Goal: Task Accomplishment & Management: Use online tool/utility

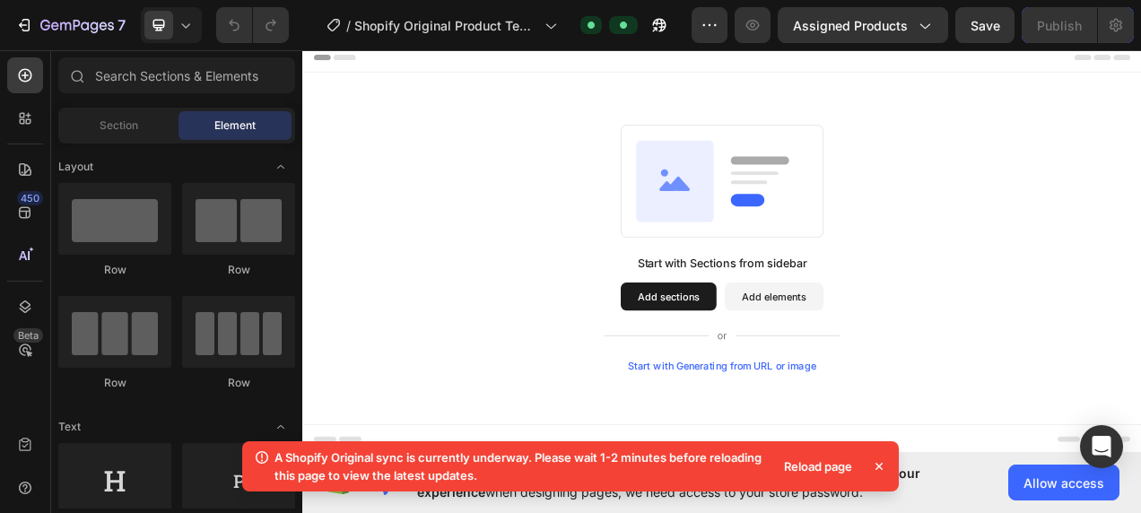
click at [879, 461] on icon at bounding box center [879, 466] width 18 height 18
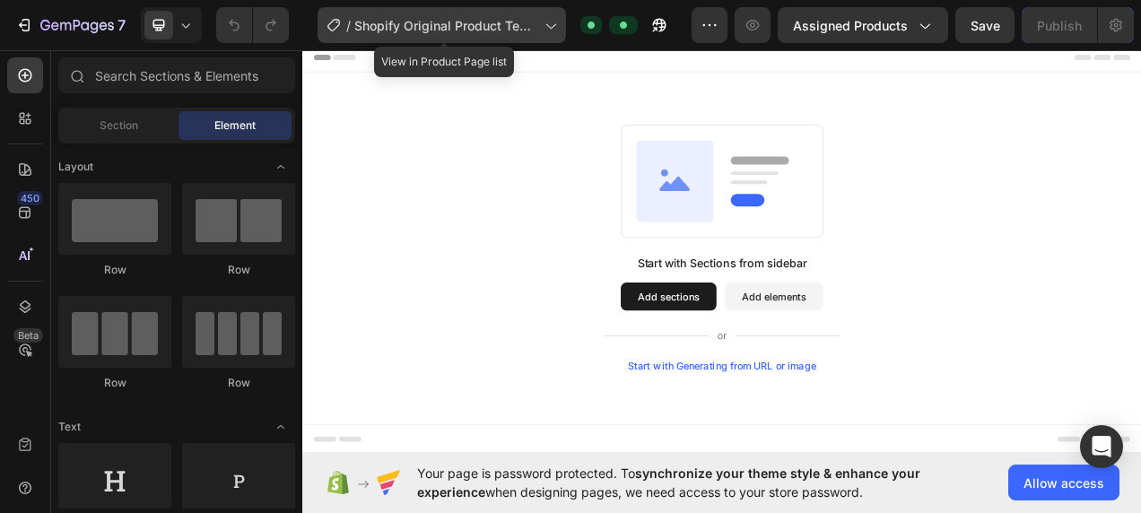
click at [513, 32] on span "Shopify Original Product Template" at bounding box center [445, 25] width 183 height 19
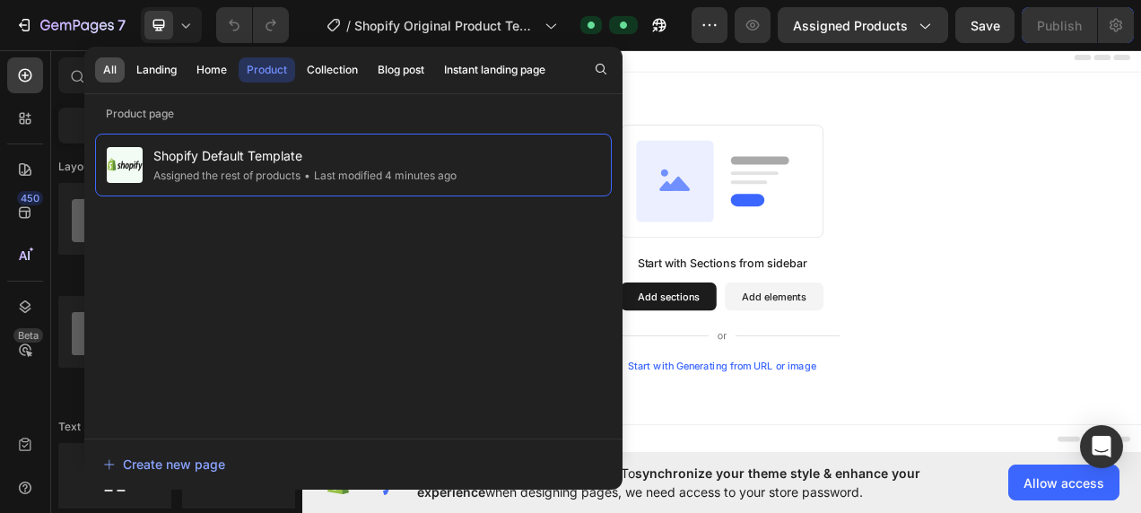
click at [128, 75] on button "All" at bounding box center [156, 69] width 56 height 25
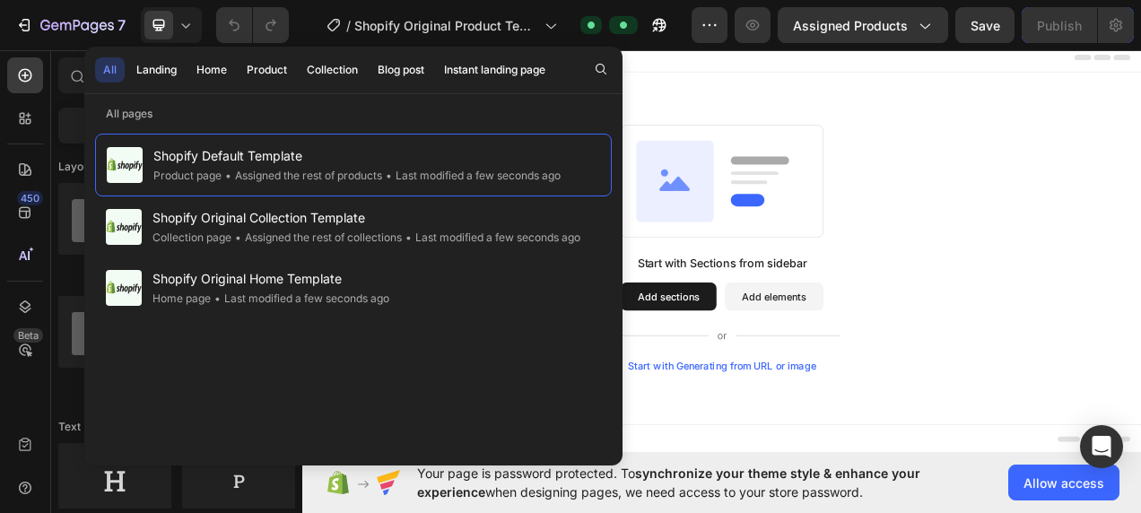
click at [824, 117] on div "Start with Sections from sidebar Add sections Add elements Start with Generatin…" at bounding box center [840, 306] width 1076 height 452
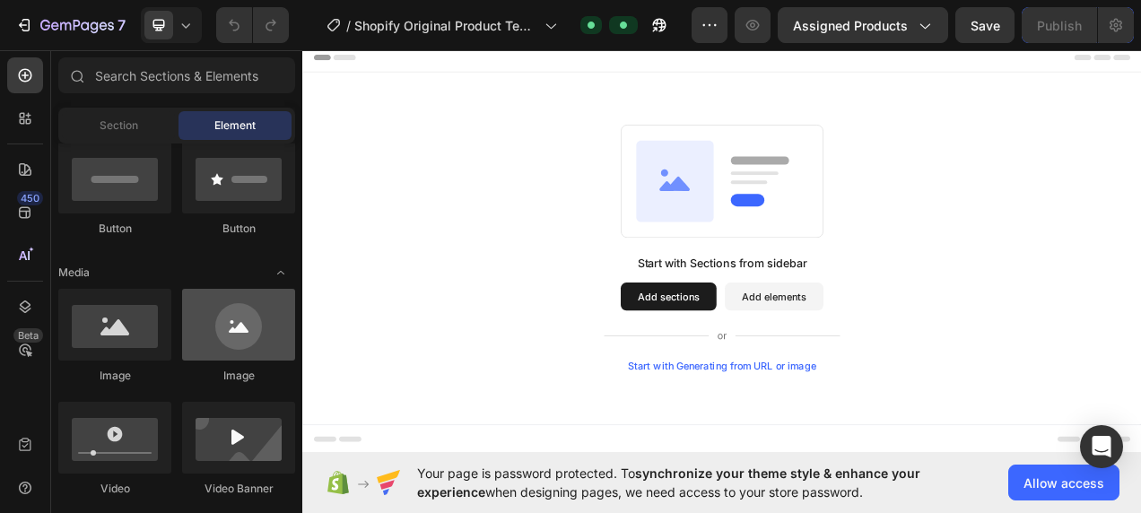
scroll to position [359, 0]
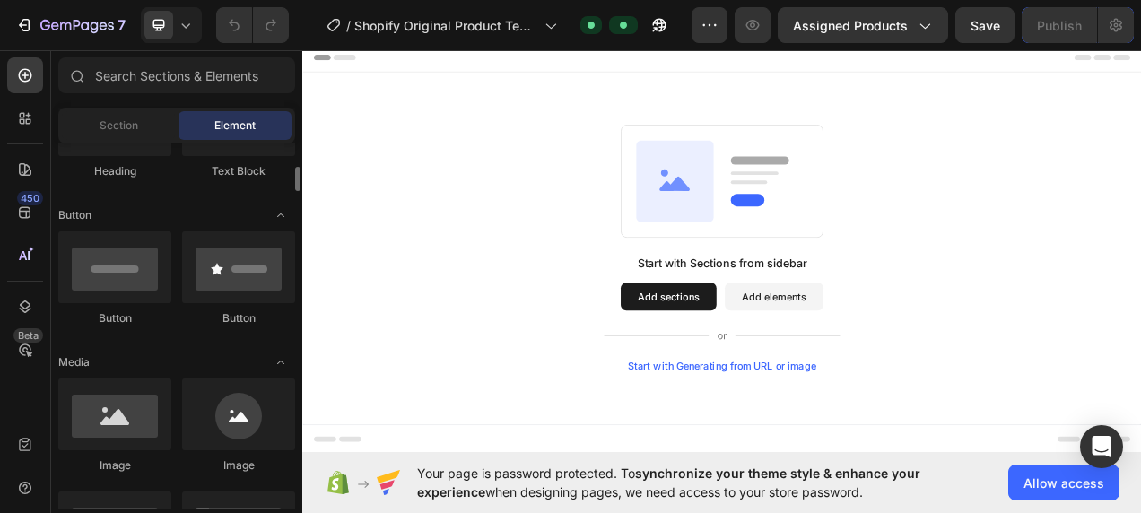
drag, startPoint x: 500, startPoint y: 311, endPoint x: 517, endPoint y: 311, distance: 17.0
click at [501, 311] on div "Start with Sections from sidebar Add sections Add elements Start with Generatin…" at bounding box center [840, 305] width 947 height 317
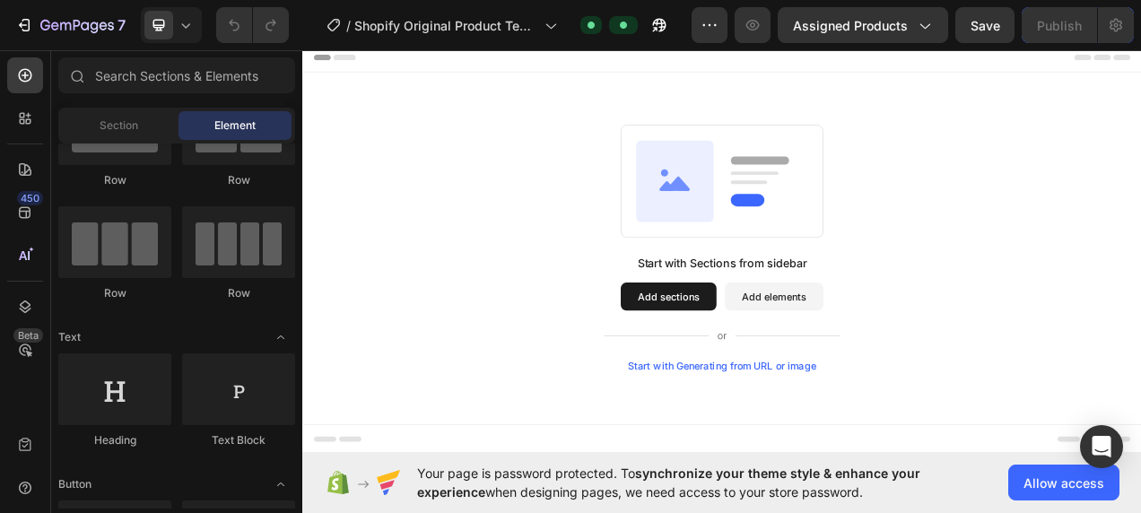
scroll to position [0, 0]
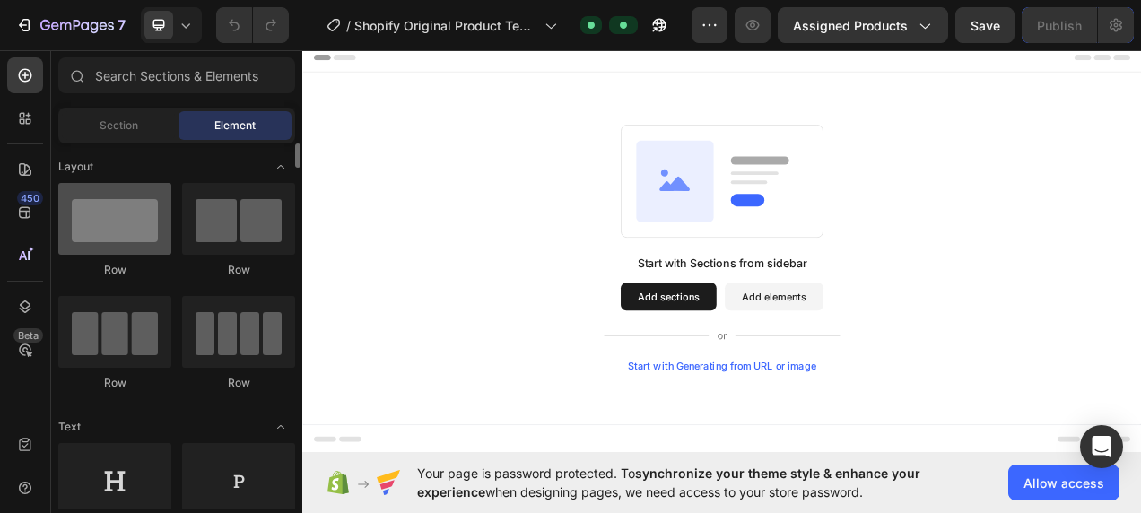
click at [93, 244] on div at bounding box center [114, 219] width 113 height 72
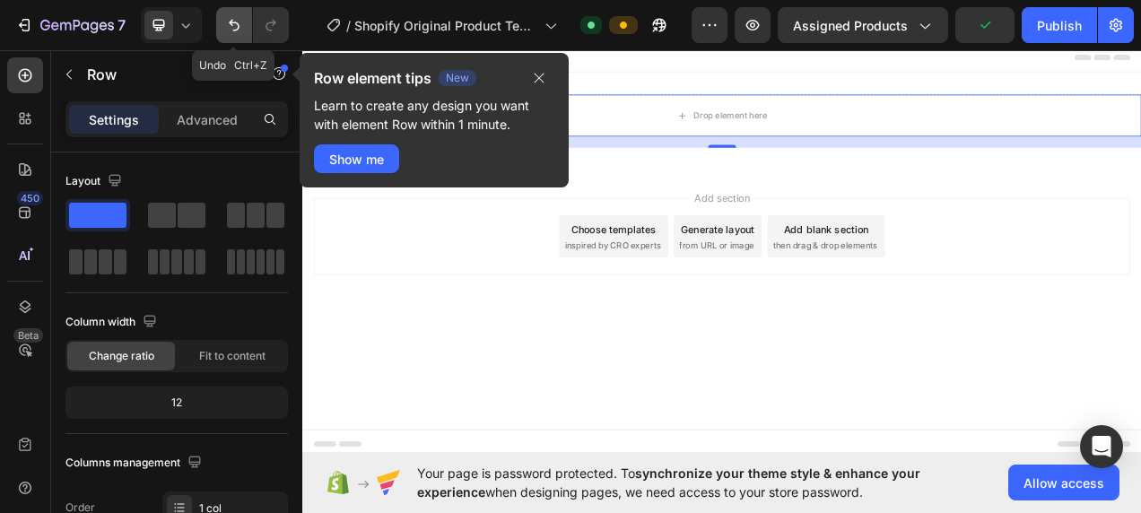
click at [226, 27] on icon "Undo/Redo" at bounding box center [234, 25] width 18 height 18
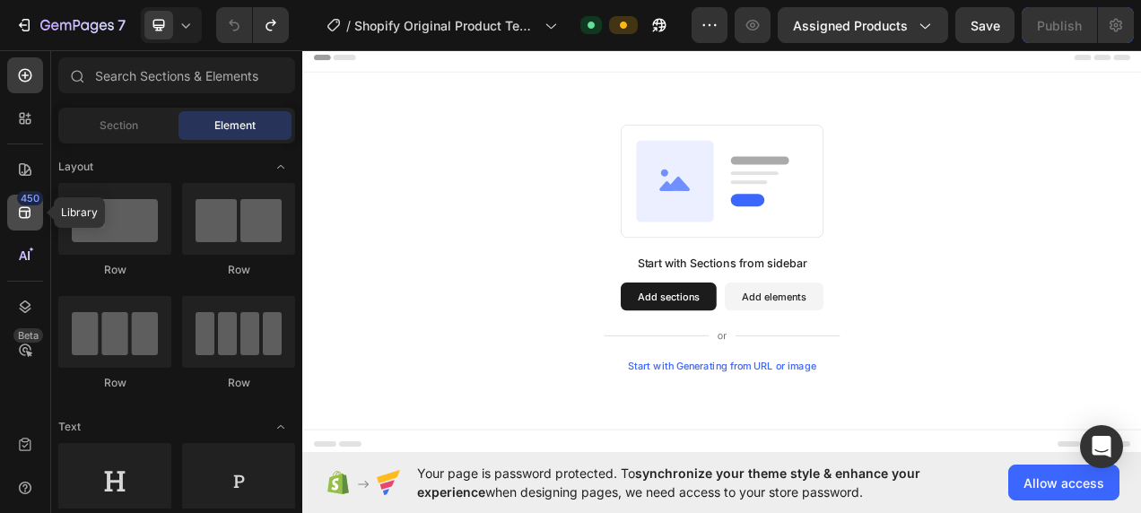
click at [18, 210] on icon at bounding box center [25, 213] width 18 height 18
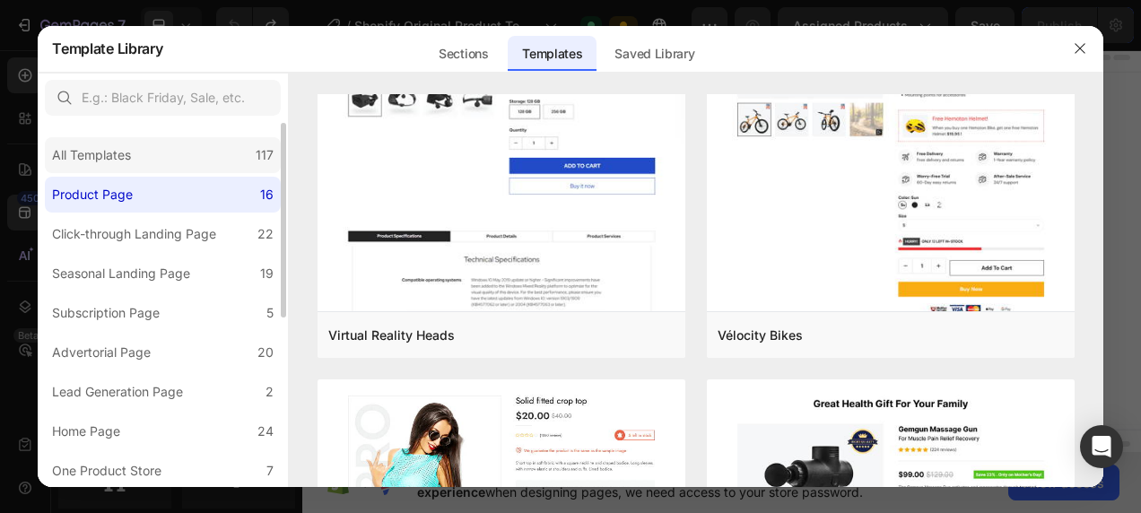
click at [180, 142] on div "All Templates 117" at bounding box center [163, 155] width 236 height 36
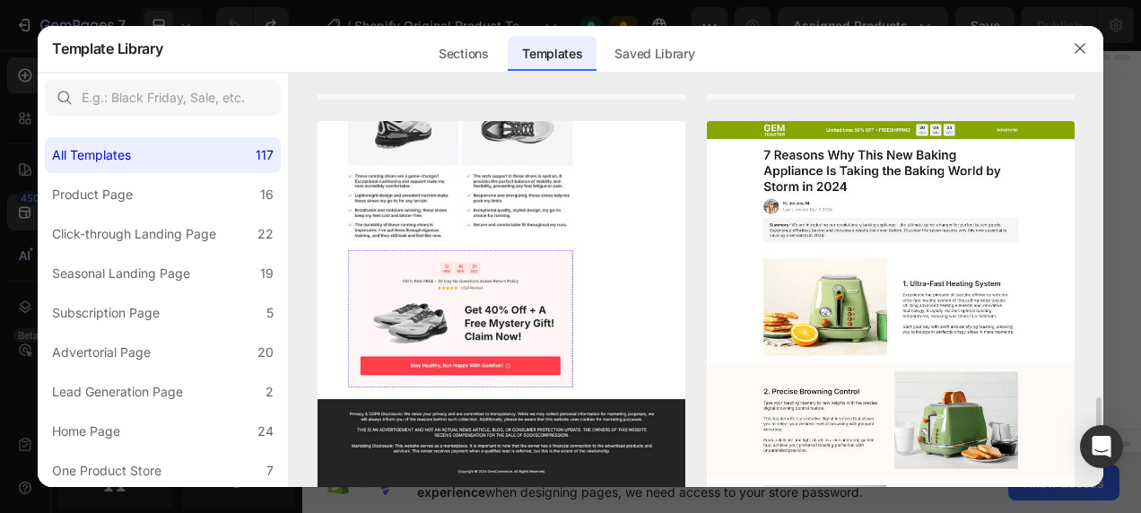
scroll to position [3587, 0]
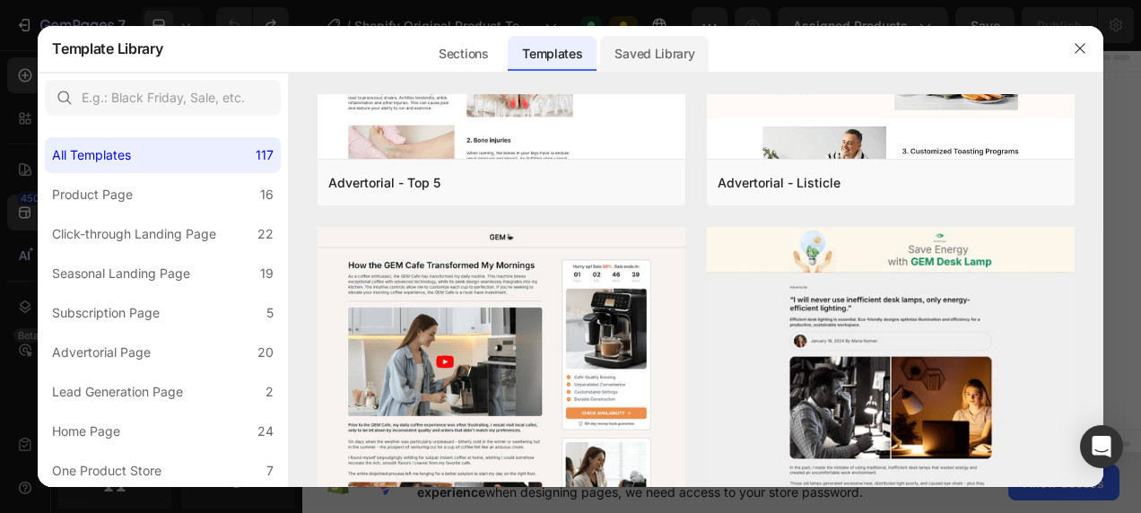
click at [658, 45] on div "Saved Library" at bounding box center [654, 54] width 109 height 36
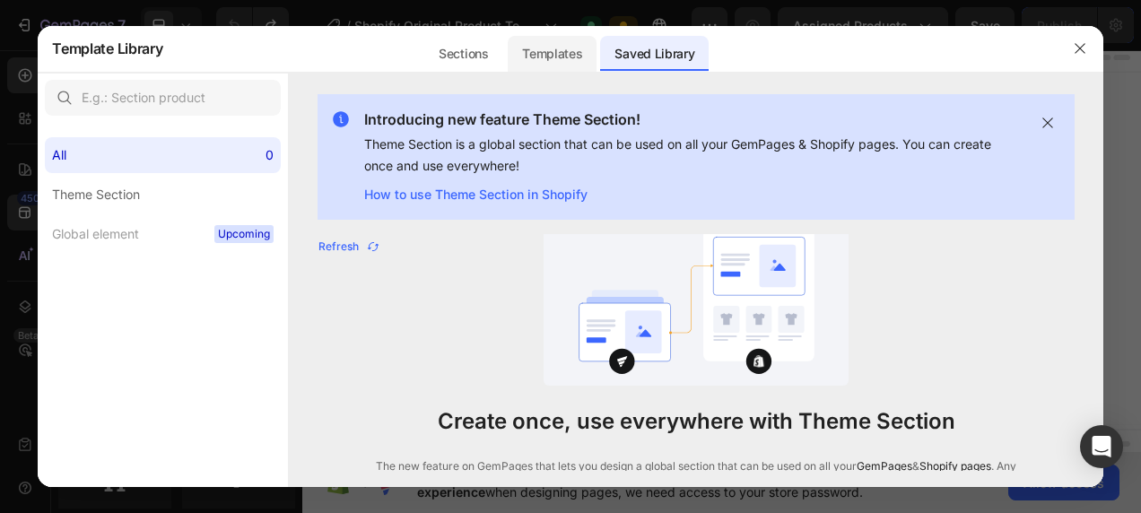
click at [541, 52] on div "Templates" at bounding box center [552, 54] width 89 height 36
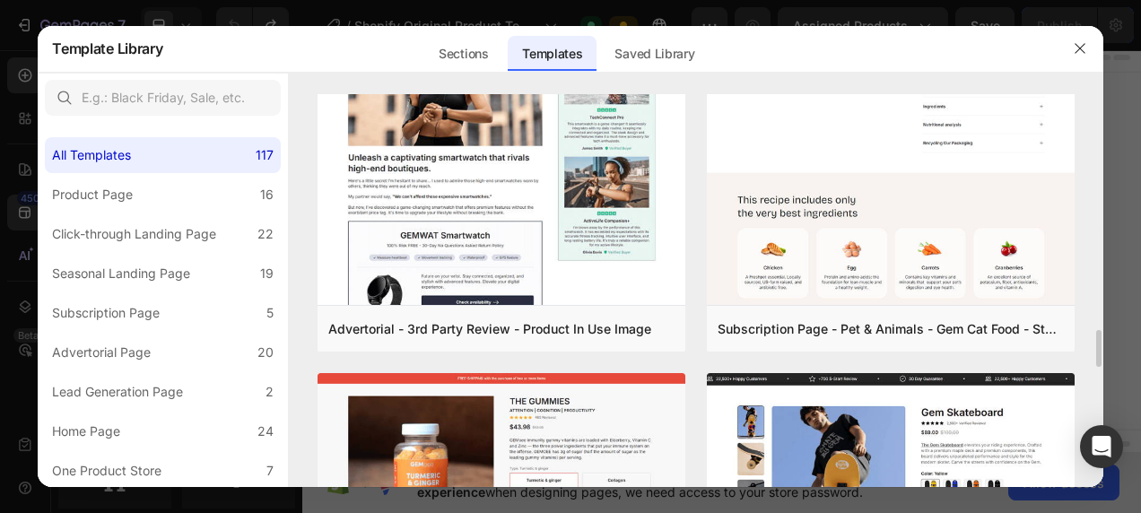
scroll to position [2780, 0]
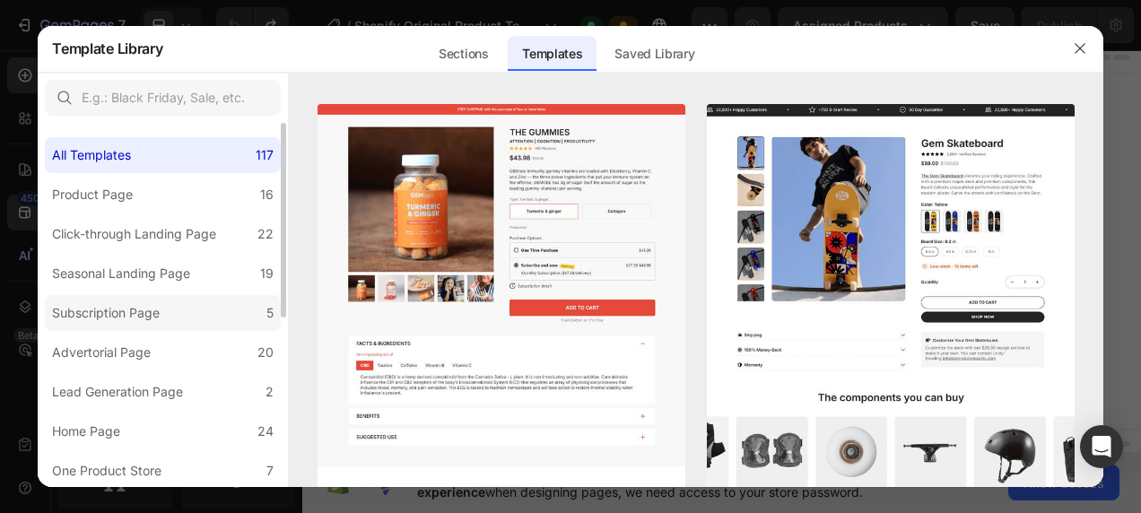
click at [167, 311] on div "Subscription Page" at bounding box center [109, 313] width 115 height 22
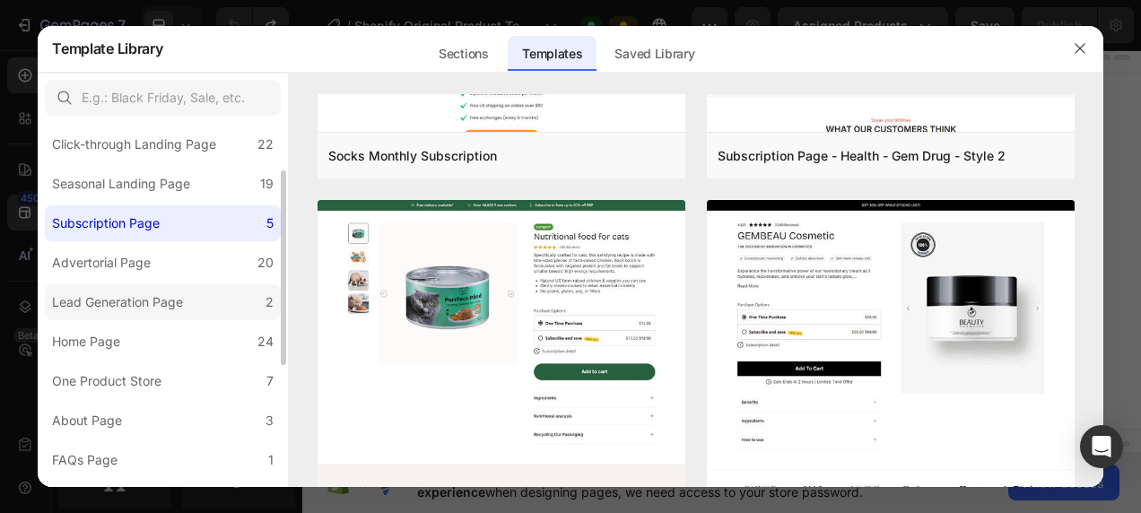
scroll to position [269, 0]
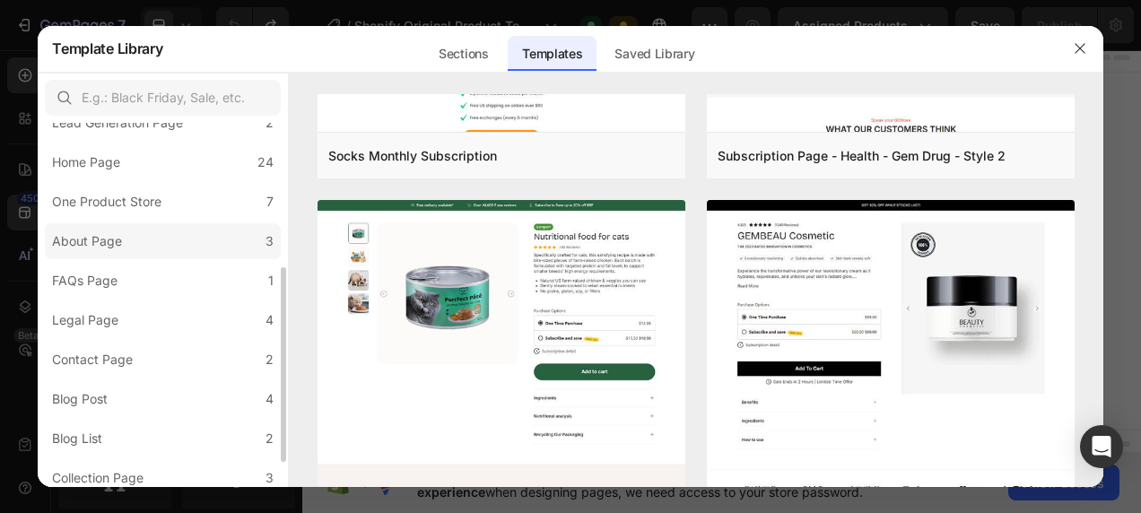
click at [120, 231] on div "About Page" at bounding box center [87, 241] width 70 height 22
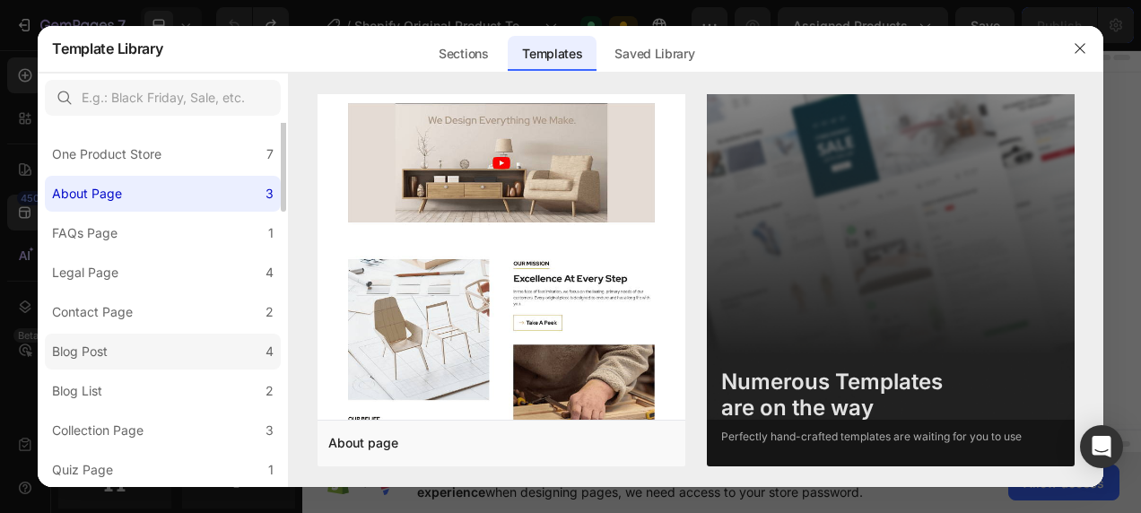
scroll to position [0, 0]
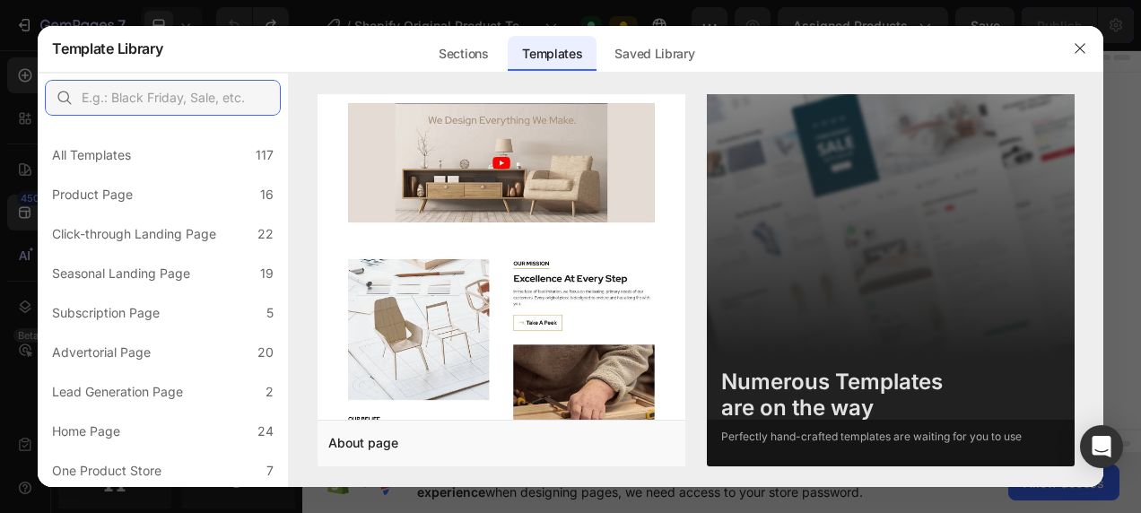
click at [171, 97] on input "text" at bounding box center [163, 98] width 236 height 36
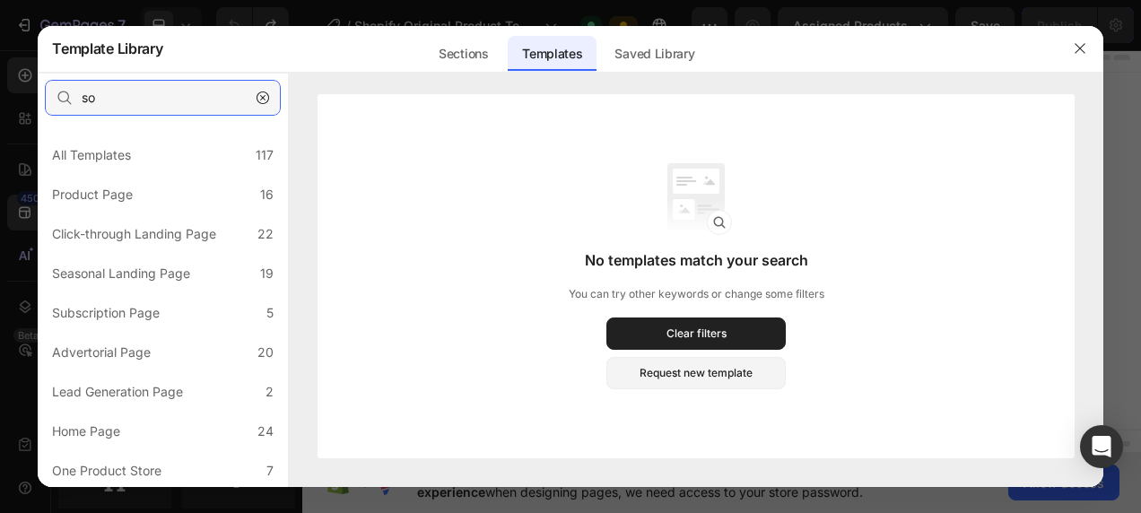
type input "s"
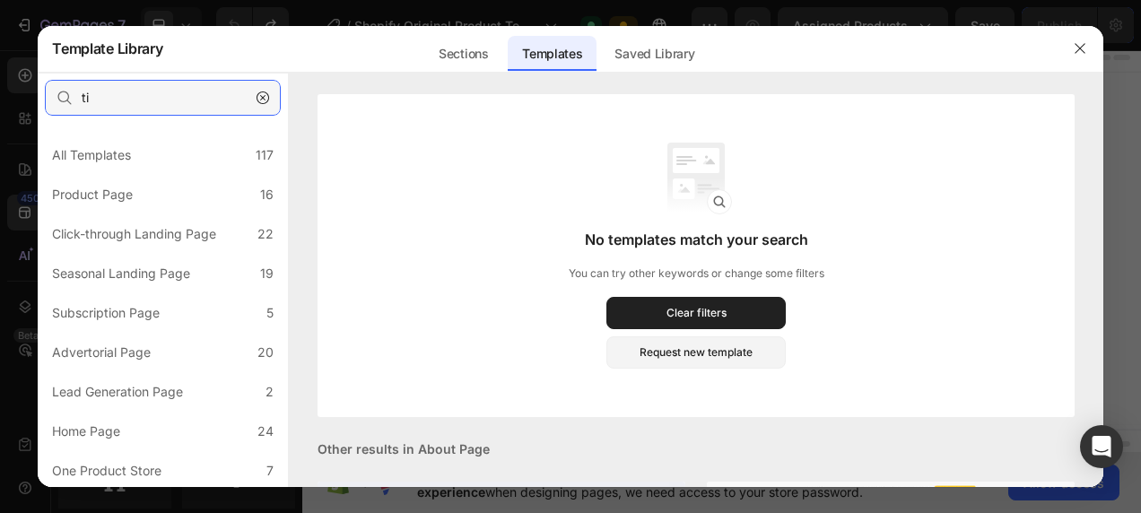
type input "t"
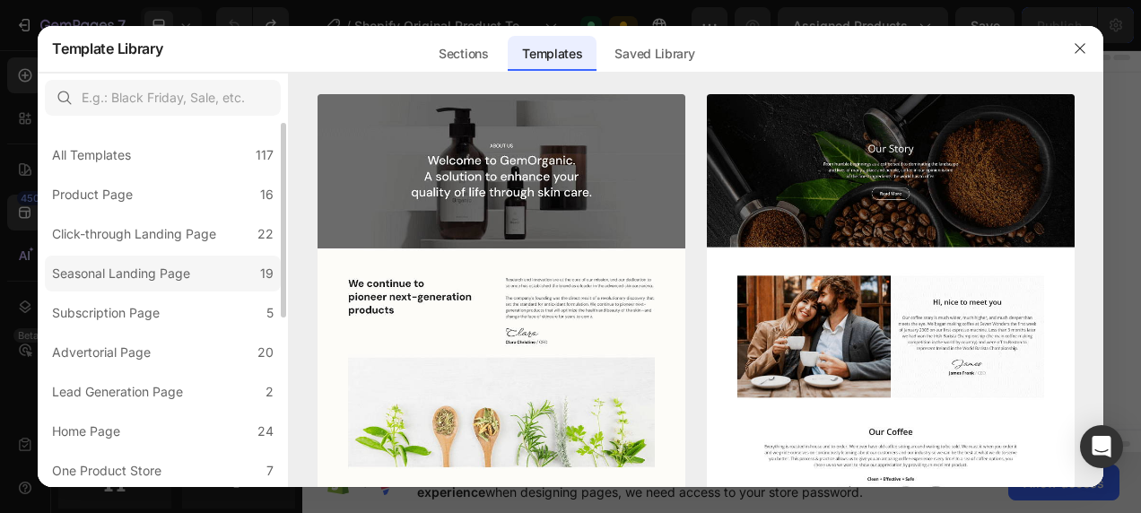
click at [169, 265] on div "Seasonal Landing Page" at bounding box center [121, 274] width 138 height 22
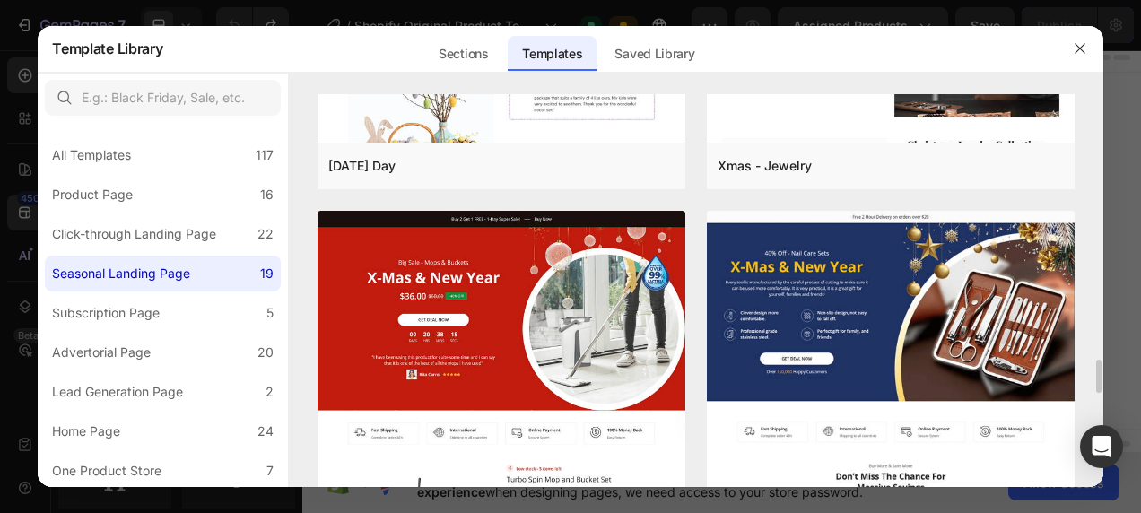
scroll to position [3318, 0]
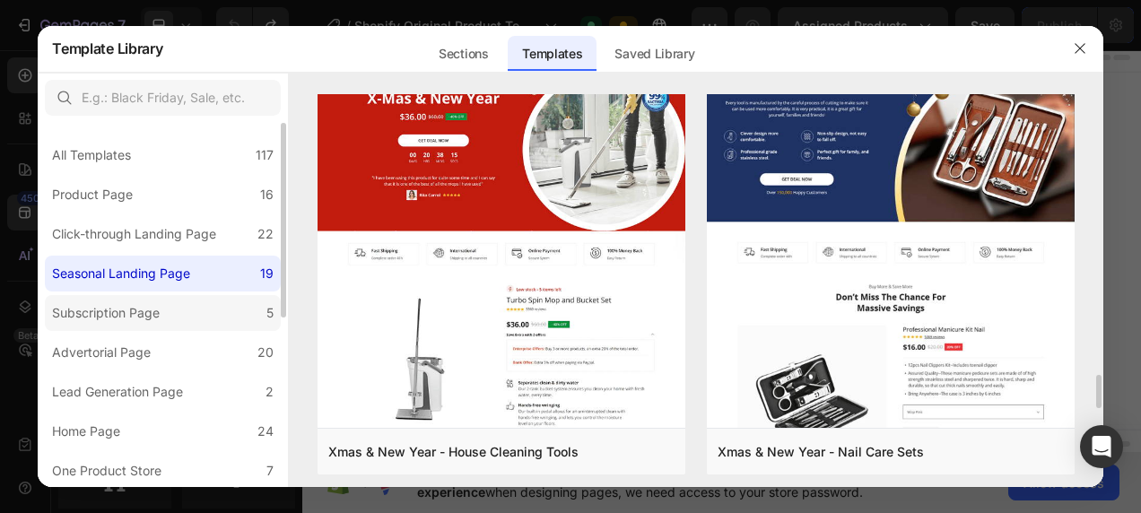
click at [106, 318] on div "Subscription Page" at bounding box center [106, 313] width 108 height 22
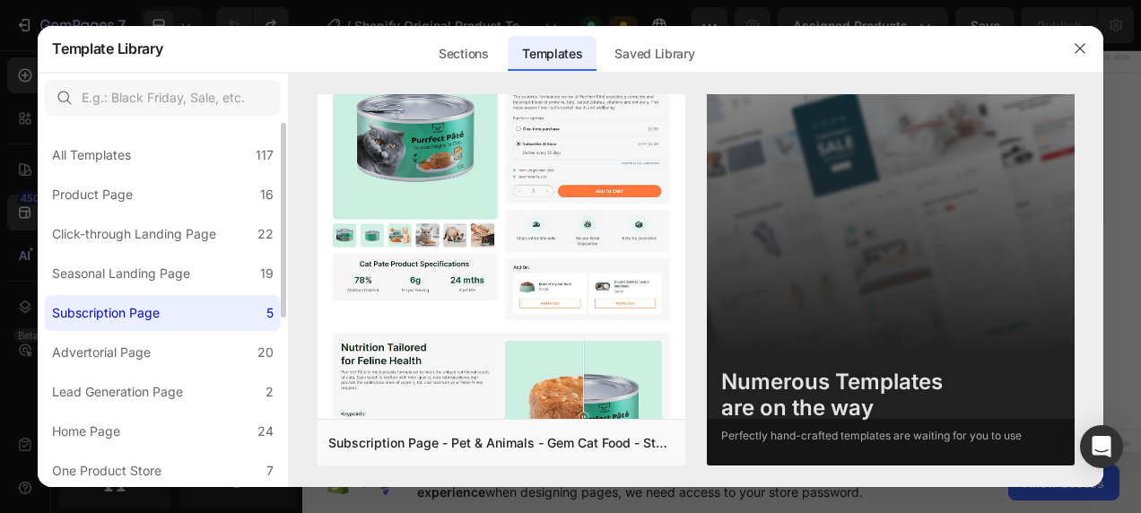
scroll to position [0, 0]
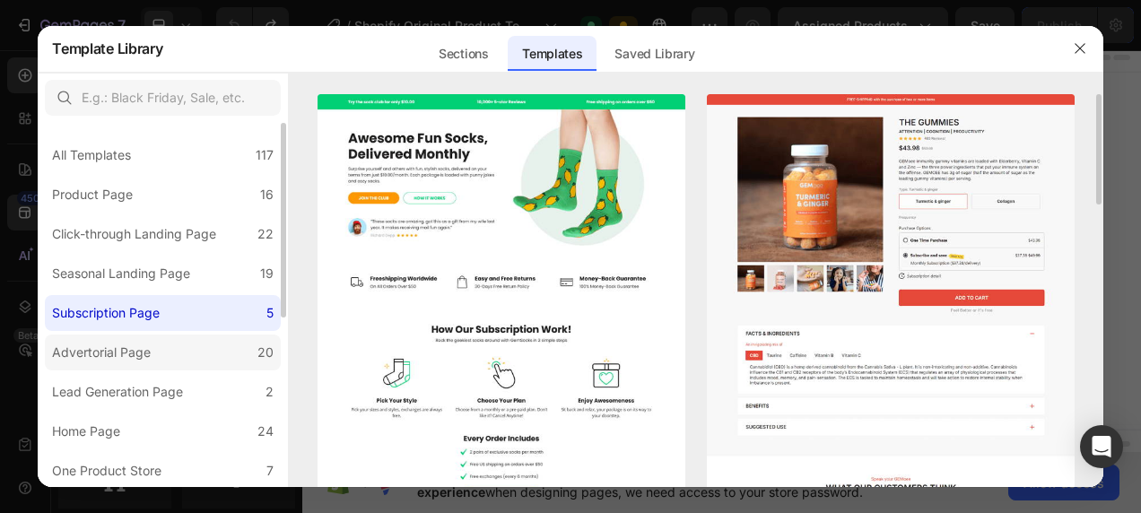
click at [105, 360] on div "Advertorial Page" at bounding box center [101, 353] width 99 height 22
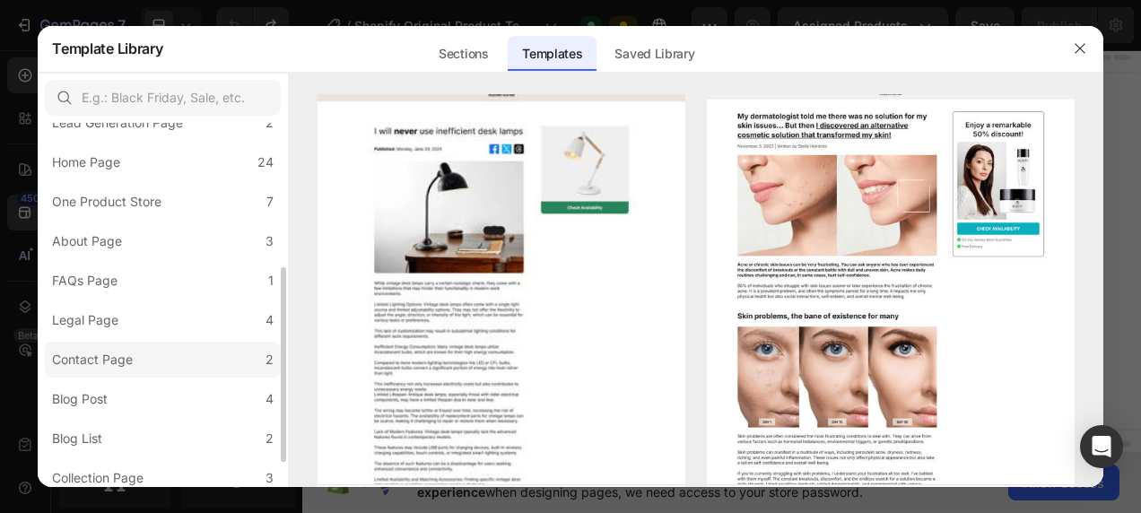
scroll to position [317, 0]
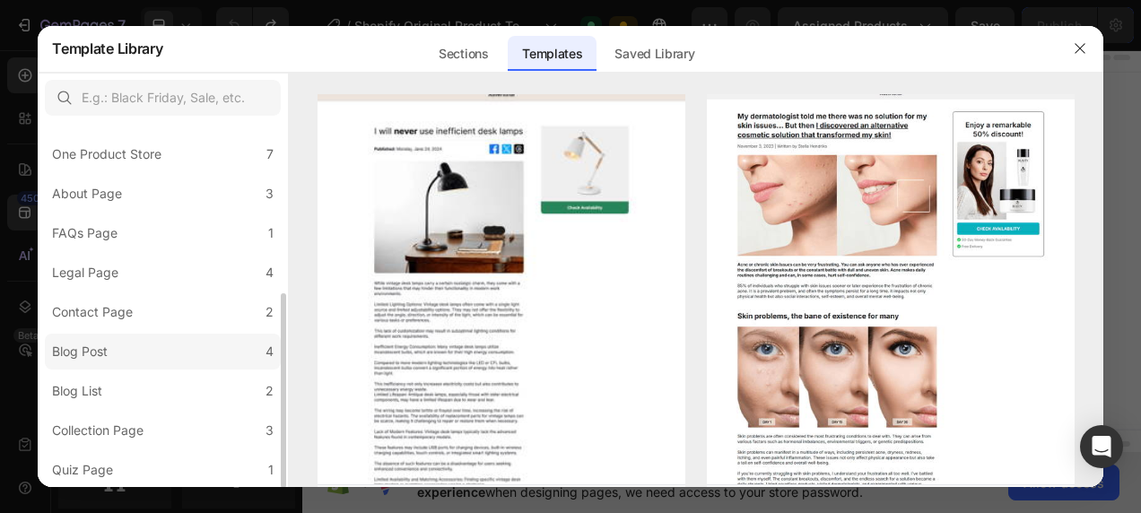
click at [135, 347] on label "Blog Post 4" at bounding box center [163, 352] width 236 height 36
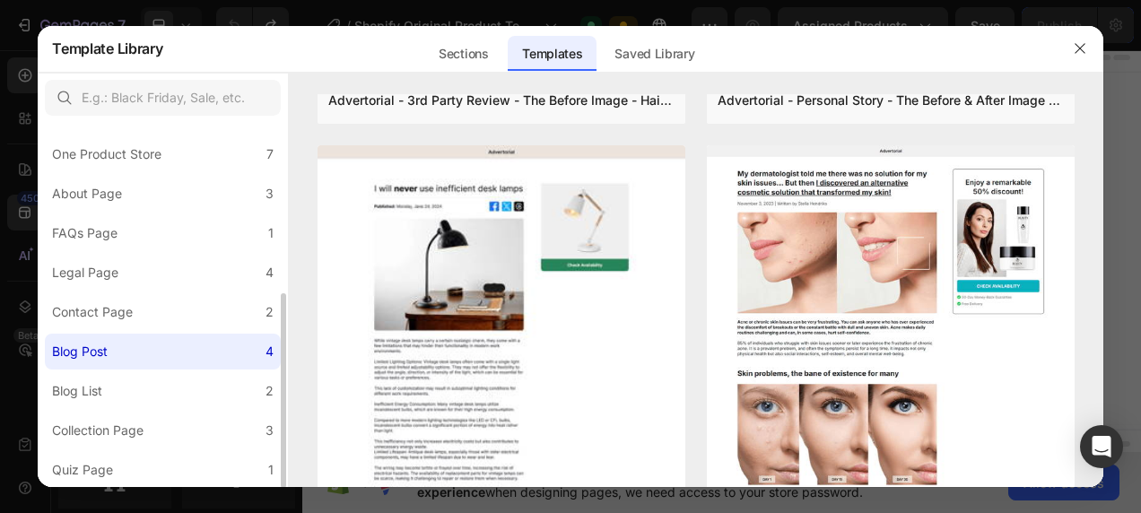
scroll to position [0, 0]
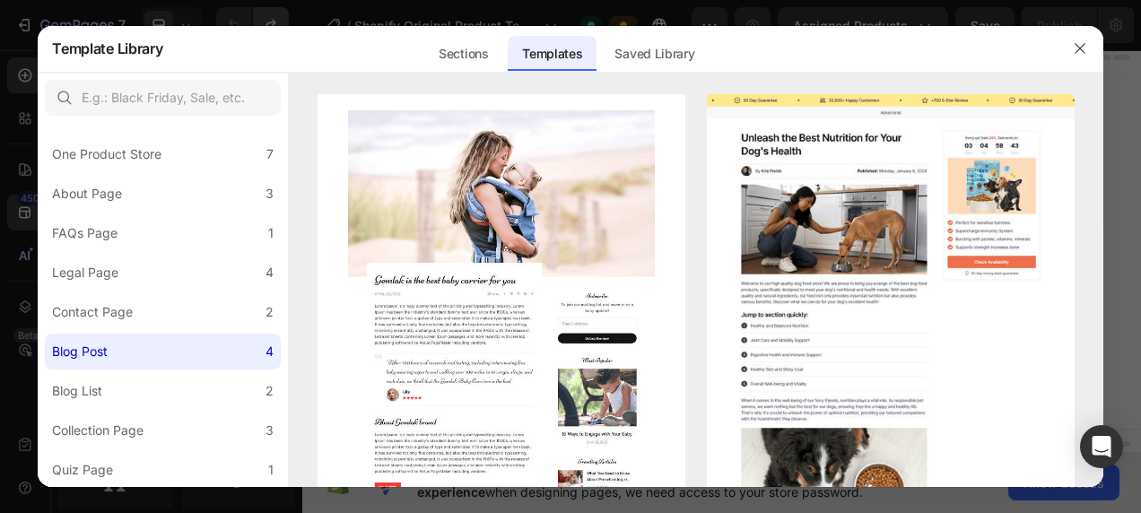
click at [282, 9] on div at bounding box center [570, 256] width 1141 height 513
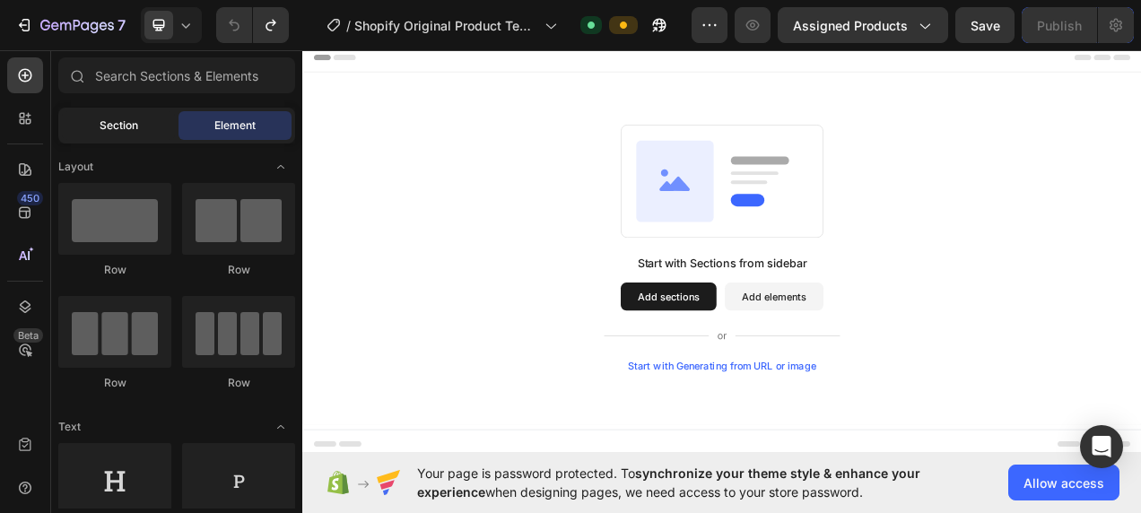
click at [123, 119] on span "Section" at bounding box center [119, 125] width 39 height 16
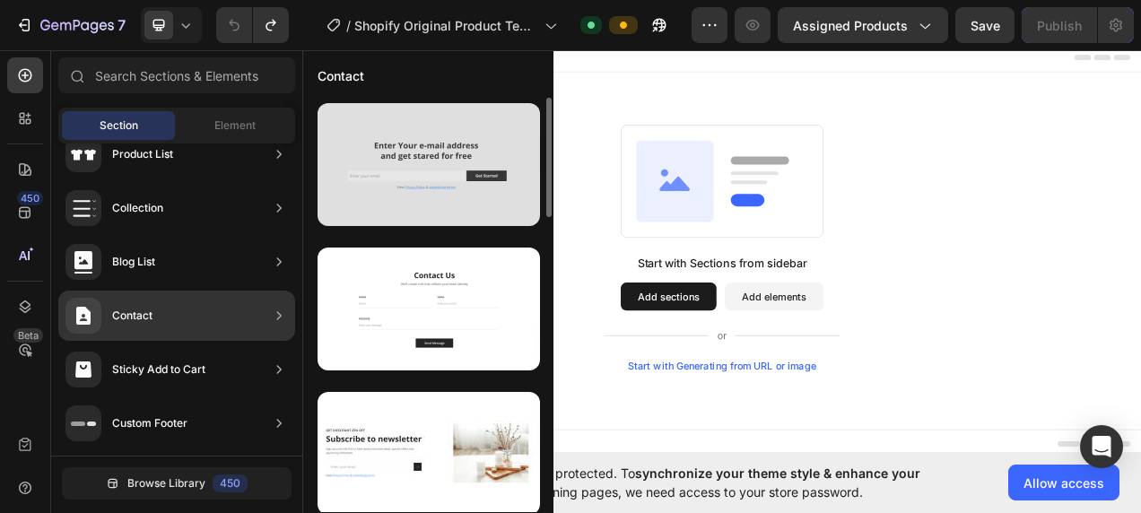
click at [423, 139] on div at bounding box center [428, 164] width 222 height 123
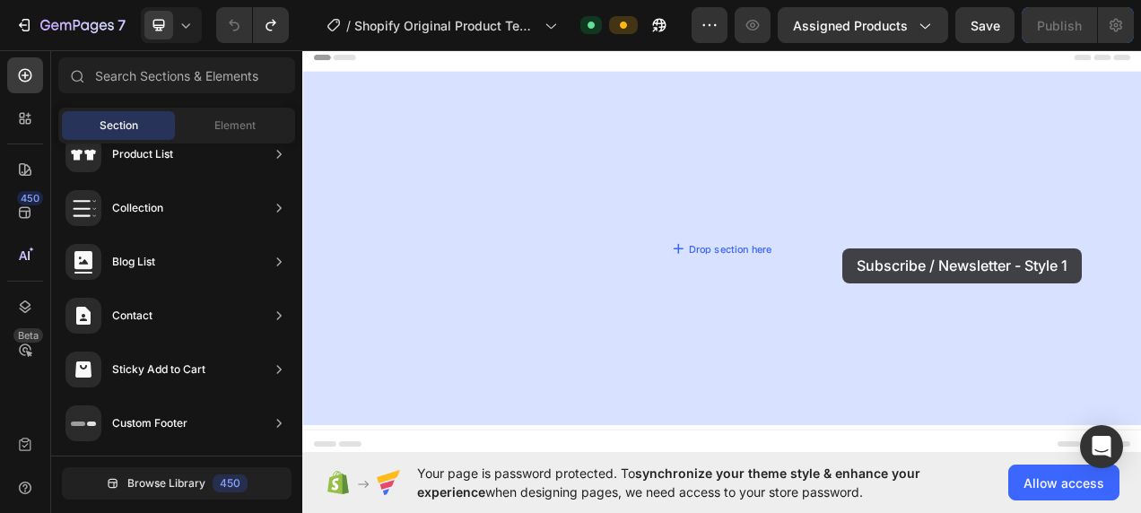
drag, startPoint x: 725, startPoint y: 197, endPoint x: 978, endPoint y: 304, distance: 274.5
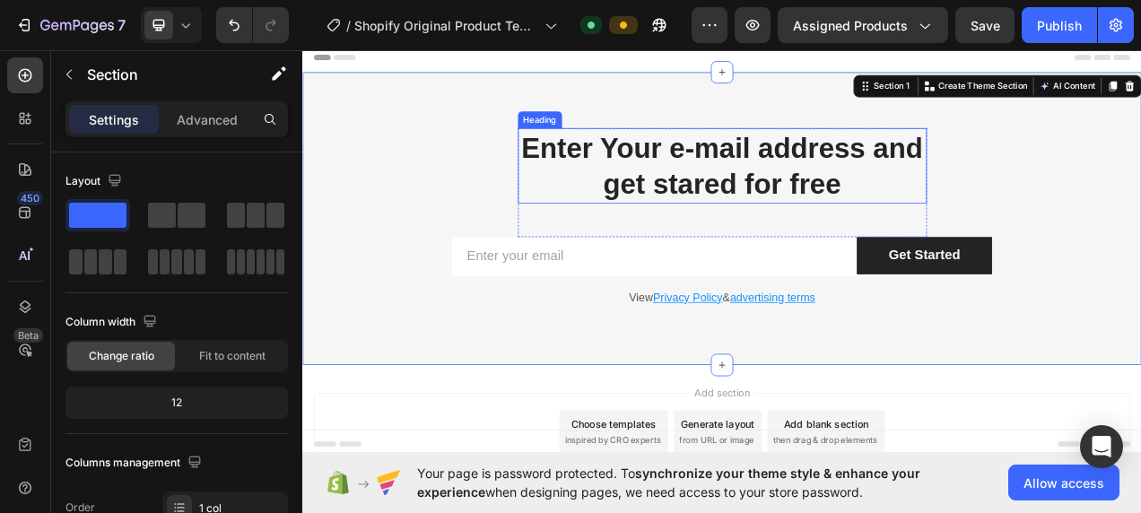
click at [841, 204] on p "Enter Your e-mail address and get stared for free" at bounding box center [840, 199] width 521 height 93
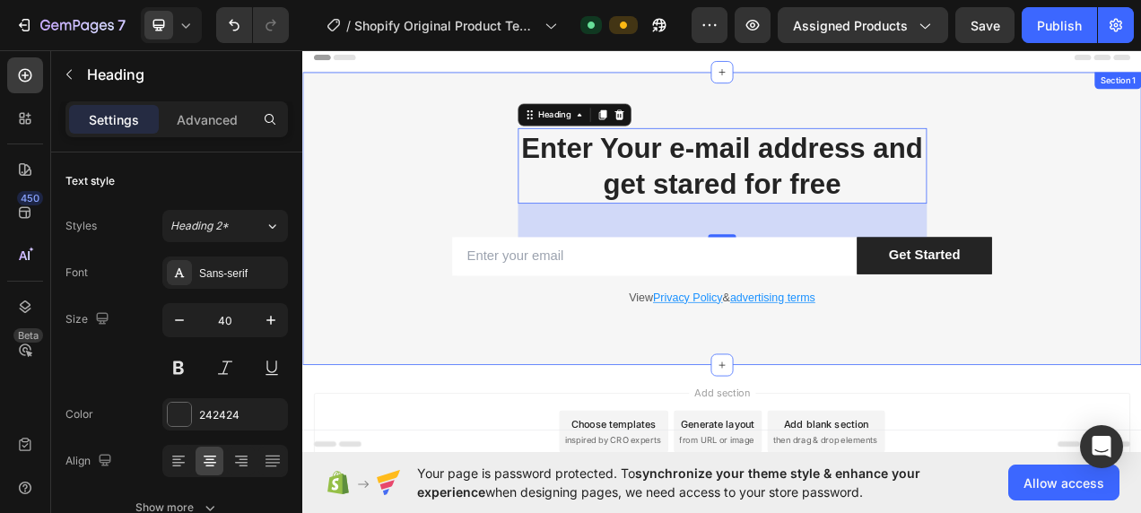
click at [516, 171] on div "Enter Your e-mail address and get stared for free Heading 48 Row Email Field Ge…" at bounding box center [840, 268] width 1049 height 232
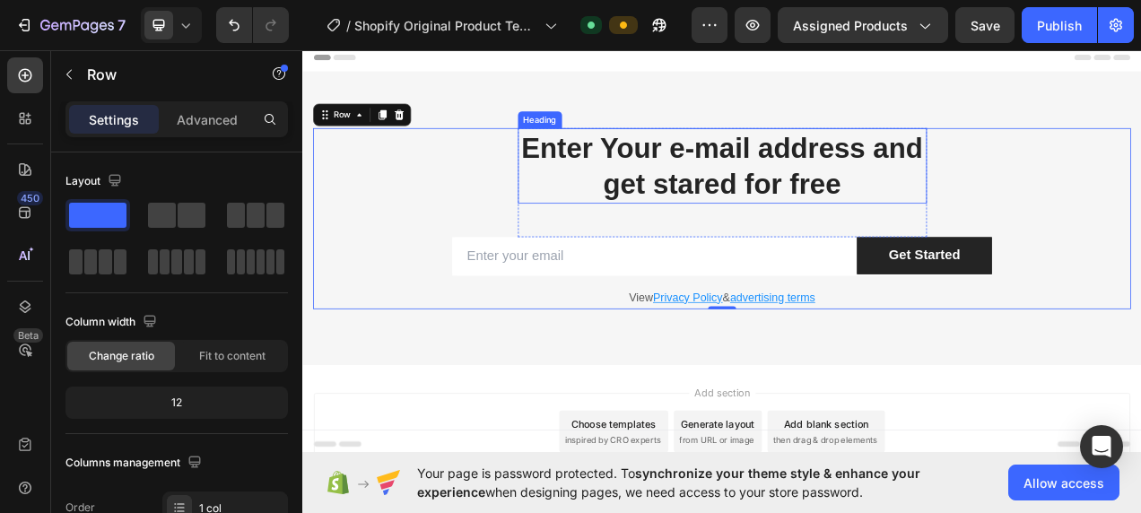
click at [805, 216] on p "Enter Your e-mail address and get stared for free" at bounding box center [840, 199] width 521 height 93
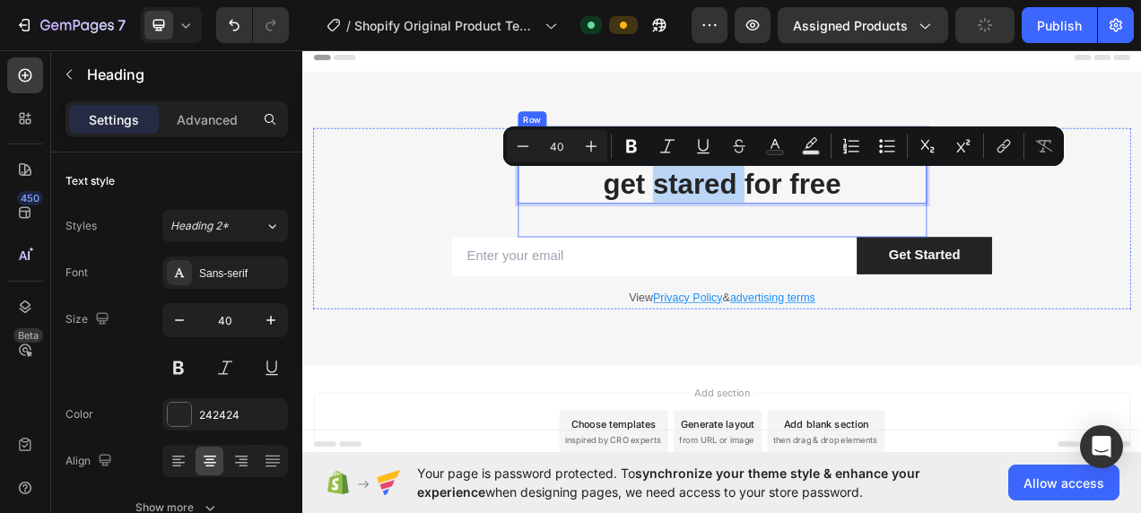
click at [938, 267] on div "Enter Your e-mail address and get stared for free Heading 48" at bounding box center [840, 222] width 525 height 140
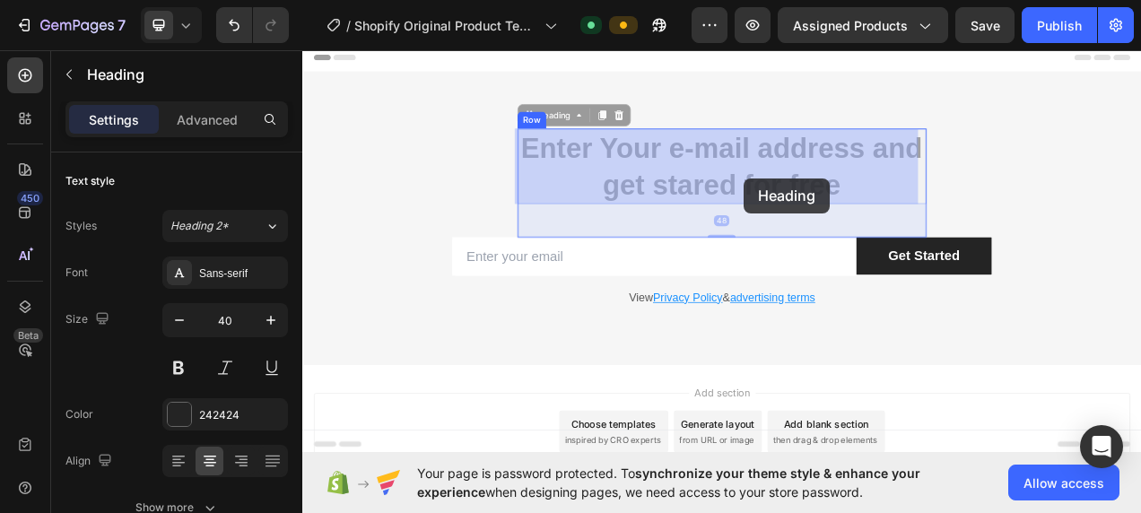
drag, startPoint x: 1028, startPoint y: 219, endPoint x: 869, endPoint y: 216, distance: 158.7
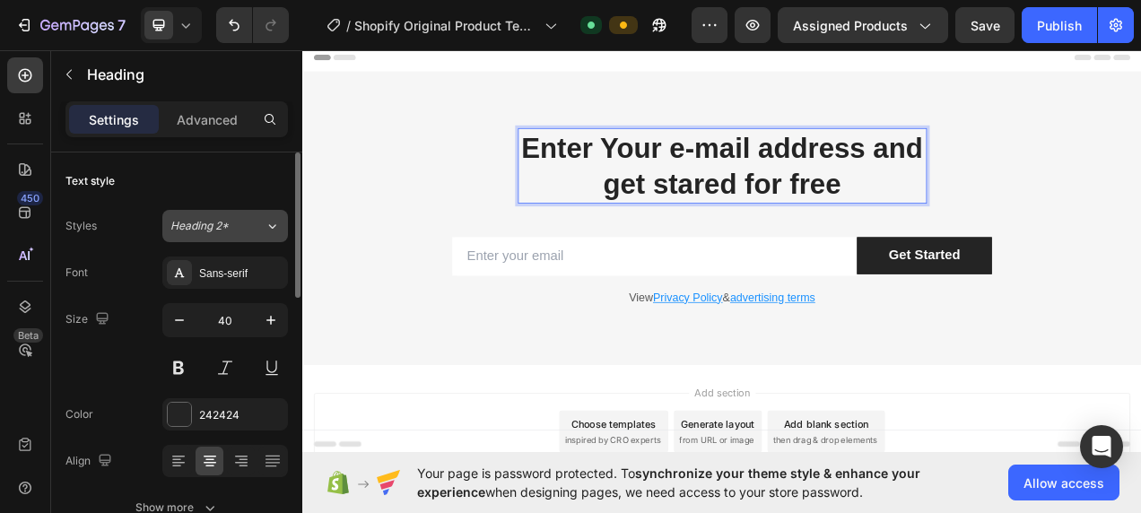
click at [233, 223] on div "Heading 2*" at bounding box center [206, 226] width 73 height 16
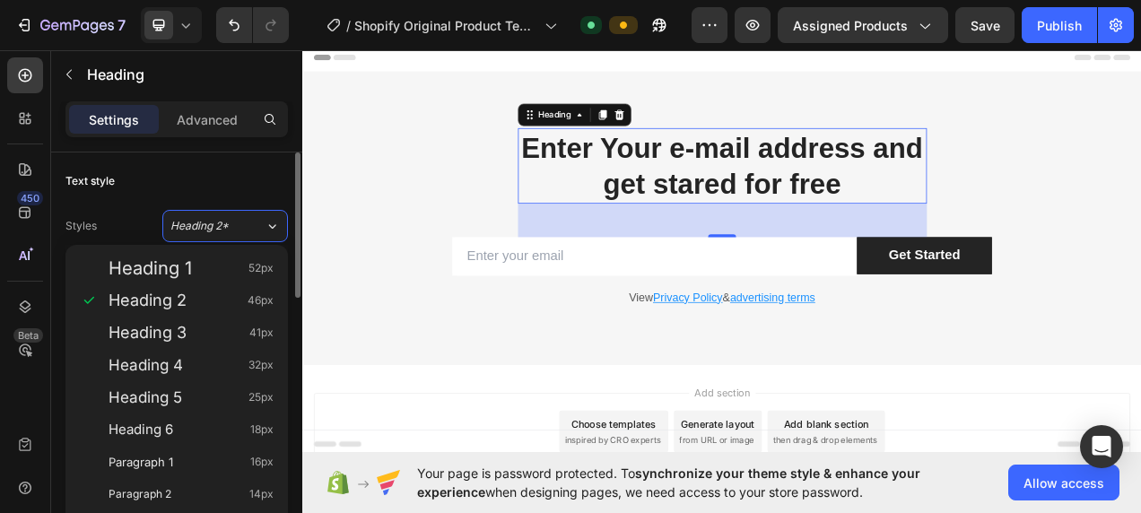
click at [122, 183] on div "Text style" at bounding box center [176, 181] width 222 height 29
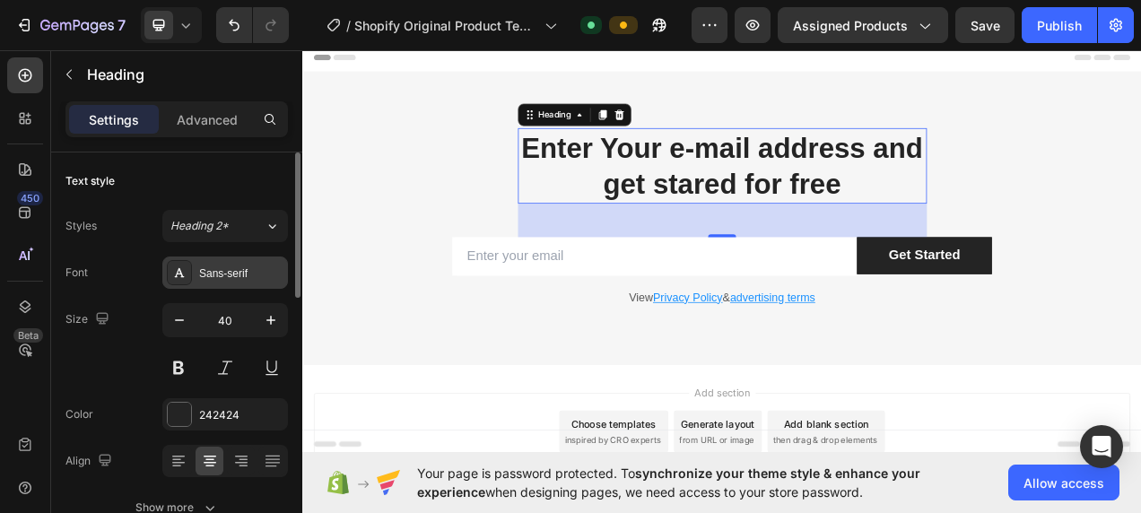
click at [214, 281] on div "Sans-serif" at bounding box center [225, 272] width 126 height 32
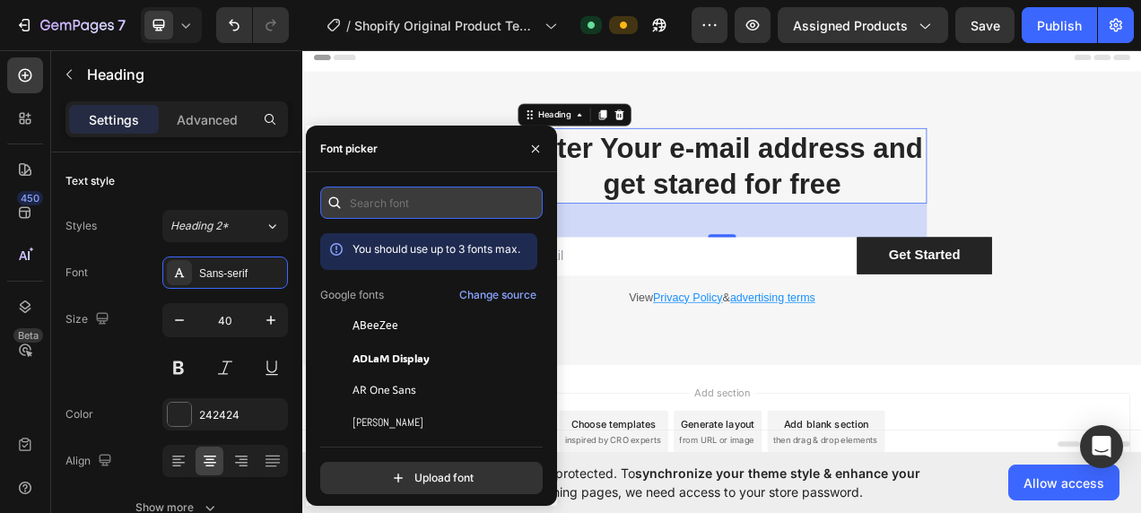
click at [402, 213] on input "text" at bounding box center [431, 203] width 222 height 32
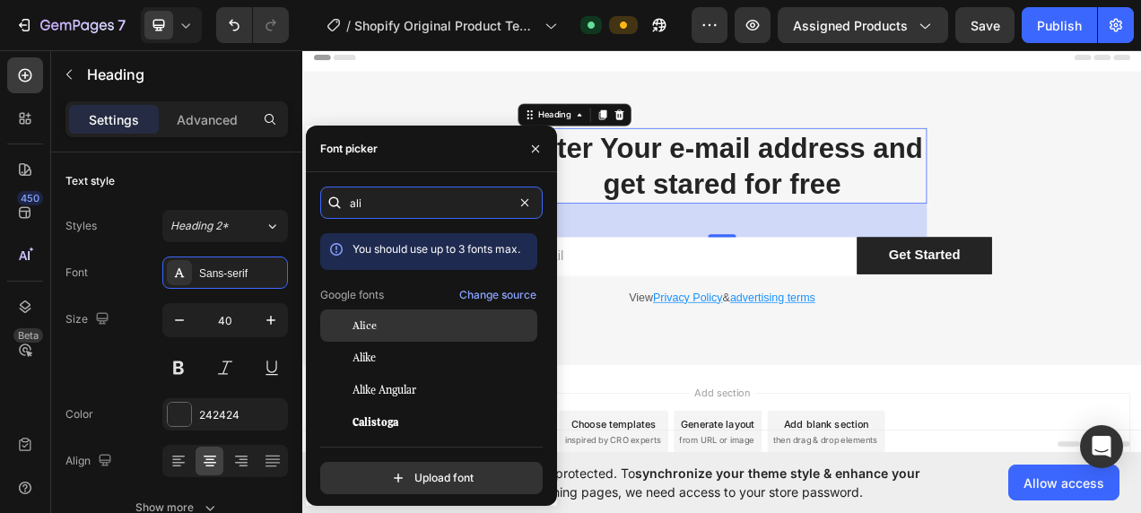
type input "ali"
click at [373, 332] on span "Alice" at bounding box center [364, 325] width 24 height 16
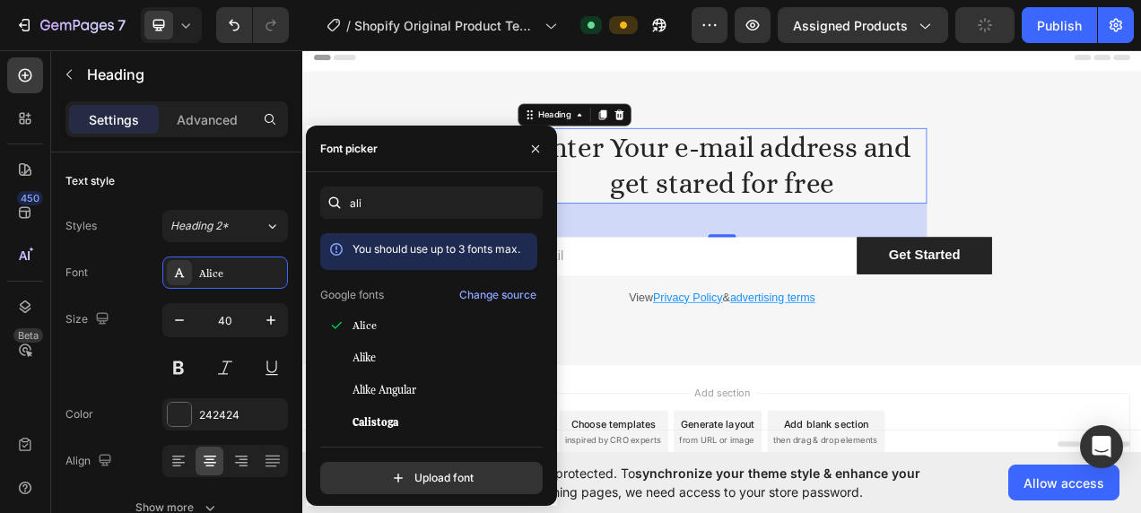
click at [738, 149] on div "Enter Your e-mail address and get stared for free Heading 48 Row Email Field Ge…" at bounding box center [840, 268] width 1076 height 376
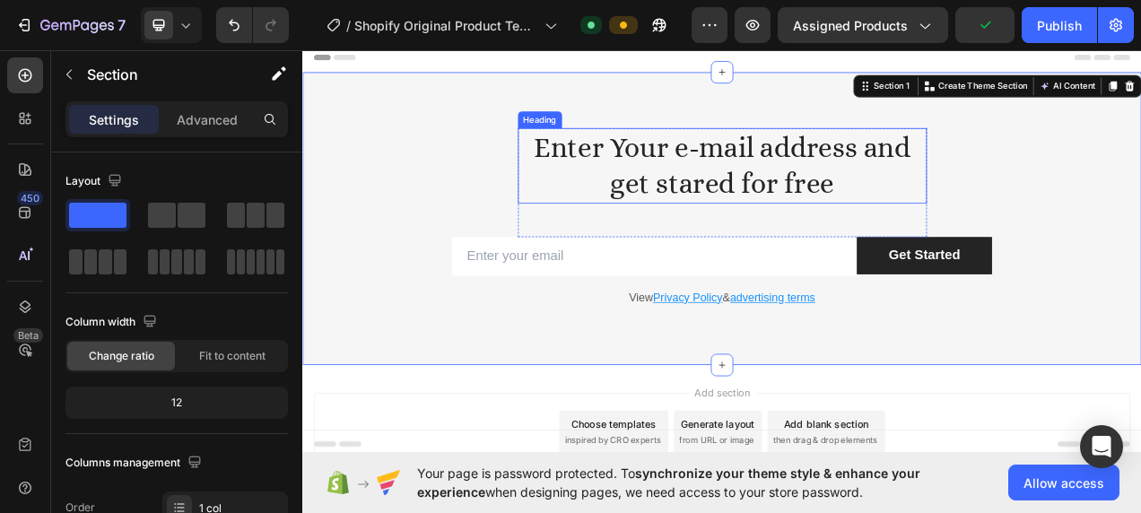
click at [760, 190] on h2 "Enter Your e-mail address and get stared for free" at bounding box center [840, 200] width 525 height 97
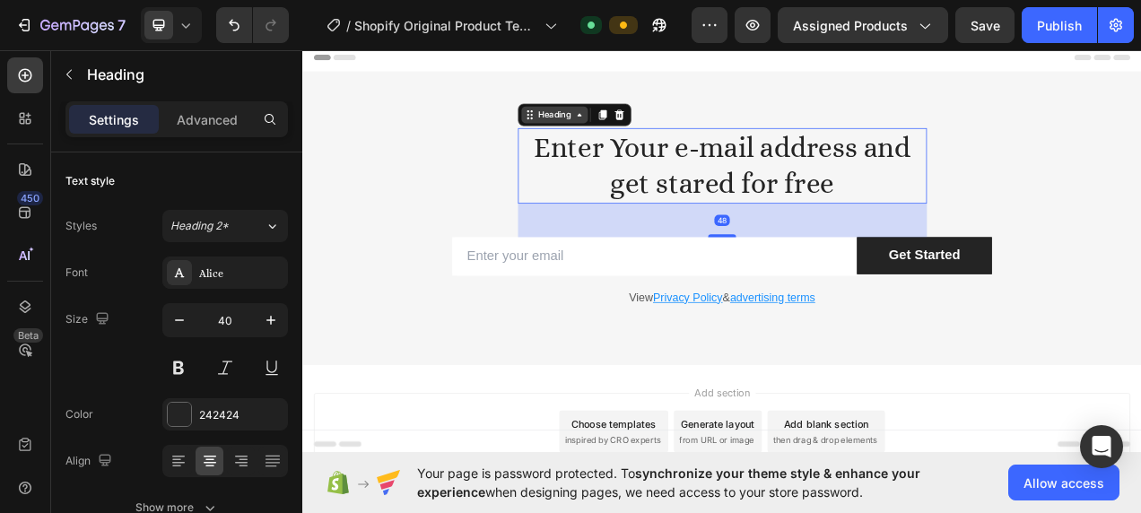
click at [626, 134] on div "Heading" at bounding box center [625, 134] width 49 height 16
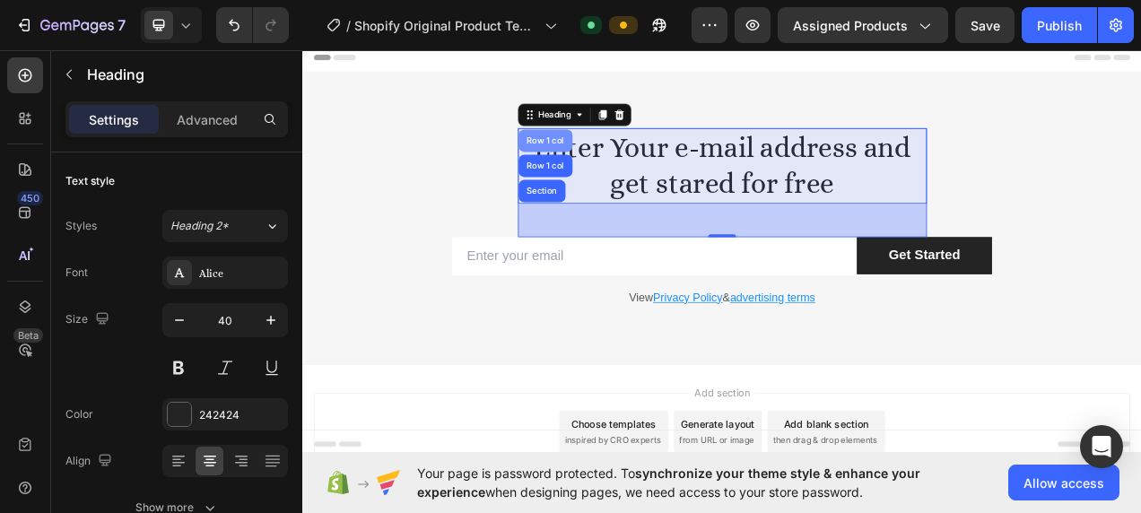
click at [614, 169] on div "Row 1 col" at bounding box center [613, 167] width 55 height 11
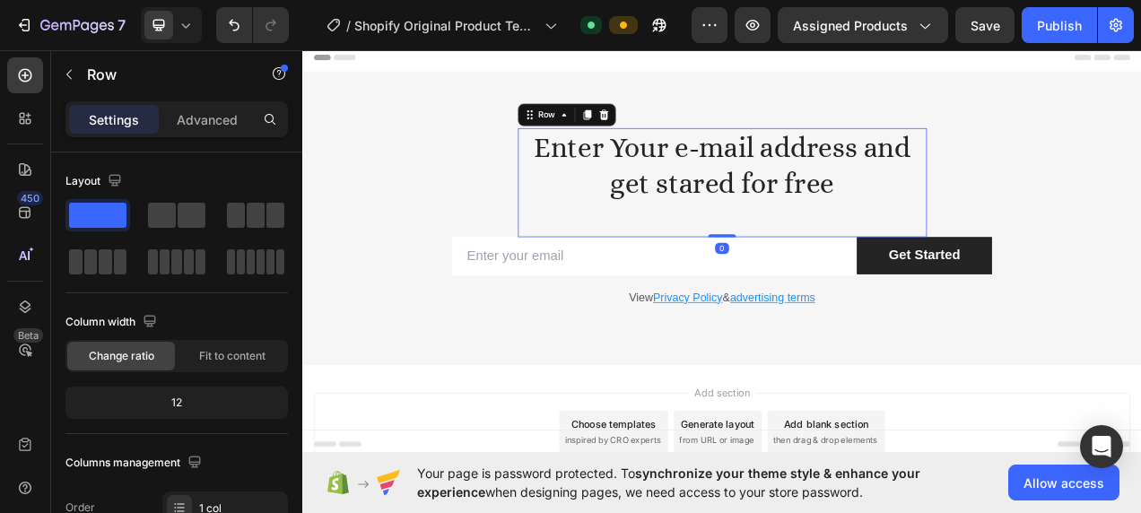
scroll to position [269, 0]
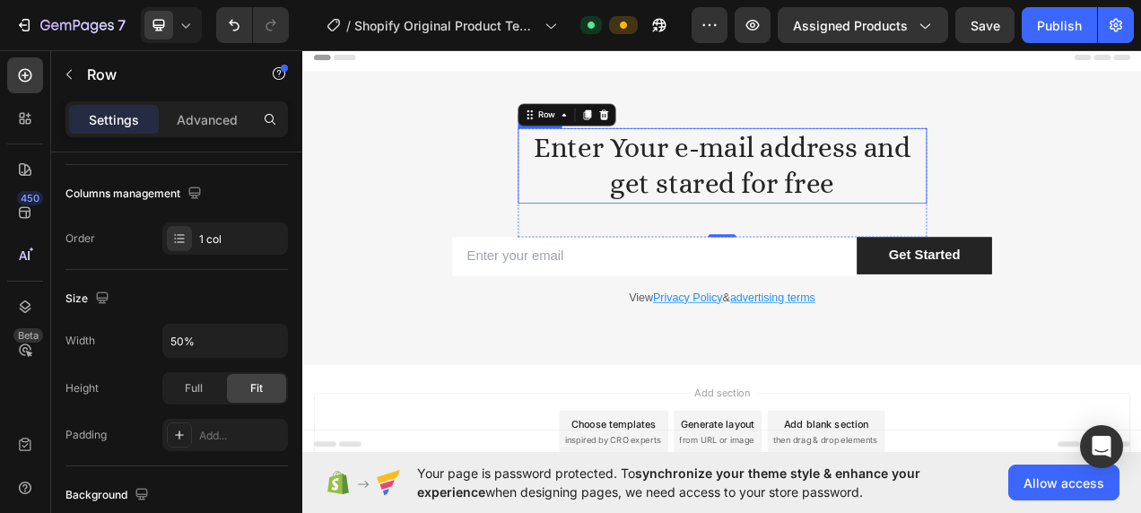
click at [681, 212] on h2 "Enter Your e-mail address and get stared for free" at bounding box center [840, 200] width 525 height 97
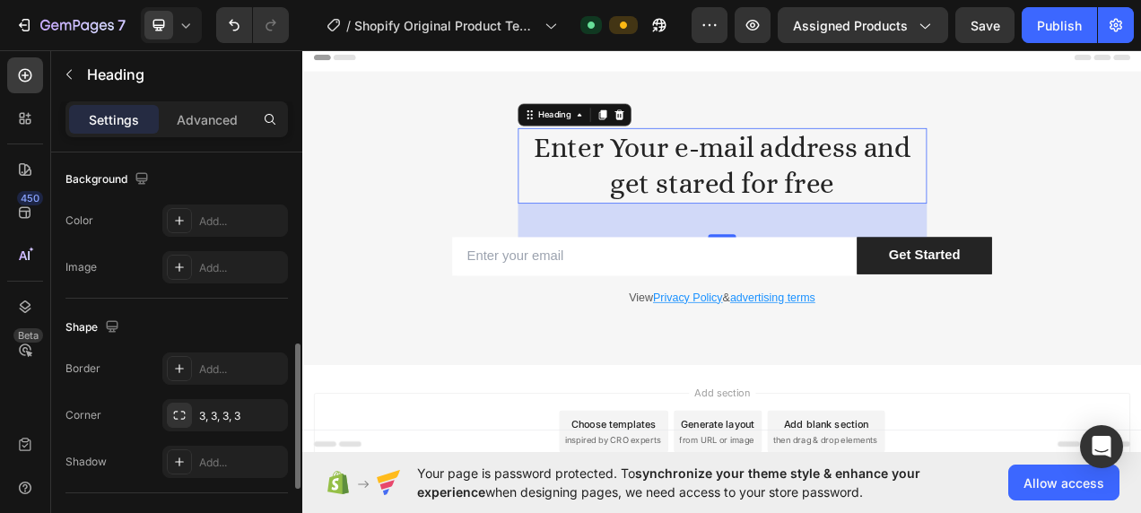
scroll to position [750, 0]
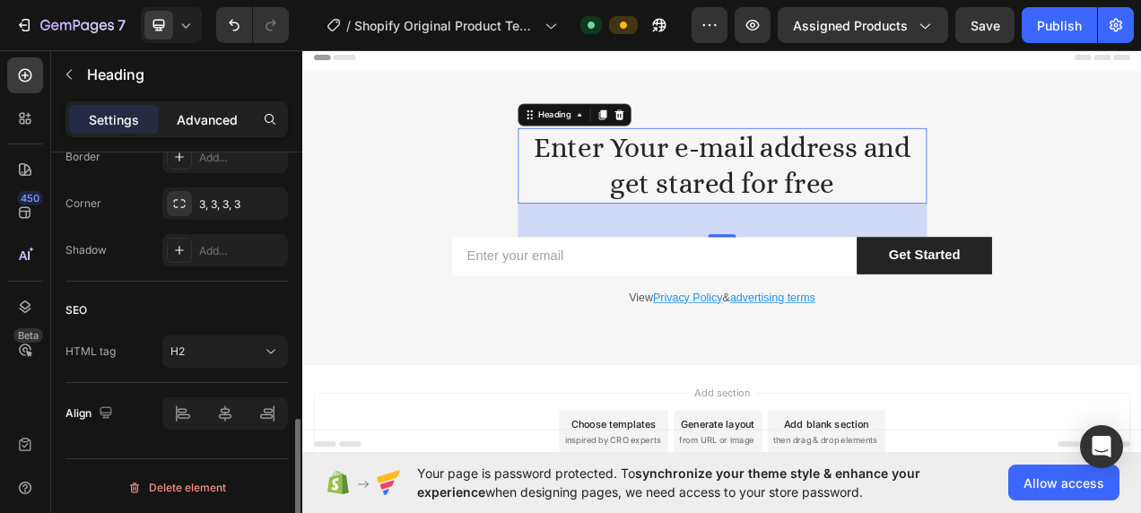
click at [219, 114] on p "Advanced" at bounding box center [207, 119] width 61 height 19
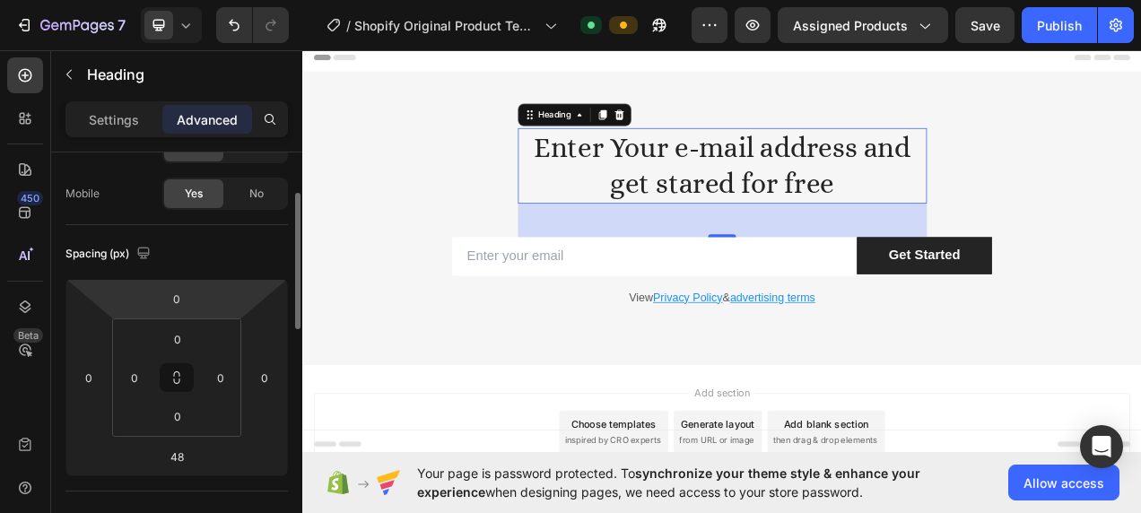
scroll to position [0, 0]
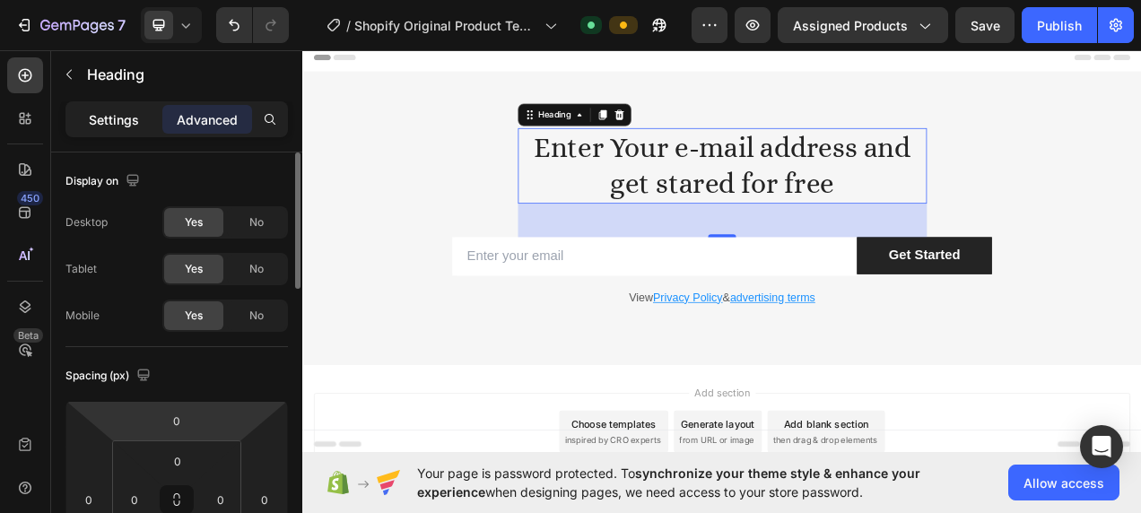
click at [118, 114] on p "Settings" at bounding box center [114, 119] width 50 height 19
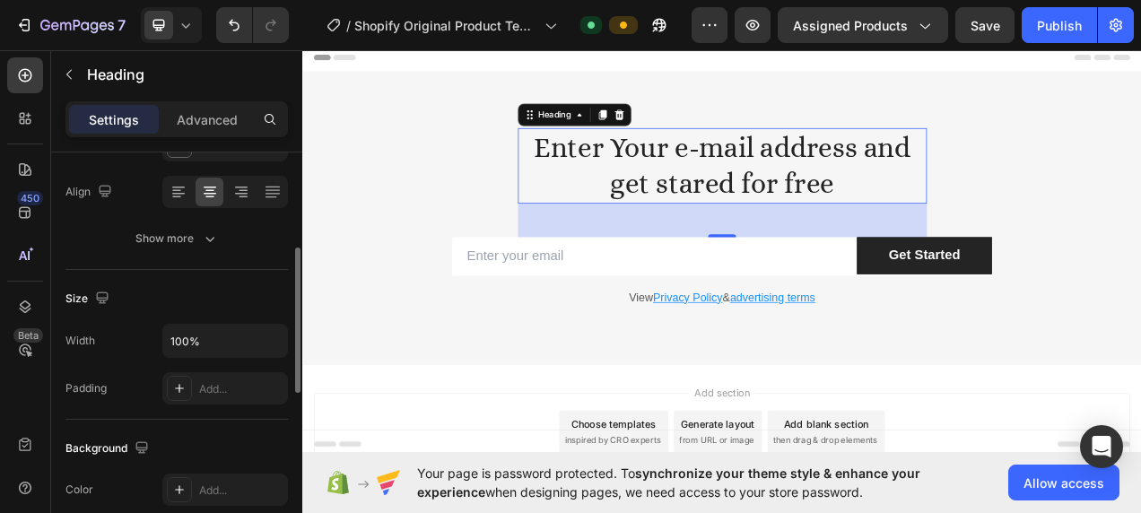
scroll to position [90, 0]
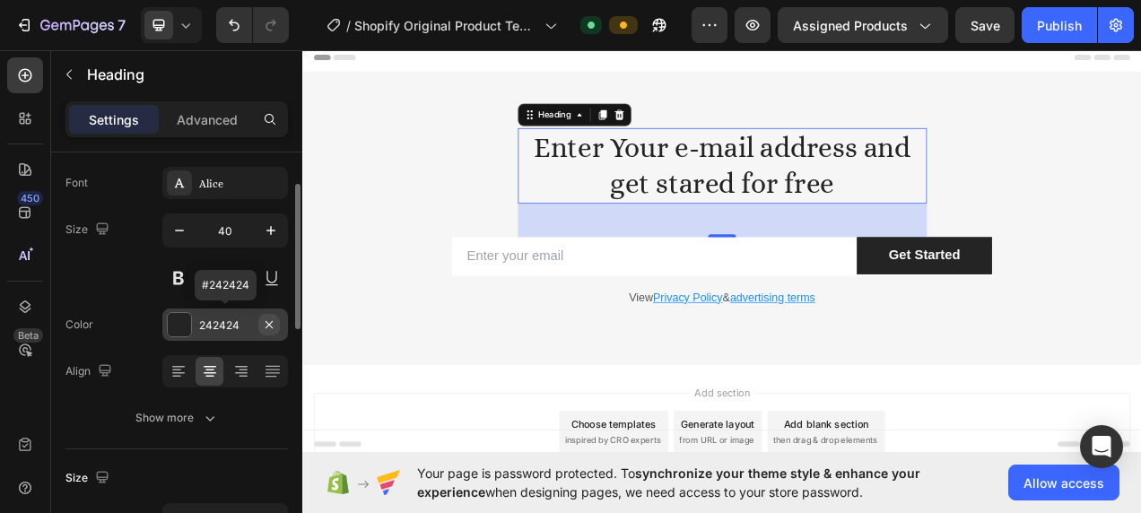
click at [263, 320] on icon "button" at bounding box center [269, 324] width 14 height 14
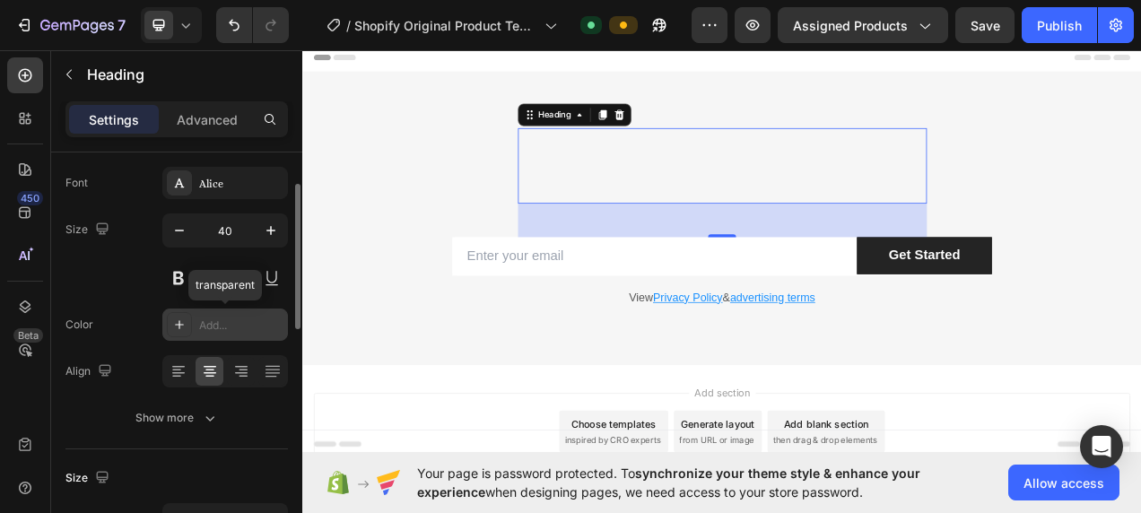
click at [182, 321] on icon at bounding box center [179, 324] width 14 height 14
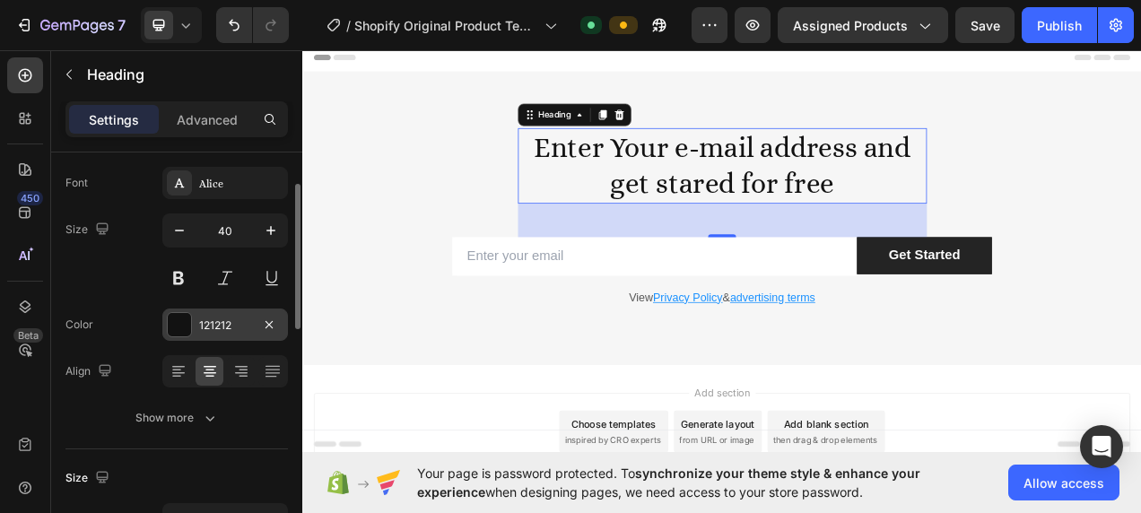
click at [157, 297] on div "Font [PERSON_NAME] Size 40 Color 121212 Align Show more" at bounding box center [176, 300] width 222 height 267
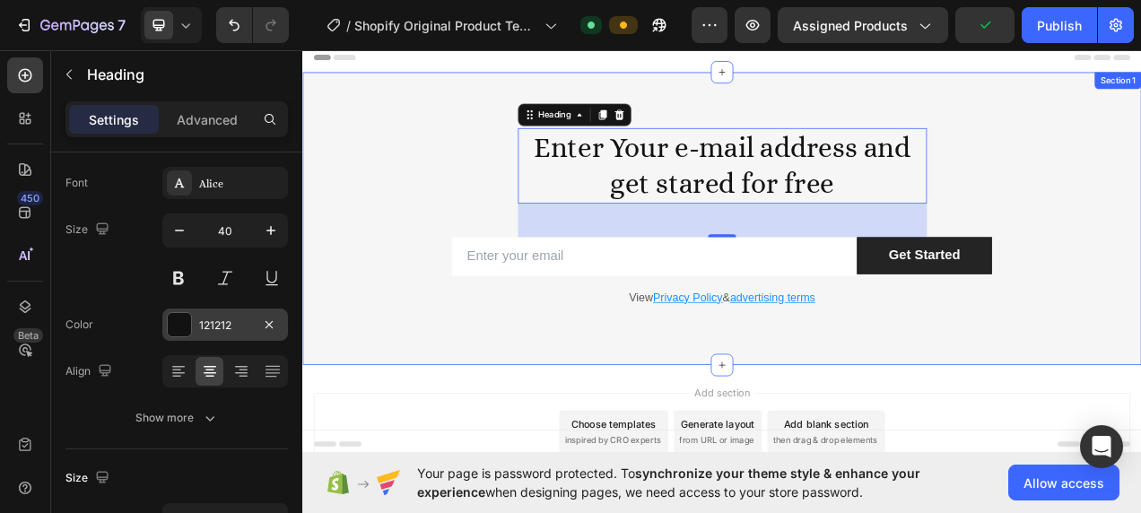
click at [586, 410] on div "Enter Your e-mail address and get stared for free Heading 48 Row Email Field Ge…" at bounding box center [840, 268] width 1076 height 376
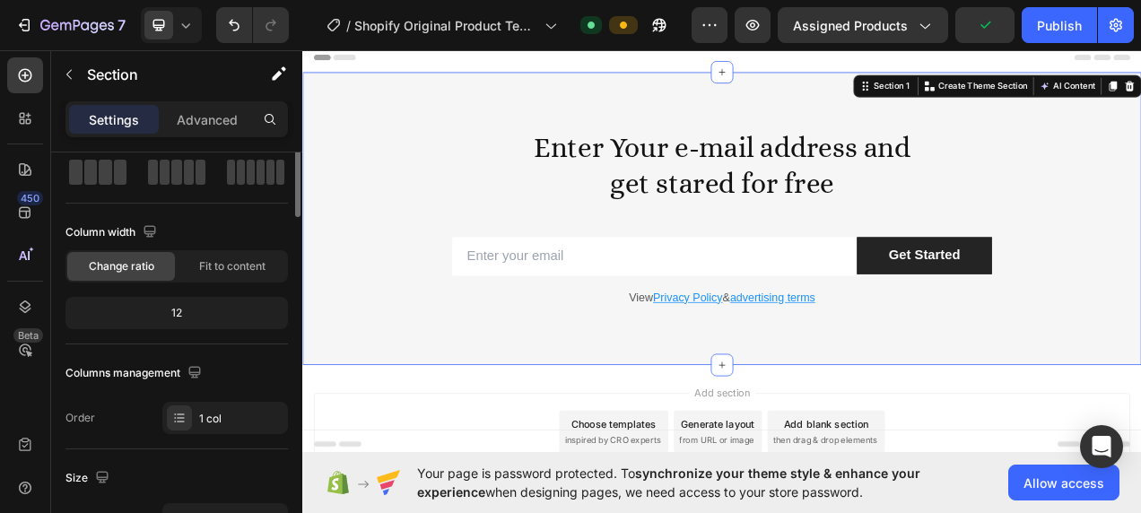
scroll to position [0, 0]
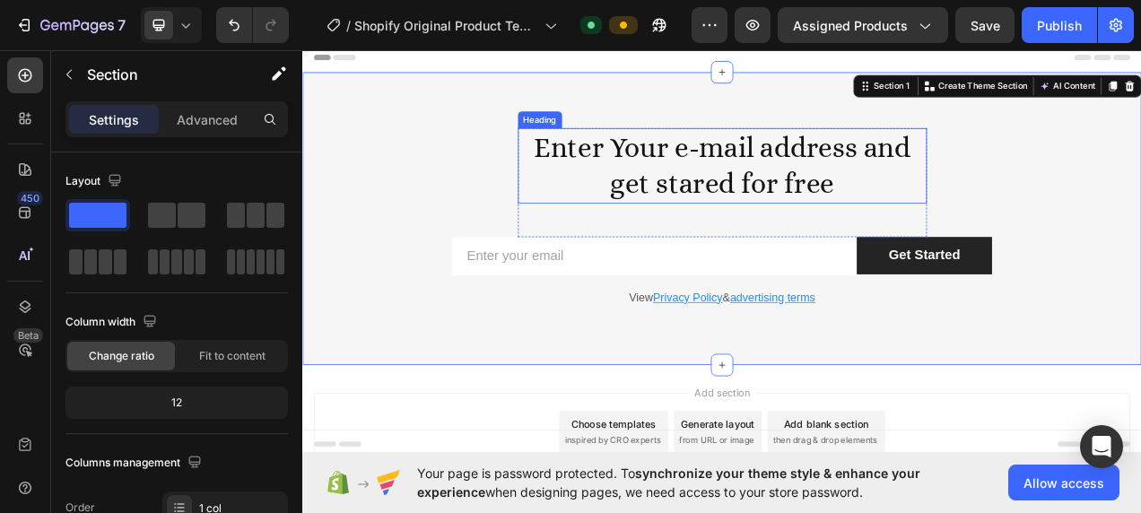
click at [682, 235] on h2 "Enter Your e-mail address and get stared for free" at bounding box center [840, 200] width 525 height 97
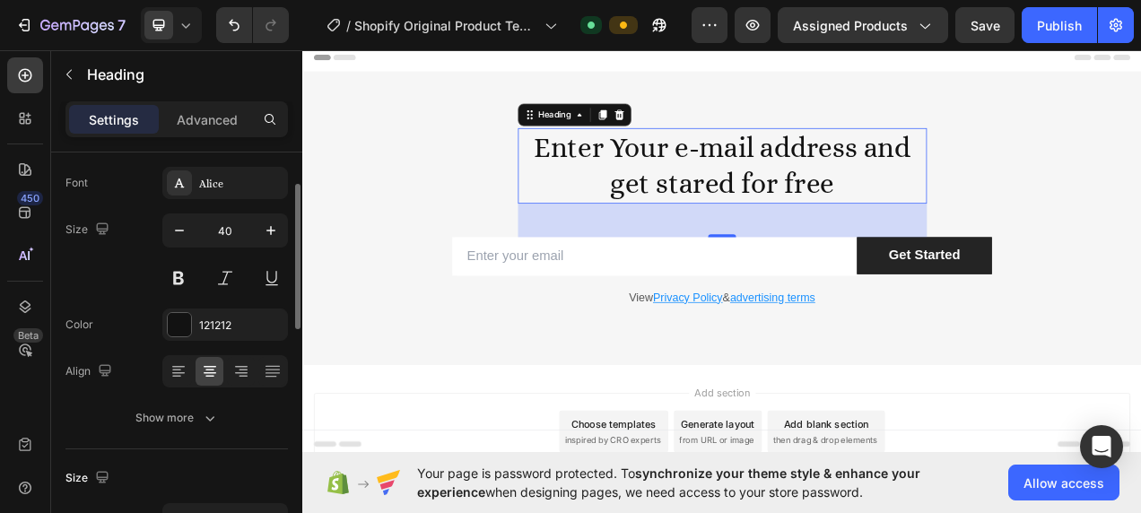
scroll to position [179, 0]
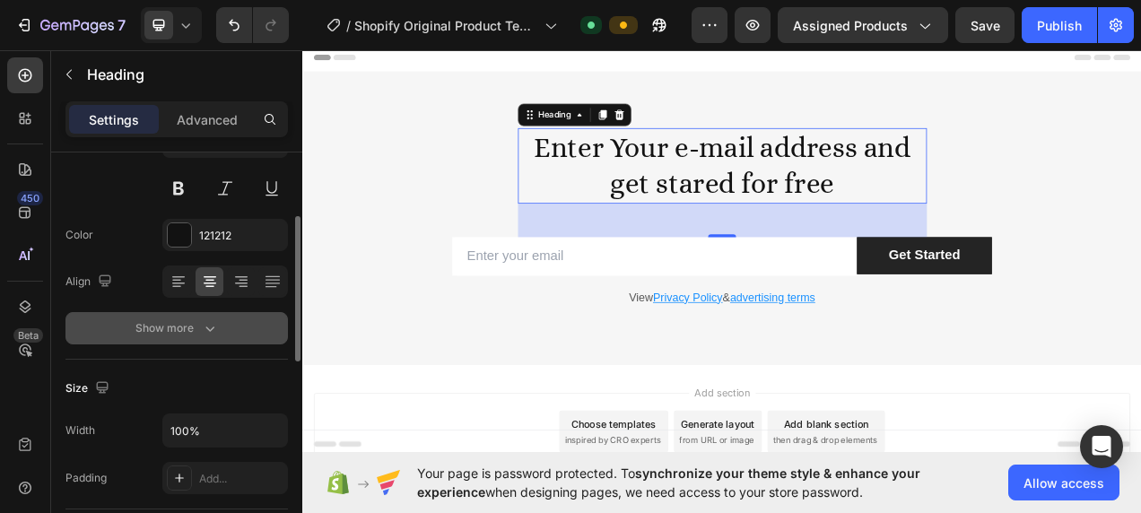
click at [201, 320] on icon "button" at bounding box center [210, 328] width 18 height 18
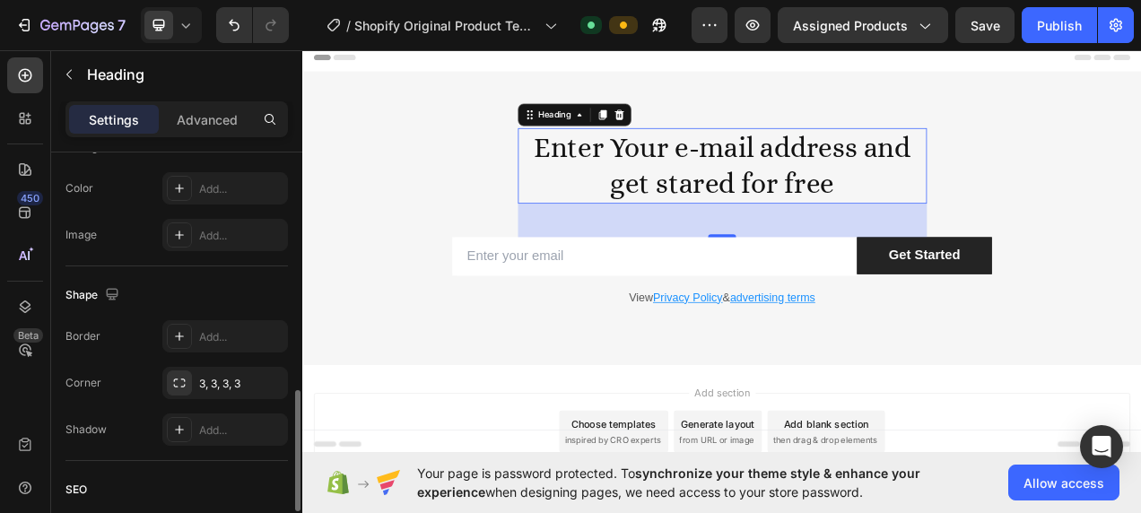
scroll to position [985, 0]
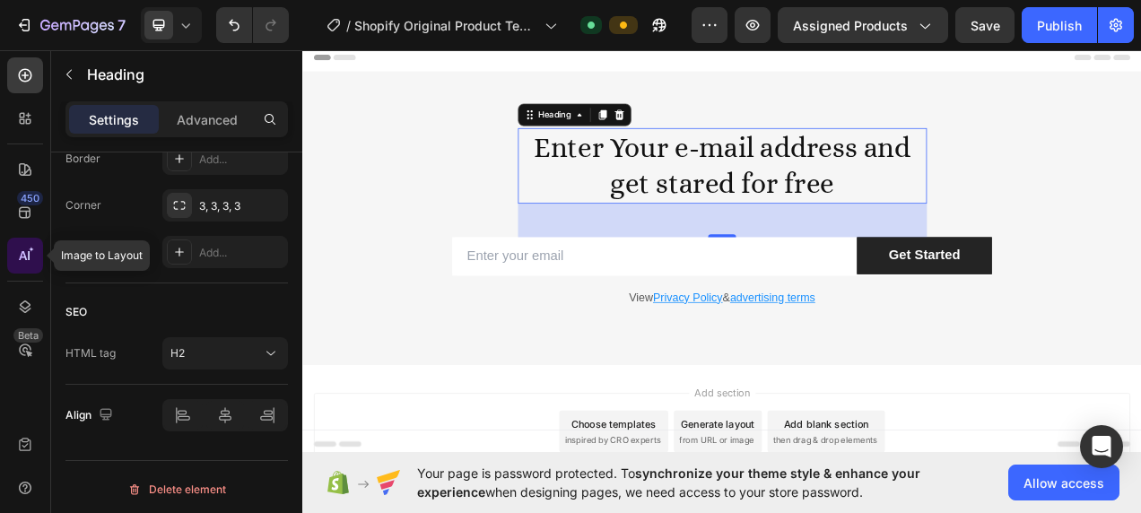
click at [34, 264] on div at bounding box center [25, 256] width 36 height 36
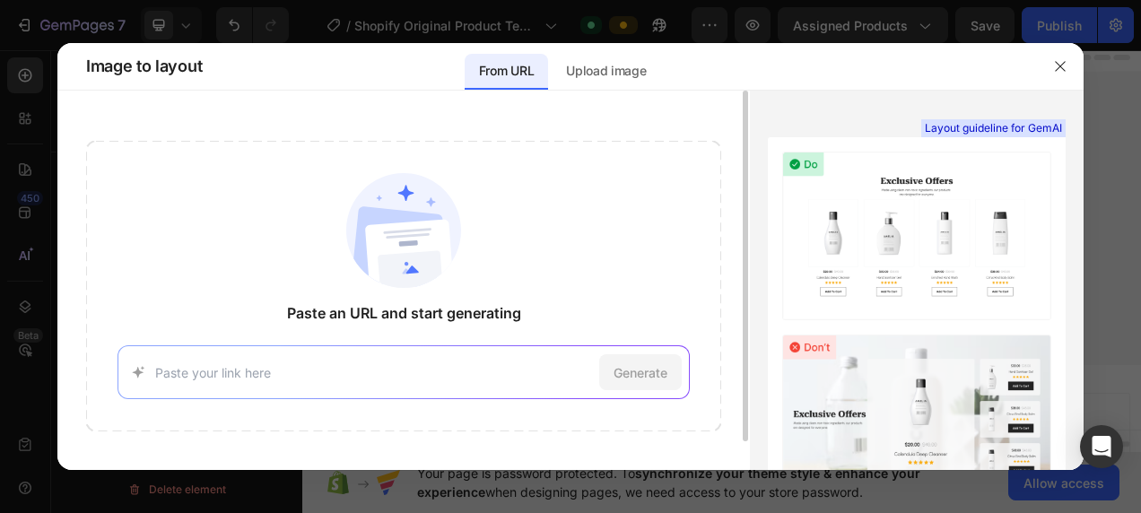
scroll to position [30, 0]
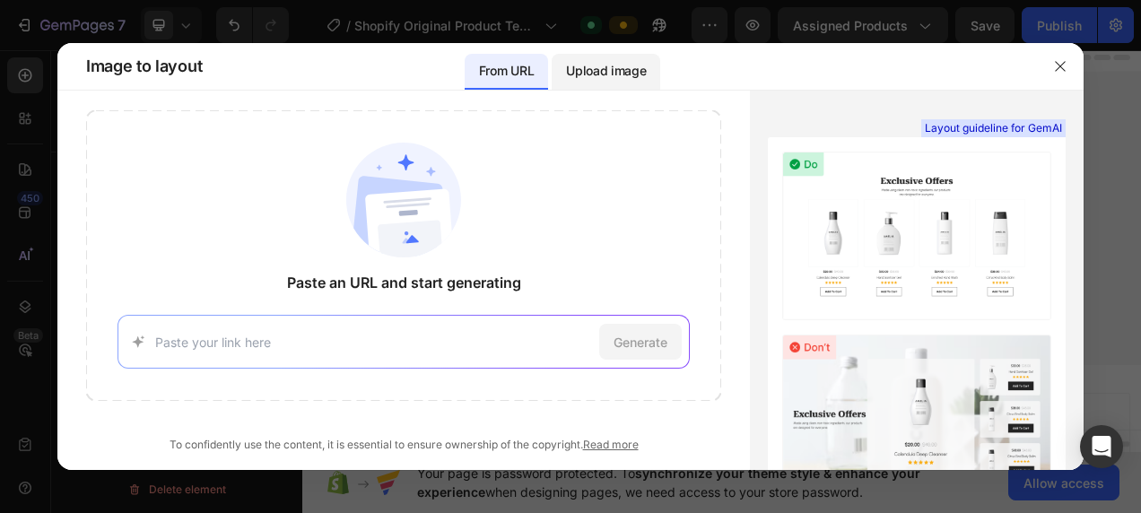
click at [608, 77] on p "Upload image" at bounding box center [606, 71] width 80 height 22
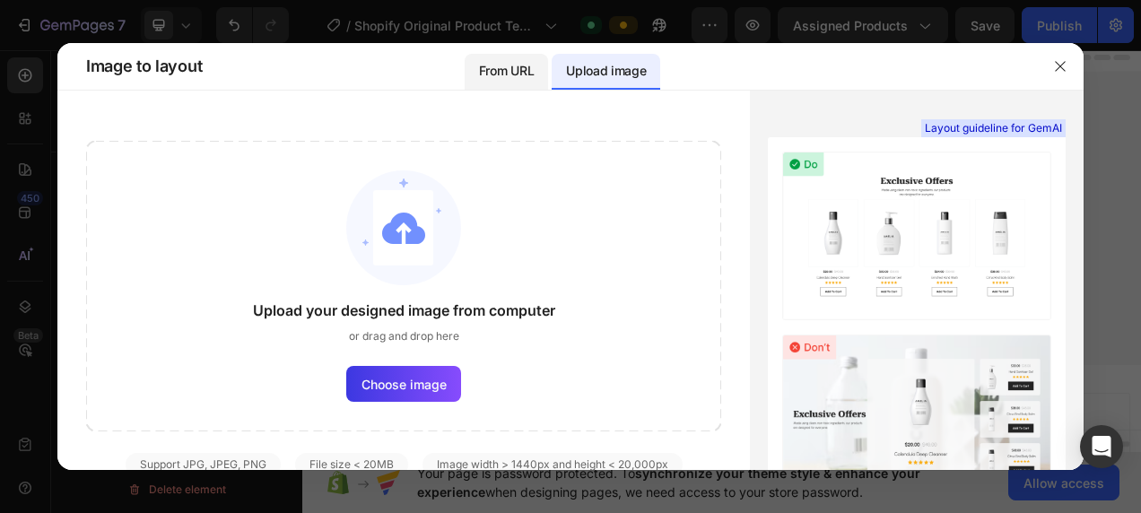
click at [510, 74] on p "From URL" at bounding box center [506, 71] width 55 height 22
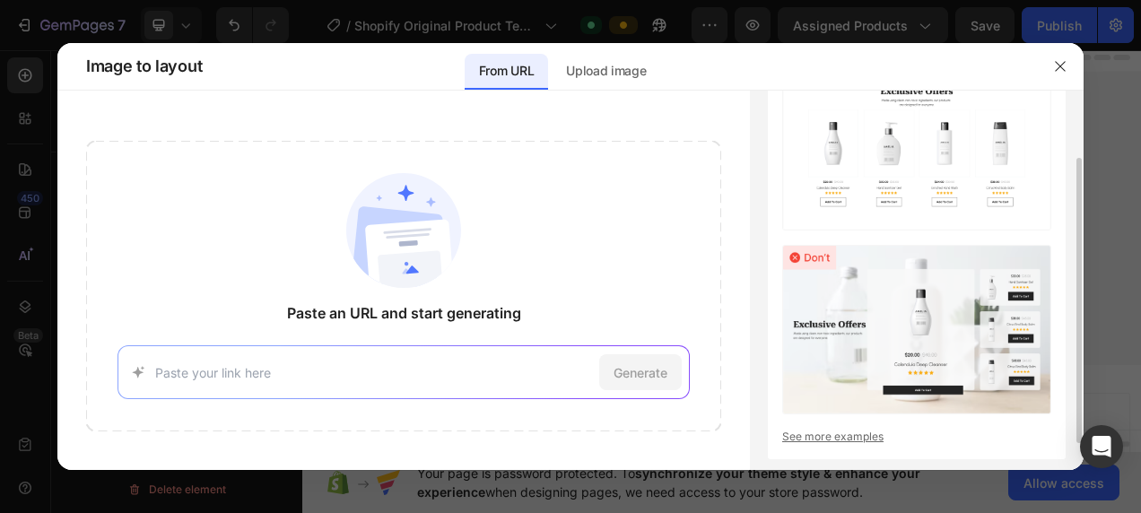
scroll to position [0, 0]
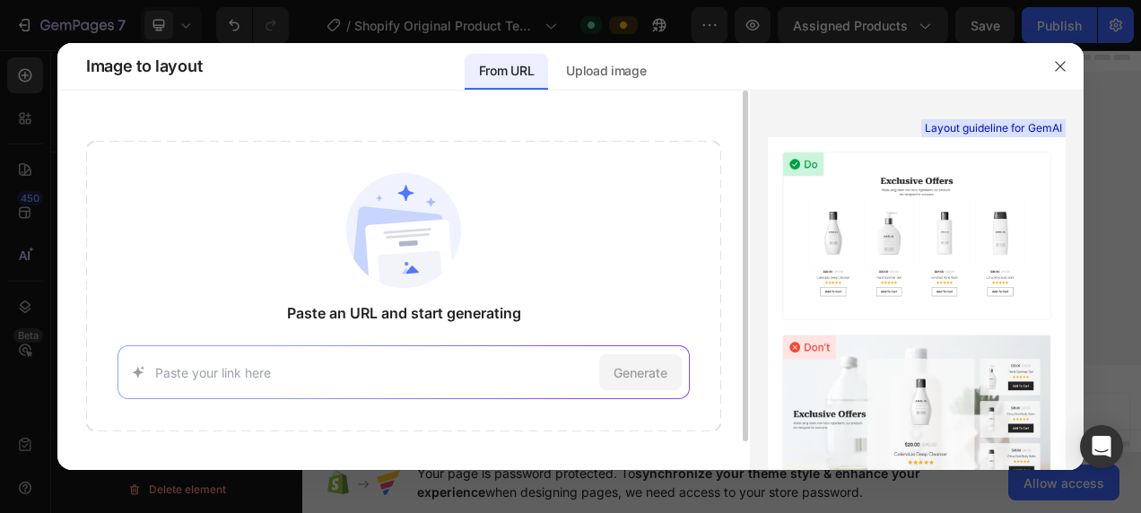
click at [359, 378] on input at bounding box center [373, 372] width 436 height 19
click at [1064, 76] on button "button" at bounding box center [1060, 66] width 29 height 29
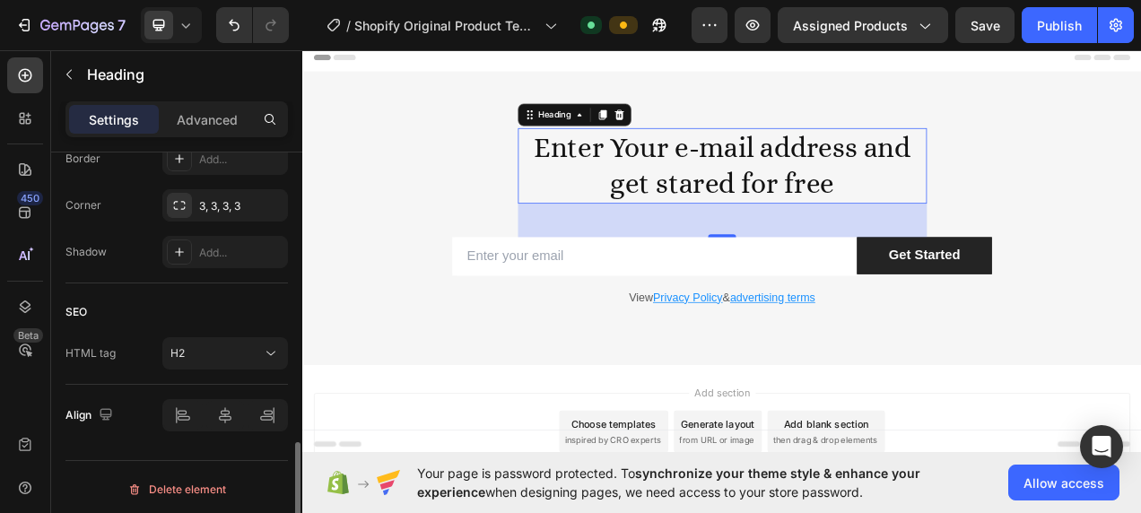
scroll to position [805, 0]
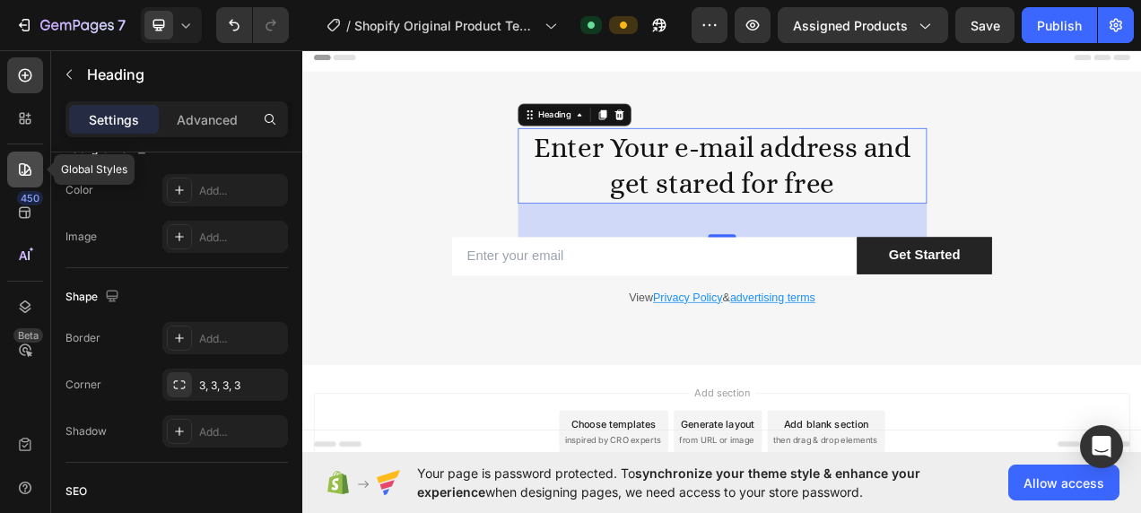
click at [22, 179] on div at bounding box center [25, 170] width 36 height 36
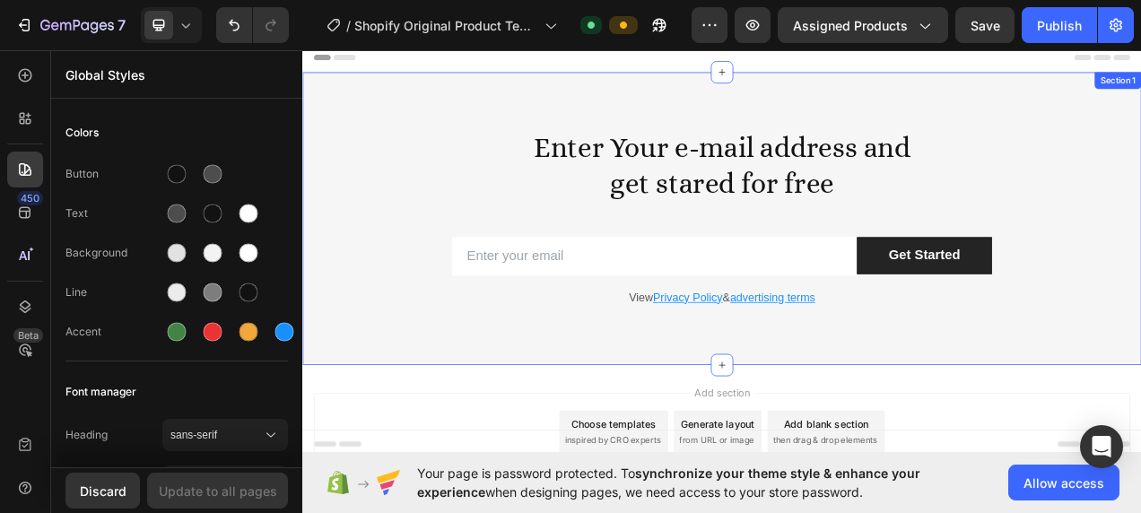
click at [581, 141] on div "Enter Your e-mail address and get stared for free Heading Row Email Field Get S…" at bounding box center [840, 268] width 1076 height 376
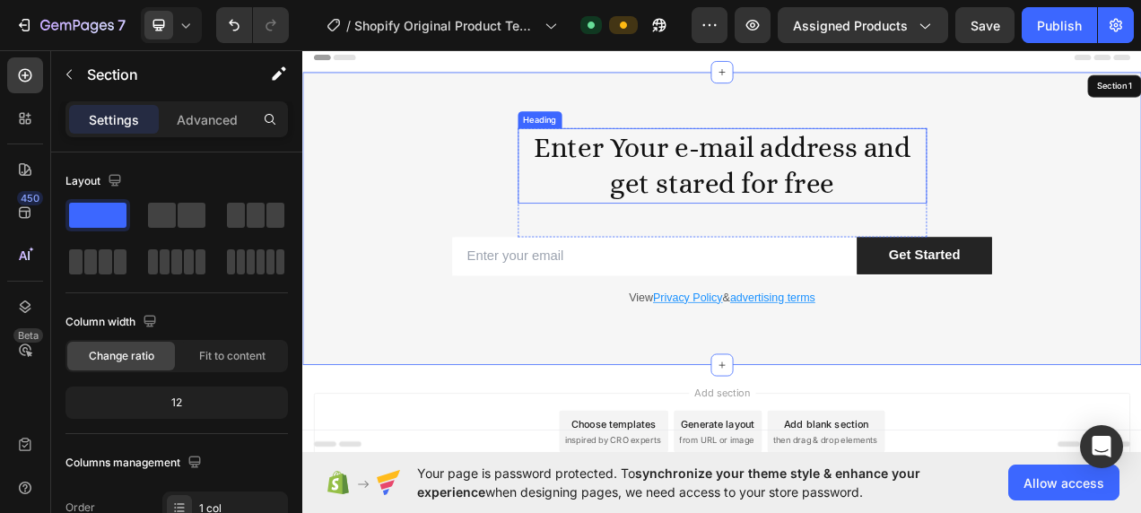
click at [695, 204] on h2 "Enter Your e-mail address and get stared for free" at bounding box center [840, 200] width 525 height 97
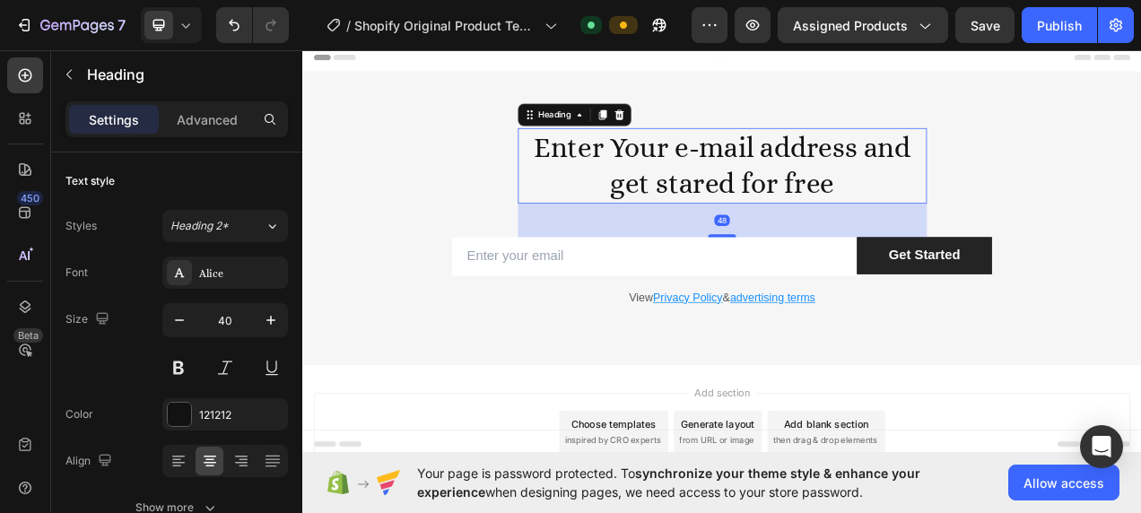
click at [695, 204] on h2 "Enter Your e-mail address and get stared for free" at bounding box center [840, 200] width 525 height 97
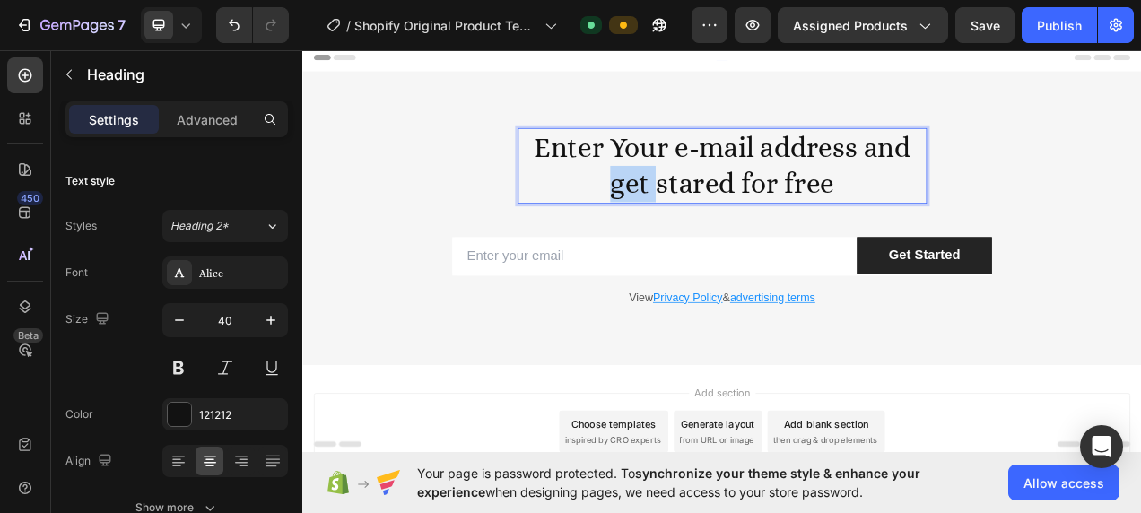
click at [695, 204] on p "Enter Your e-mail address and get stared for free" at bounding box center [840, 199] width 521 height 93
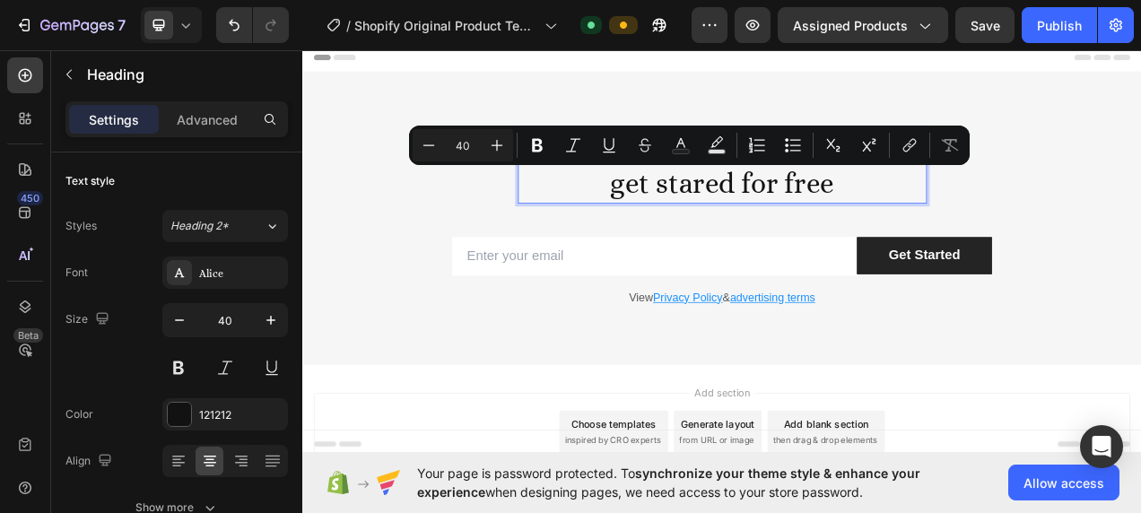
click at [820, 215] on p "Enter Your e-mail address and get stared for free" at bounding box center [840, 199] width 521 height 93
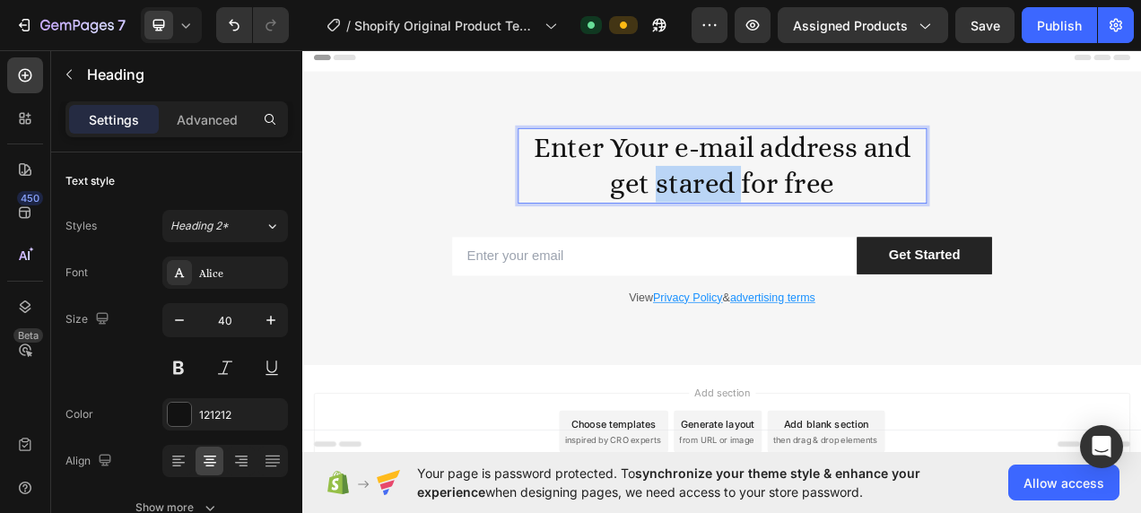
click at [820, 215] on p "Enter Your e-mail address and get stared for free" at bounding box center [840, 199] width 521 height 93
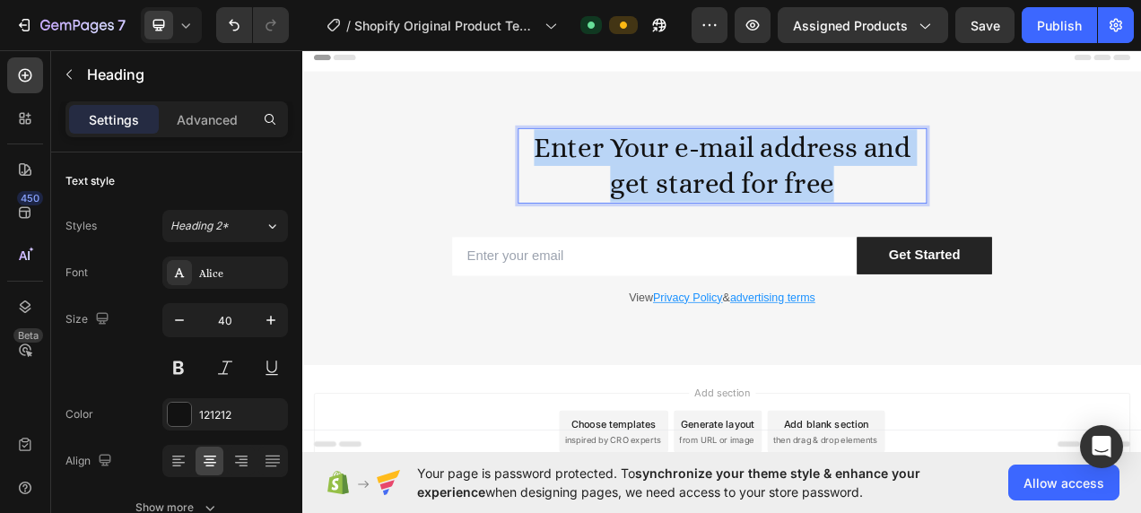
click at [820, 215] on p "Enter Your e-mail address and get stared for free" at bounding box center [840, 199] width 521 height 93
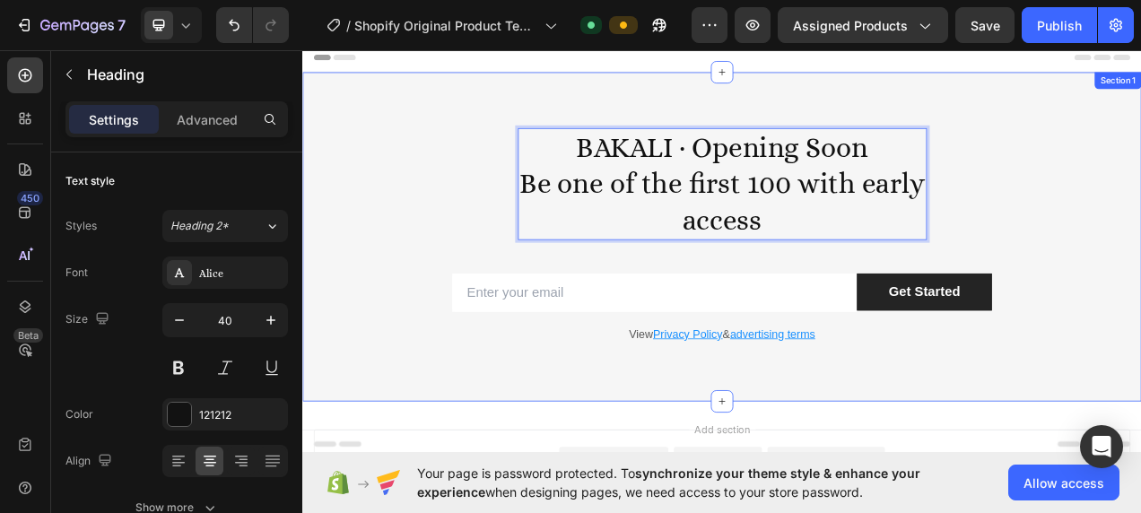
click at [1139, 122] on div "BAKALI · Opening Soon Be one of the first 100 with early access Heading 48 Row …" at bounding box center [840, 291] width 1076 height 422
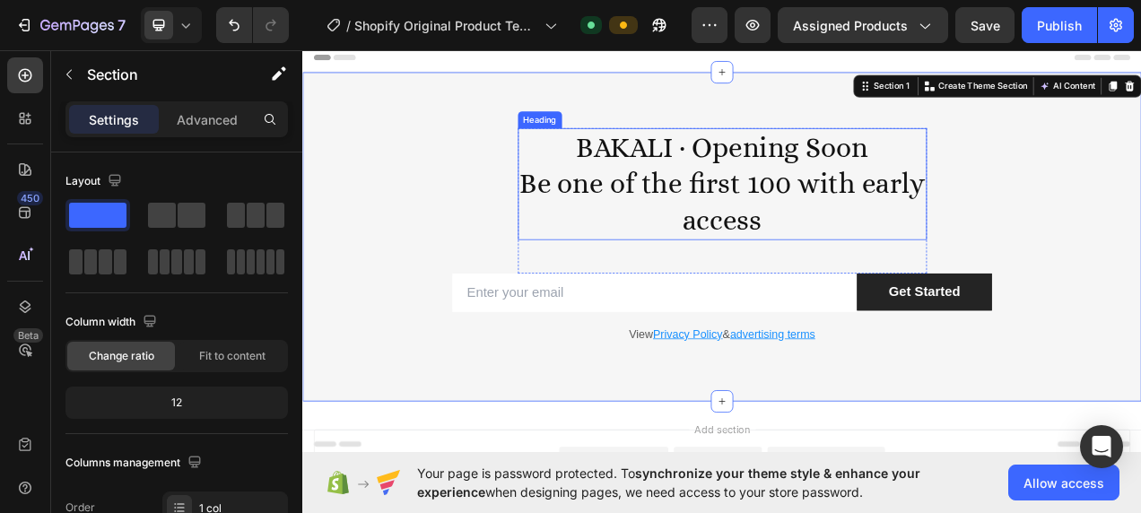
click at [999, 255] on p "BAKALI · Opening Soon Be one of the first 100 with early access" at bounding box center [840, 223] width 521 height 140
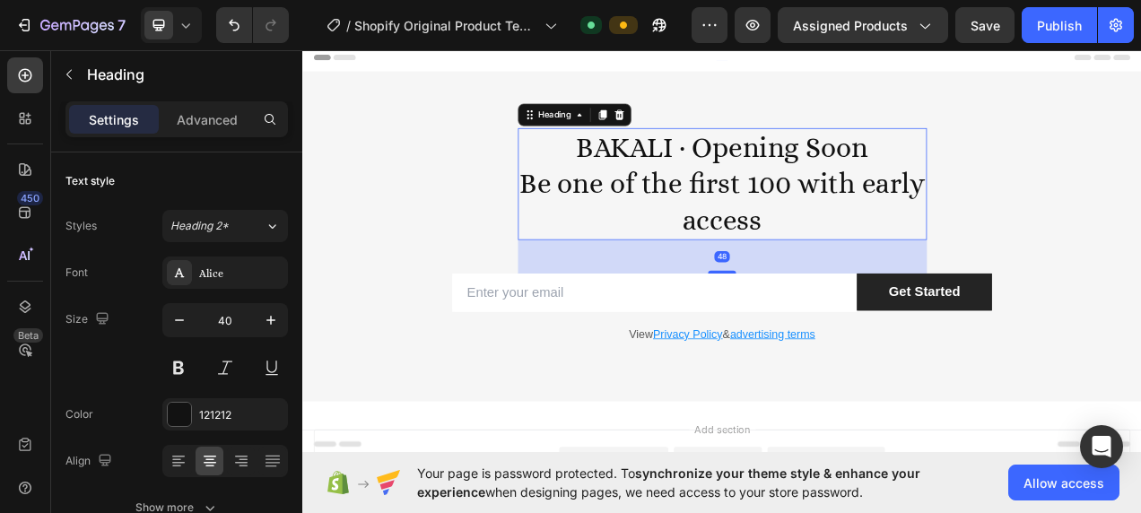
click at [1090, 217] on h2 "BAKALI · Opening Soon Be one of the first 100 with early access" at bounding box center [840, 223] width 525 height 143
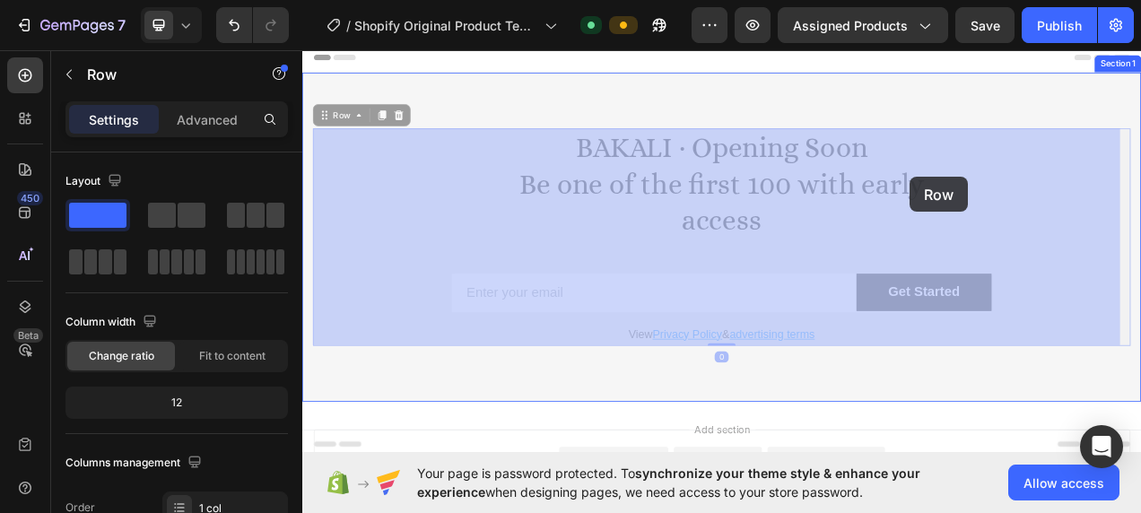
drag, startPoint x: 1098, startPoint y: 215, endPoint x: 1081, endPoint y: 214, distance: 16.2
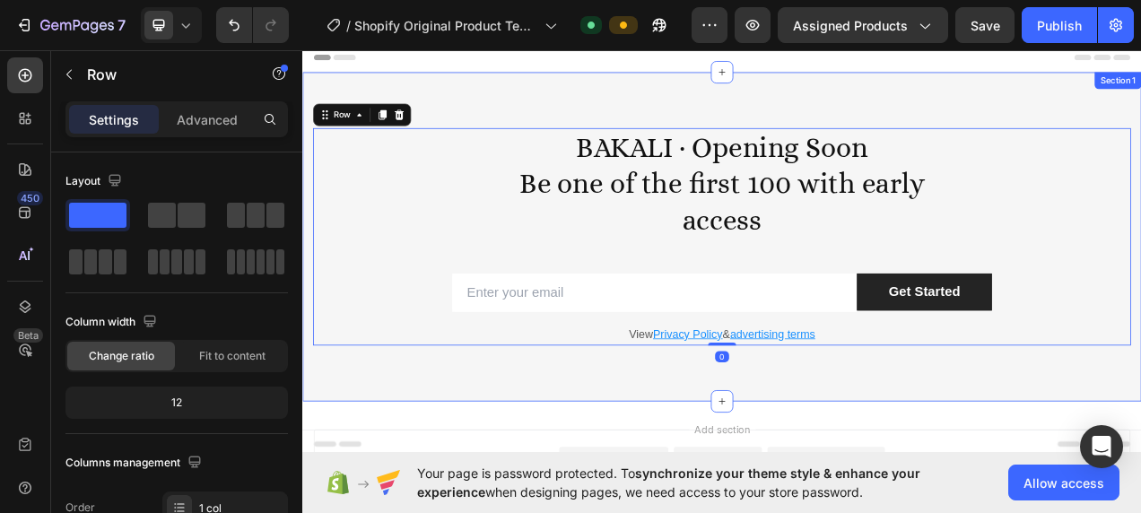
click at [1011, 126] on div "BAKALI · Opening Soon Be one of the first 100 with early access Heading Row Ema…" at bounding box center [840, 291] width 1076 height 422
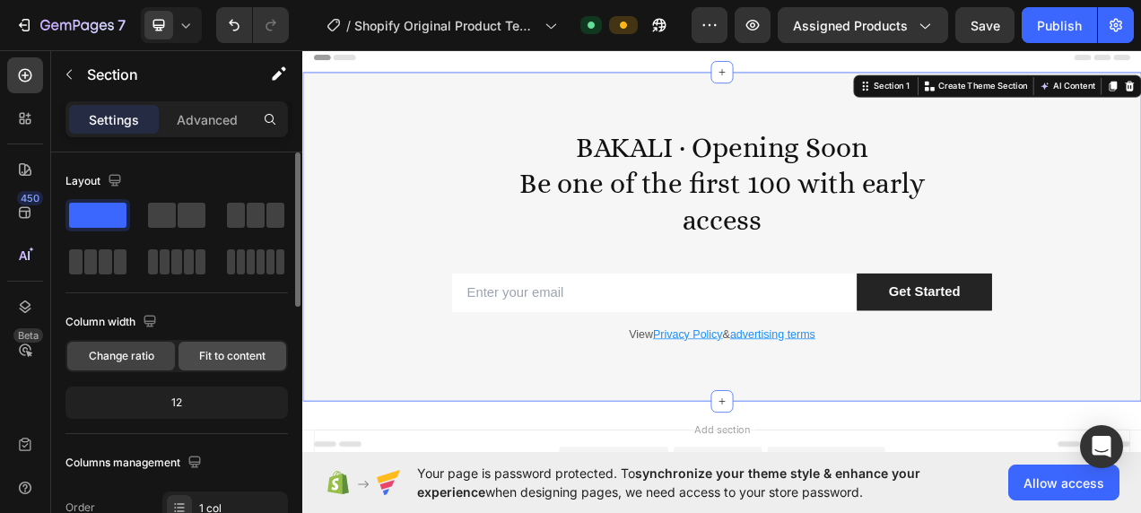
scroll to position [90, 0]
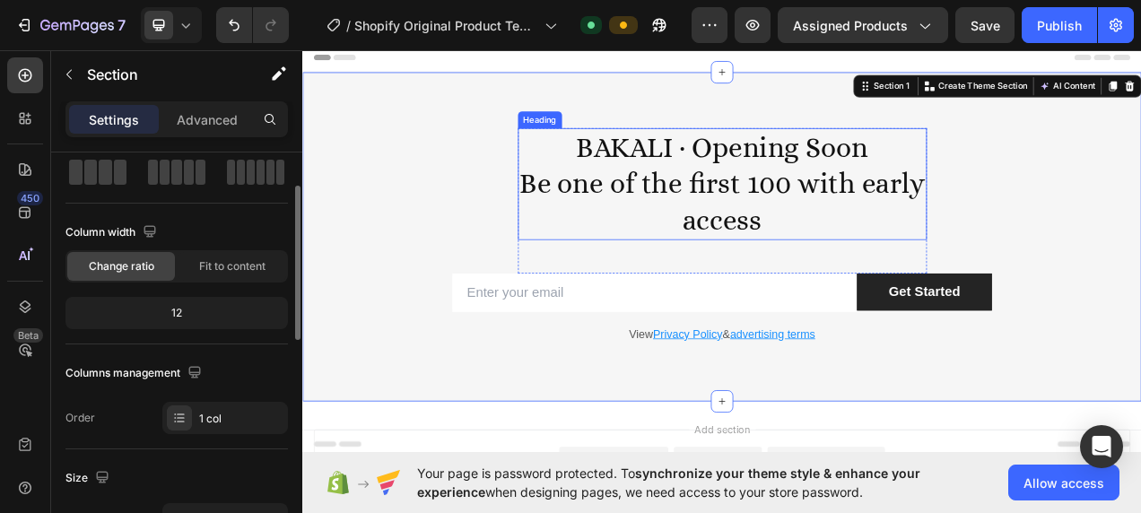
click at [604, 265] on p "BAKALI · Opening Soon Be one of the first 100 with early access" at bounding box center [840, 223] width 521 height 140
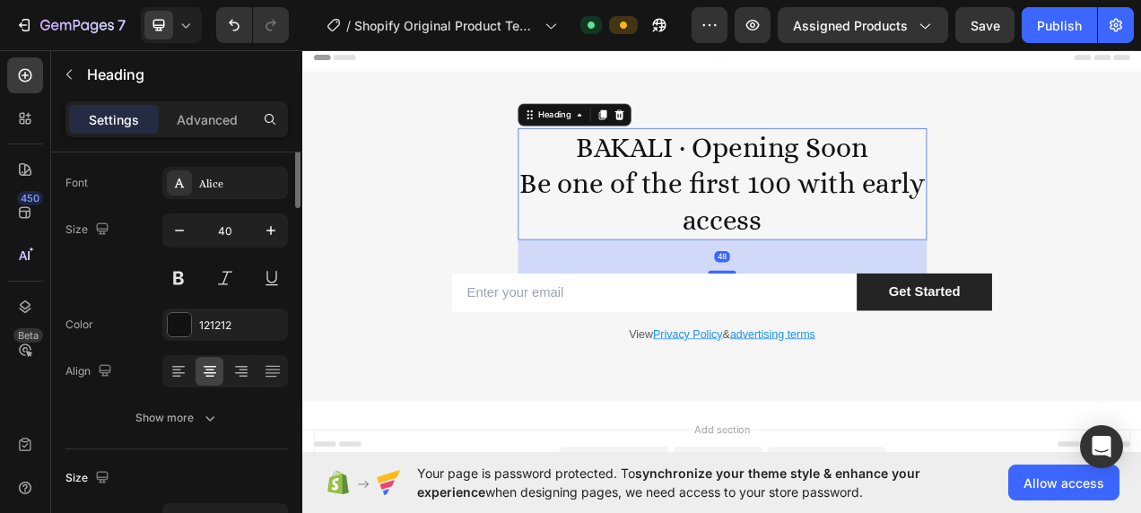
scroll to position [0, 0]
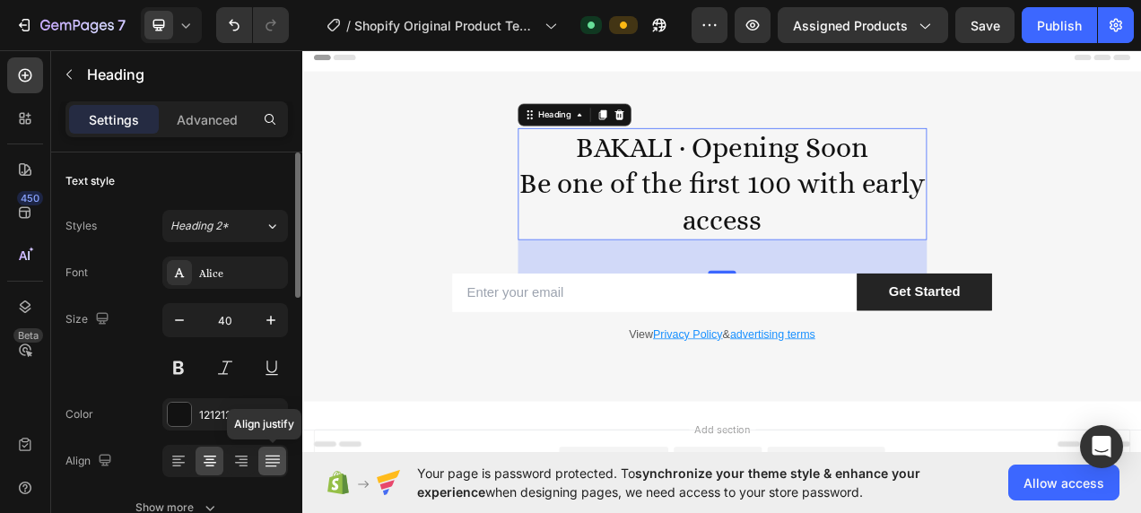
click at [262, 456] on div at bounding box center [272, 461] width 28 height 29
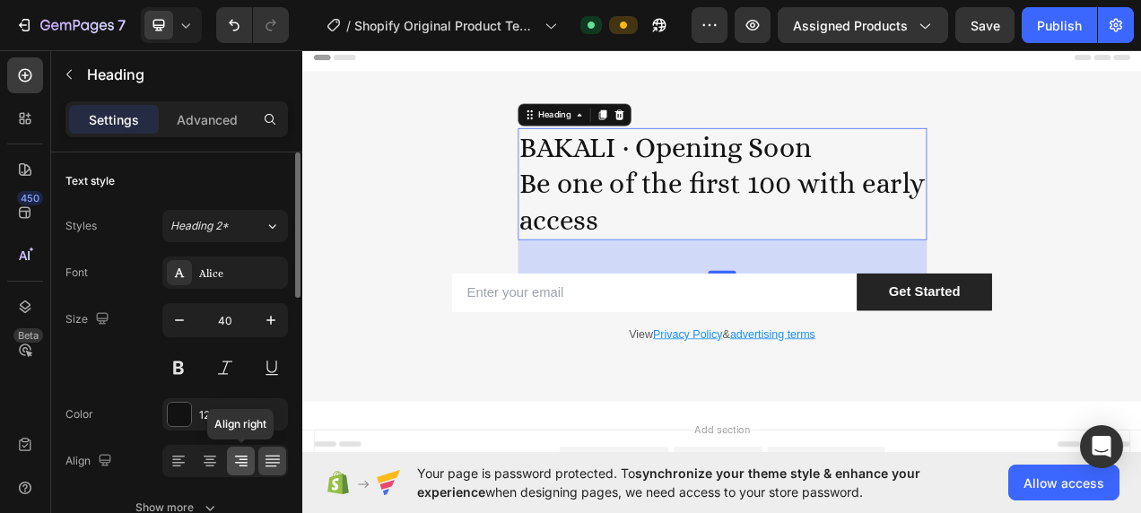
click at [235, 460] on icon at bounding box center [241, 461] width 18 height 18
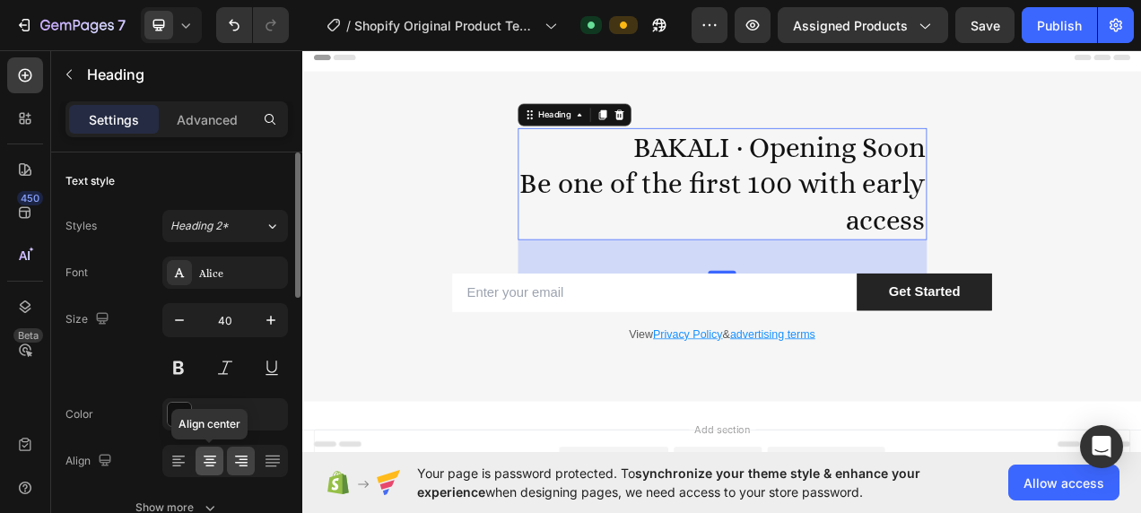
click at [212, 456] on icon at bounding box center [210, 461] width 18 height 18
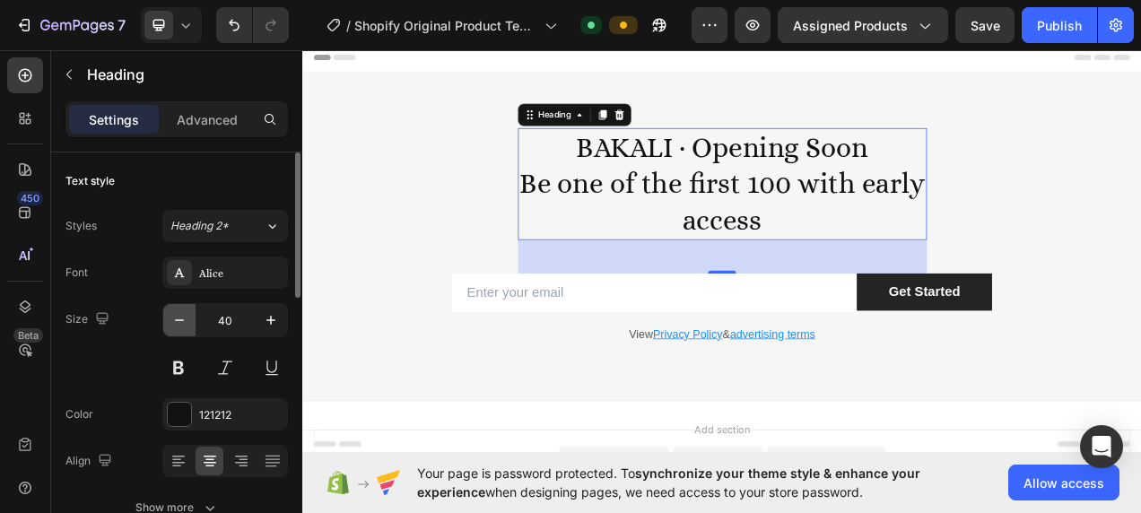
click at [189, 318] on button "button" at bounding box center [179, 320] width 32 height 32
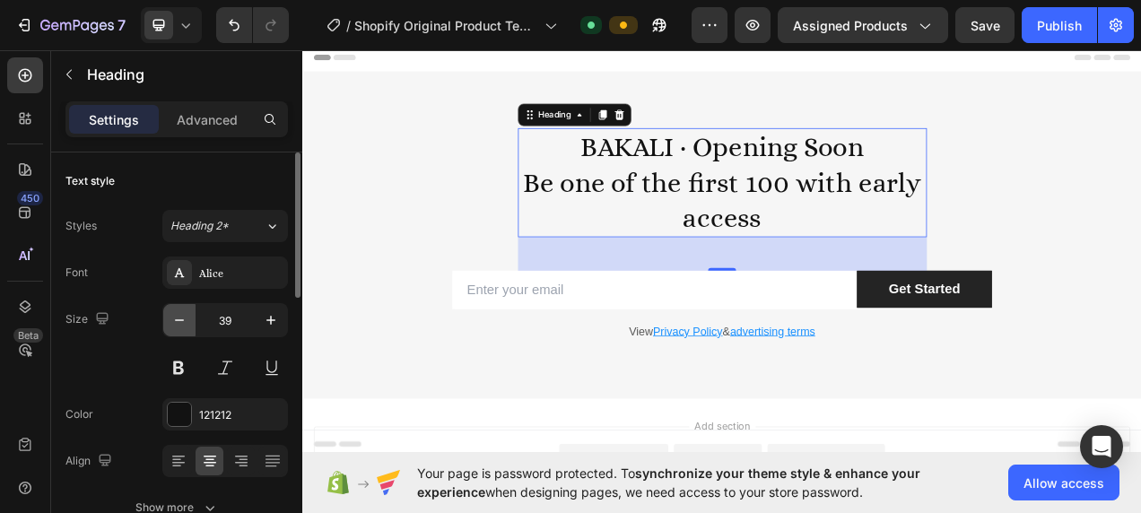
click at [182, 319] on icon "button" at bounding box center [179, 320] width 9 height 2
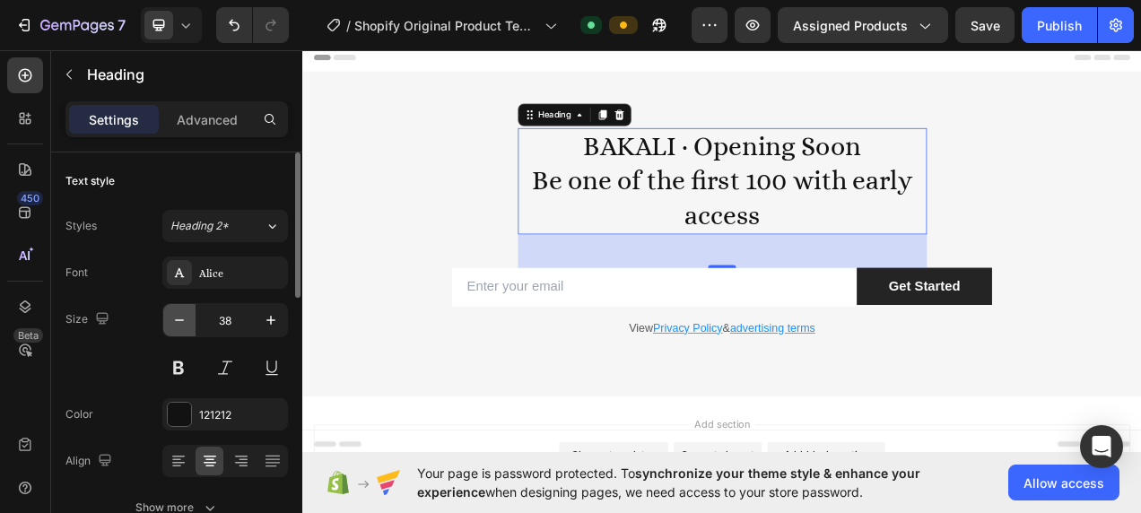
click at [182, 319] on icon "button" at bounding box center [179, 320] width 9 height 2
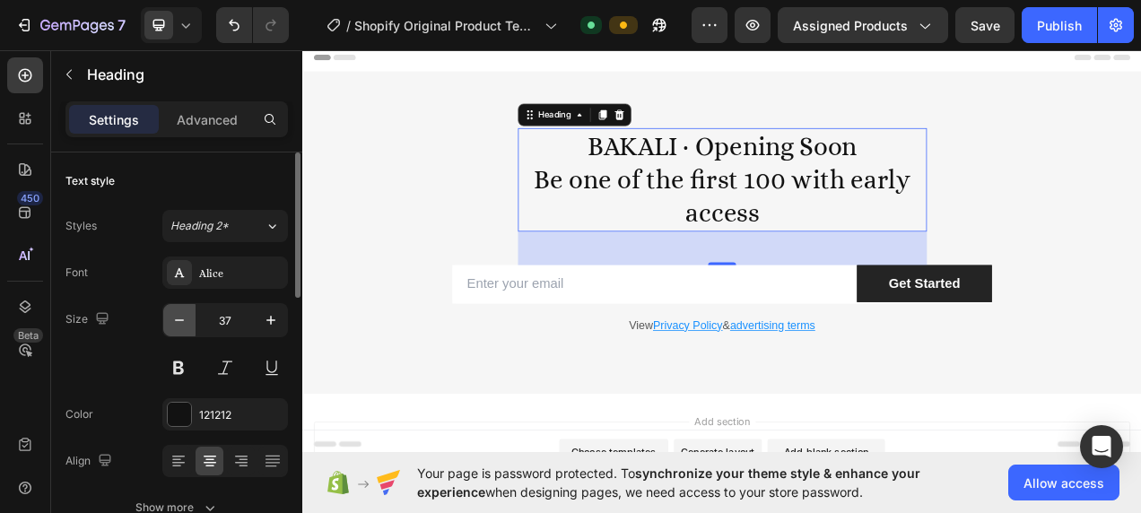
click at [182, 319] on icon "button" at bounding box center [179, 320] width 9 height 2
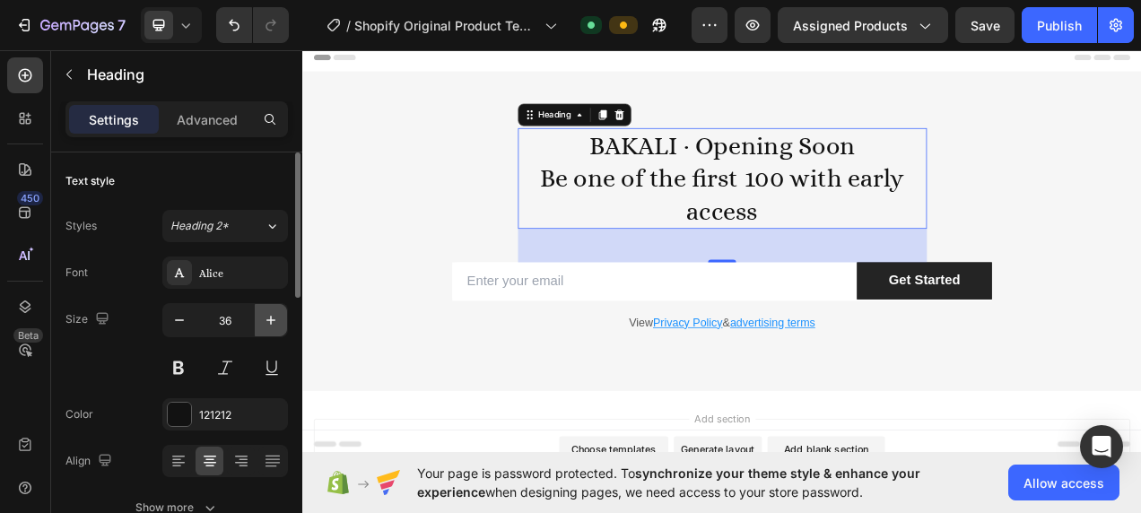
click at [273, 317] on icon "button" at bounding box center [271, 320] width 18 height 18
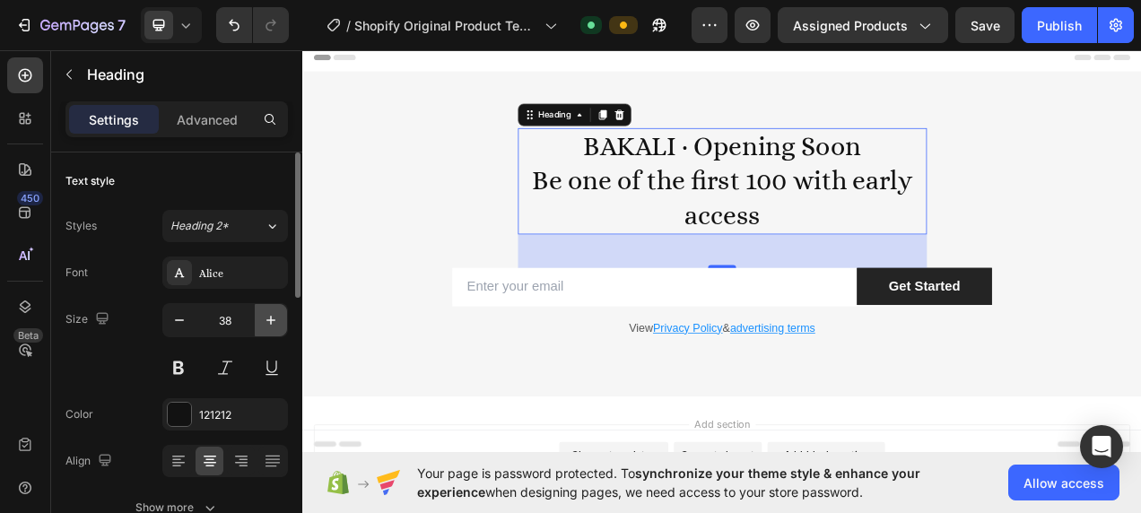
click at [273, 317] on icon "button" at bounding box center [271, 320] width 18 height 18
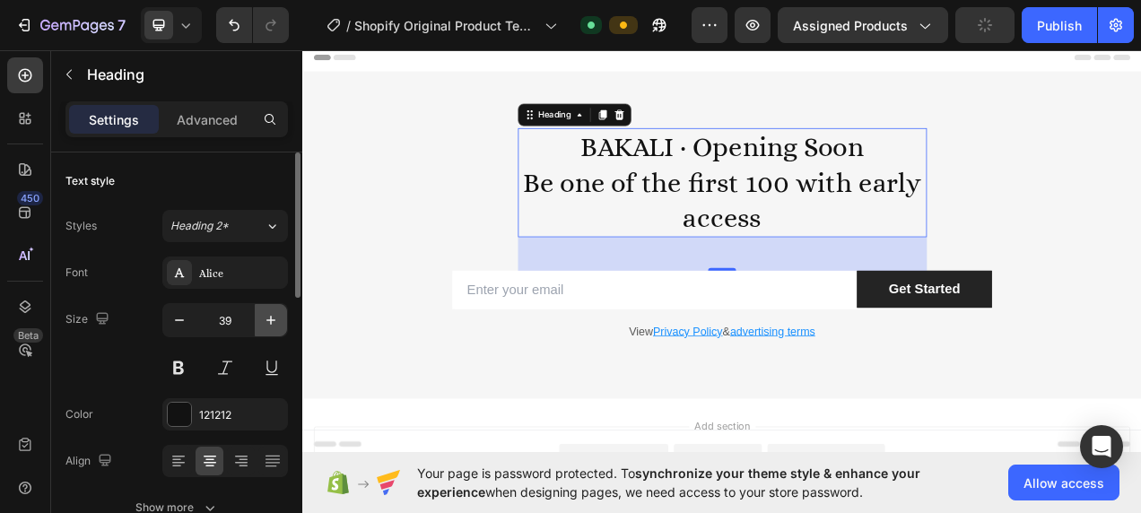
click at [273, 317] on icon "button" at bounding box center [271, 320] width 18 height 18
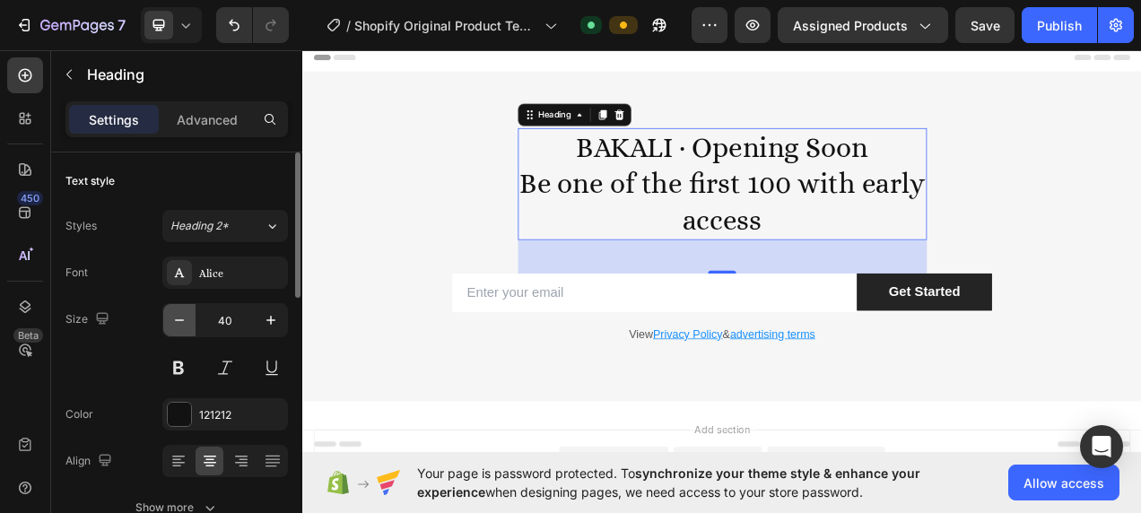
click at [182, 320] on icon "button" at bounding box center [179, 320] width 18 height 18
type input "39"
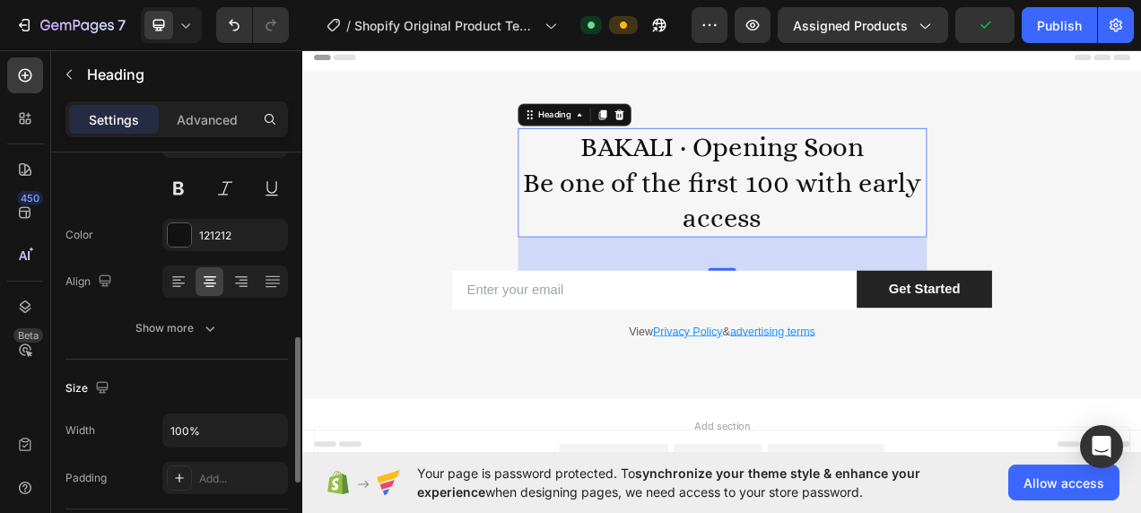
scroll to position [359, 0]
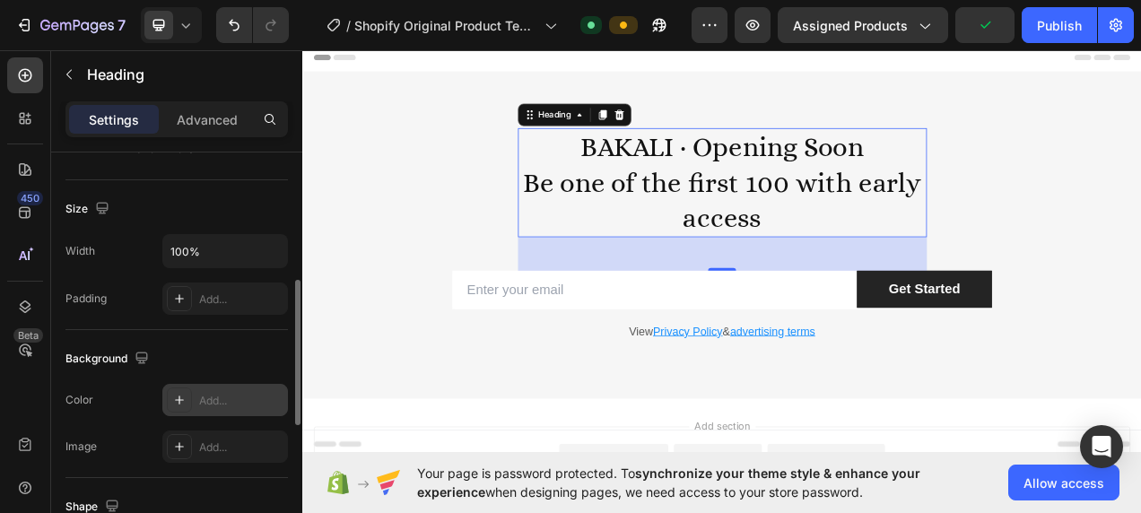
click at [212, 398] on div "Add..." at bounding box center [241, 401] width 84 height 16
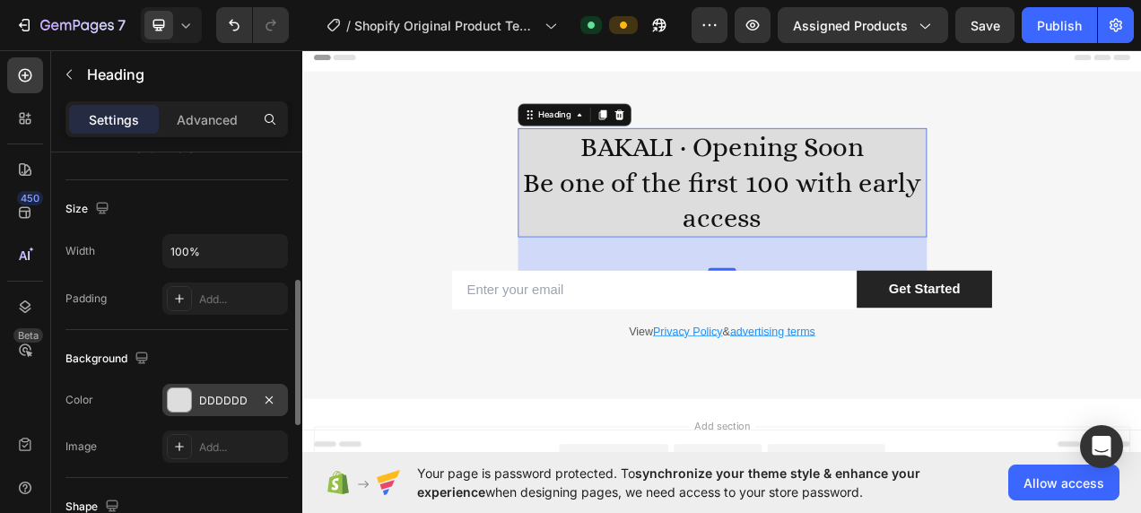
click at [212, 359] on div "Background" at bounding box center [176, 358] width 222 height 29
click at [196, 432] on div "Add..." at bounding box center [225, 446] width 126 height 32
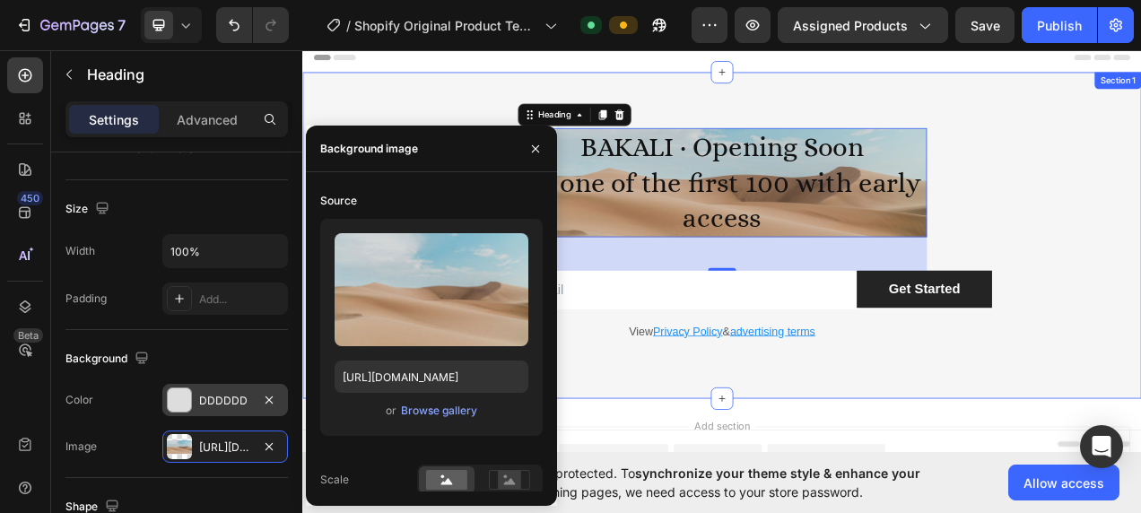
click at [406, 134] on div "BAKALI · Opening Soon Be one of the first 100 with early access Heading 48 Row …" at bounding box center [840, 289] width 1076 height 419
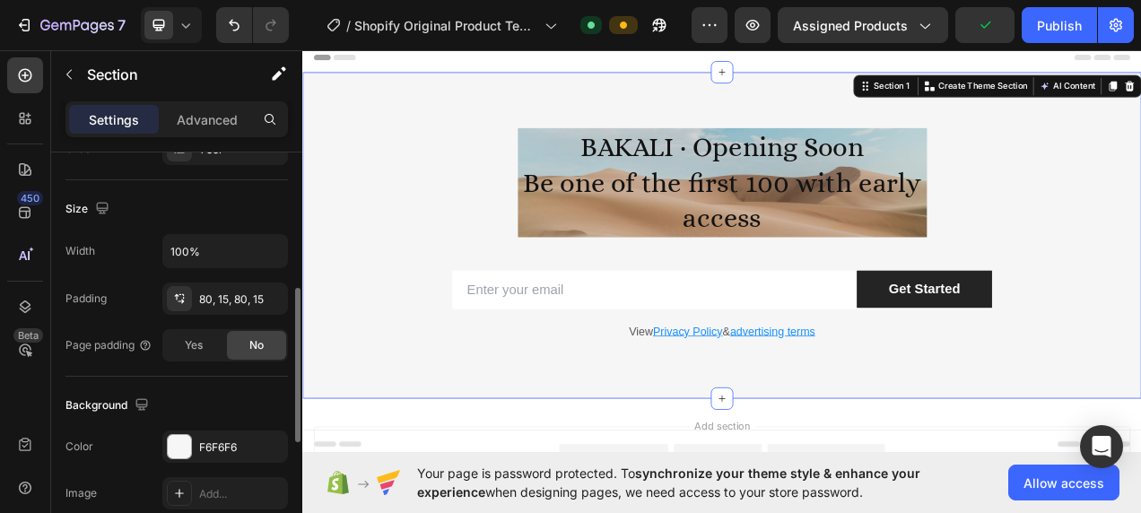
scroll to position [628, 0]
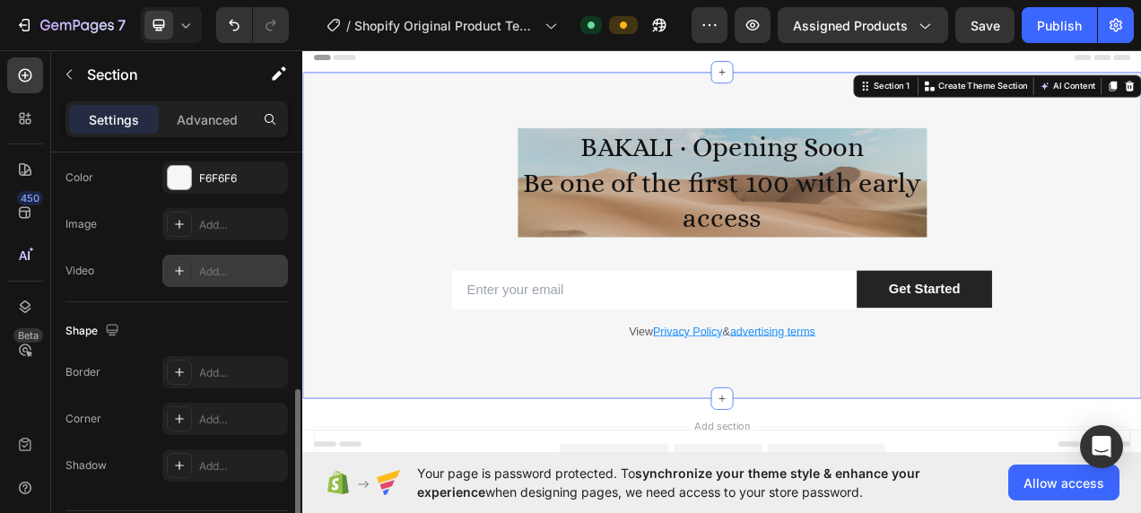
click at [213, 267] on div "Add..." at bounding box center [241, 272] width 84 height 16
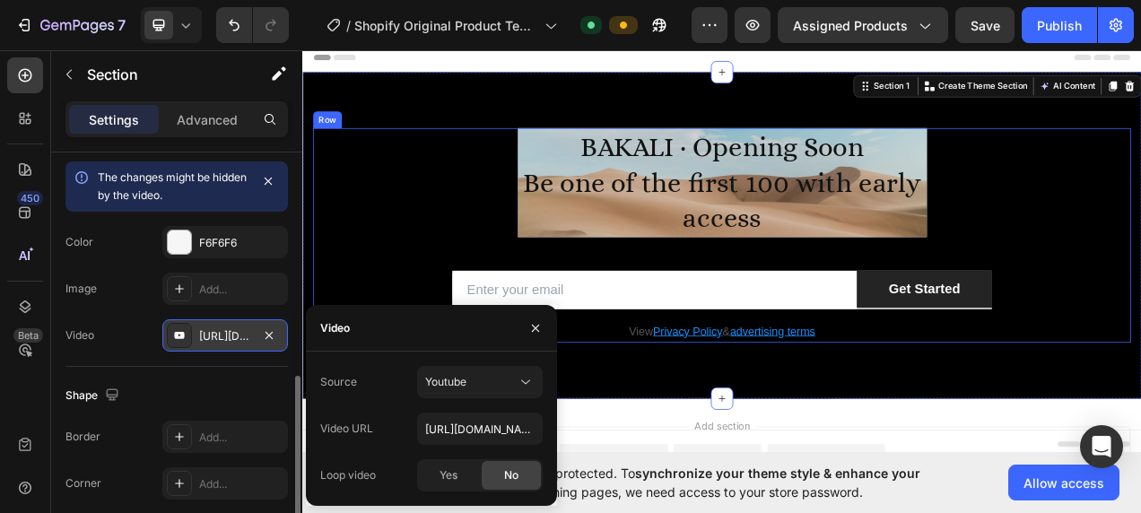
click at [495, 278] on div "BAKALI · Opening Soon Be one of the first 100 with early access Heading Row Ema…" at bounding box center [840, 289] width 1049 height 275
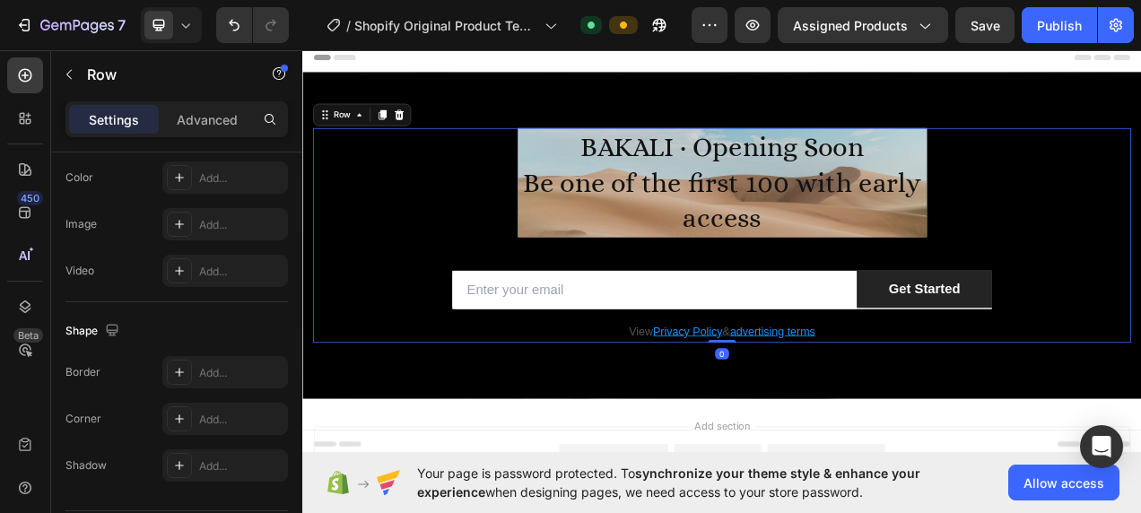
scroll to position [0, 0]
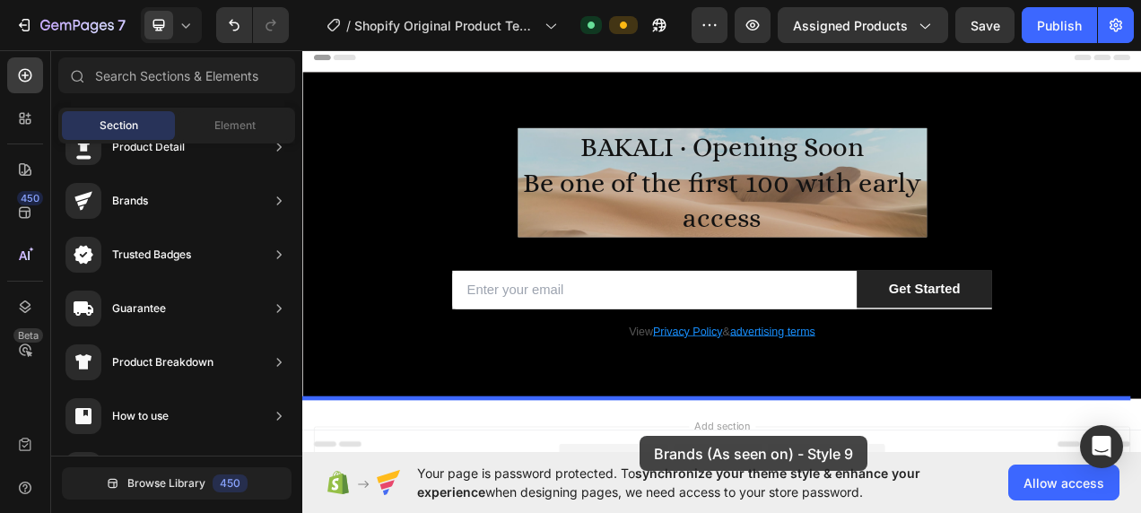
scroll to position [99, 0]
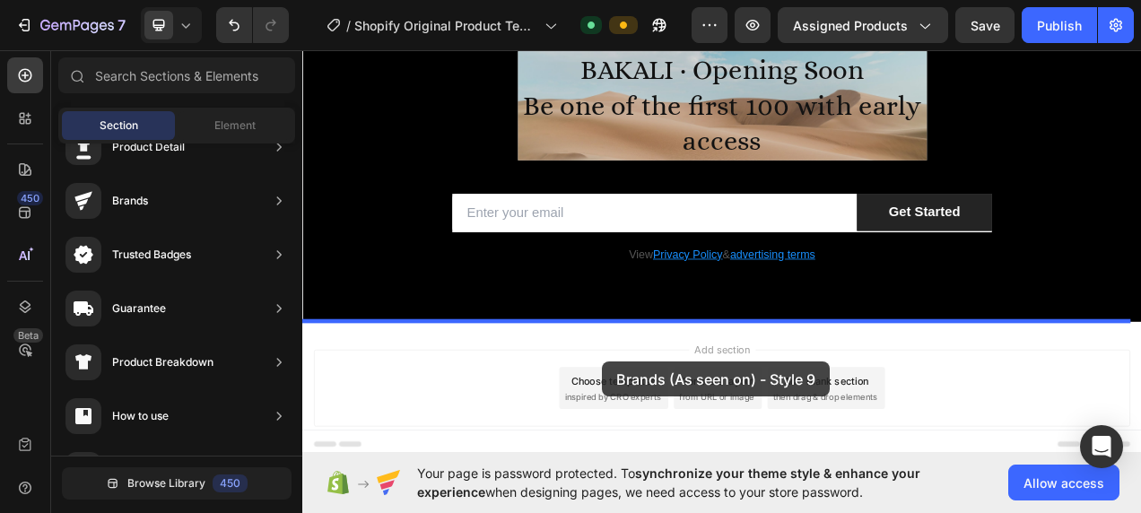
drag, startPoint x: 737, startPoint y: 405, endPoint x: 687, endPoint y: 451, distance: 67.9
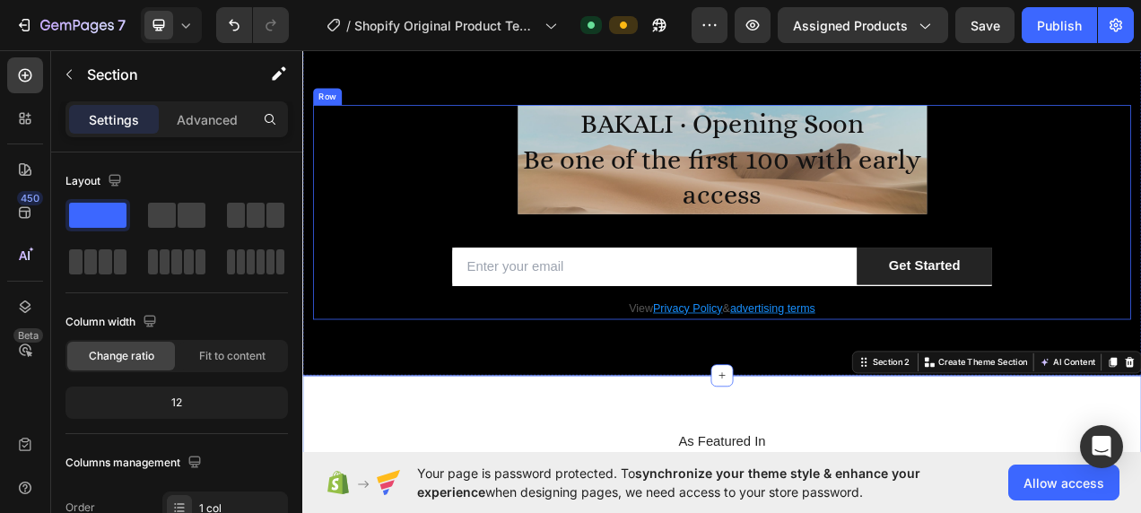
scroll to position [0, 0]
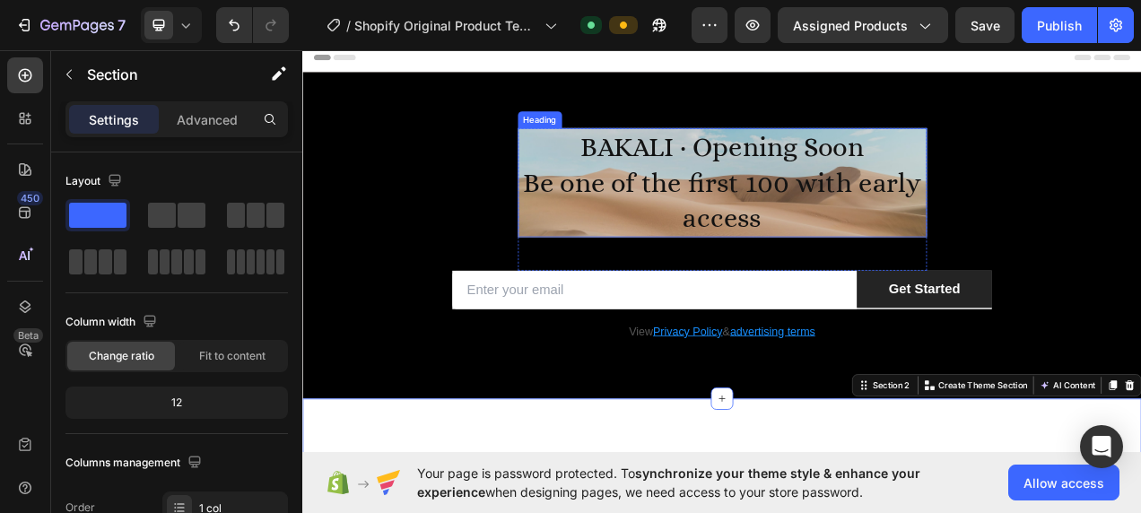
click at [688, 209] on p "BAKALI · Opening Soon Be one of the first 100 with early access" at bounding box center [840, 221] width 521 height 136
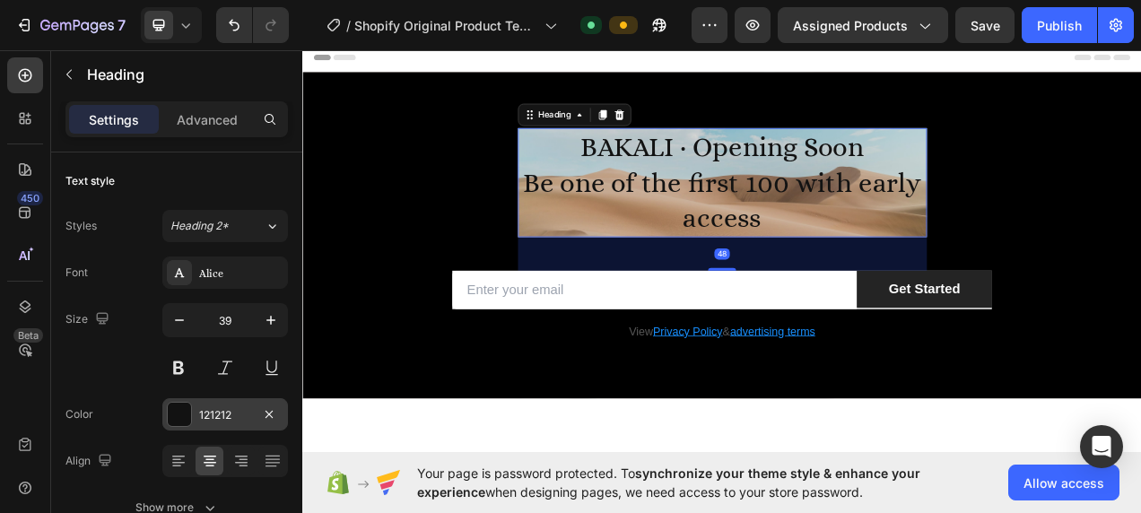
scroll to position [359, 0]
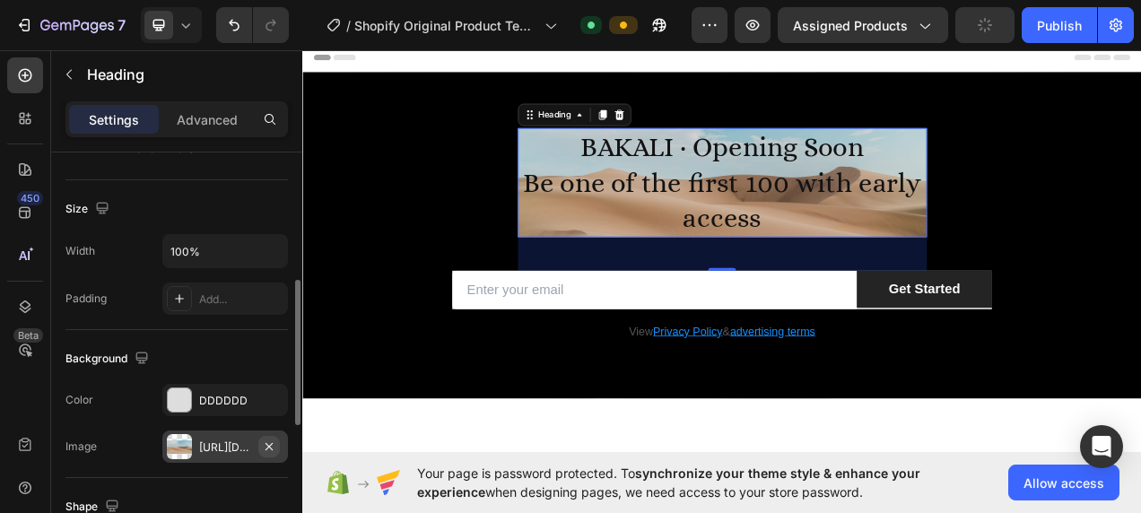
click at [272, 439] on icon "button" at bounding box center [269, 446] width 14 height 14
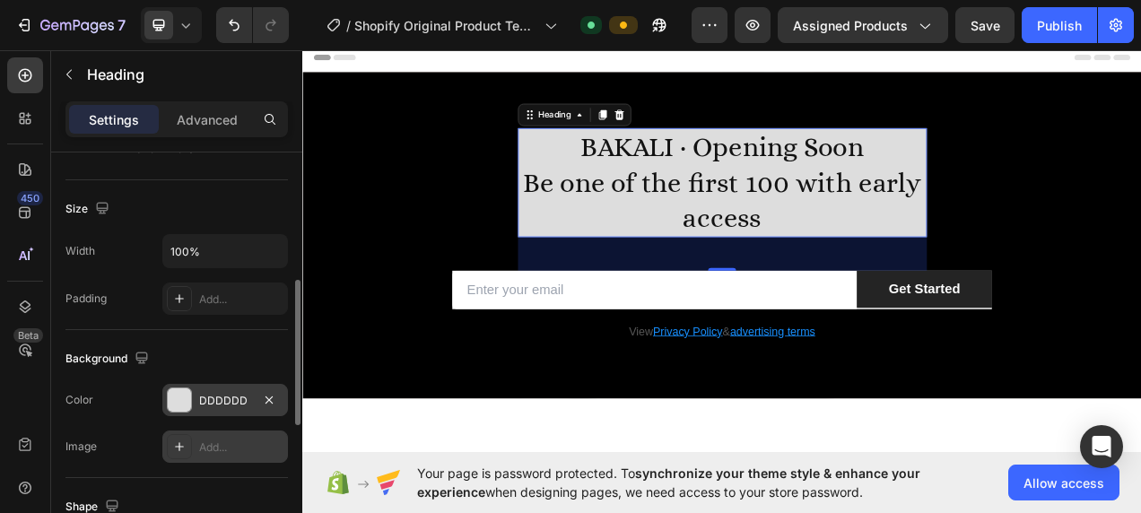
click at [211, 394] on div "DDDDDD" at bounding box center [225, 401] width 52 height 16
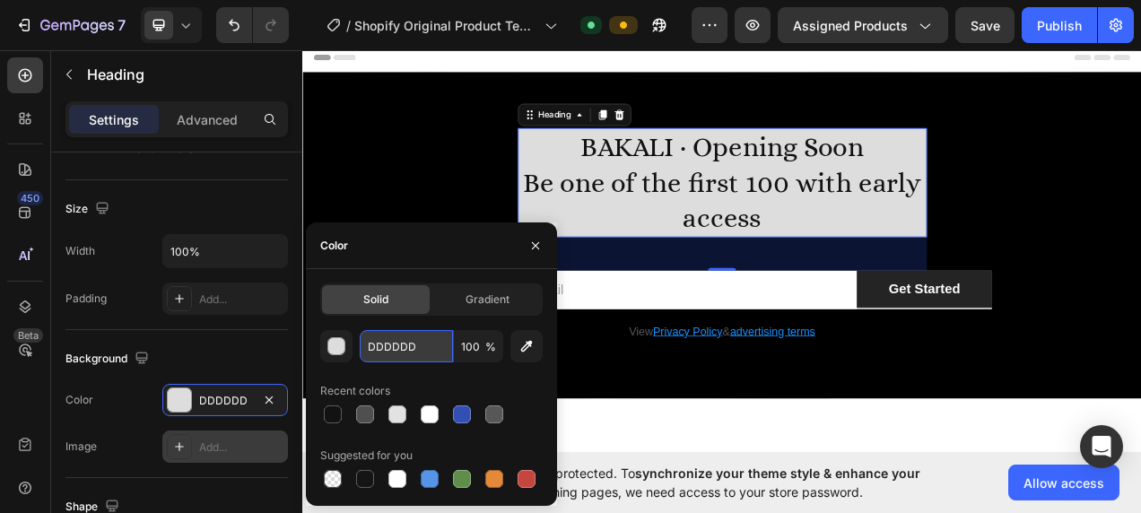
click at [412, 349] on input "DDDDDD" at bounding box center [406, 346] width 93 height 32
type input "D"
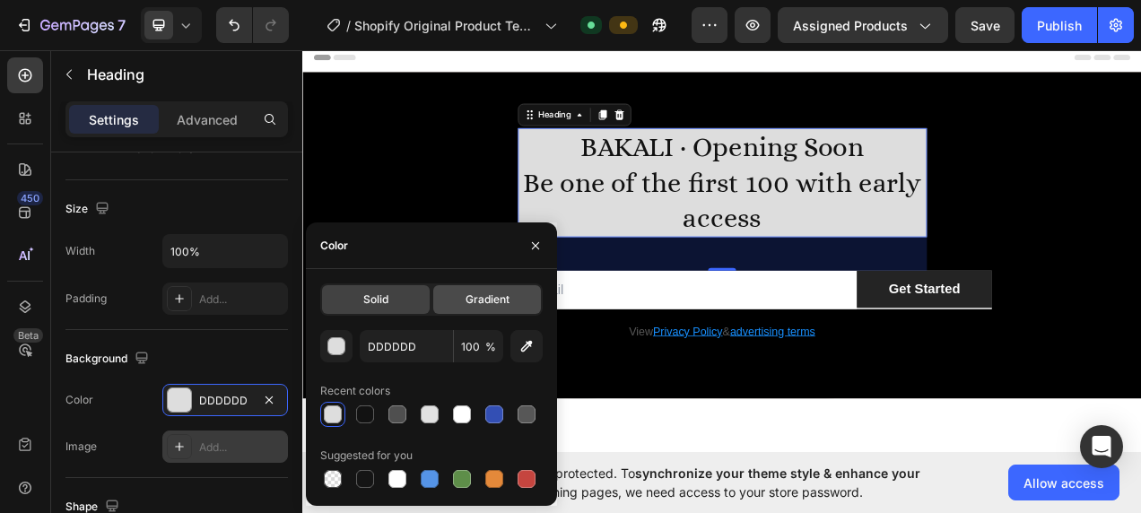
click at [450, 299] on div "Gradient" at bounding box center [487, 299] width 108 height 29
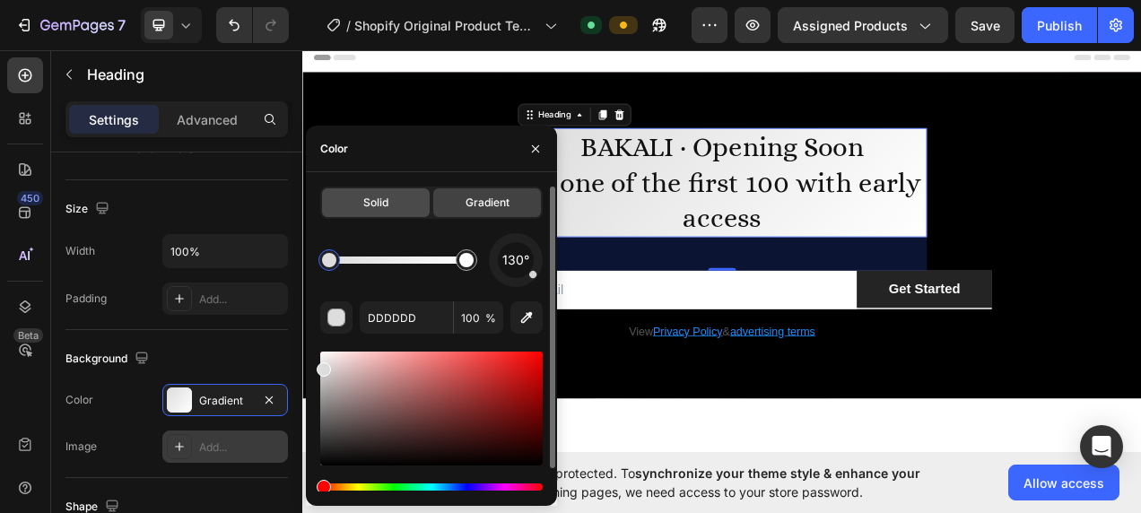
click at [368, 206] on span "Solid" at bounding box center [375, 203] width 25 height 16
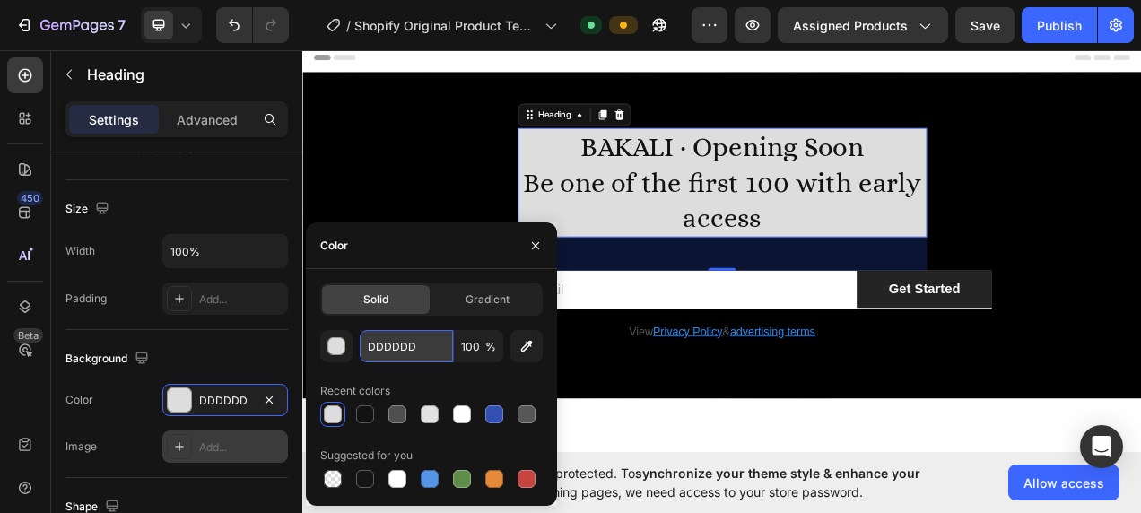
click at [402, 355] on input "DDDDDD" at bounding box center [406, 346] width 93 height 32
click at [296, 349] on div at bounding box center [296, 352] width 10 height 145
click at [261, 350] on div "Background" at bounding box center [176, 358] width 222 height 29
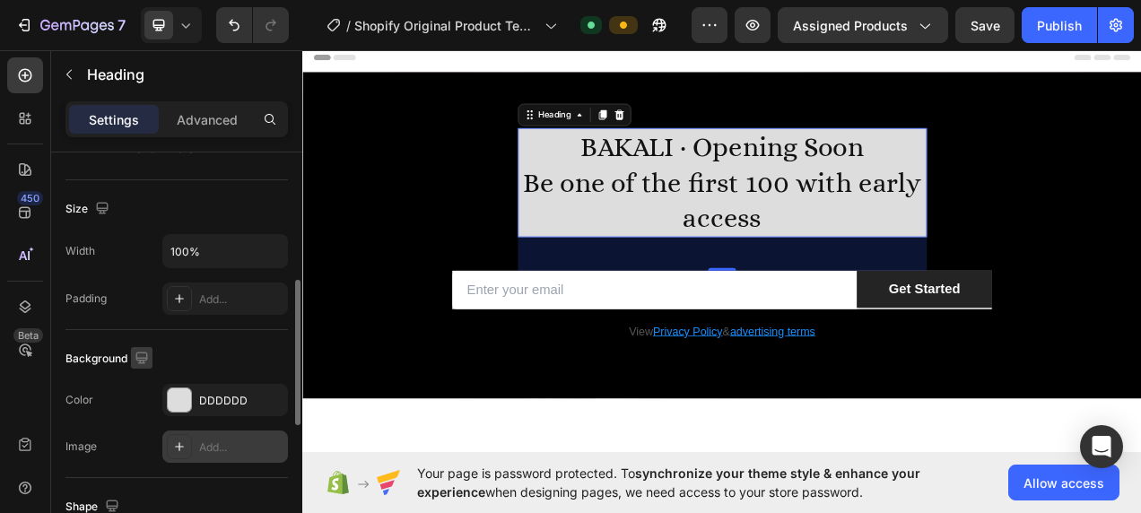
click at [149, 352] on icon "button" at bounding box center [142, 358] width 18 height 18
click at [150, 448] on icon "button" at bounding box center [145, 451] width 18 height 18
type input "35"
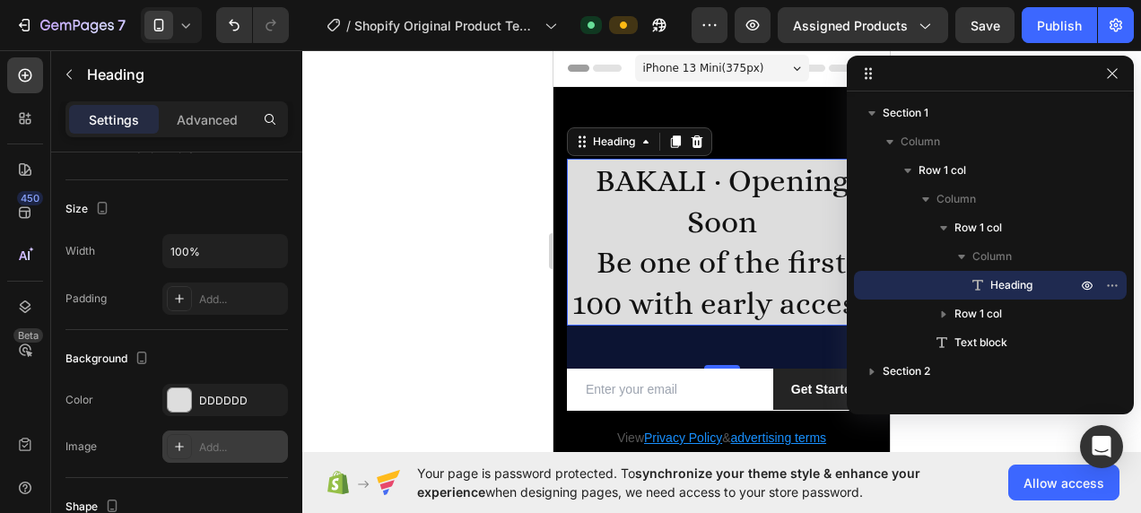
scroll to position [45, 0]
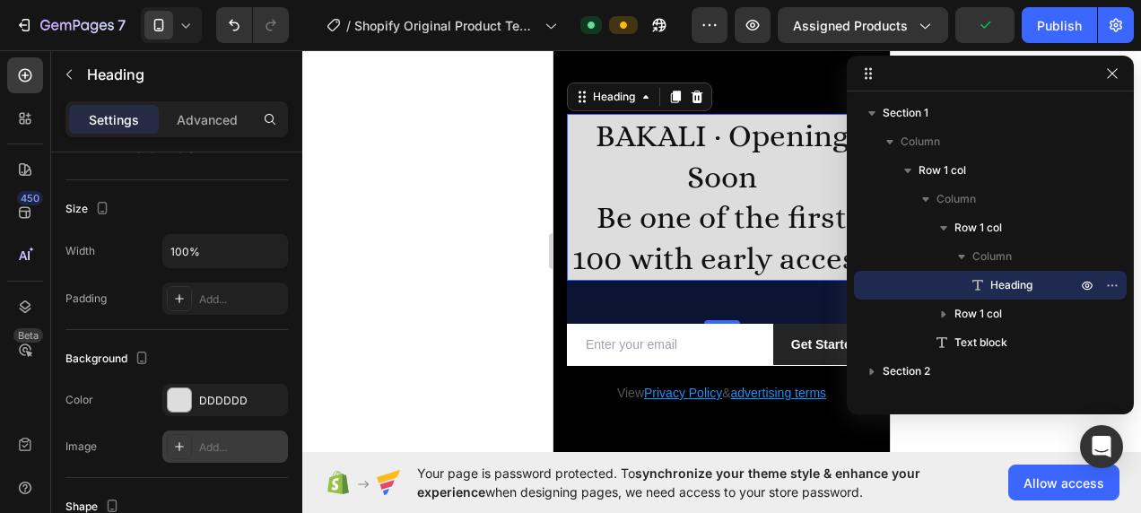
click at [464, 260] on div at bounding box center [721, 281] width 838 height 463
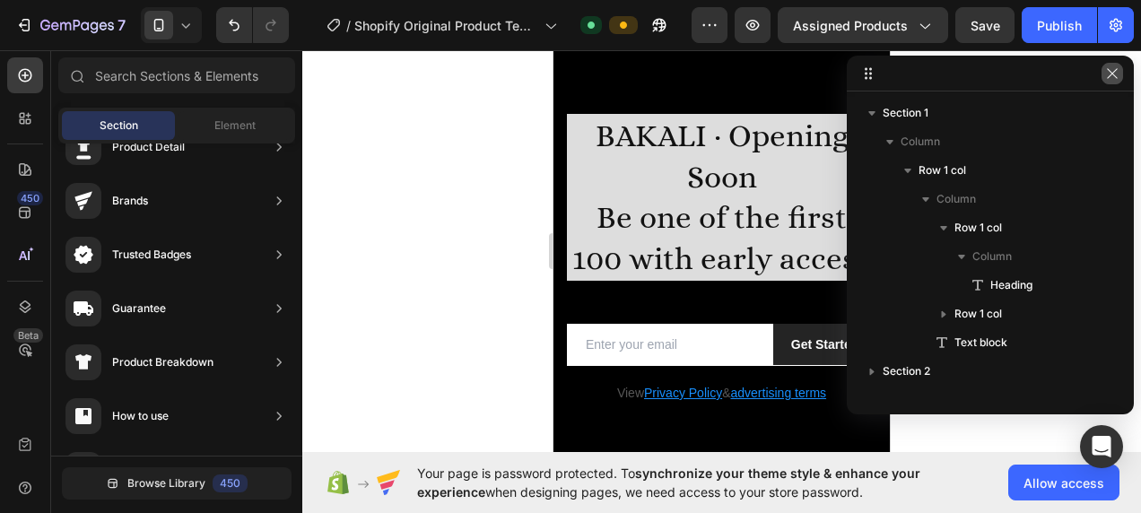
click at [1112, 79] on icon "button" at bounding box center [1112, 73] width 14 height 14
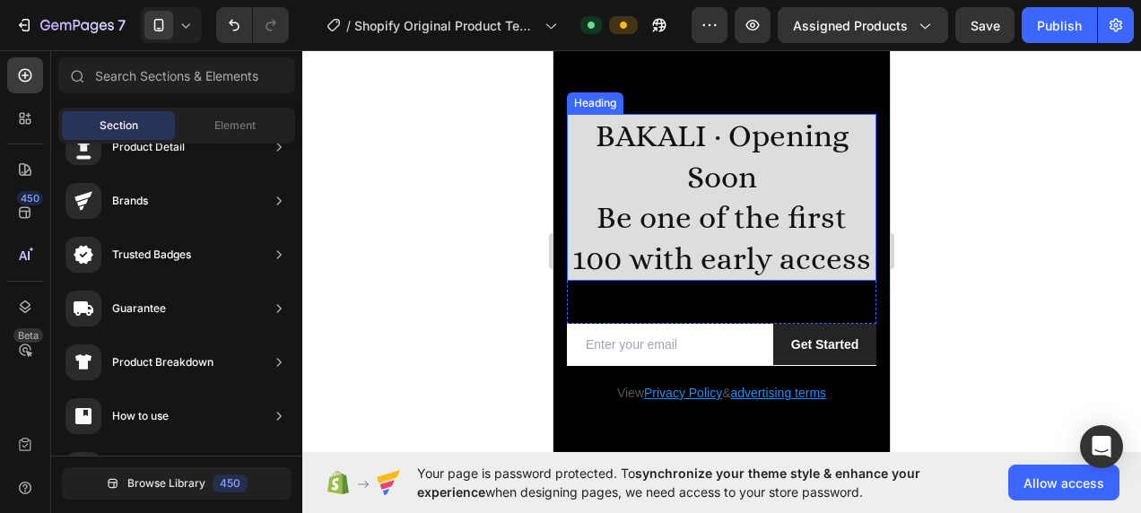
click at [686, 253] on p "BAKALI · Opening Soon Be one of the first 100 with early access" at bounding box center [722, 197] width 306 height 163
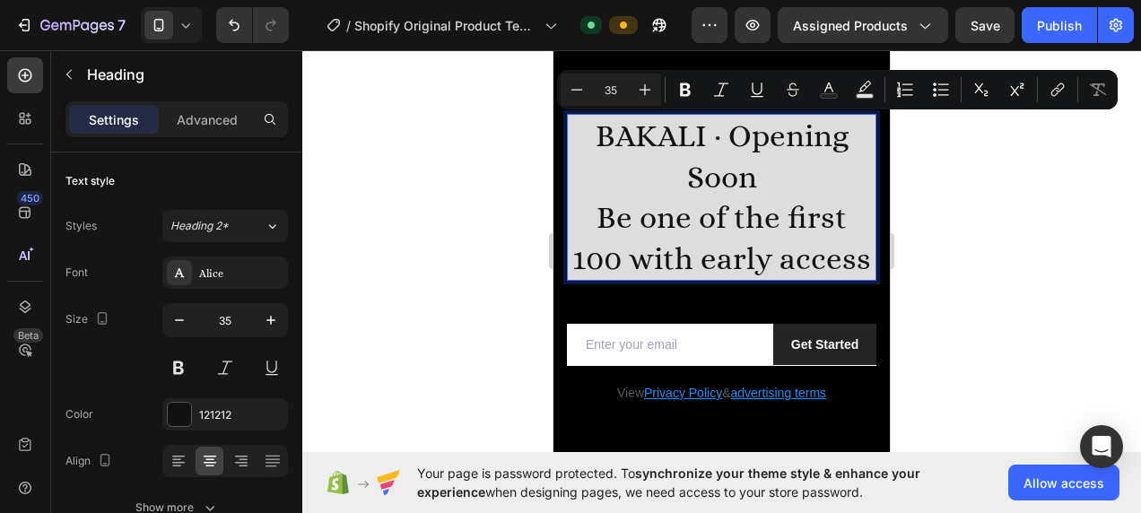
click at [786, 152] on p "BAKALI · Opening Soon Be one of the first 100 with early access" at bounding box center [722, 197] width 306 height 163
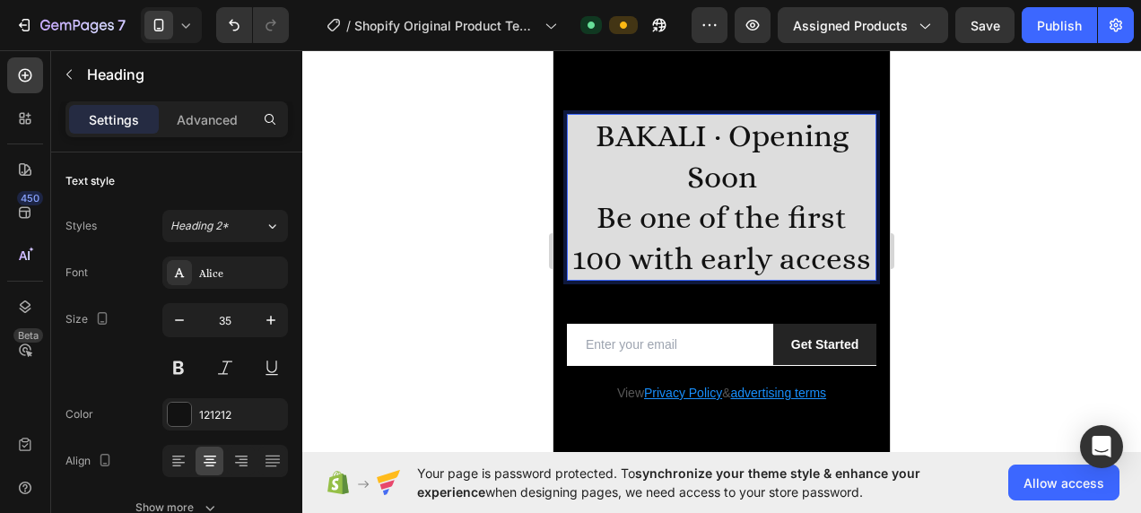
click at [820, 141] on p "BAKALI · Opening Soon Be one of the first 100 with early access" at bounding box center [722, 197] width 306 height 163
click at [769, 257] on p "BAKALI · Opening Soon Be one of the first 100 with early access" at bounding box center [722, 197] width 306 height 163
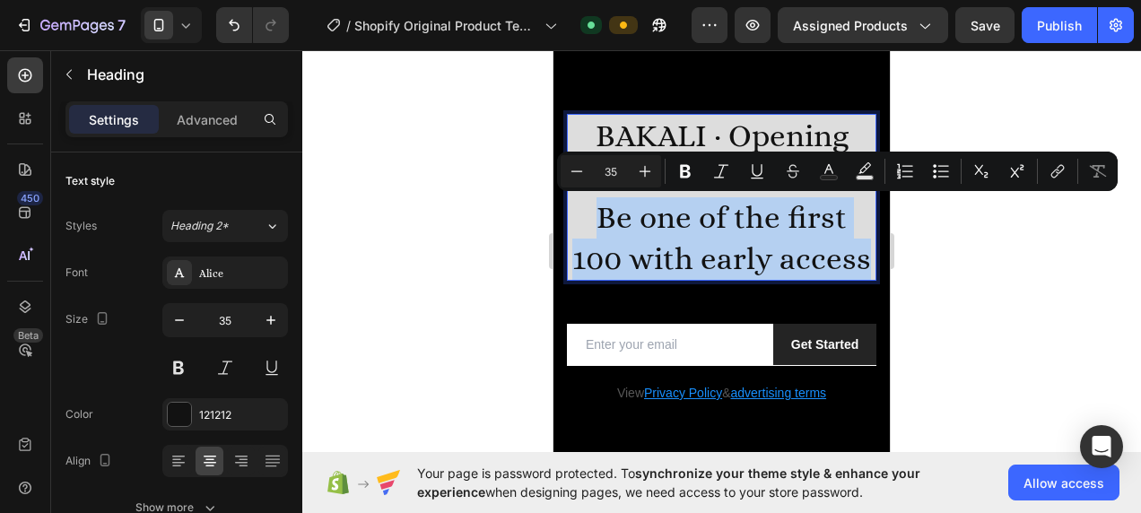
drag, startPoint x: 761, startPoint y: 311, endPoint x: 588, endPoint y: 218, distance: 196.6
click at [588, 218] on p "BAKALI · Opening Soon Be one of the first 100 with early access" at bounding box center [722, 197] width 306 height 163
click at [585, 171] on icon "Editor contextual toolbar" at bounding box center [577, 171] width 18 height 18
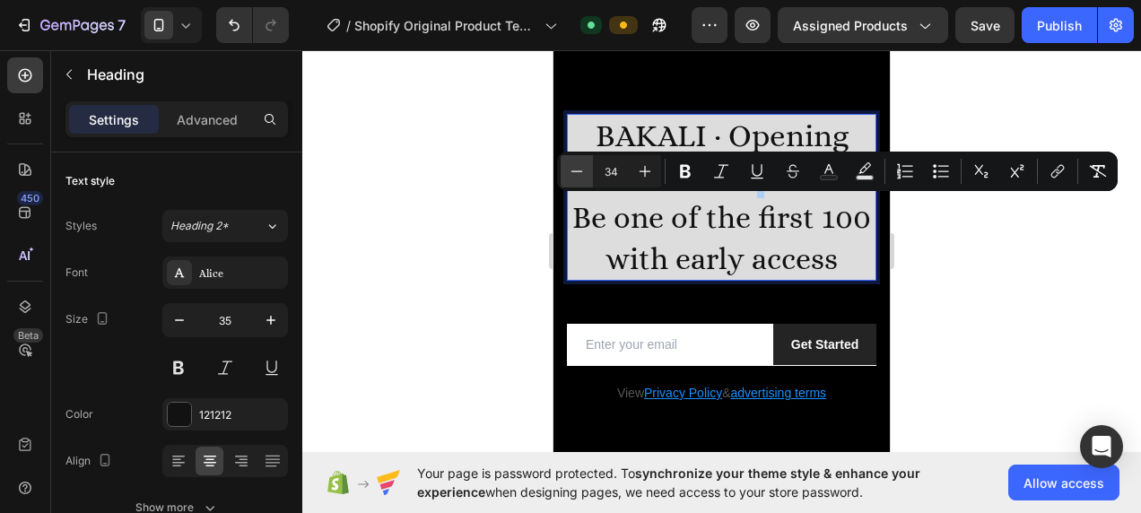
click at [585, 171] on icon "Editor contextual toolbar" at bounding box center [577, 171] width 18 height 18
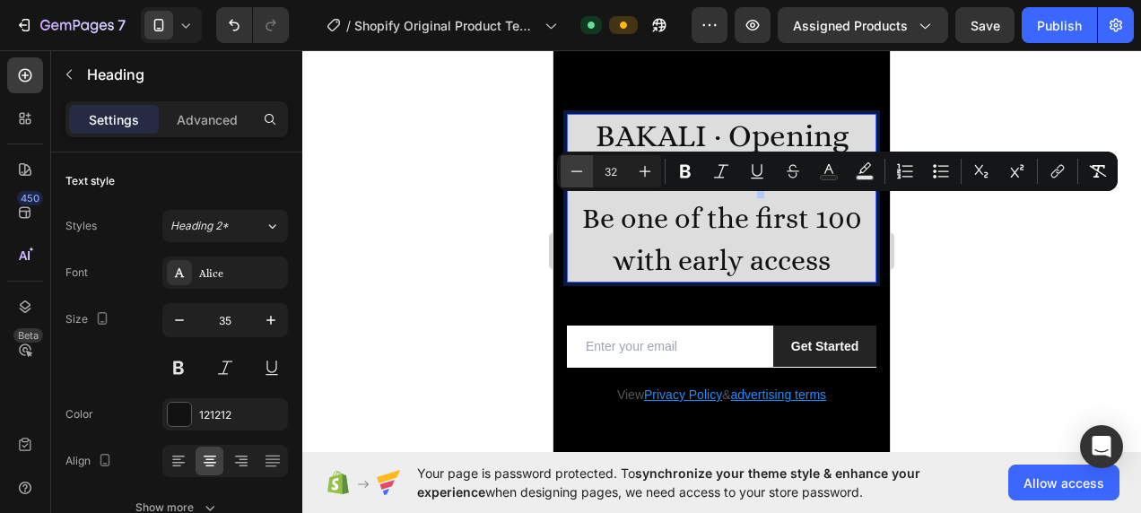
click at [585, 171] on icon "Editor contextual toolbar" at bounding box center [577, 171] width 18 height 18
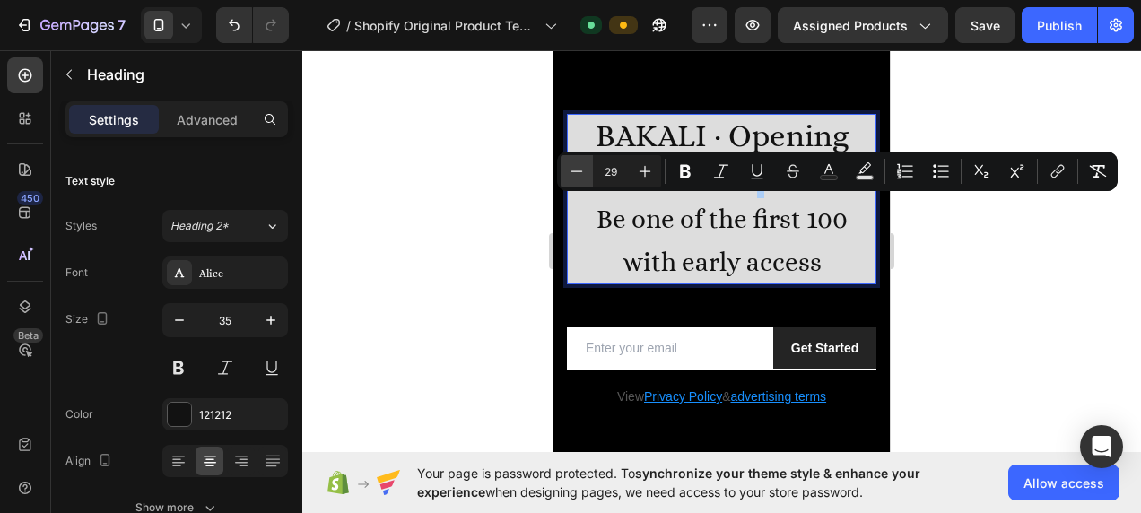
click at [585, 171] on icon "Editor contextual toolbar" at bounding box center [577, 171] width 18 height 18
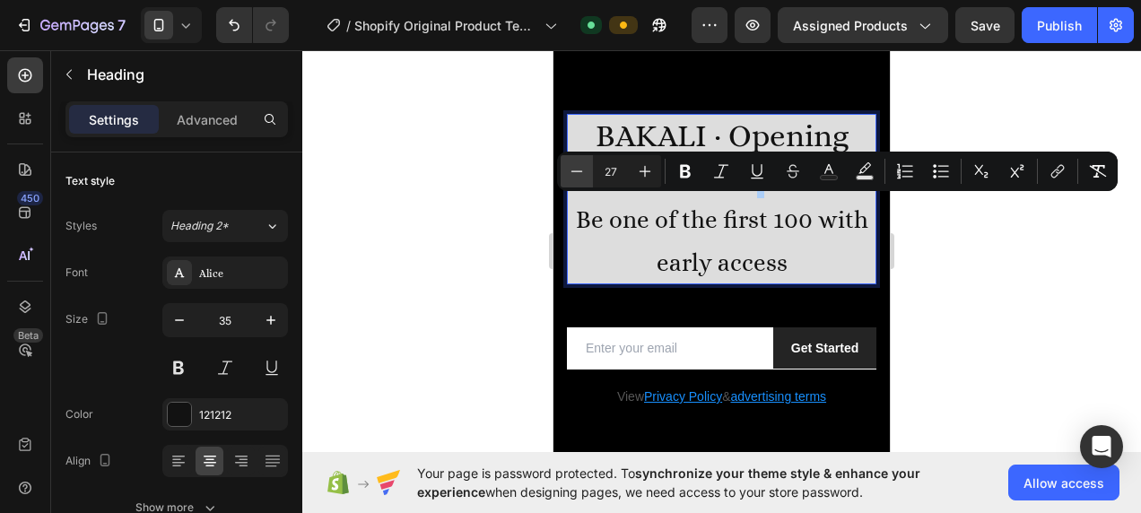
click at [585, 171] on icon "Editor contextual toolbar" at bounding box center [577, 171] width 18 height 18
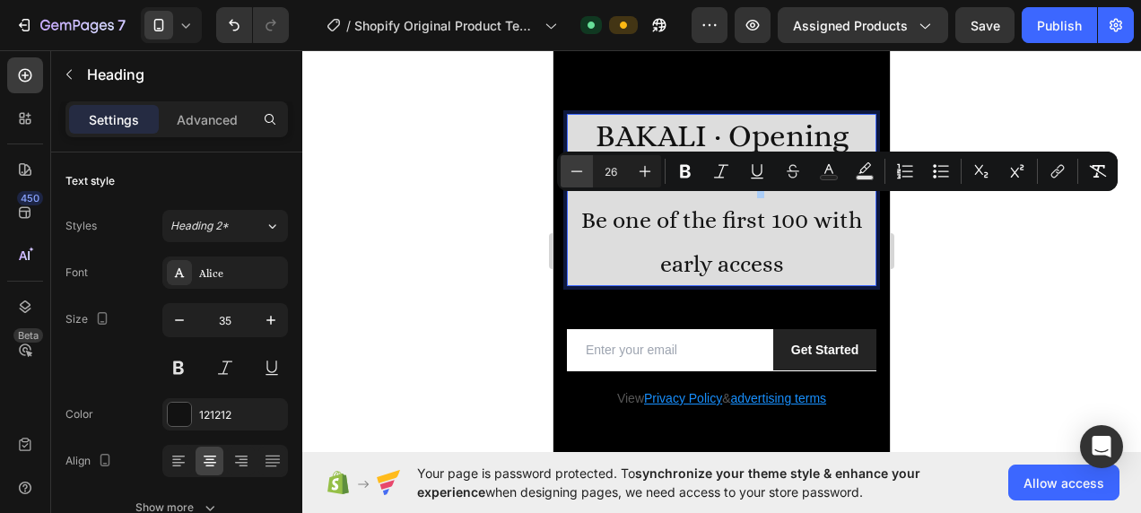
click at [585, 171] on icon "Editor contextual toolbar" at bounding box center [577, 171] width 18 height 18
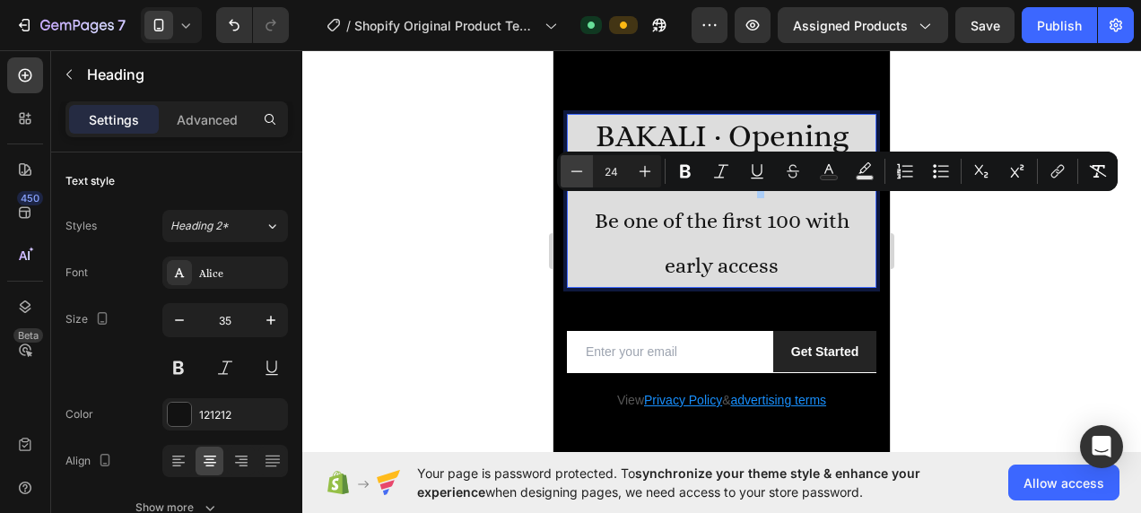
click at [585, 171] on icon "Editor contextual toolbar" at bounding box center [577, 171] width 18 height 18
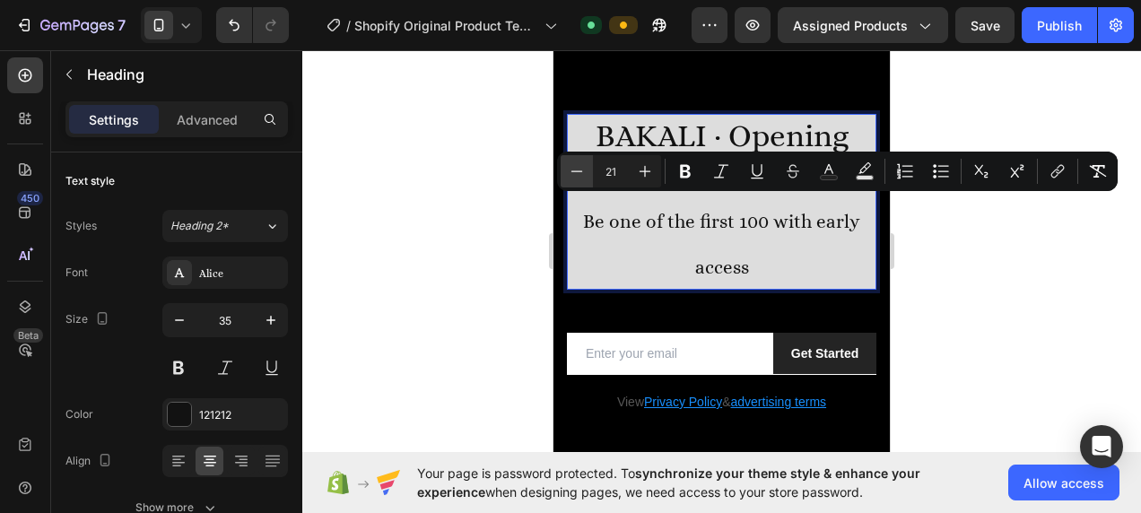
click at [585, 171] on icon "Editor contextual toolbar" at bounding box center [577, 171] width 18 height 18
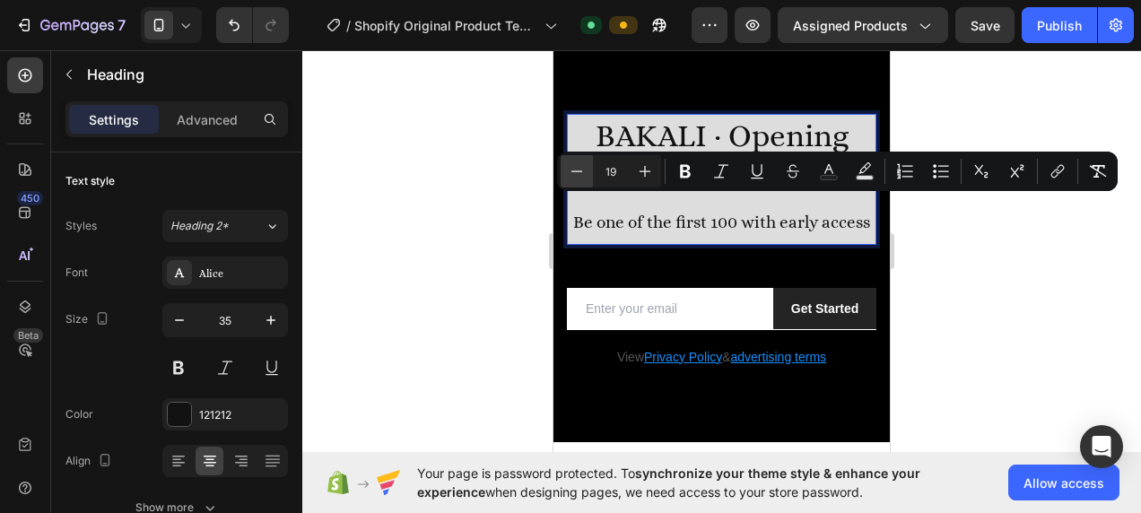
click at [585, 171] on icon "Editor contextual toolbar" at bounding box center [577, 171] width 18 height 18
type input "18"
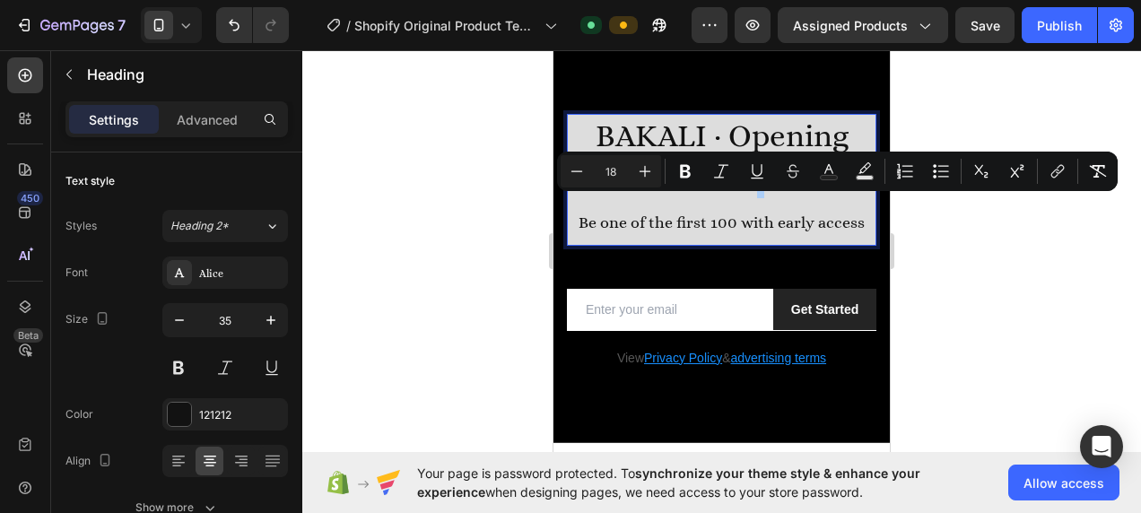
click at [535, 188] on div at bounding box center [721, 281] width 838 height 463
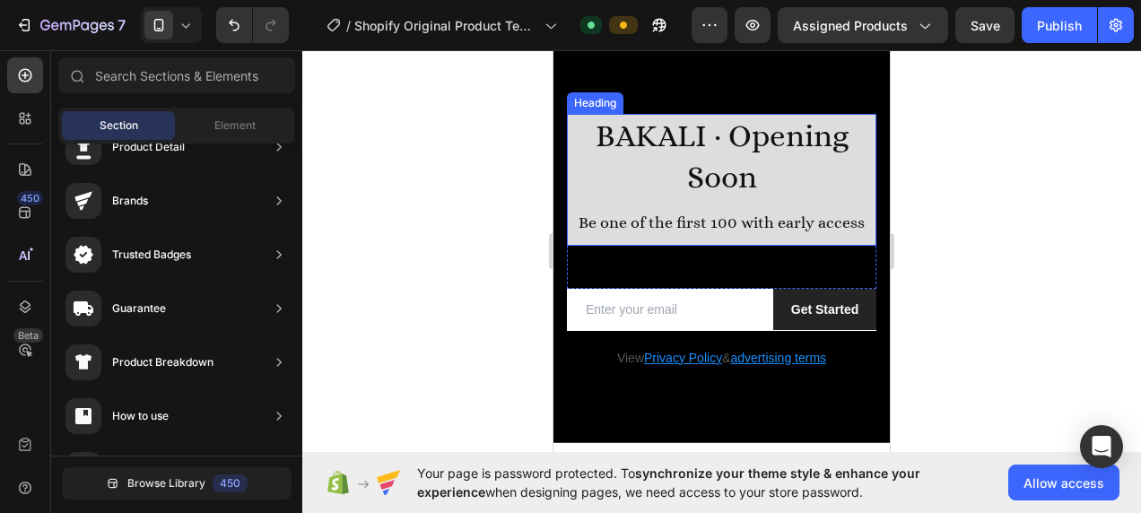
click at [798, 182] on p "BAKALI · Opening Soon Be one of the first 100 with early access" at bounding box center [722, 180] width 306 height 128
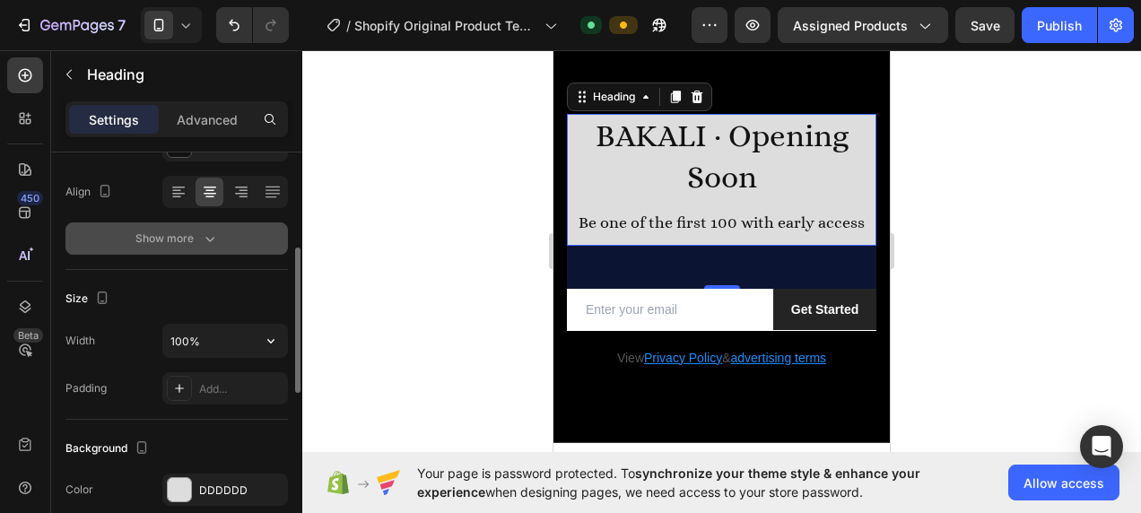
scroll to position [448, 0]
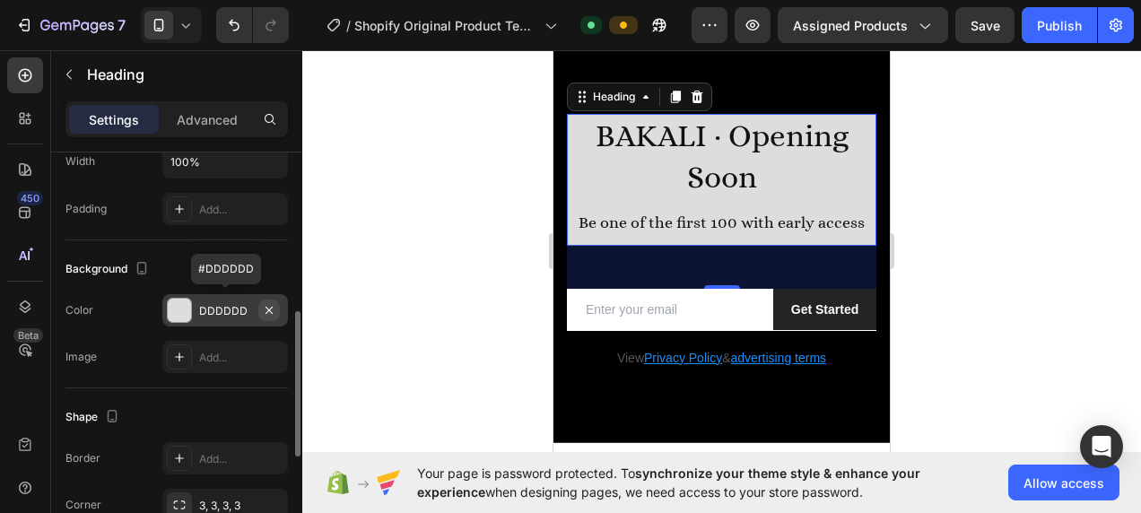
click at [268, 305] on icon "button" at bounding box center [269, 310] width 14 height 14
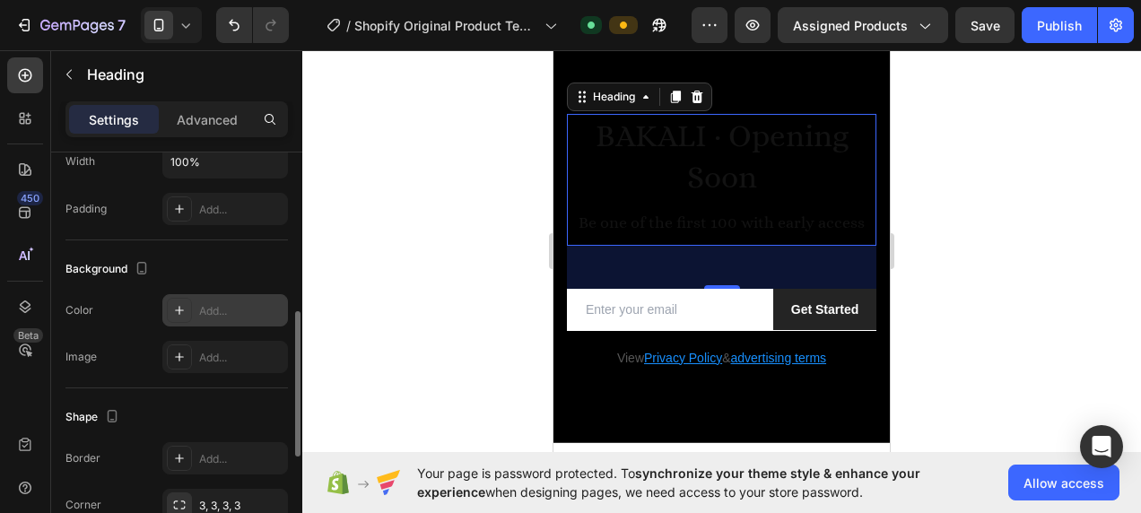
click at [271, 255] on div "Background" at bounding box center [176, 269] width 222 height 29
click at [420, 251] on div at bounding box center [721, 281] width 838 height 463
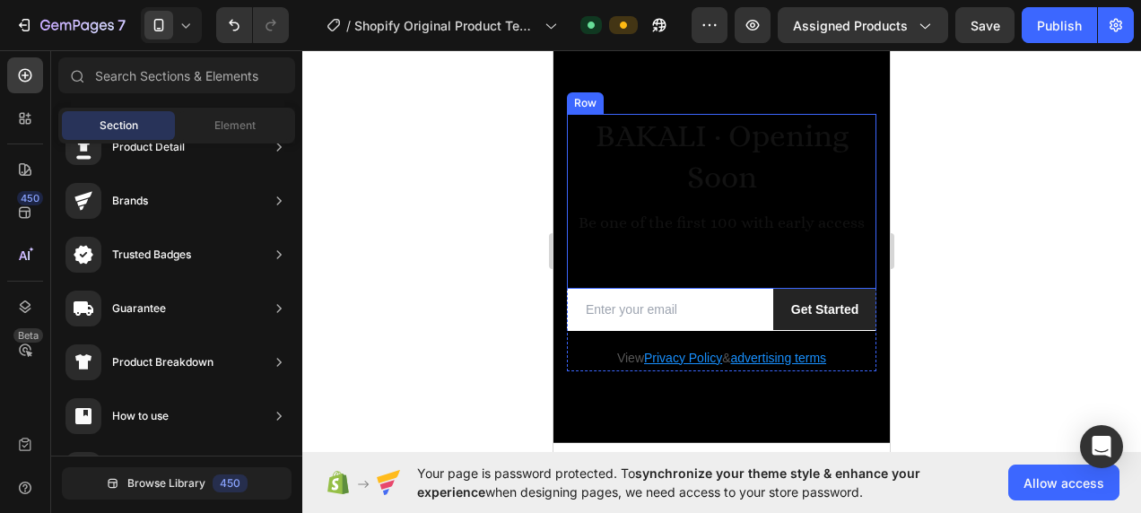
click at [701, 254] on div "BAKALI · Opening Soon Be one of the first 100 with early access Heading" at bounding box center [721, 201] width 309 height 175
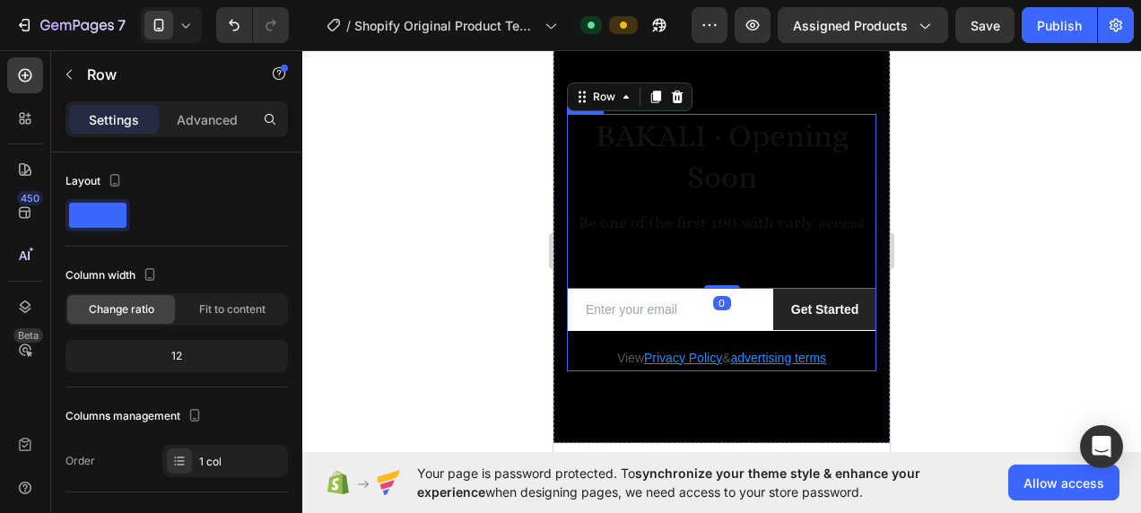
scroll to position [0, 0]
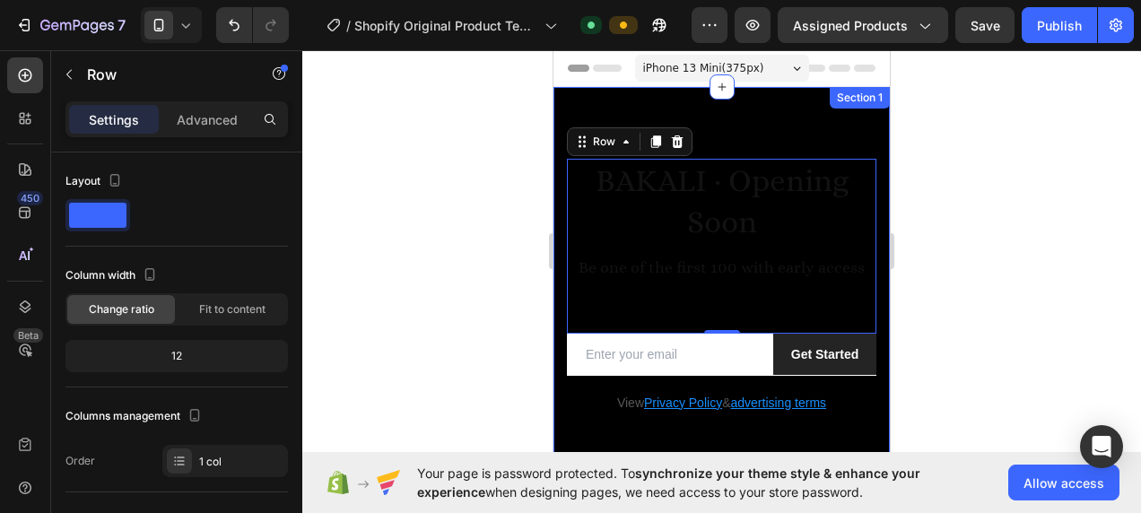
click at [725, 126] on div at bounding box center [721, 287] width 336 height 401
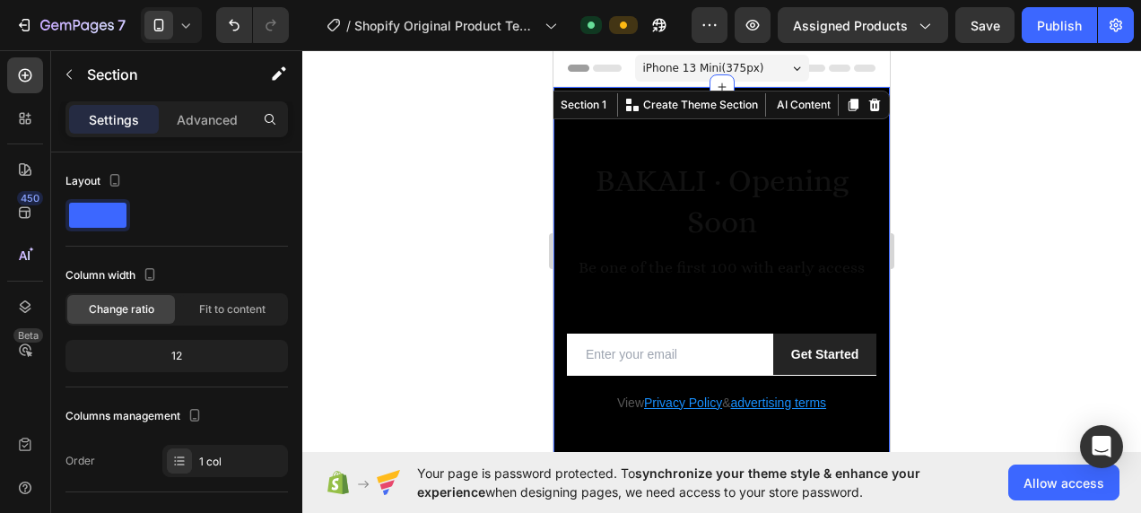
click at [702, 68] on span "iPhone 13 Mini ( 375 px)" at bounding box center [703, 68] width 121 height 18
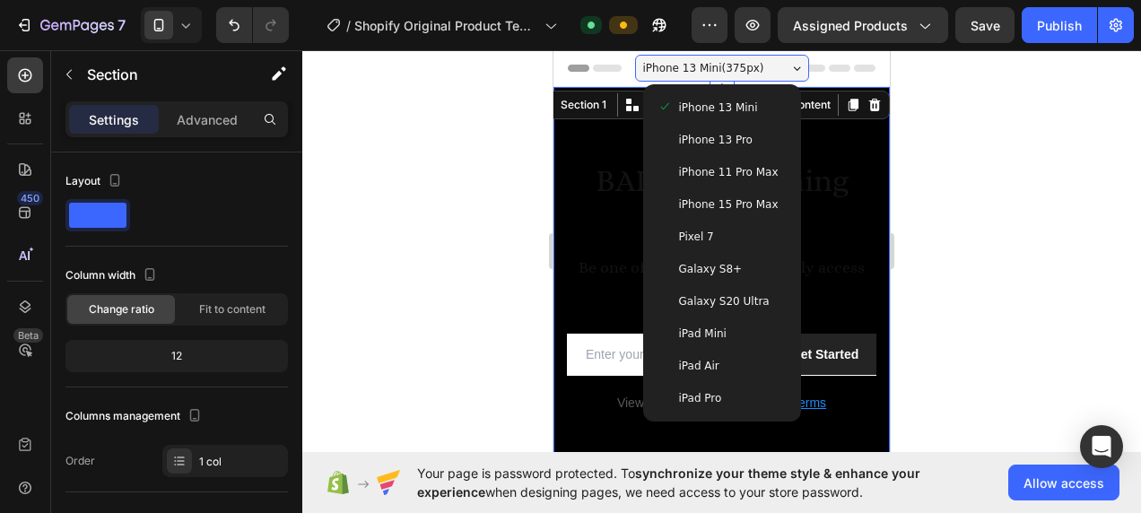
click at [707, 210] on span "iPhone 15 Pro Max" at bounding box center [729, 204] width 100 height 18
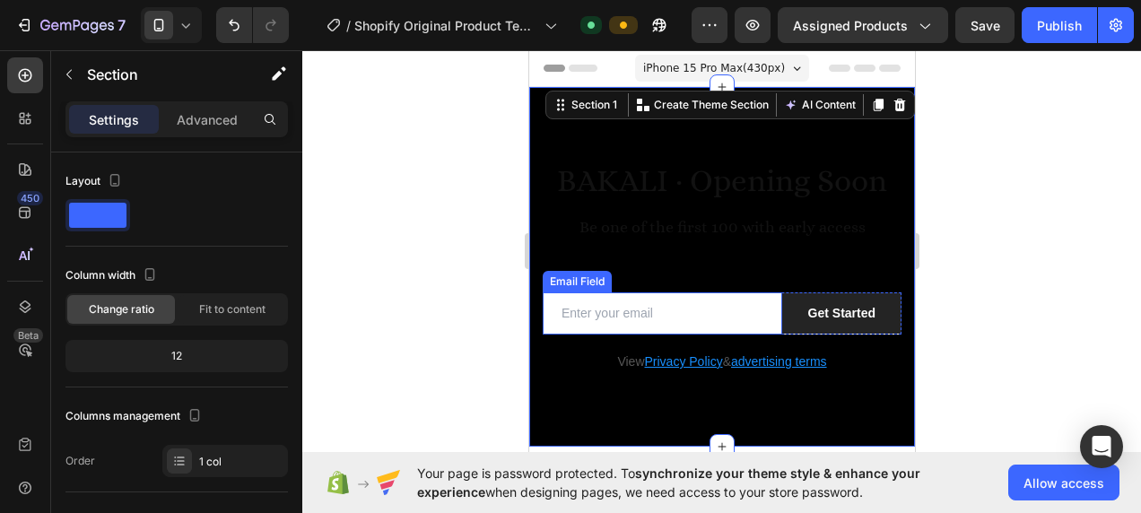
click at [733, 321] on input "email" at bounding box center [661, 313] width 239 height 42
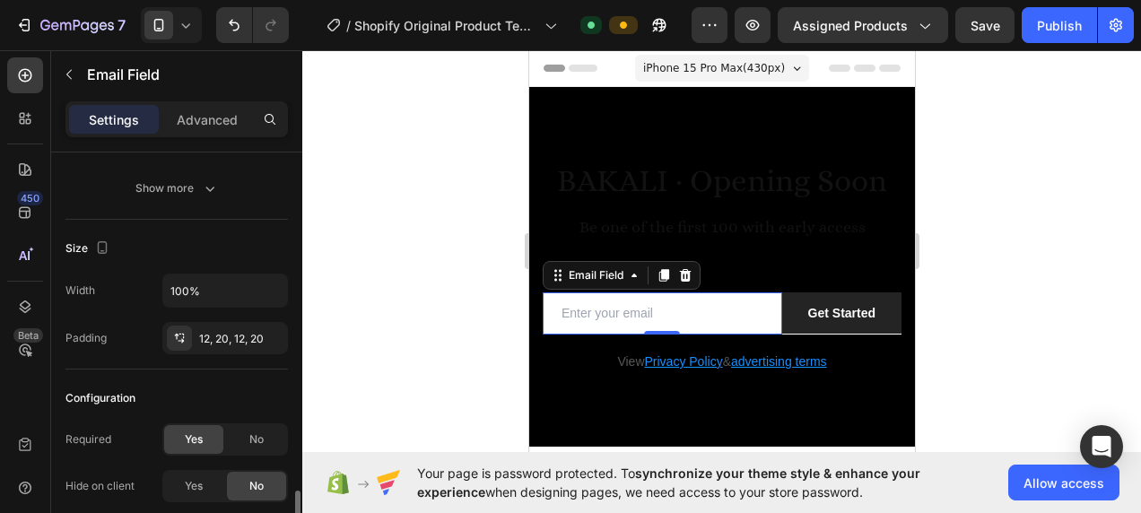
scroll to position [404, 0]
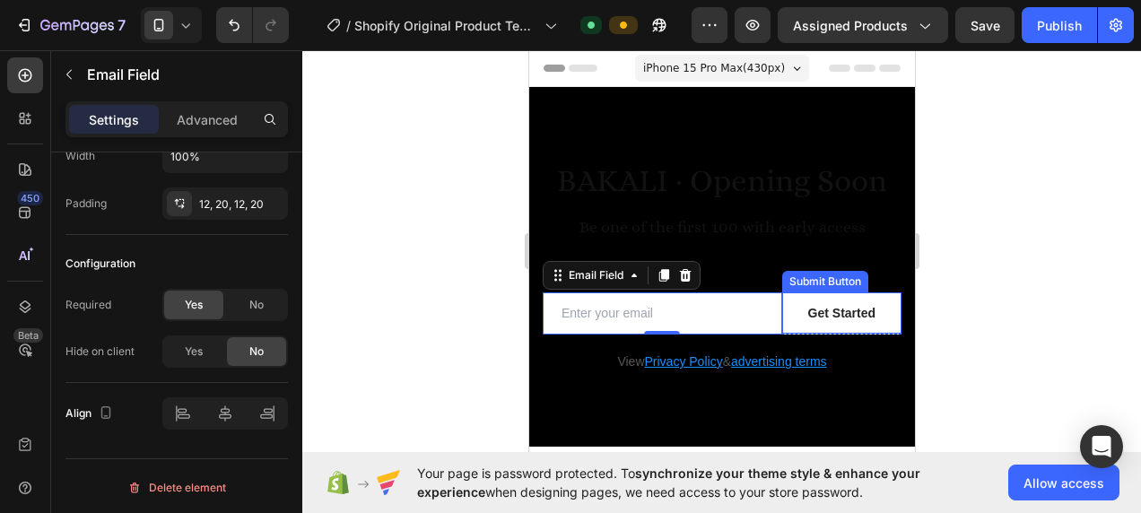
click at [864, 316] on button "Get Started" at bounding box center [840, 312] width 119 height 41
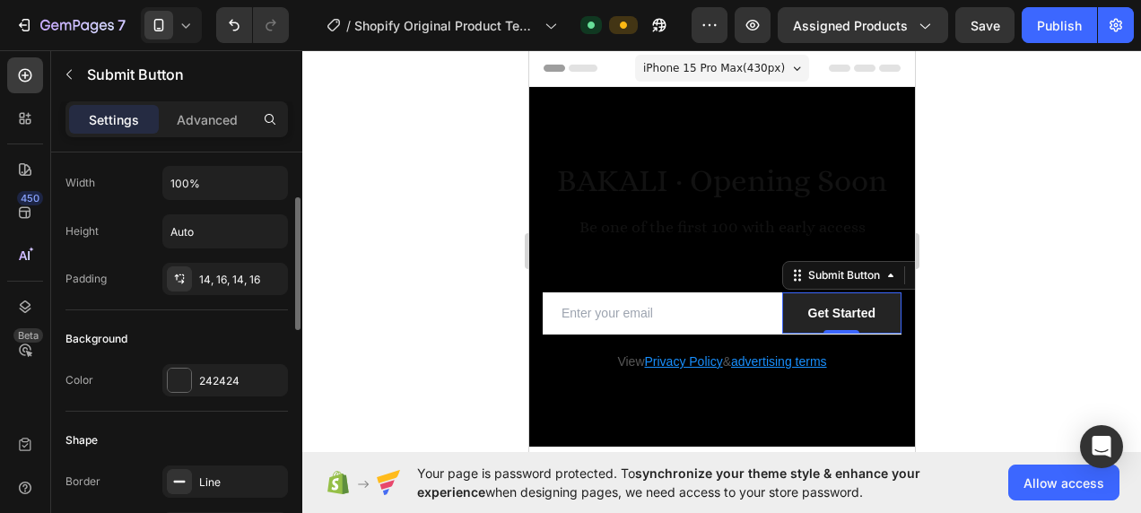
scroll to position [0, 0]
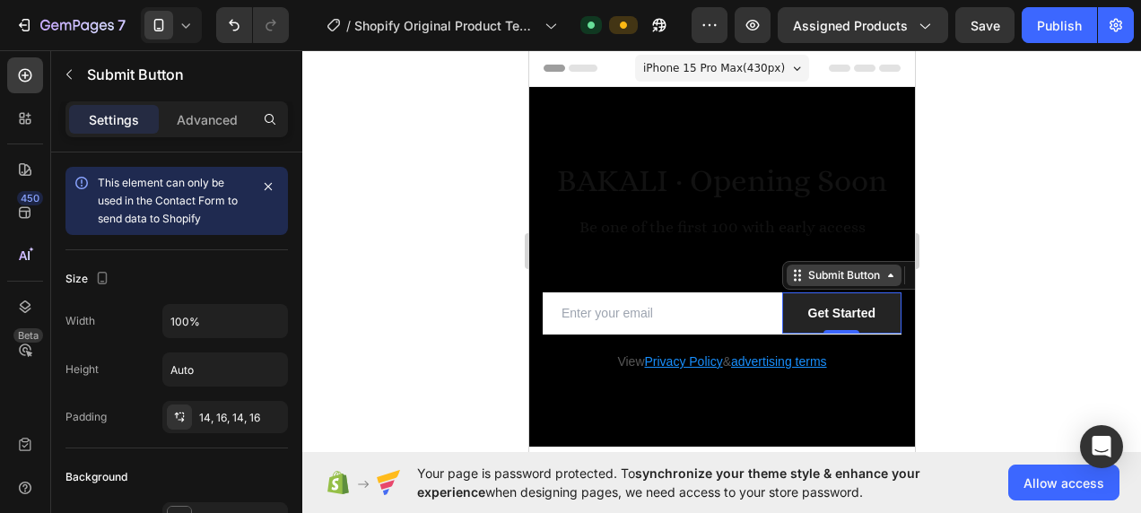
click at [870, 276] on div "Submit Button" at bounding box center [842, 275] width 79 height 16
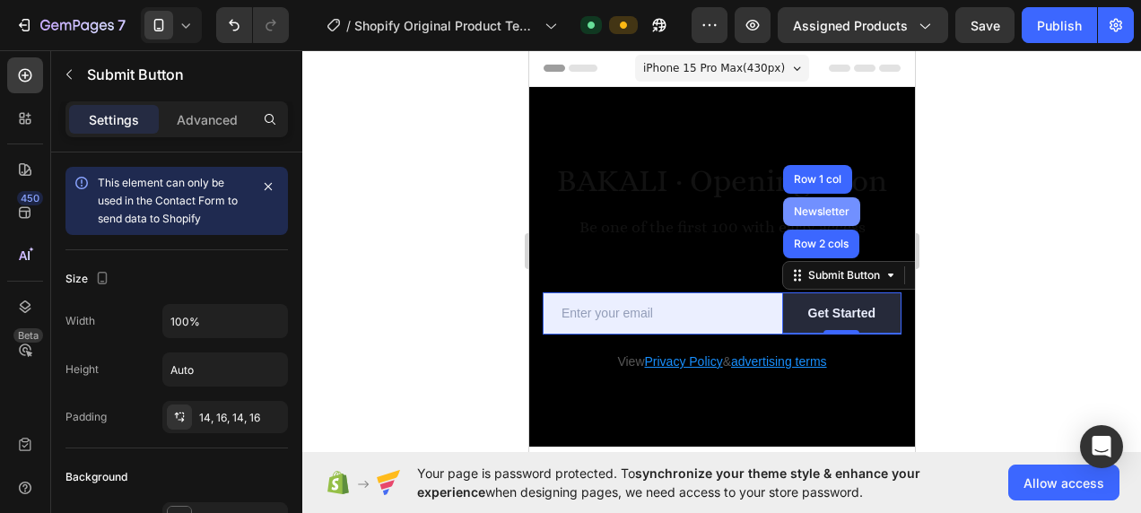
click at [824, 209] on div "Newsletter" at bounding box center [820, 211] width 63 height 11
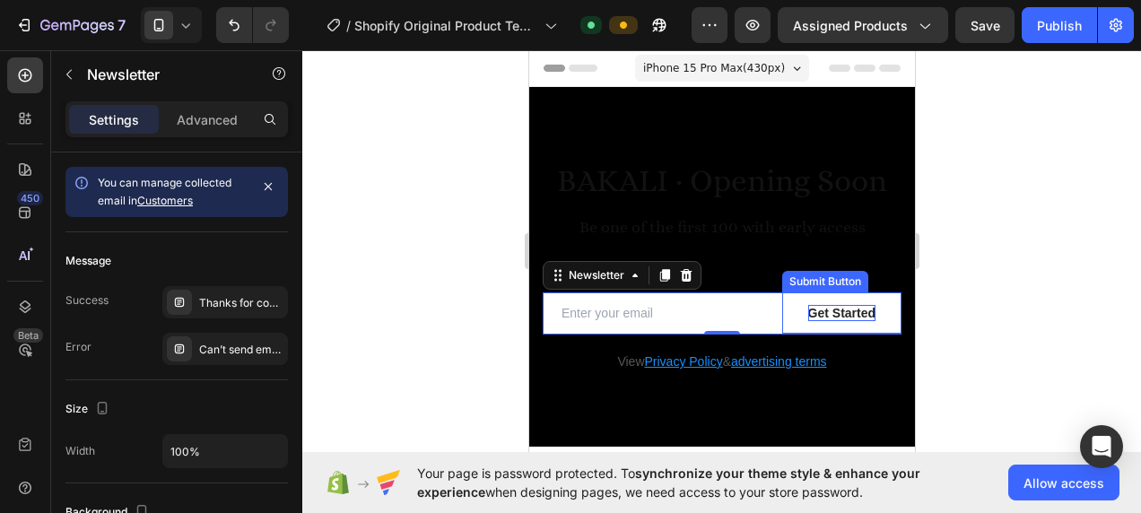
click at [807, 308] on div "Get Started" at bounding box center [840, 313] width 67 height 16
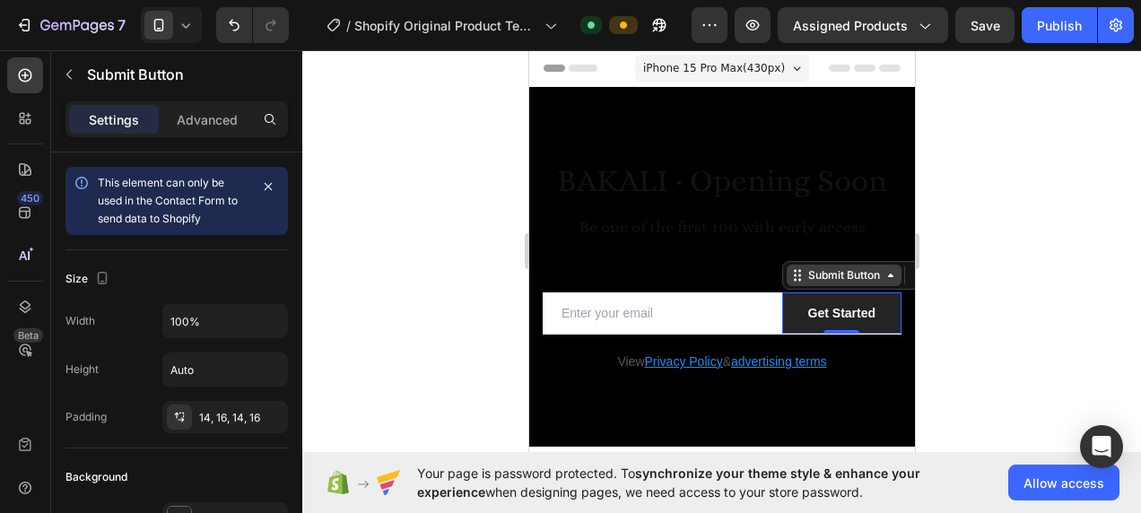
click at [820, 280] on div "Submit Button" at bounding box center [842, 275] width 79 height 16
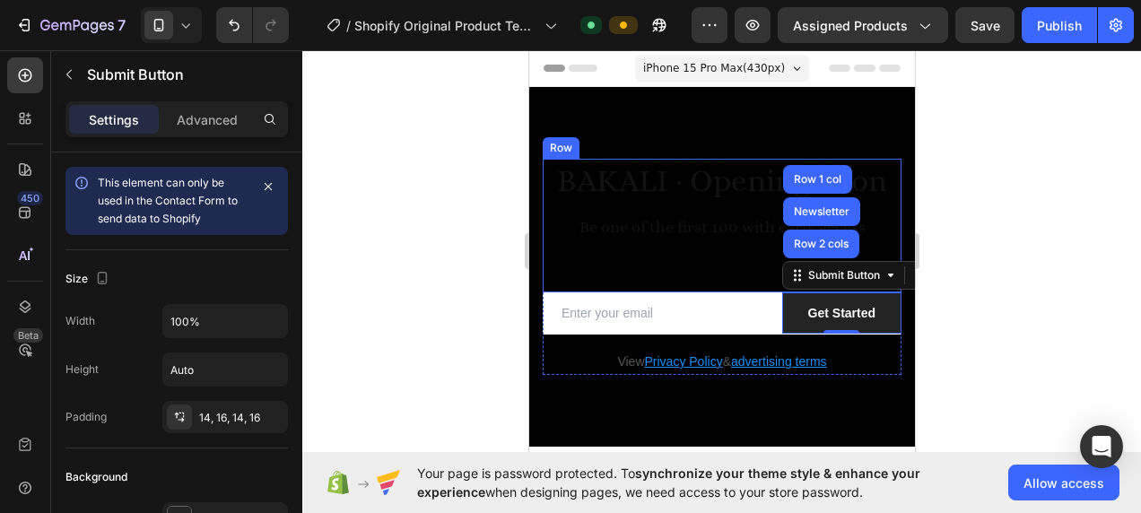
click at [603, 251] on div "BAKALI · Opening Soon Be one of the first 100 with early access Heading" at bounding box center [721, 226] width 359 height 134
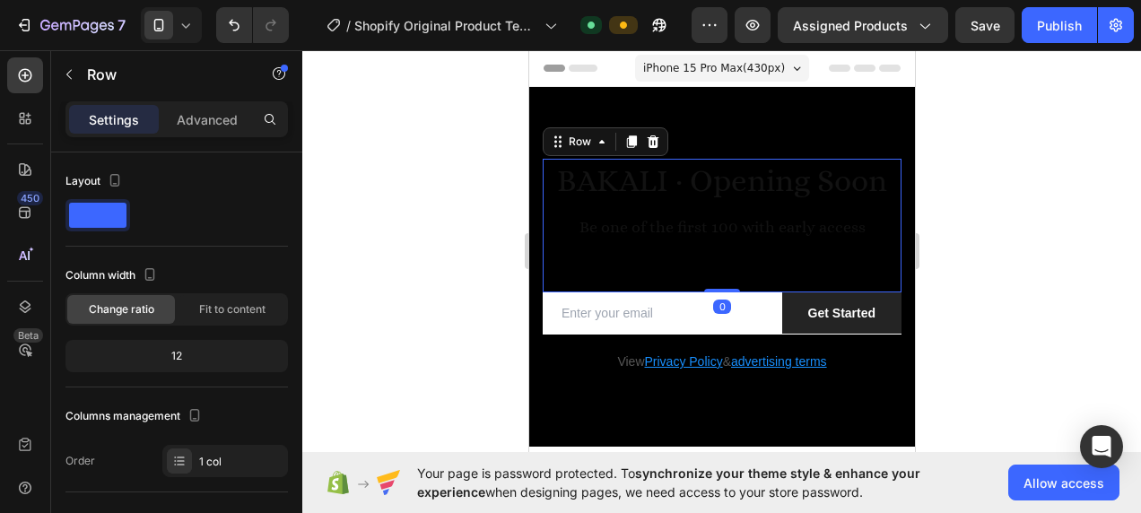
click at [466, 268] on div at bounding box center [721, 281] width 838 height 463
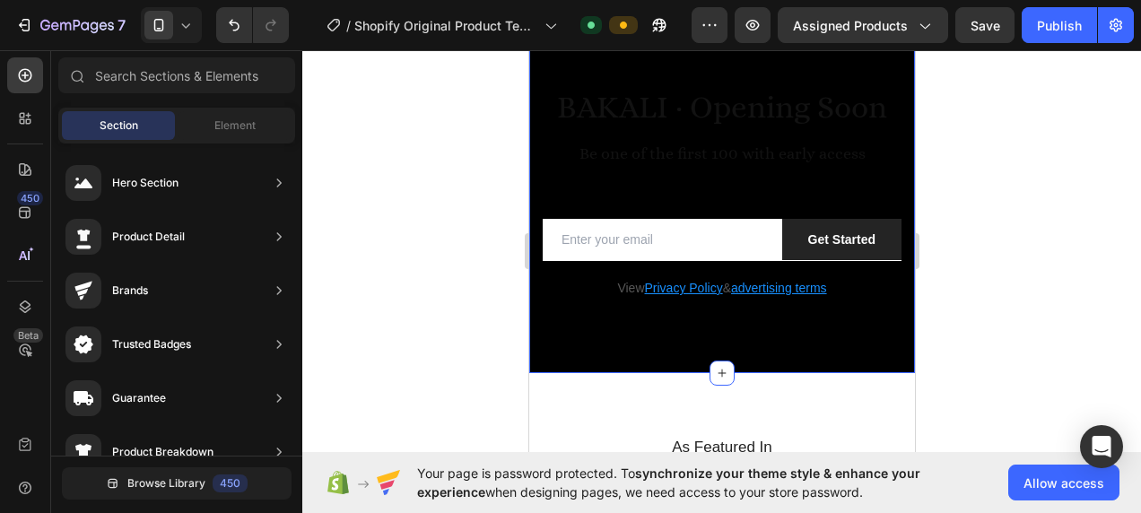
scroll to position [179, 0]
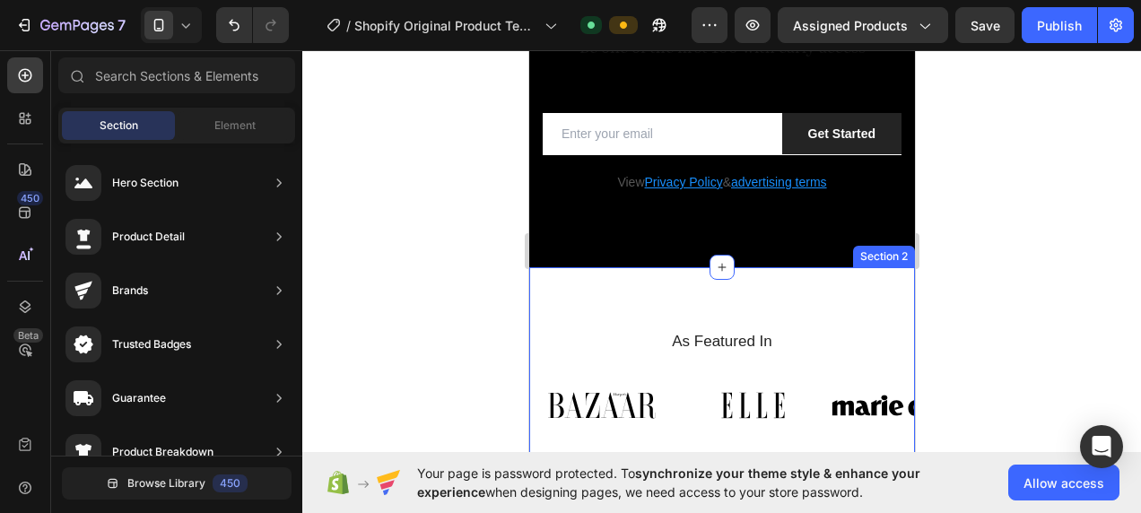
click at [770, 309] on div "As Featured In Heading Image Image Image Image Image Image Image Carousel Row S…" at bounding box center [721, 384] width 386 height 235
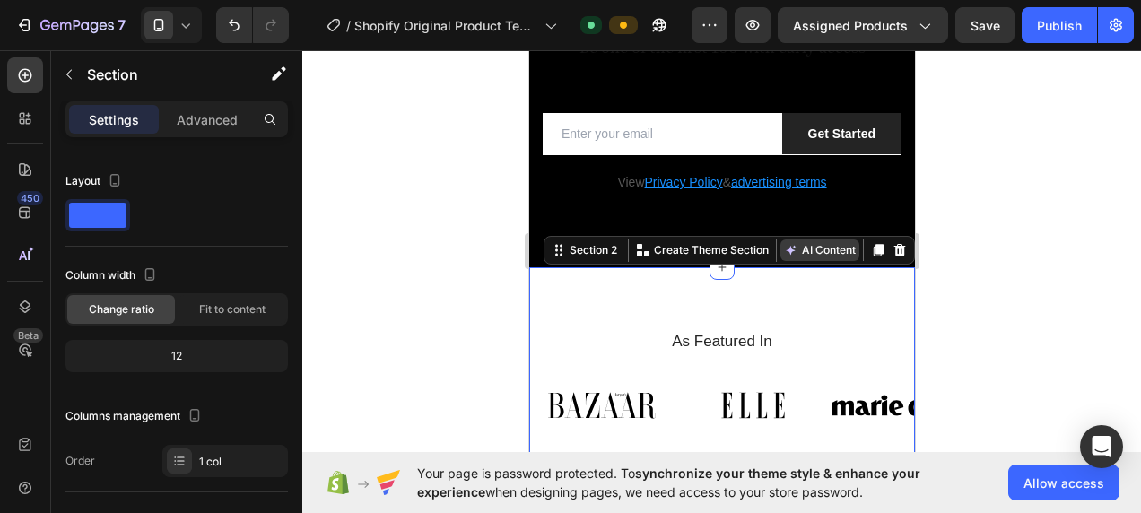
click at [794, 247] on button "AI Content" at bounding box center [818, 250] width 79 height 22
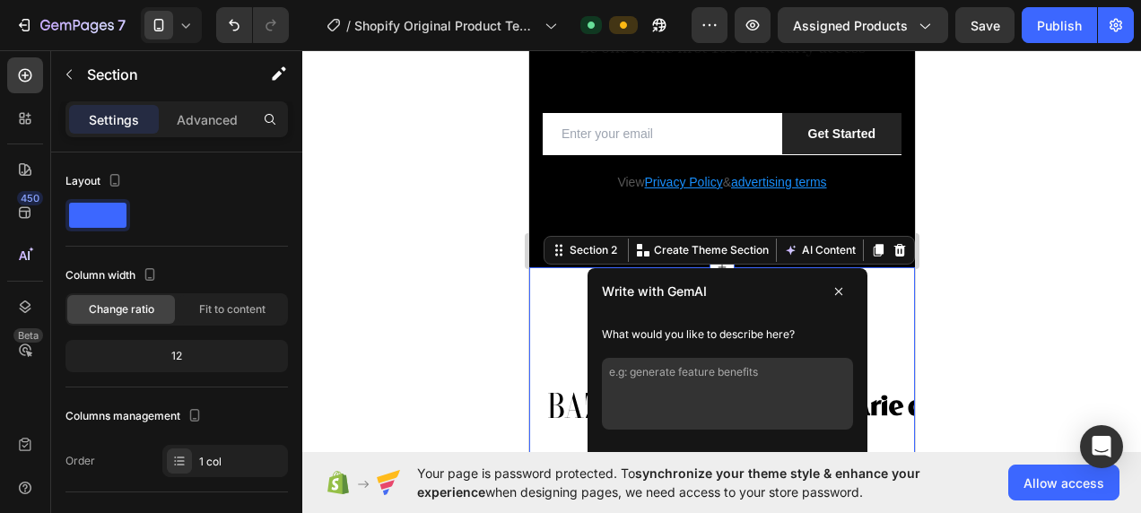
click at [830, 292] on icon at bounding box center [837, 291] width 14 height 14
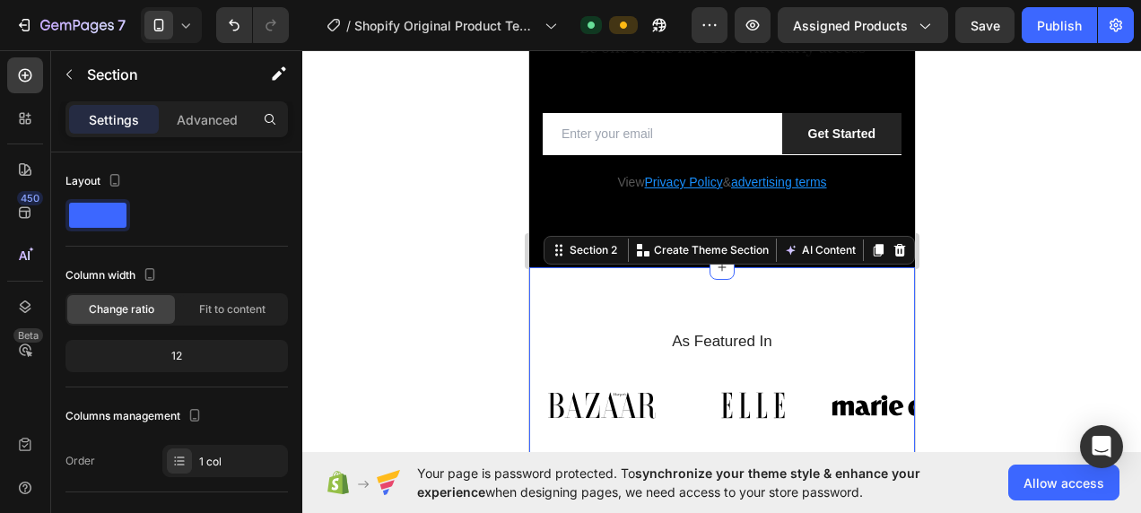
click at [508, 330] on div at bounding box center [721, 281] width 838 height 463
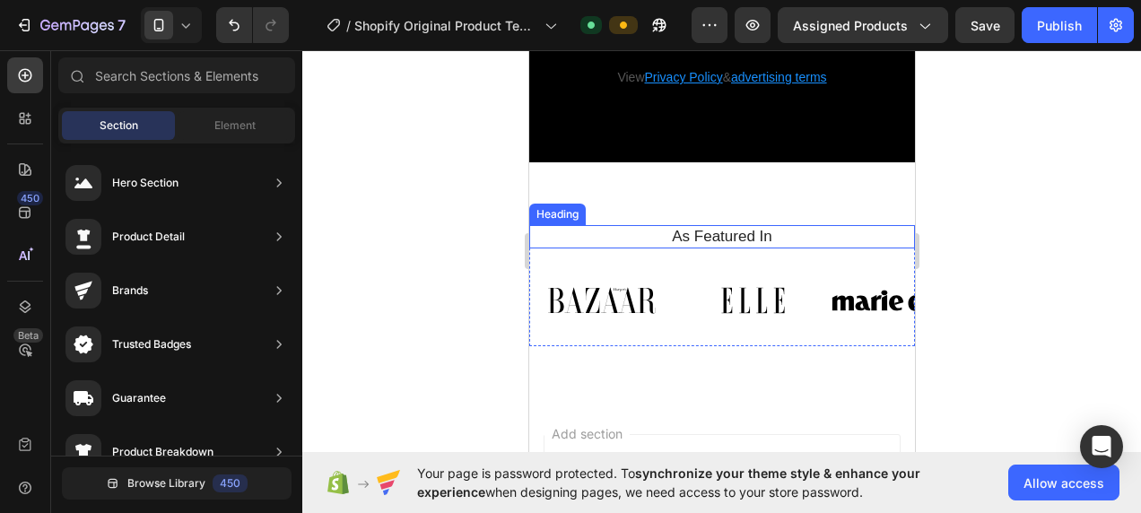
scroll to position [359, 0]
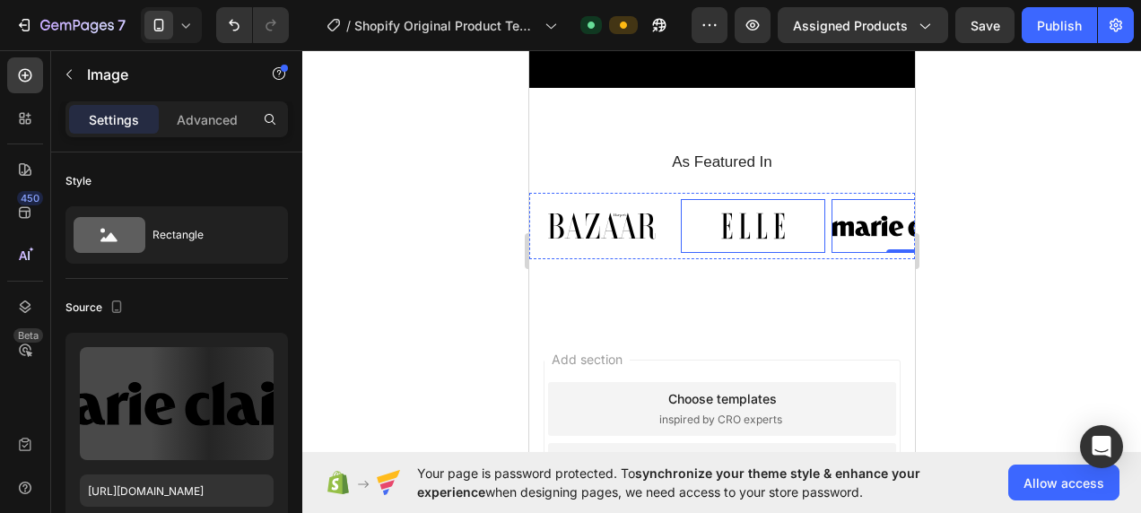
click at [725, 239] on div "Image Image Image 0 Image Image Image Image" at bounding box center [721, 225] width 386 height 53
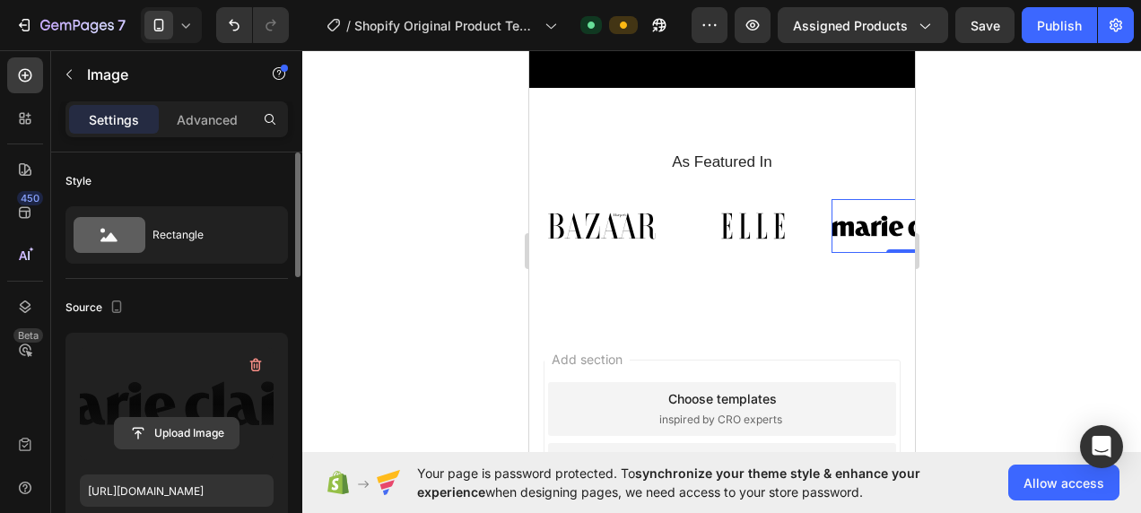
scroll to position [269, 0]
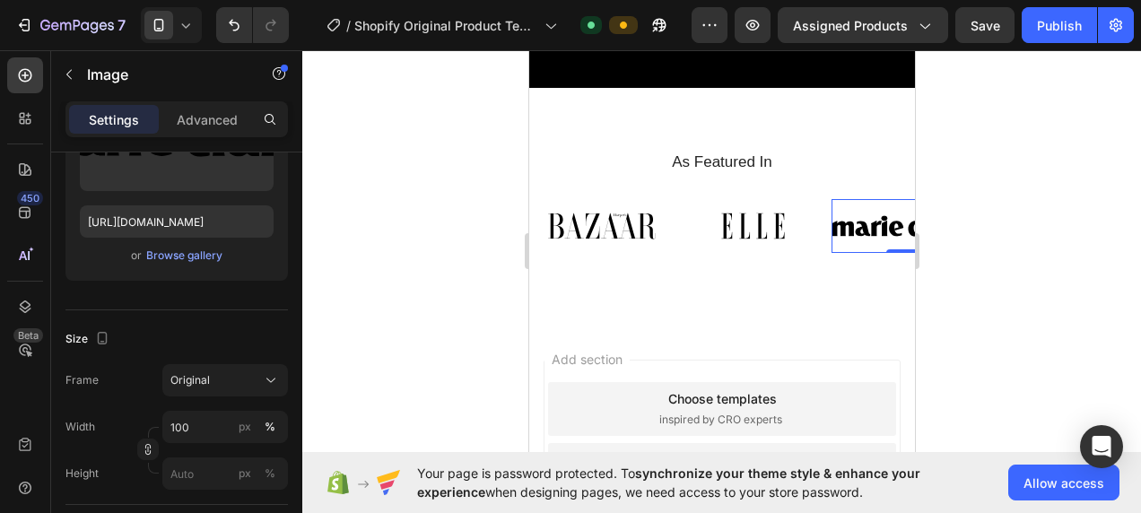
click at [475, 323] on div at bounding box center [721, 281] width 838 height 463
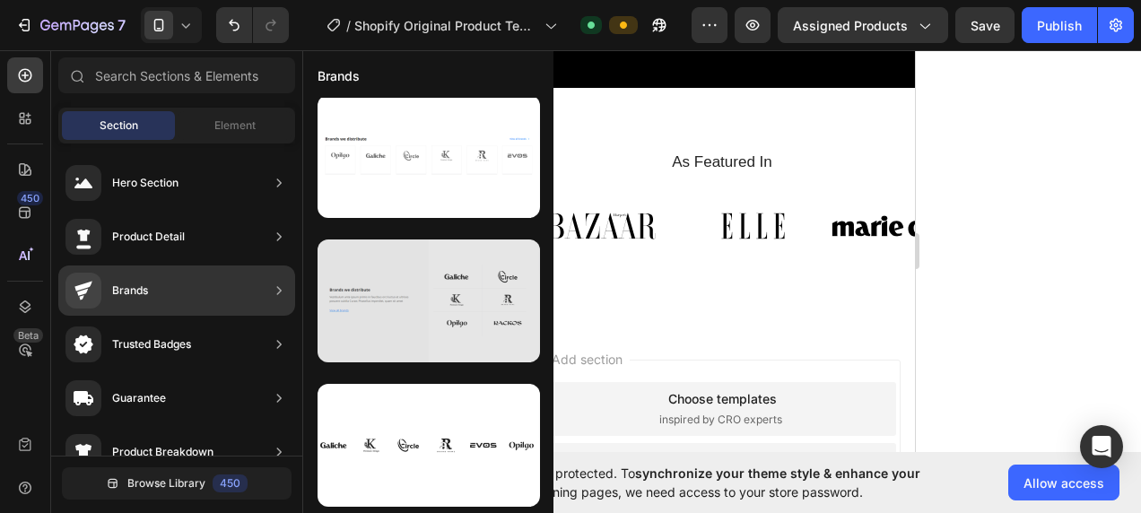
scroll to position [1163, 0]
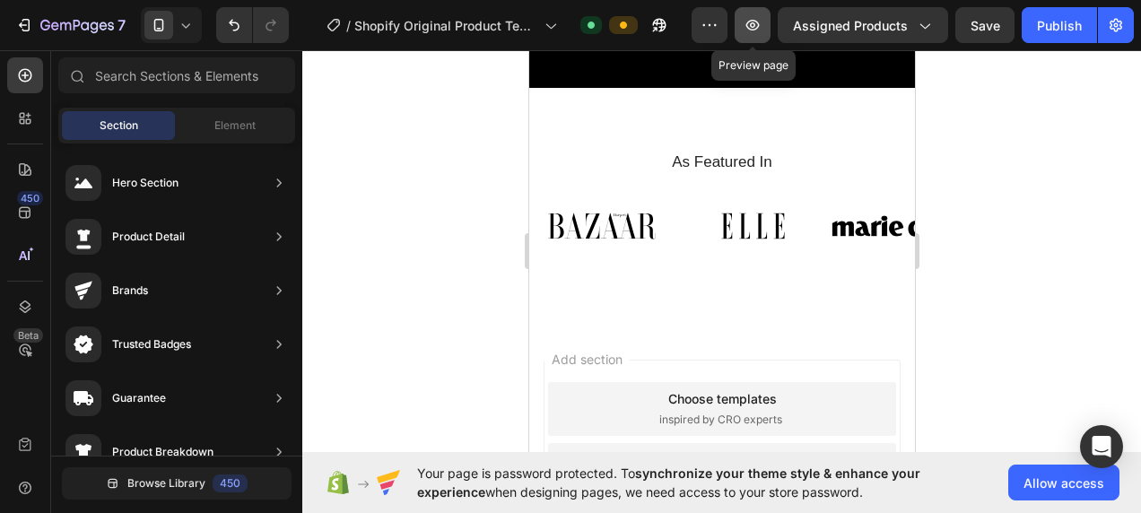
click at [751, 32] on icon "button" at bounding box center [752, 25] width 18 height 18
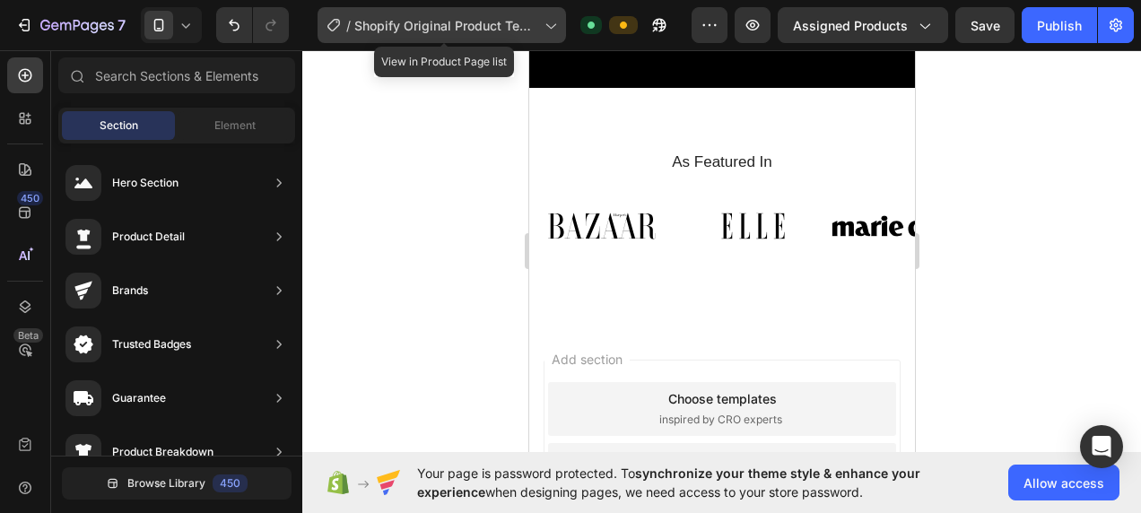
click at [551, 28] on icon at bounding box center [550, 25] width 18 height 18
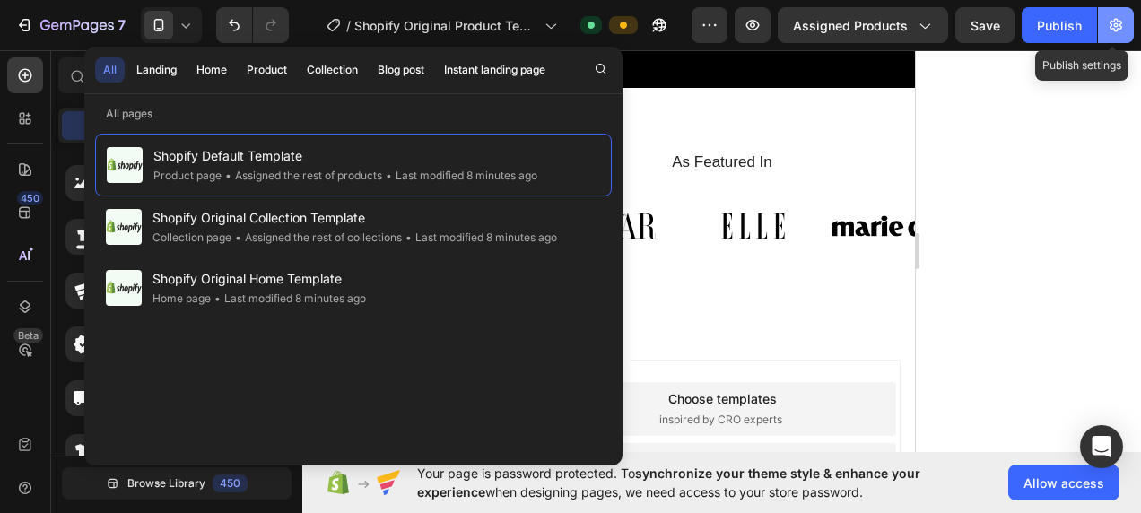
click at [1114, 25] on icon "button" at bounding box center [1115, 25] width 13 height 13
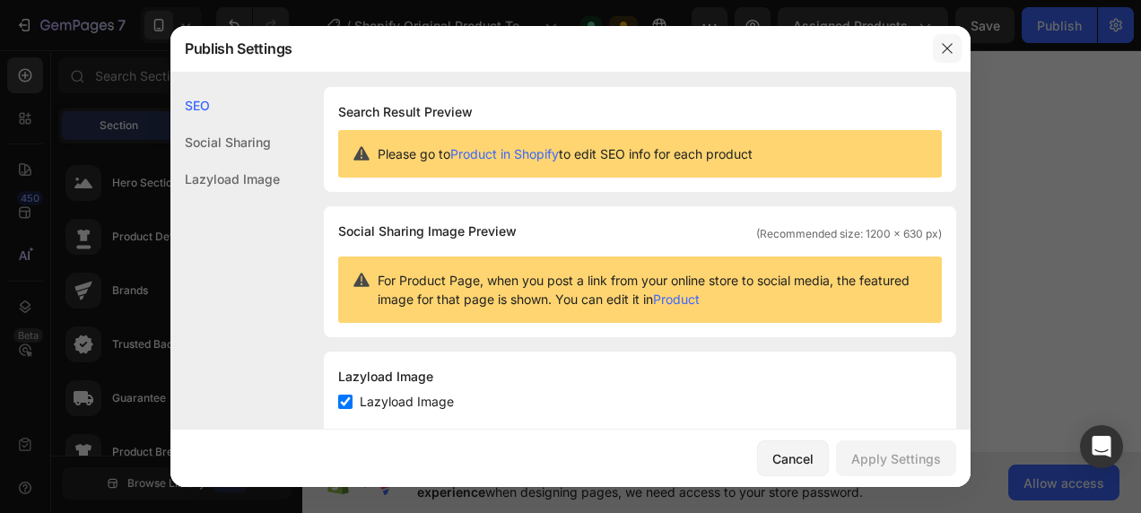
click at [950, 52] on icon "button" at bounding box center [947, 48] width 10 height 10
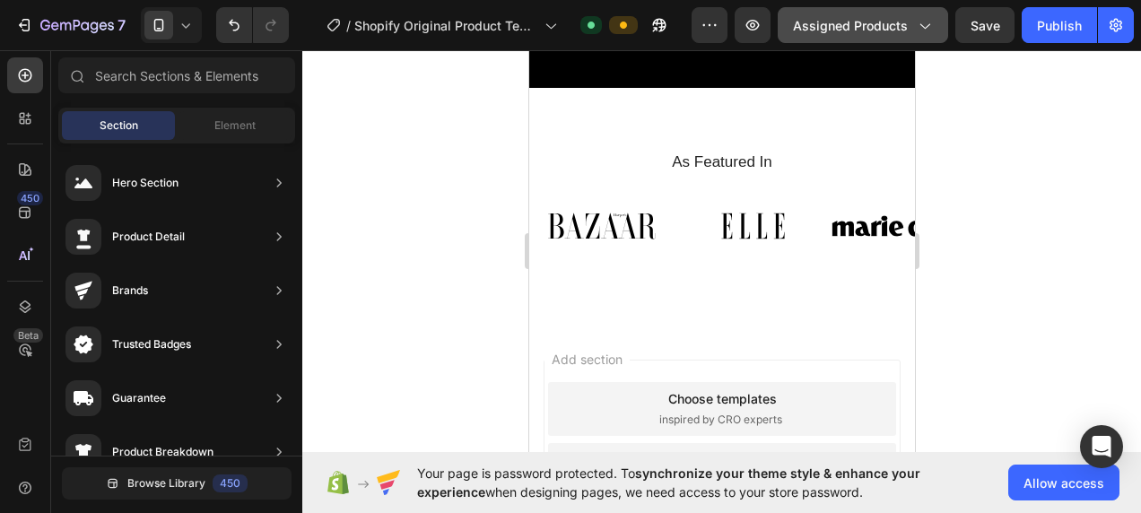
click at [933, 37] on button "Assigned Products" at bounding box center [862, 25] width 170 height 36
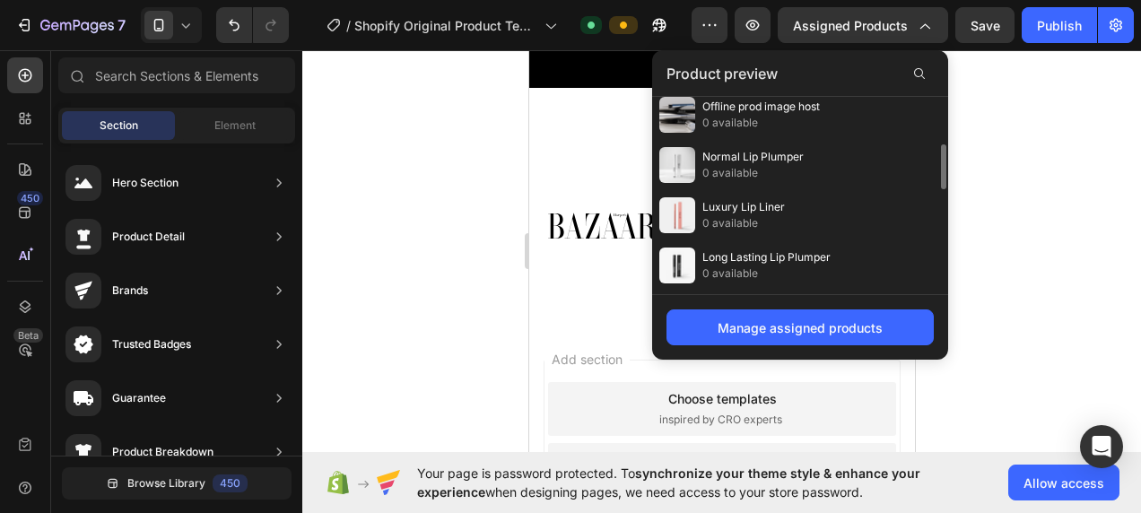
scroll to position [0, 0]
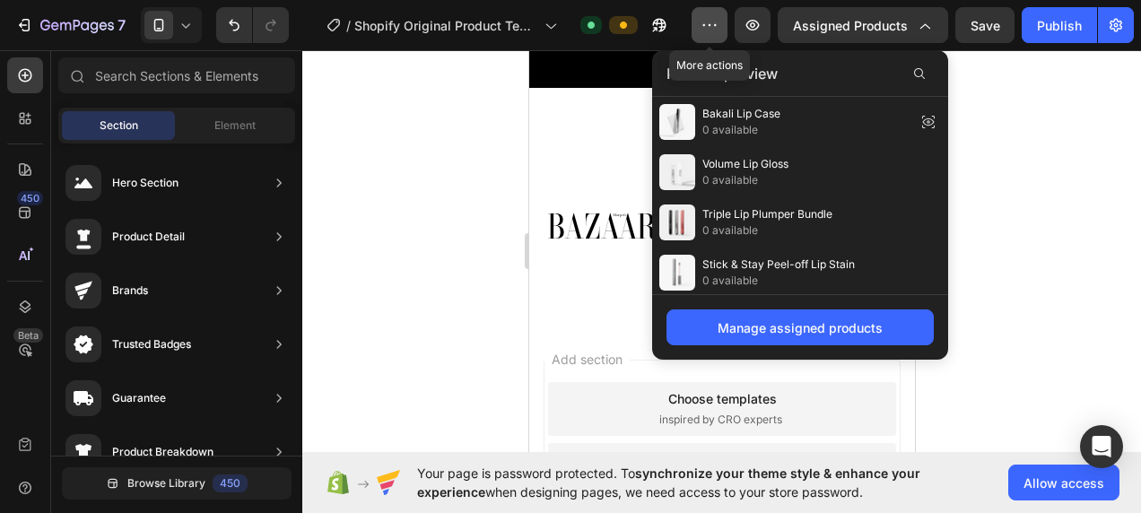
click at [723, 28] on button "button" at bounding box center [709, 25] width 36 height 36
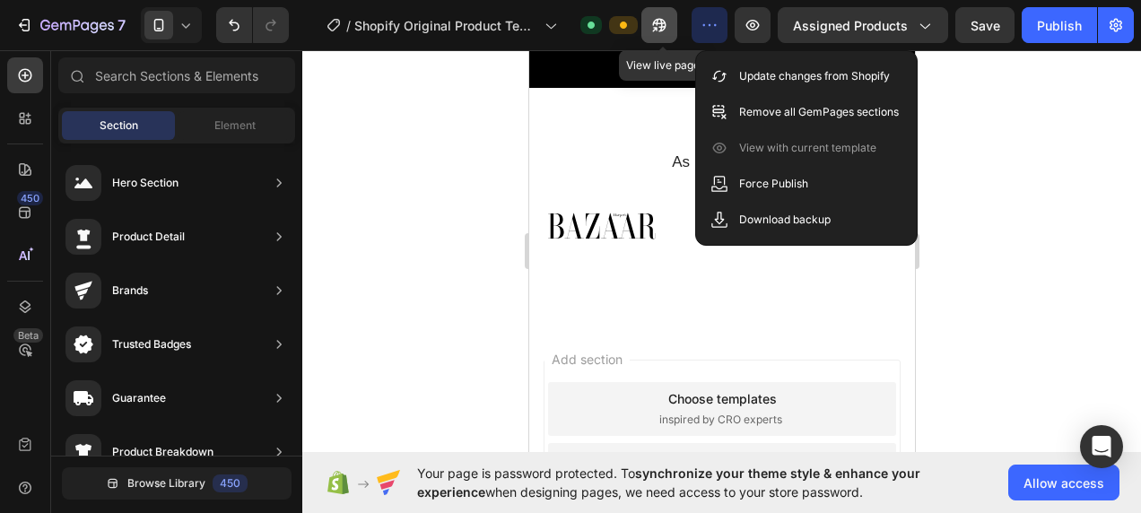
click at [657, 27] on icon "button" at bounding box center [655, 29] width 4 height 4
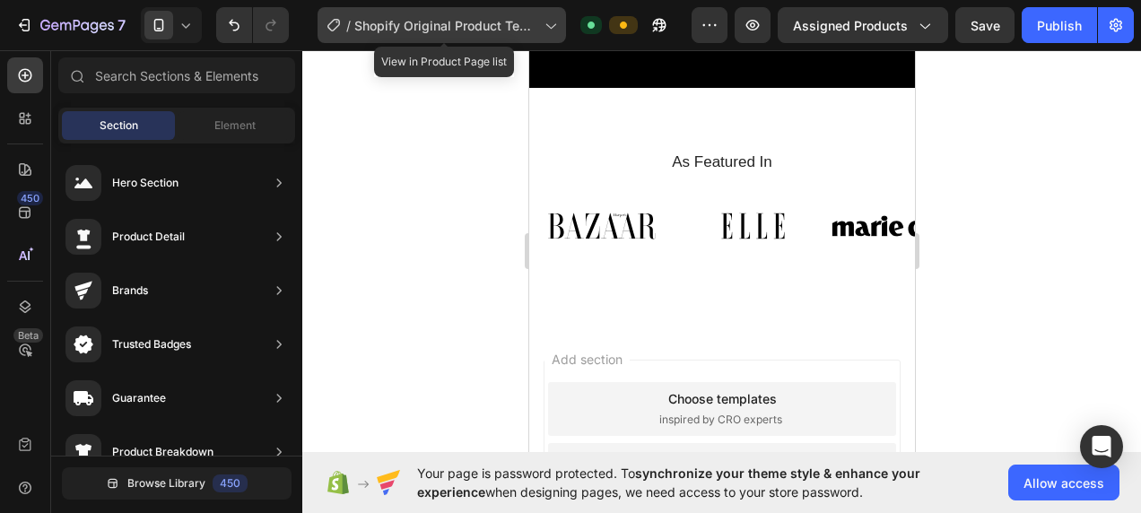
click at [404, 26] on span "Shopify Original Product Template" at bounding box center [445, 25] width 183 height 19
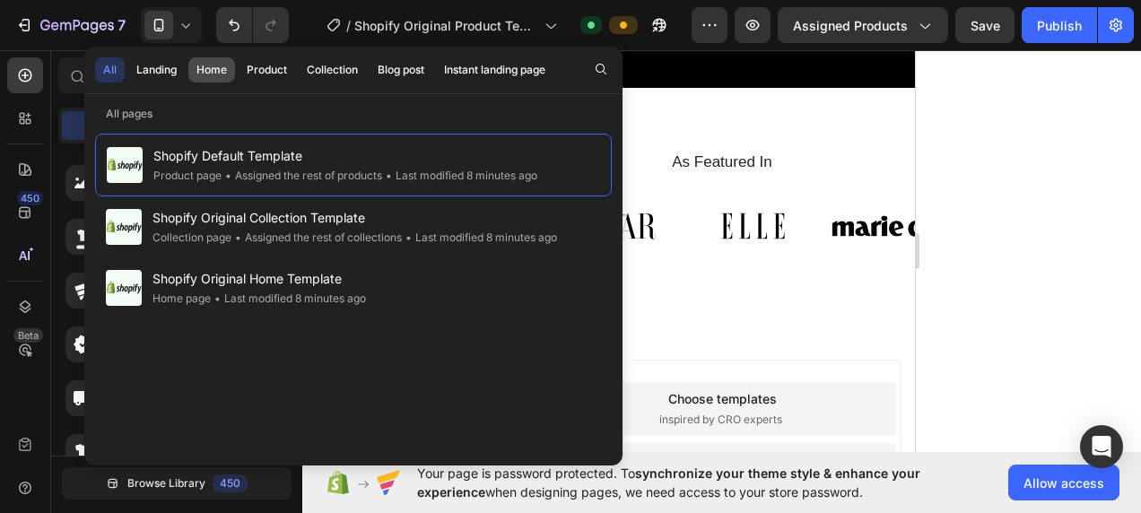
click at [239, 74] on button "Home" at bounding box center [267, 69] width 56 height 25
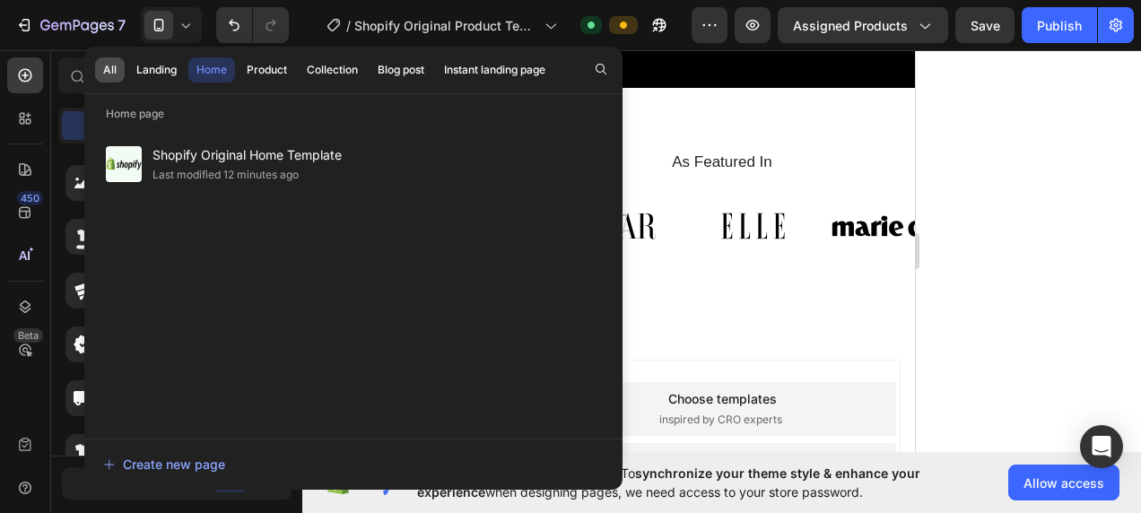
click at [128, 73] on button "All" at bounding box center [156, 69] width 56 height 25
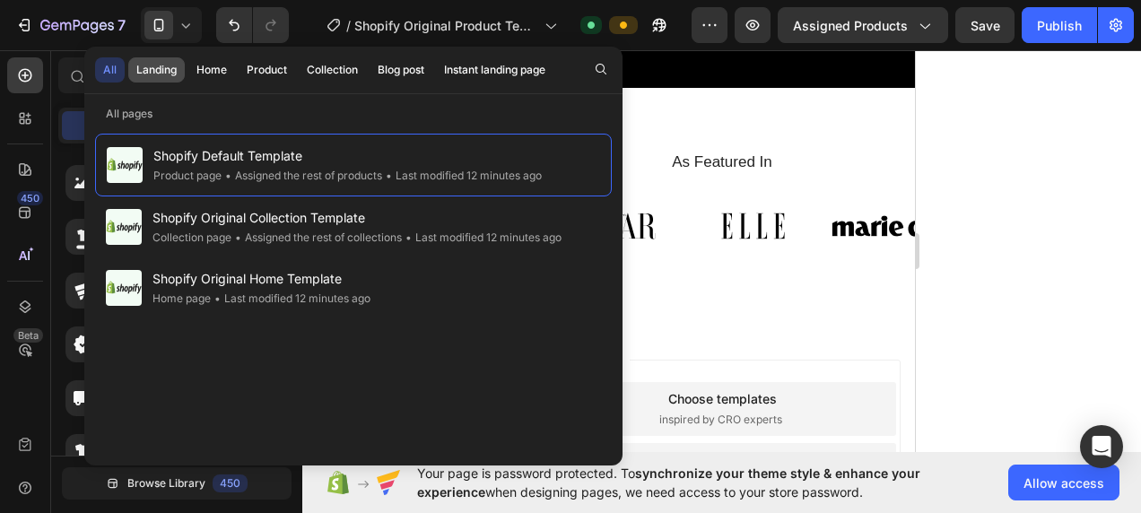
click at [188, 82] on button "Landing" at bounding box center [211, 69] width 47 height 25
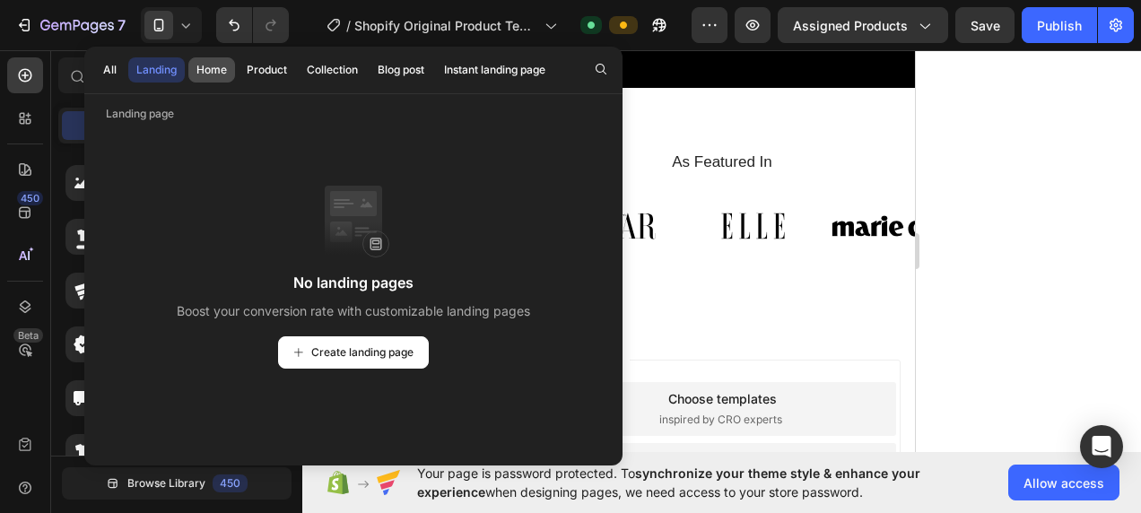
click at [239, 78] on button "Home" at bounding box center [267, 69] width 56 height 25
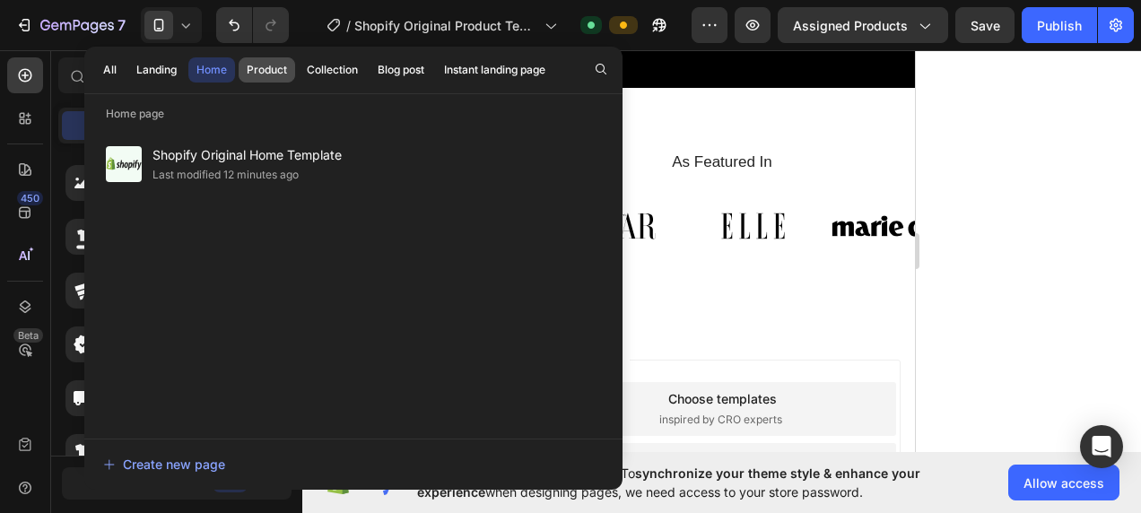
click at [299, 77] on button "Product" at bounding box center [332, 69] width 67 height 25
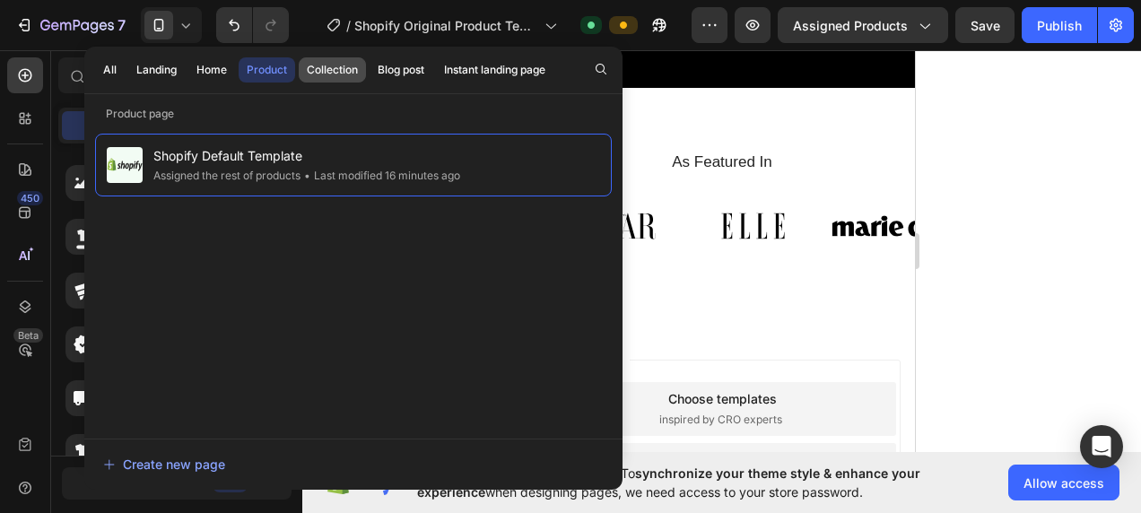
click at [317, 74] on div "Collection" at bounding box center [332, 70] width 51 height 16
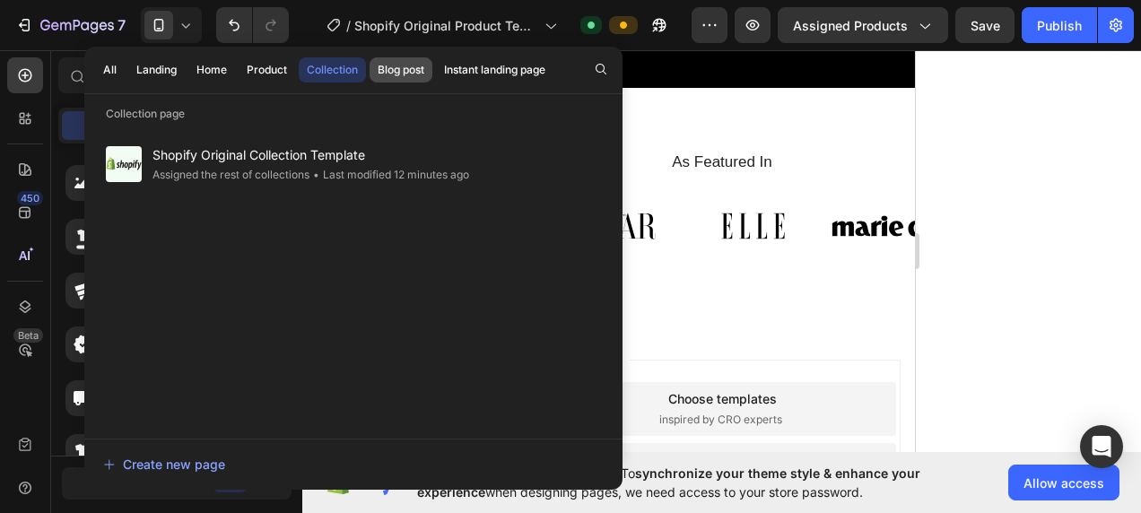
click at [381, 74] on div "Blog post" at bounding box center [401, 70] width 47 height 16
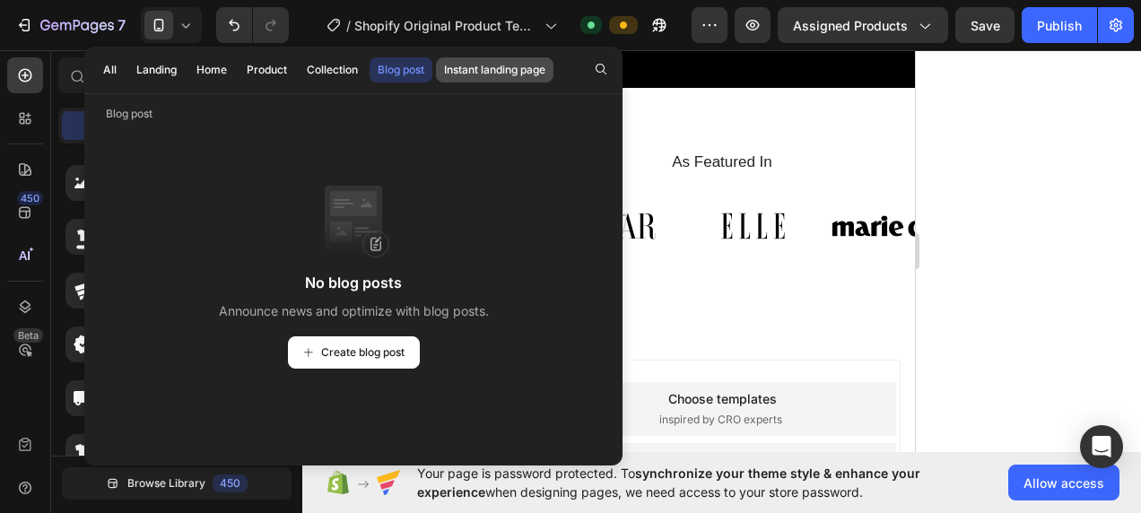
click at [453, 72] on div "Instant landing page" at bounding box center [494, 70] width 101 height 16
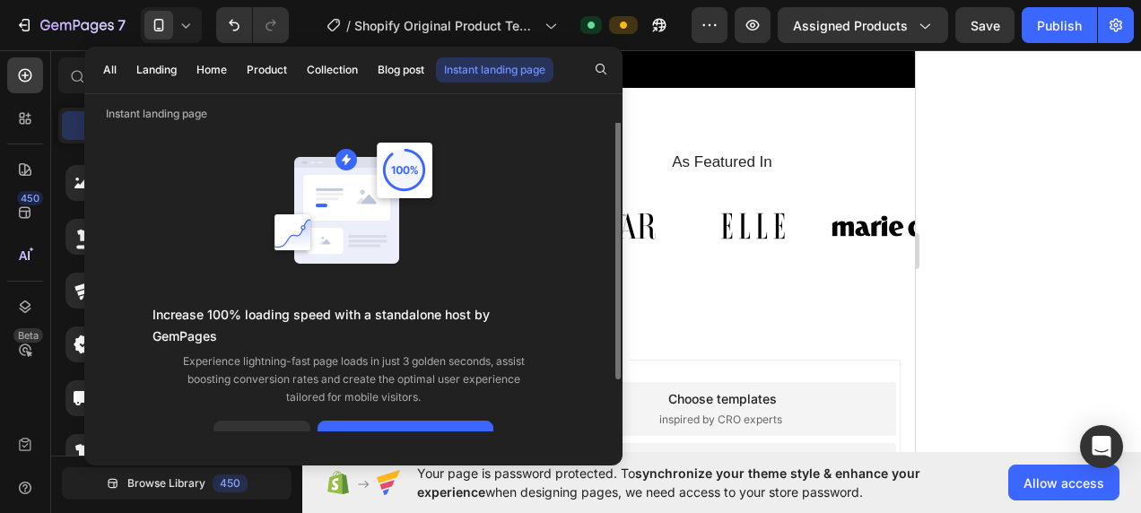
scroll to position [30, 0]
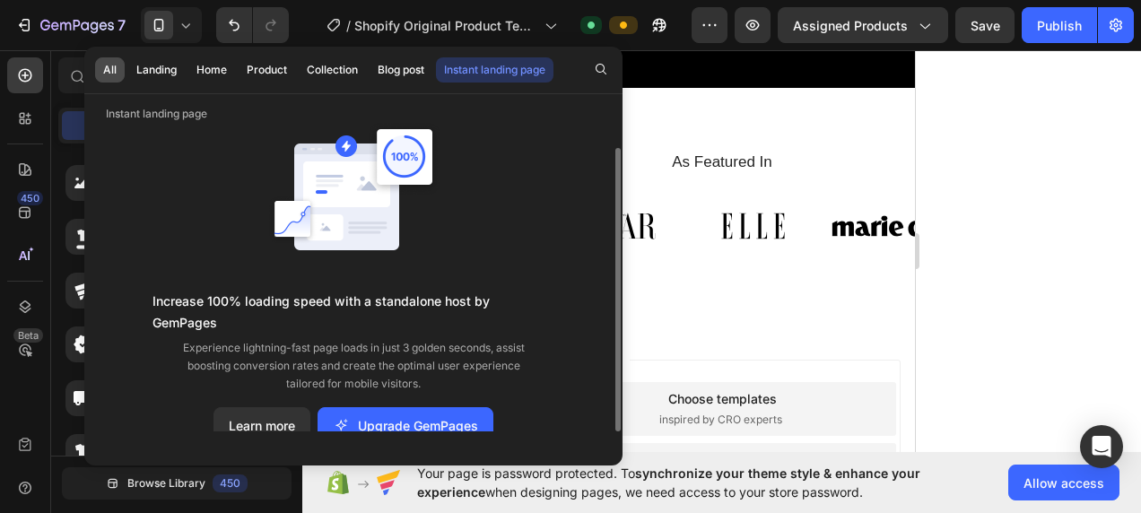
click at [128, 65] on button "All" at bounding box center [156, 69] width 56 height 25
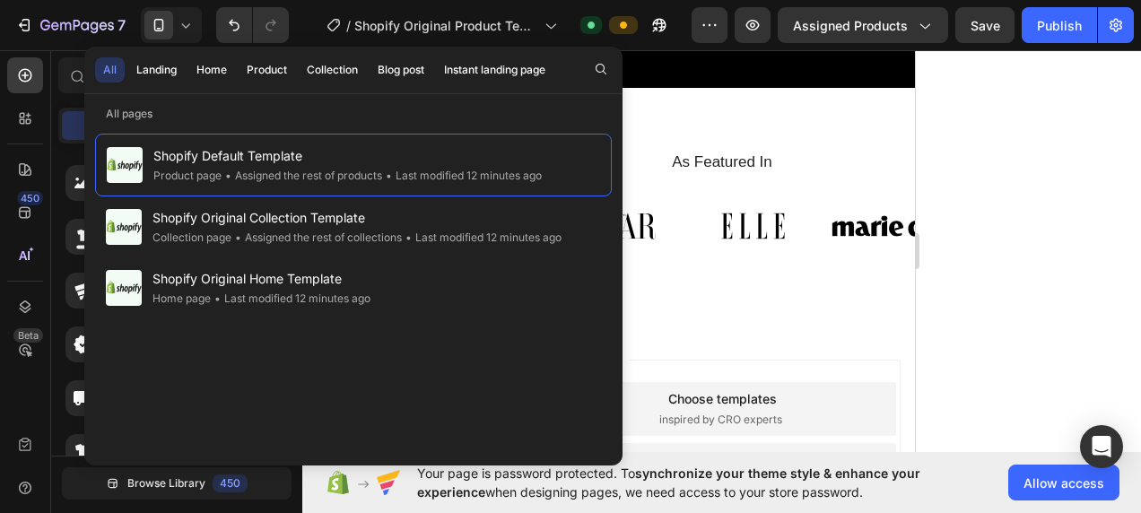
scroll to position [0, 0]
click at [484, 77] on div "Instant landing page" at bounding box center [494, 70] width 101 height 16
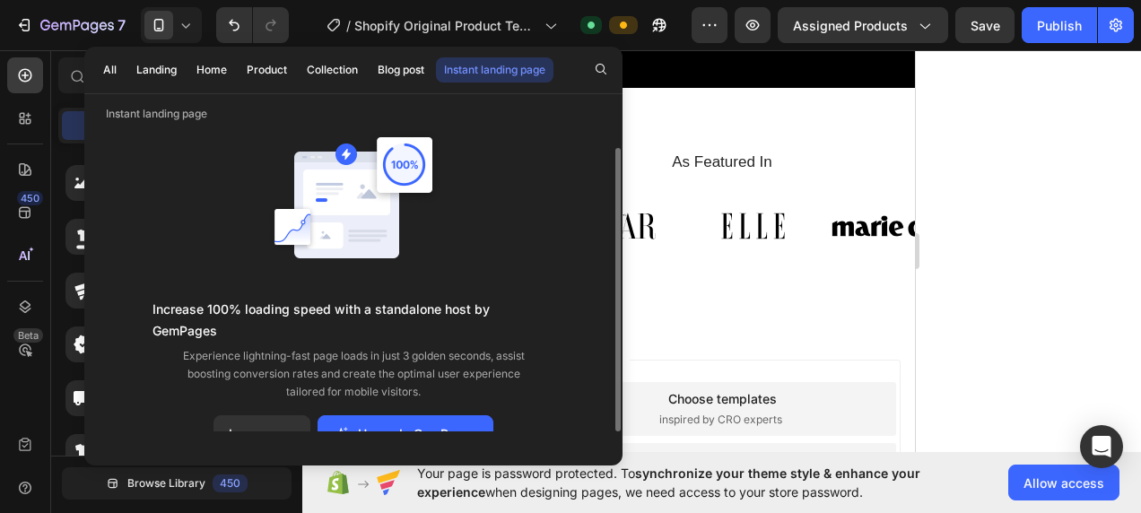
scroll to position [30, 0]
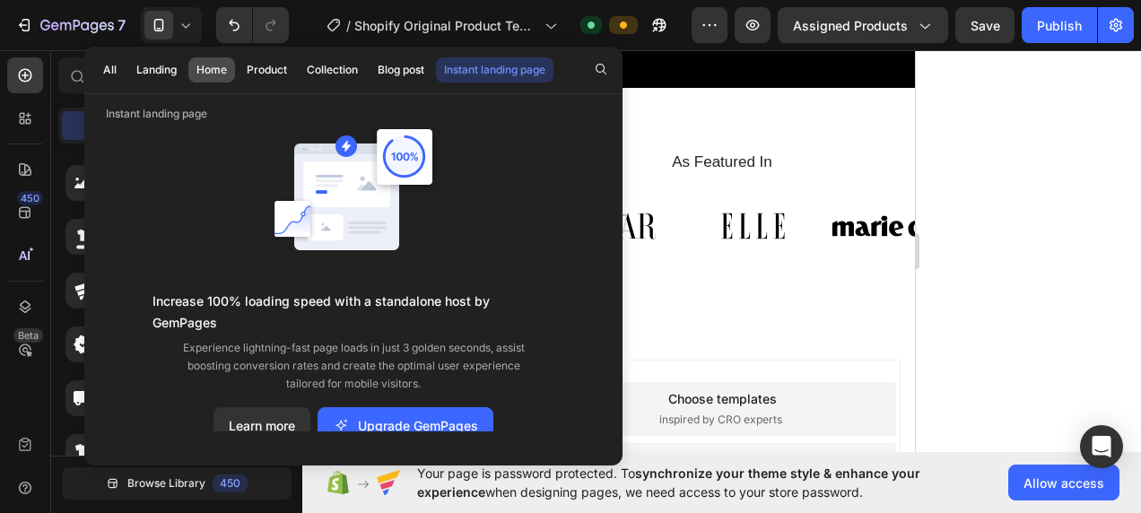
click at [239, 65] on button "Home" at bounding box center [267, 69] width 56 height 25
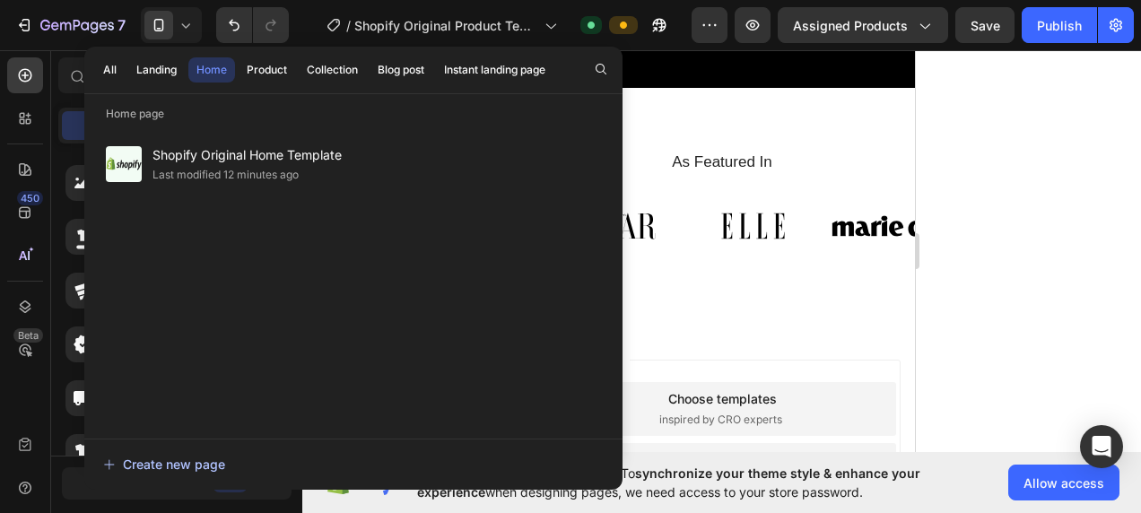
click at [174, 464] on div "Create new page" at bounding box center [164, 464] width 122 height 19
click at [968, 74] on div at bounding box center [721, 281] width 838 height 463
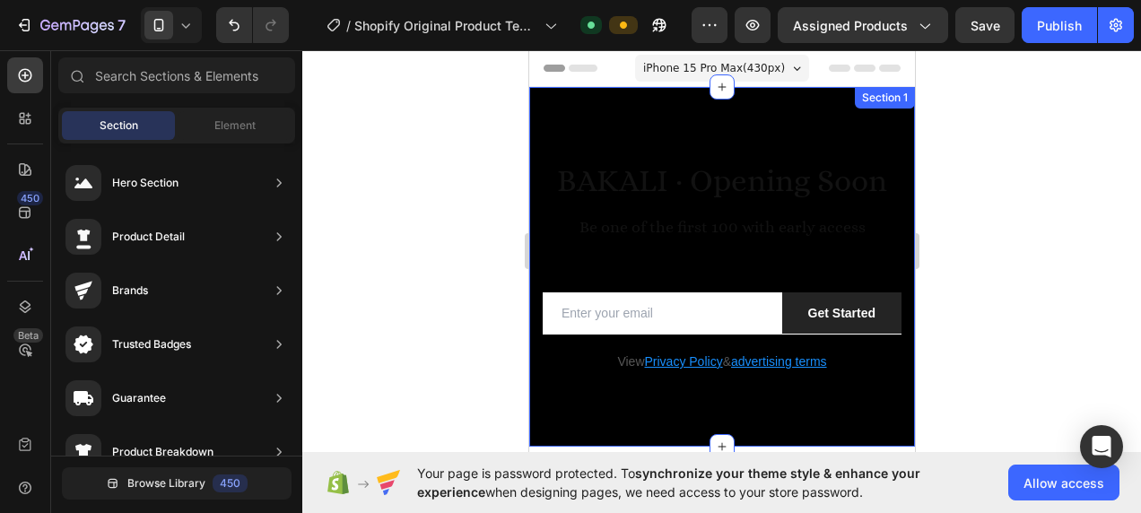
click at [642, 131] on div at bounding box center [721, 267] width 386 height 360
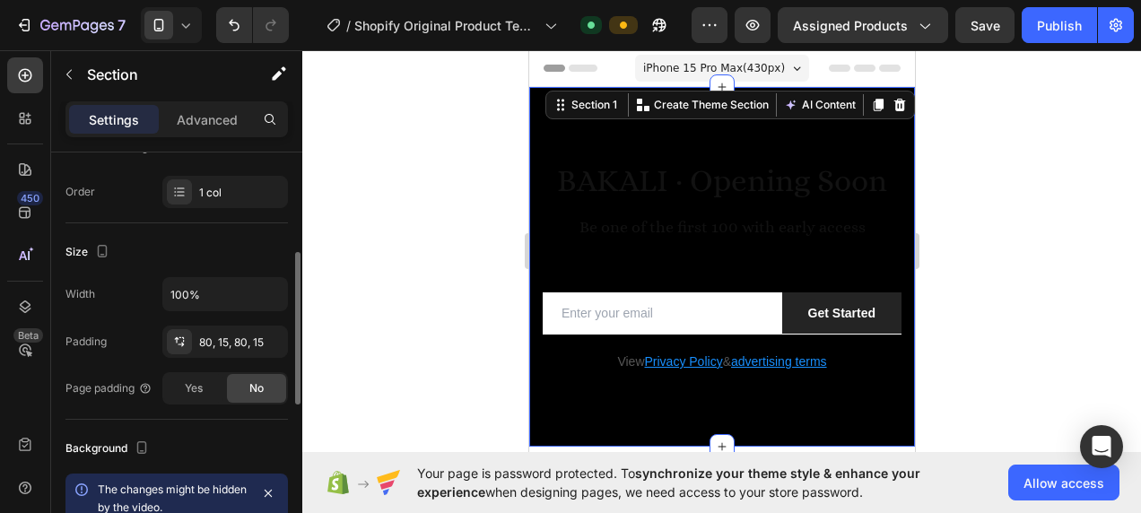
scroll to position [538, 0]
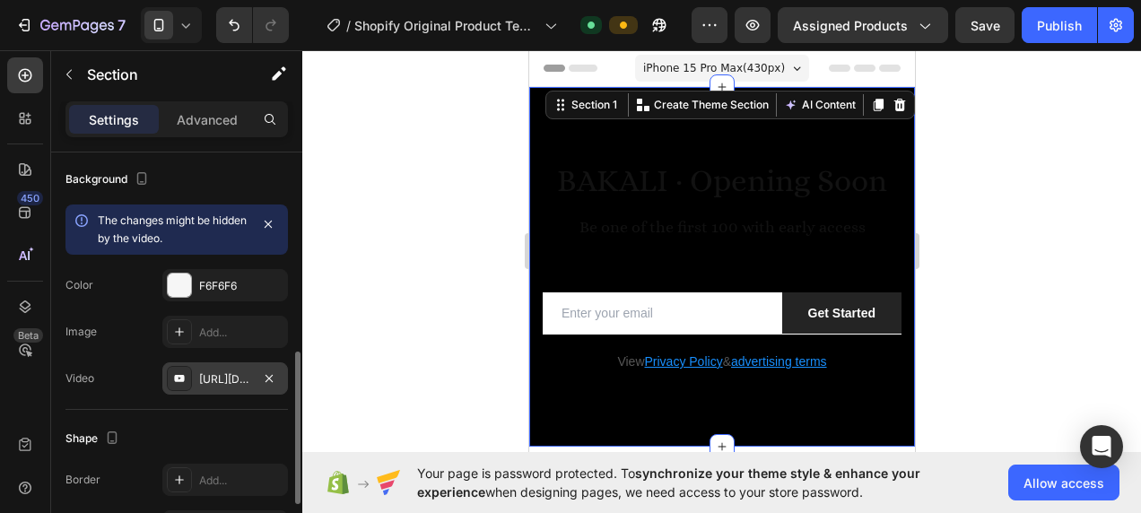
click at [206, 371] on div "[URL][DOMAIN_NAME]" at bounding box center [225, 379] width 52 height 16
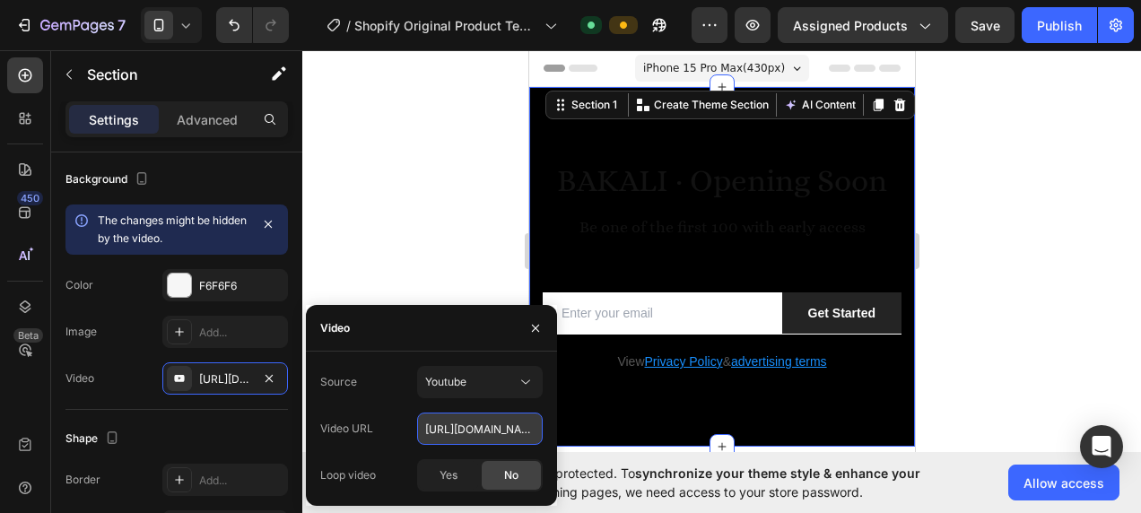
click at [502, 430] on input "[URL][DOMAIN_NAME]" at bounding box center [480, 428] width 126 height 32
click at [490, 398] on div "Source Youtube Video URL [URL][DOMAIN_NAME] Loop video Yes No" at bounding box center [431, 429] width 222 height 126
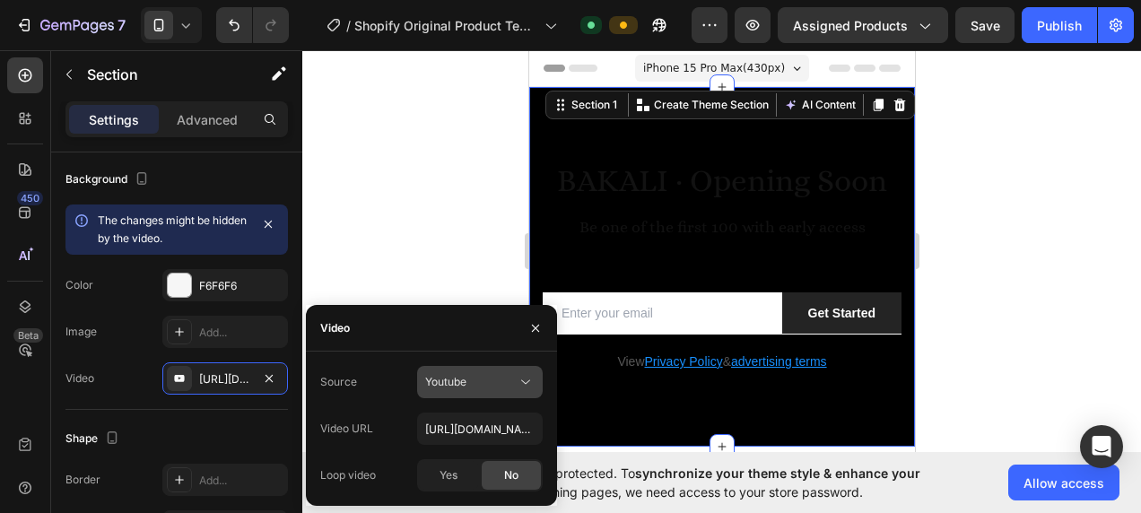
click at [497, 395] on button "Youtube" at bounding box center [480, 382] width 126 height 32
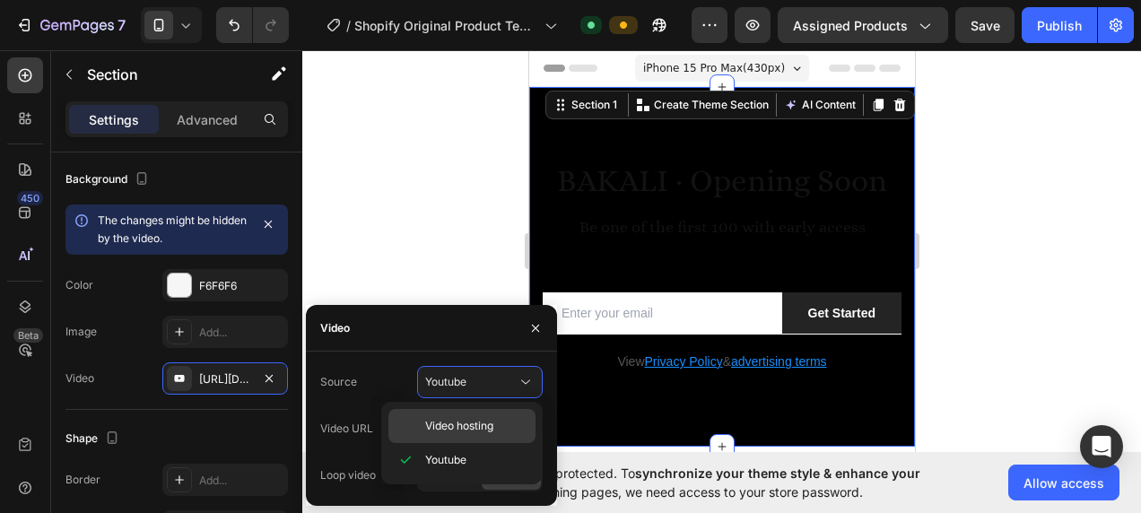
click at [467, 438] on div "Video hosting" at bounding box center [461, 426] width 147 height 34
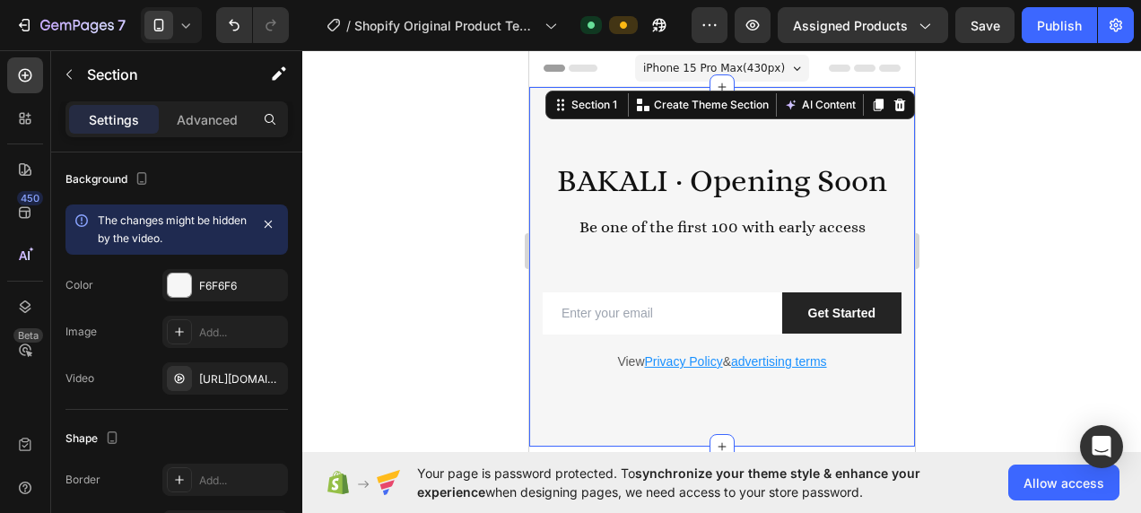
click at [438, 215] on div at bounding box center [721, 281] width 838 height 463
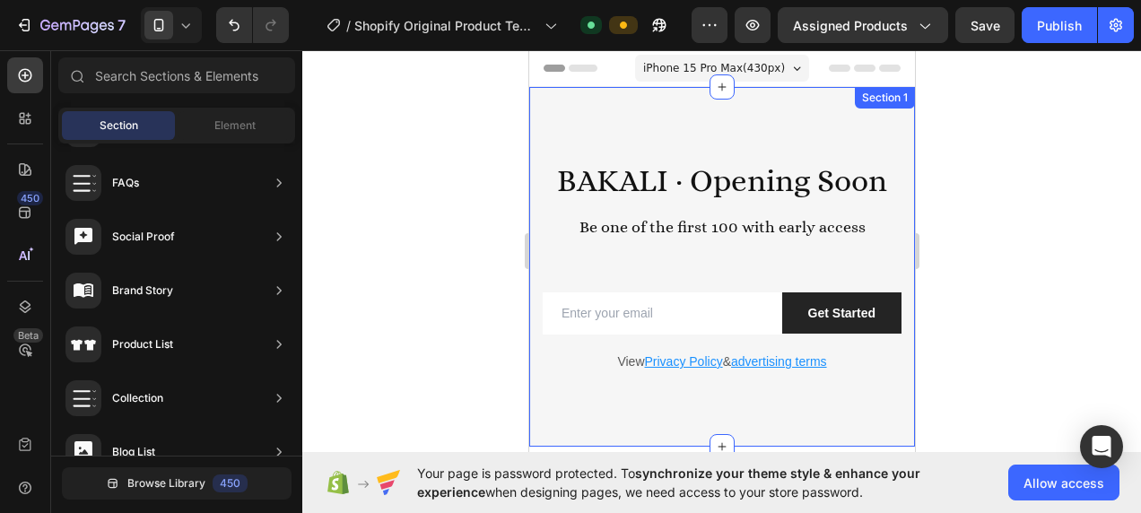
click at [746, 124] on div at bounding box center [721, 267] width 386 height 360
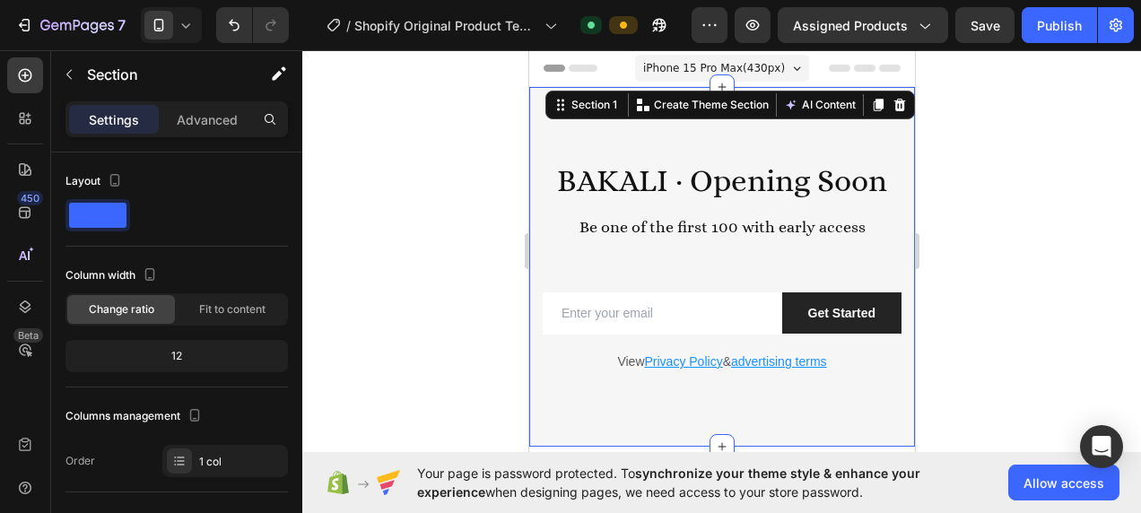
click at [694, 157] on div at bounding box center [721, 267] width 386 height 360
click at [790, 95] on button "AI Content" at bounding box center [818, 105] width 79 height 22
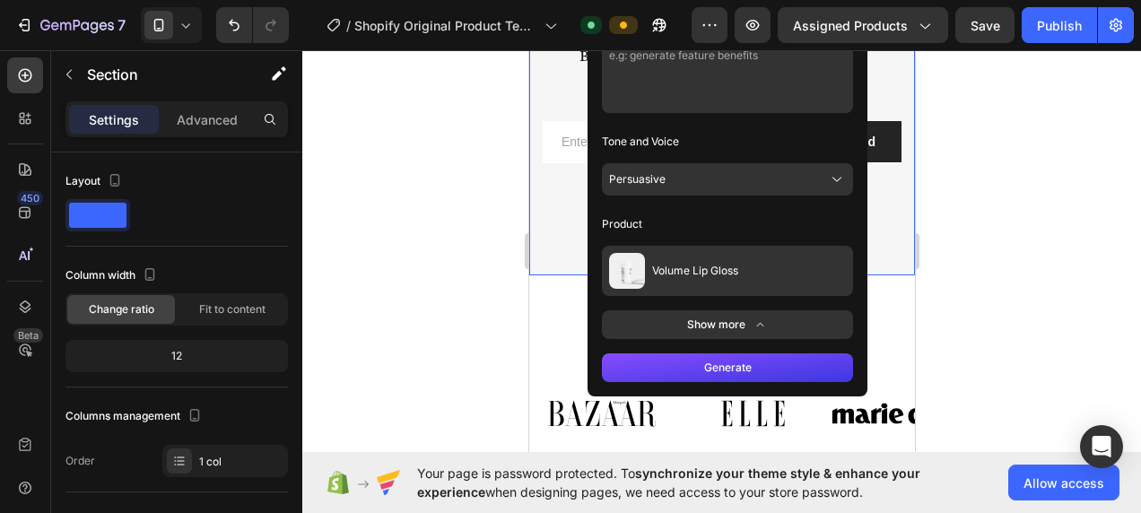
scroll to position [179, 0]
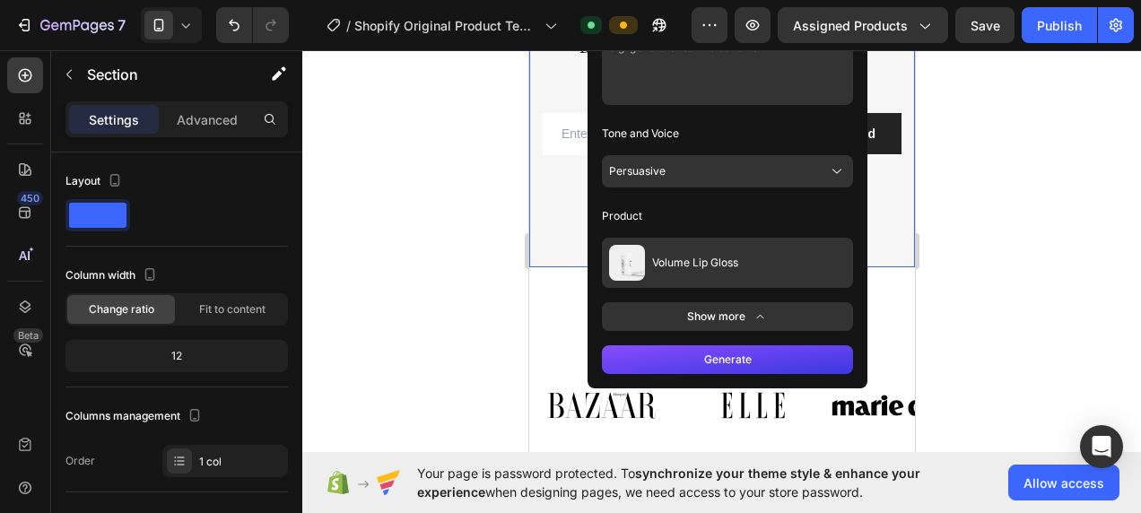
click at [711, 169] on button "Persuasive" at bounding box center [726, 171] width 251 height 32
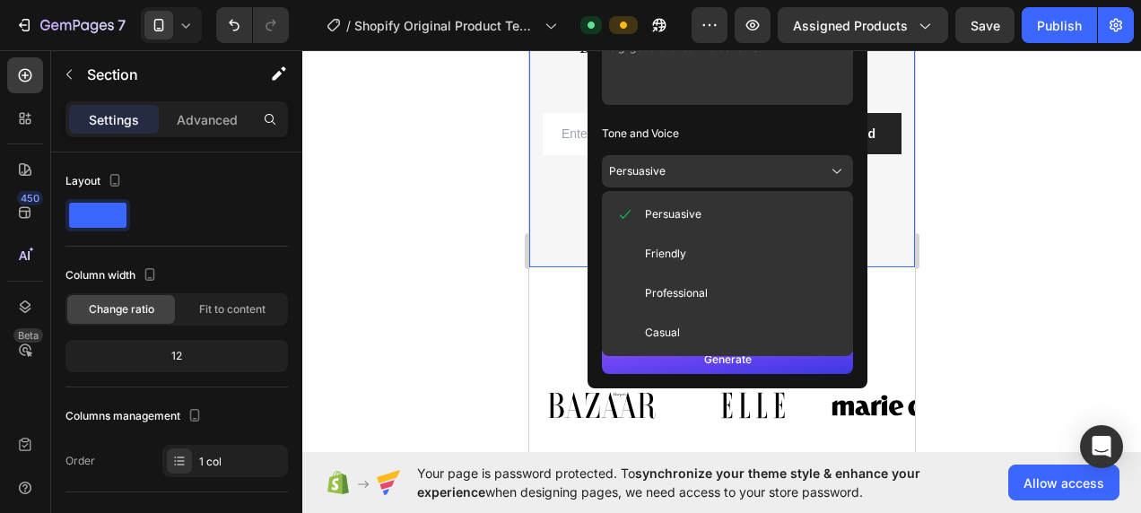
click at [703, 142] on p "Tone and Voice" at bounding box center [726, 133] width 251 height 29
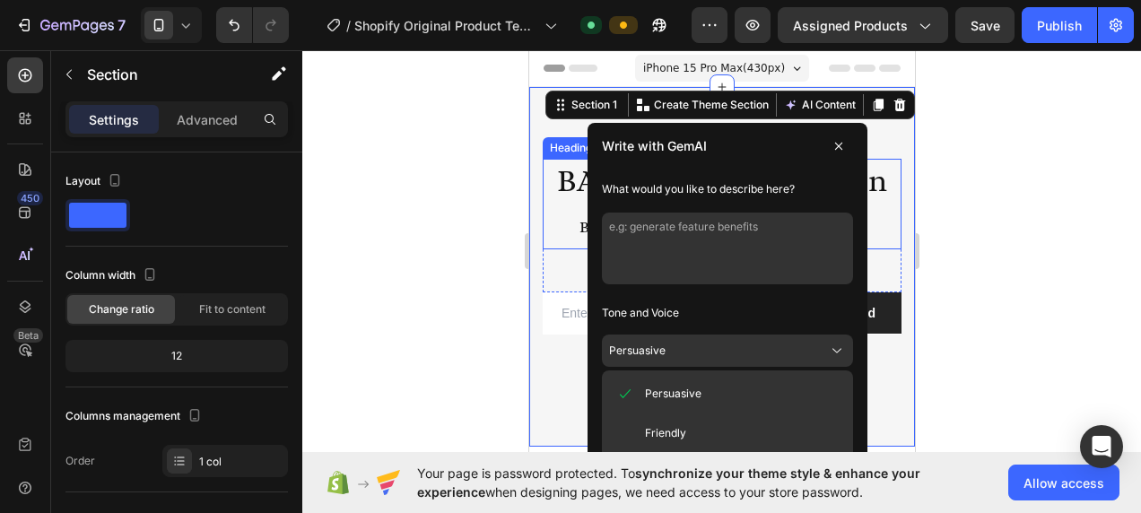
click at [479, 211] on div at bounding box center [721, 281] width 838 height 463
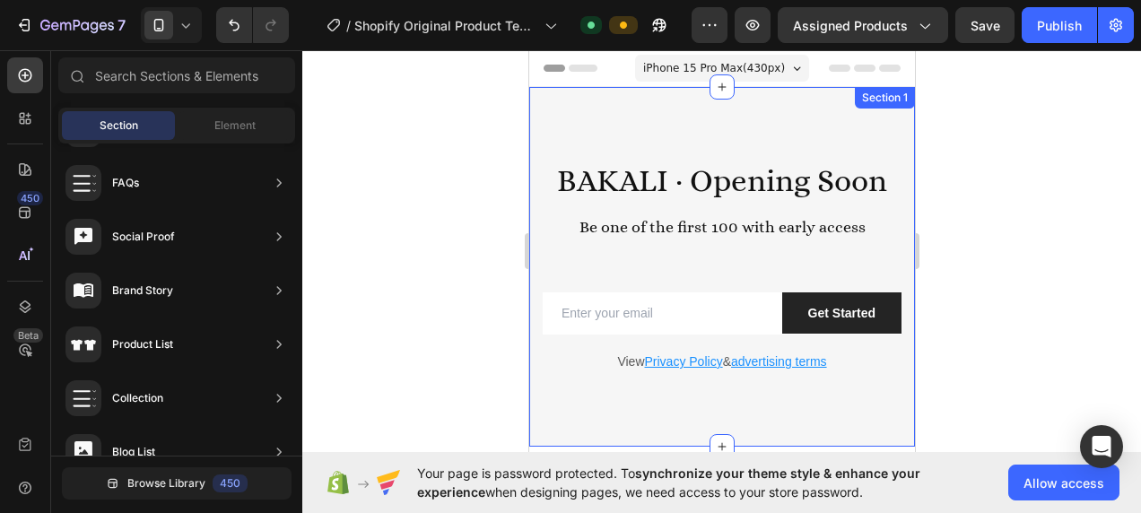
click at [649, 117] on div at bounding box center [721, 267] width 386 height 360
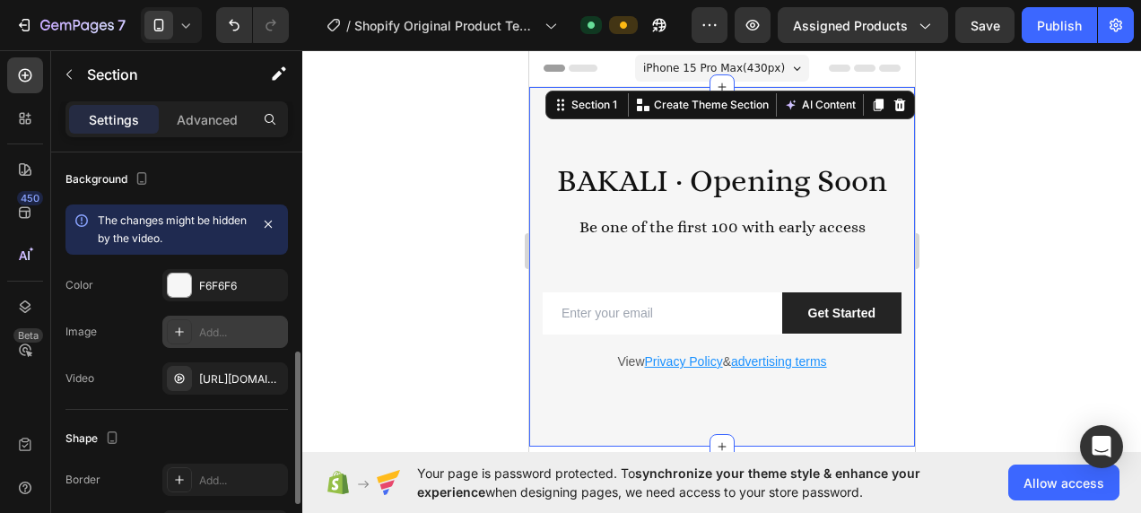
scroll to position [628, 0]
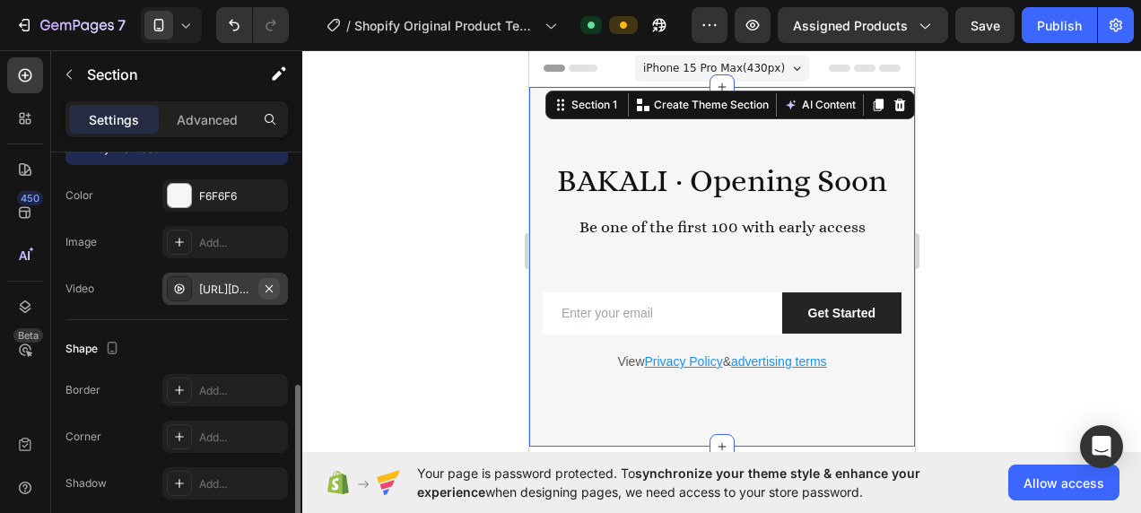
click at [273, 285] on icon "button" at bounding box center [269, 289] width 14 height 14
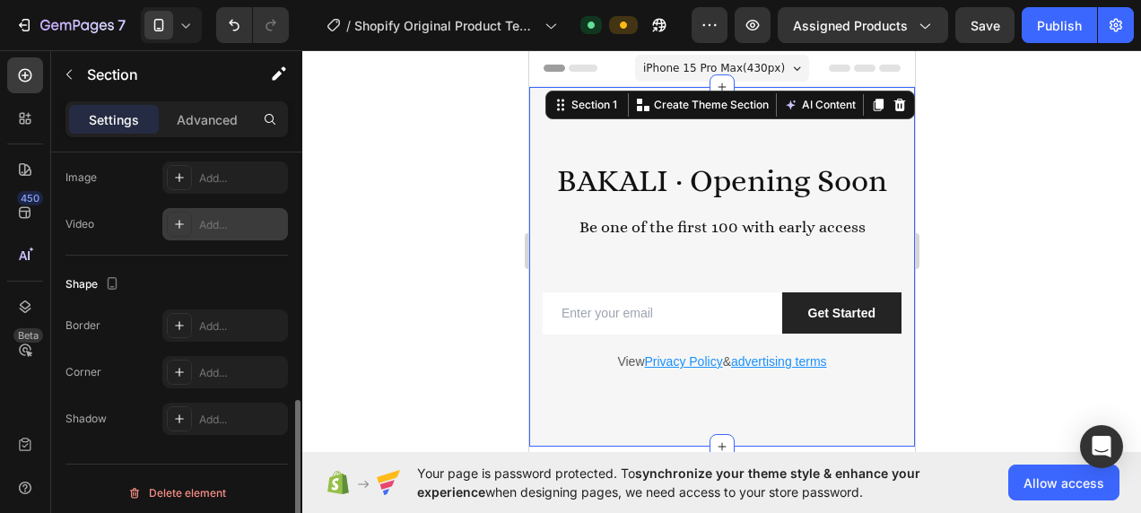
click at [230, 230] on div "Add..." at bounding box center [241, 225] width 84 height 16
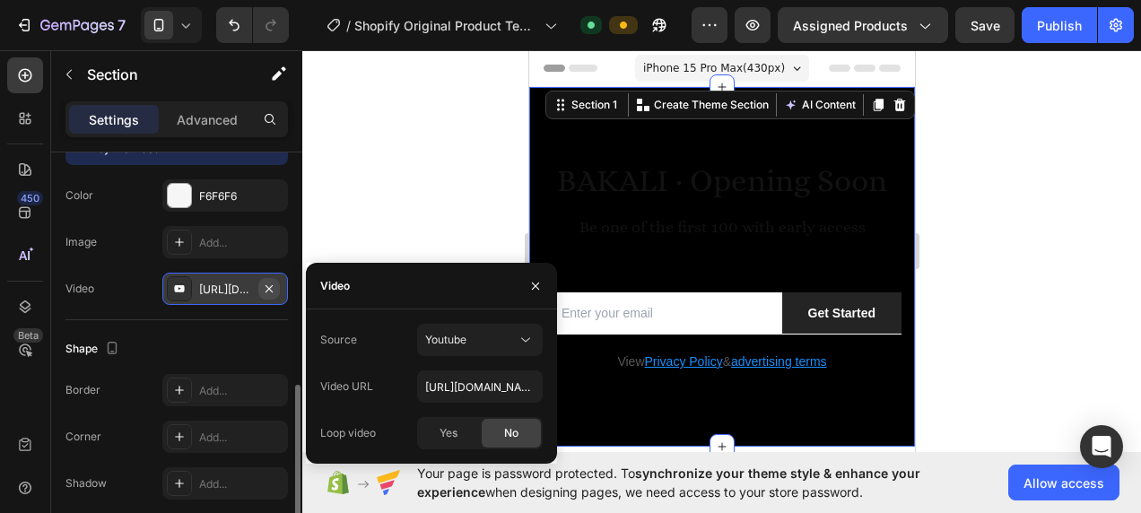
click at [270, 290] on icon "button" at bounding box center [269, 289] width 14 height 14
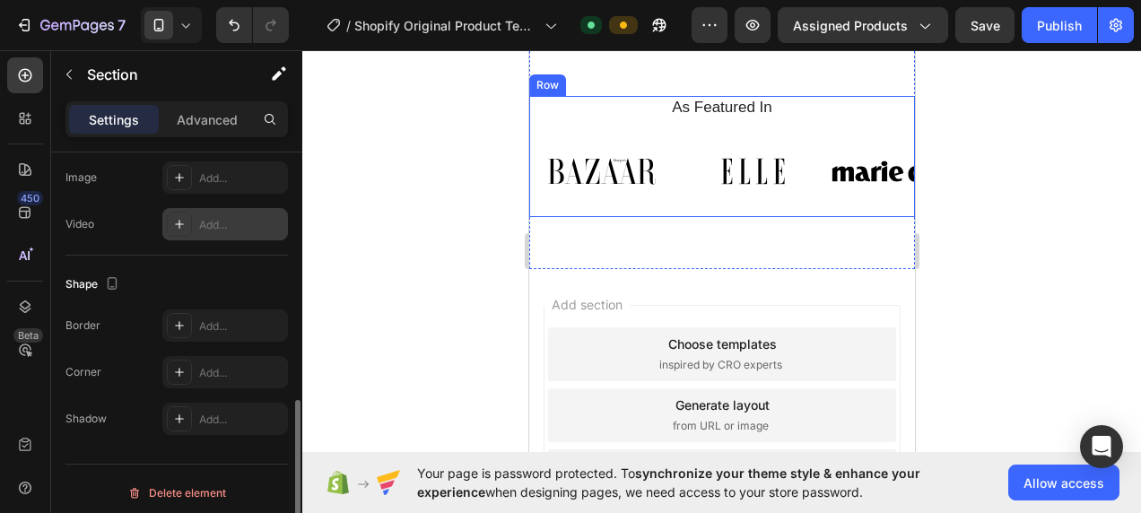
scroll to position [386, 0]
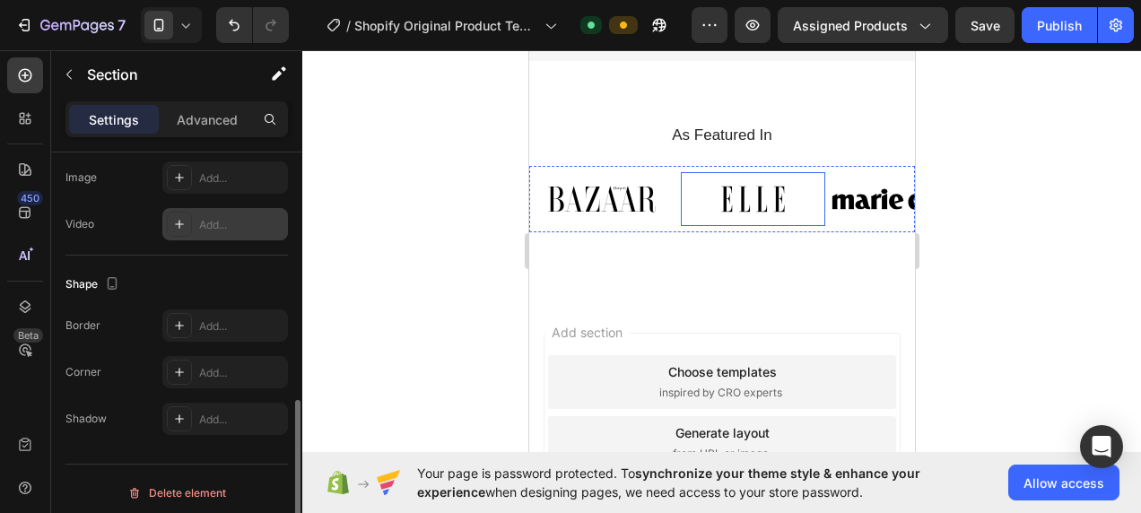
click at [699, 213] on img at bounding box center [752, 198] width 145 height 53
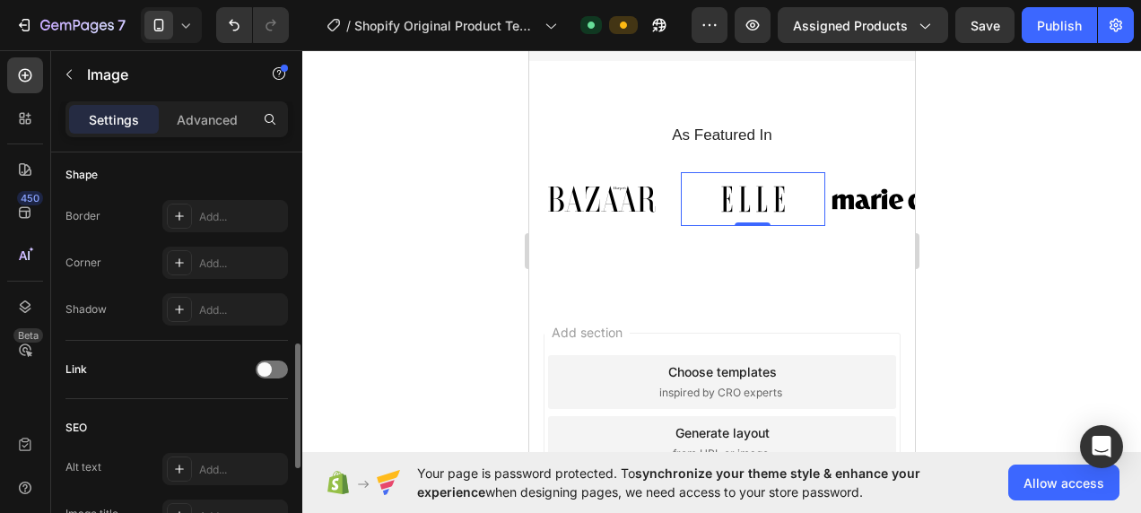
scroll to position [0, 0]
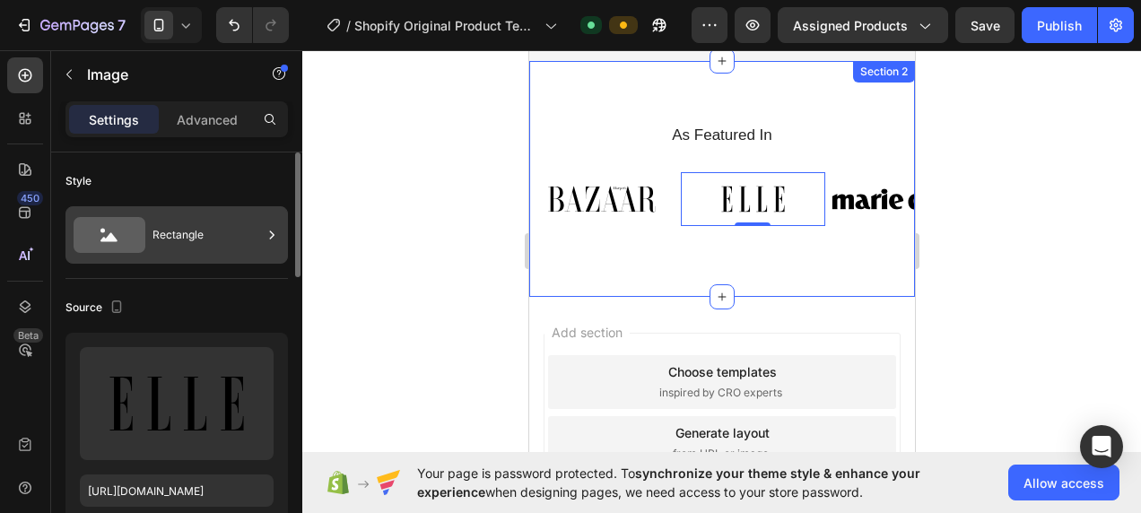
click at [185, 243] on div "Rectangle" at bounding box center [206, 234] width 109 height 41
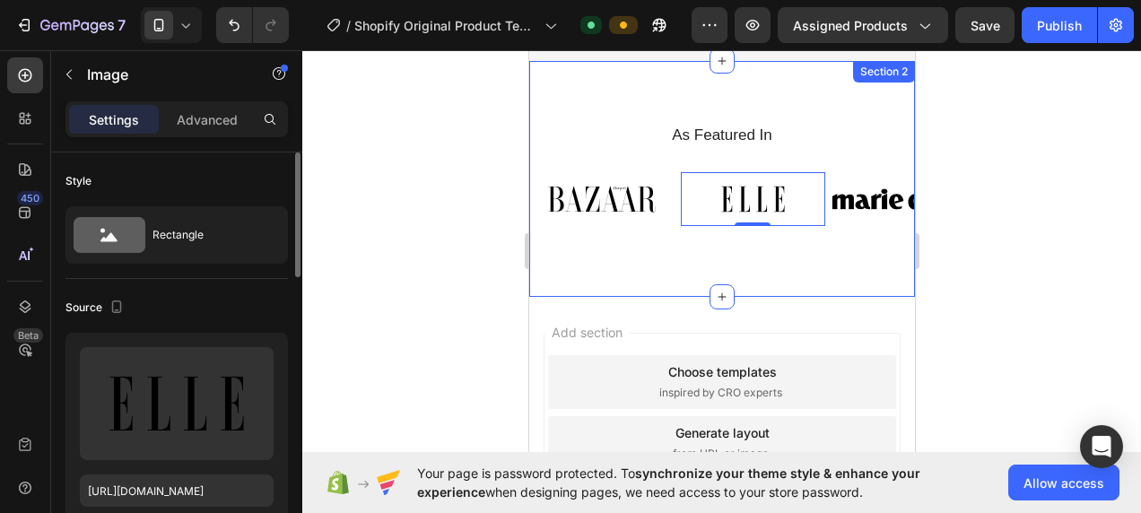
click at [228, 307] on div "Source" at bounding box center [176, 307] width 222 height 29
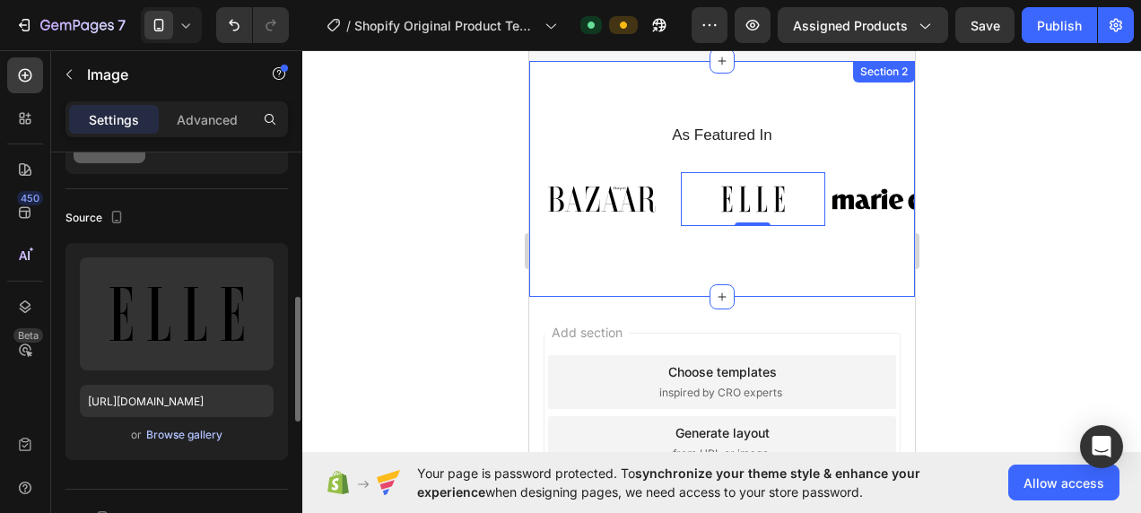
scroll to position [359, 0]
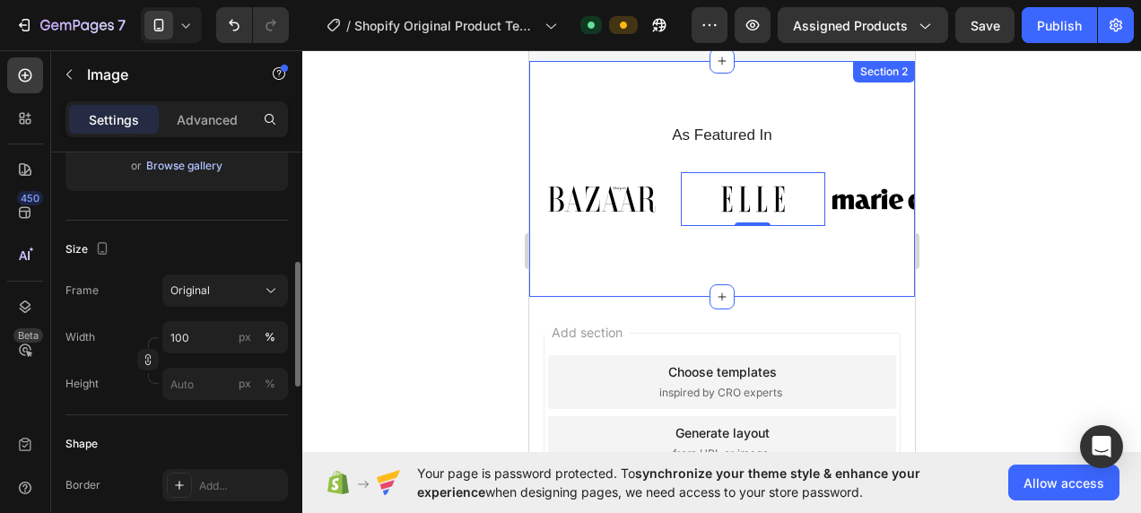
click at [187, 165] on div "Browse gallery" at bounding box center [184, 166] width 76 height 16
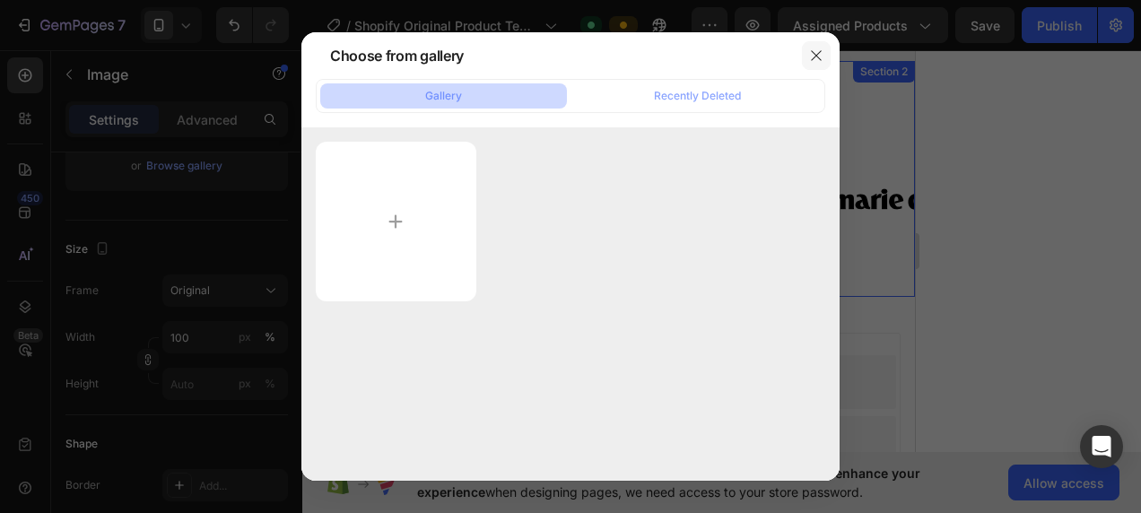
click at [824, 62] on button "button" at bounding box center [816, 55] width 29 height 29
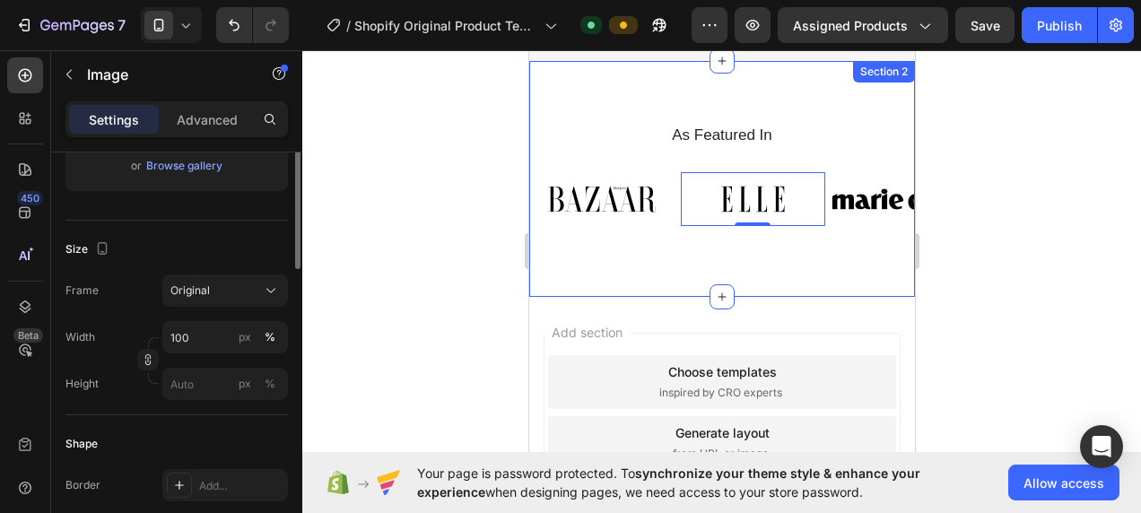
scroll to position [269, 0]
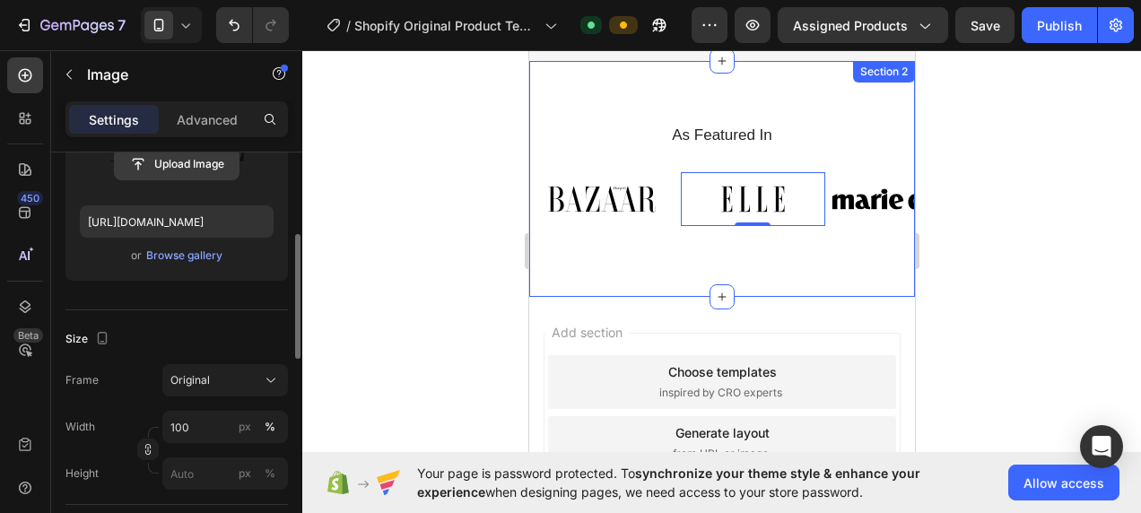
click at [179, 154] on input "file" at bounding box center [177, 164] width 124 height 30
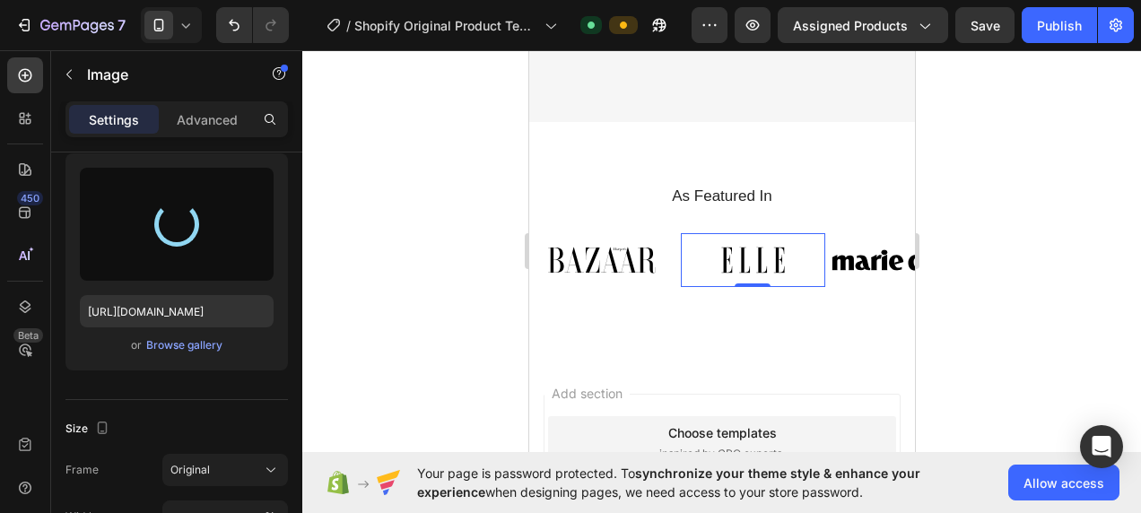
scroll to position [296, 0]
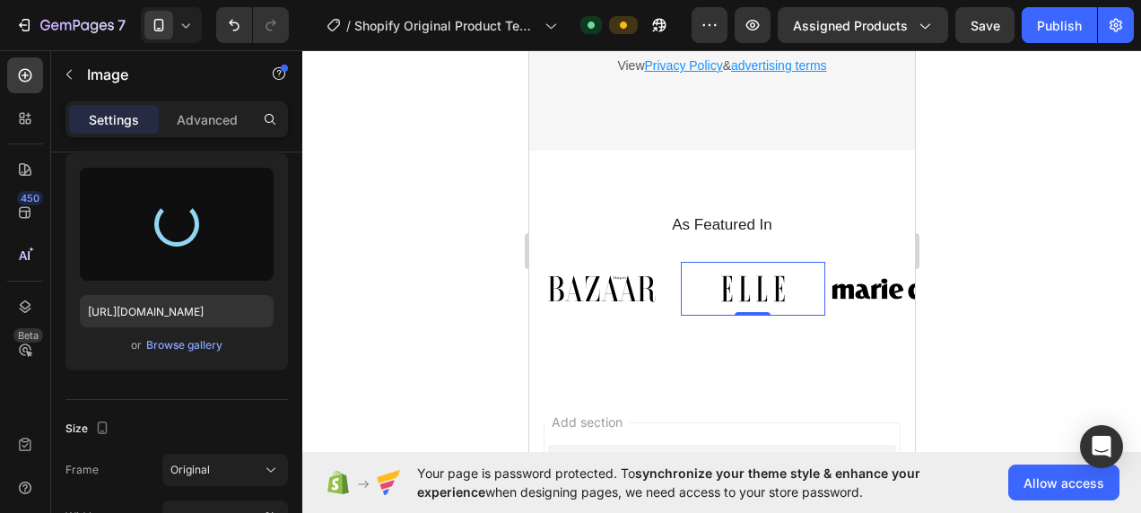
type input "[URL][DOMAIN_NAME]"
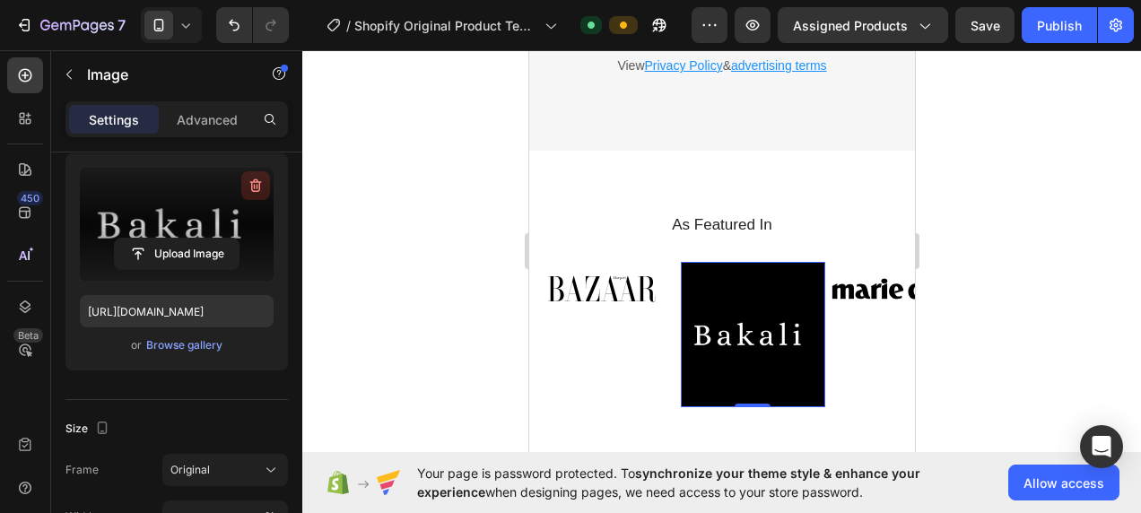
click at [247, 189] on icon "button" at bounding box center [256, 186] width 18 height 18
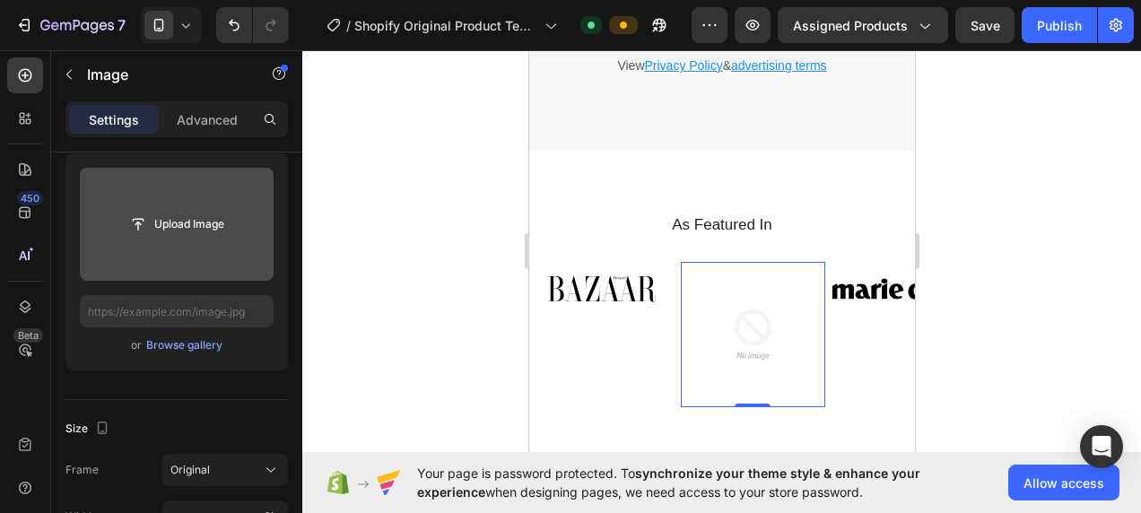
click at [319, 270] on div at bounding box center [721, 281] width 838 height 463
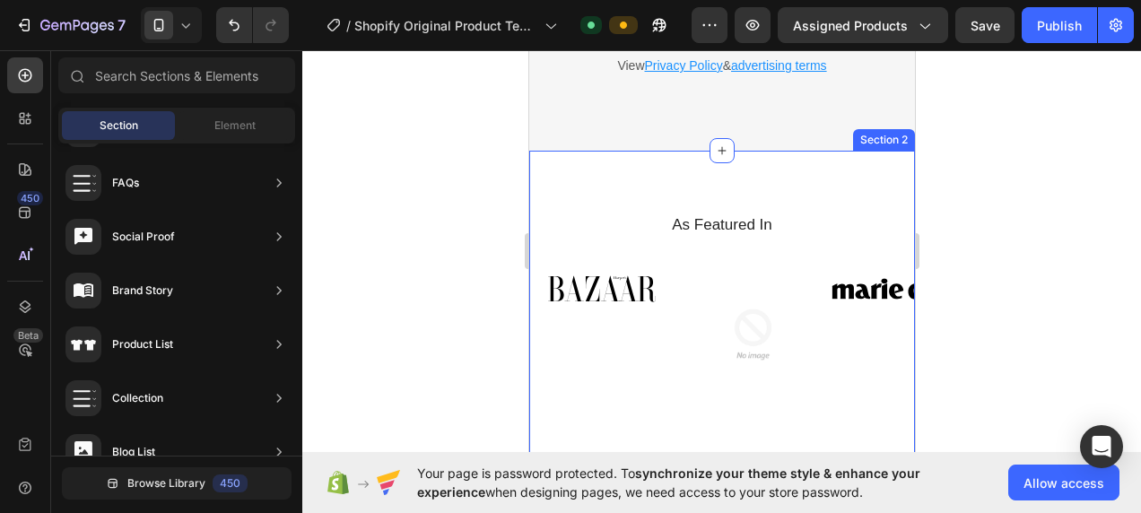
click at [570, 190] on div "As Featured In Heading Image Image Image Image Image Image Image Carousel Row S…" at bounding box center [721, 314] width 386 height 327
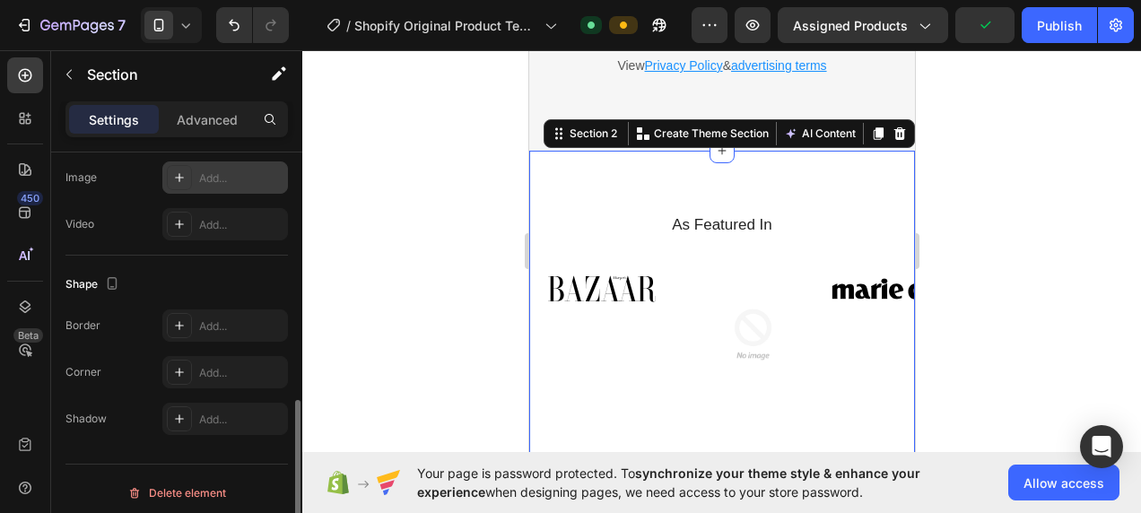
scroll to position [538, 0]
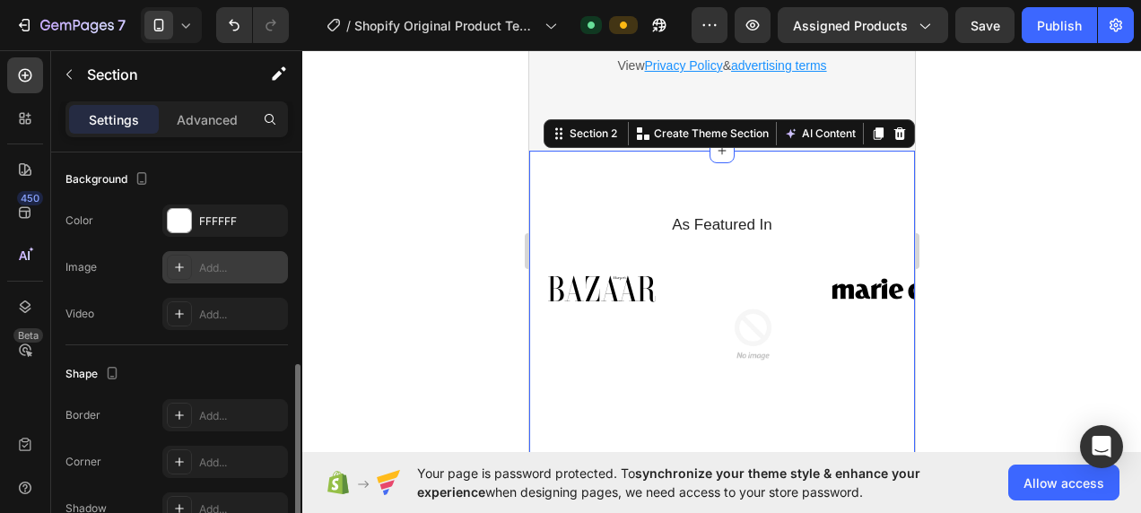
click at [226, 265] on div "Add..." at bounding box center [241, 268] width 84 height 16
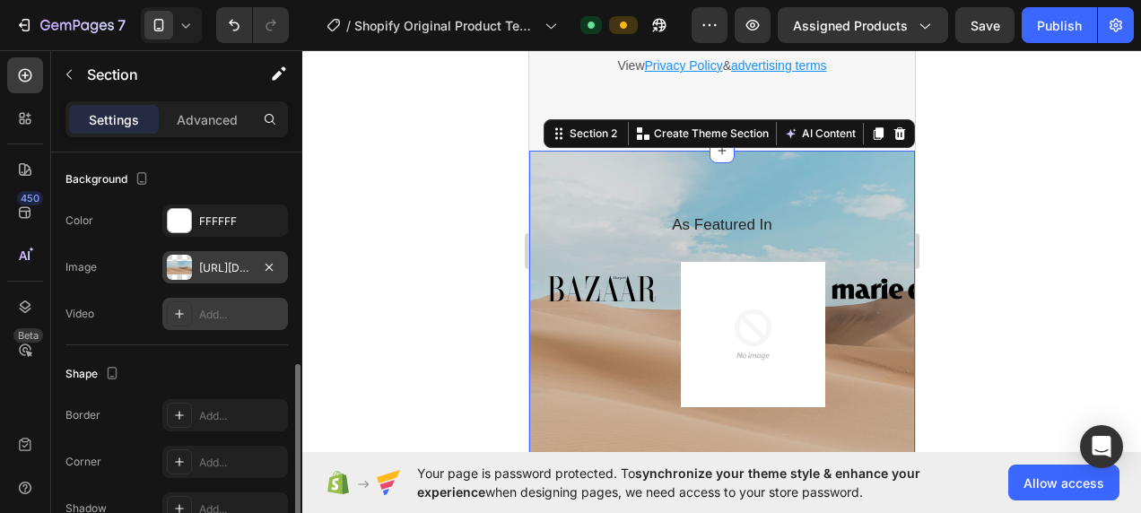
click at [221, 315] on div "Add..." at bounding box center [241, 315] width 84 height 16
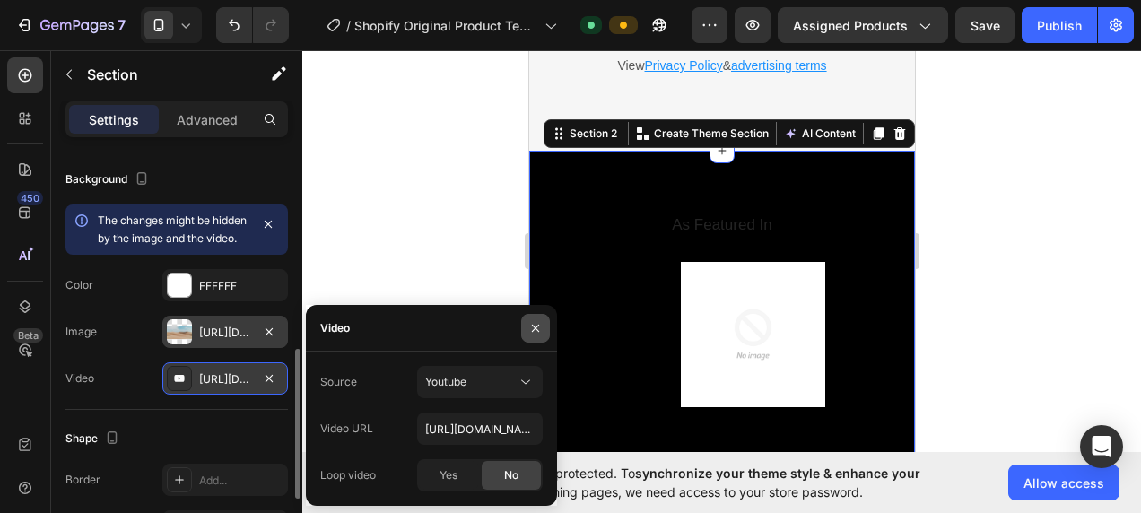
click at [529, 330] on icon "button" at bounding box center [535, 328] width 14 height 14
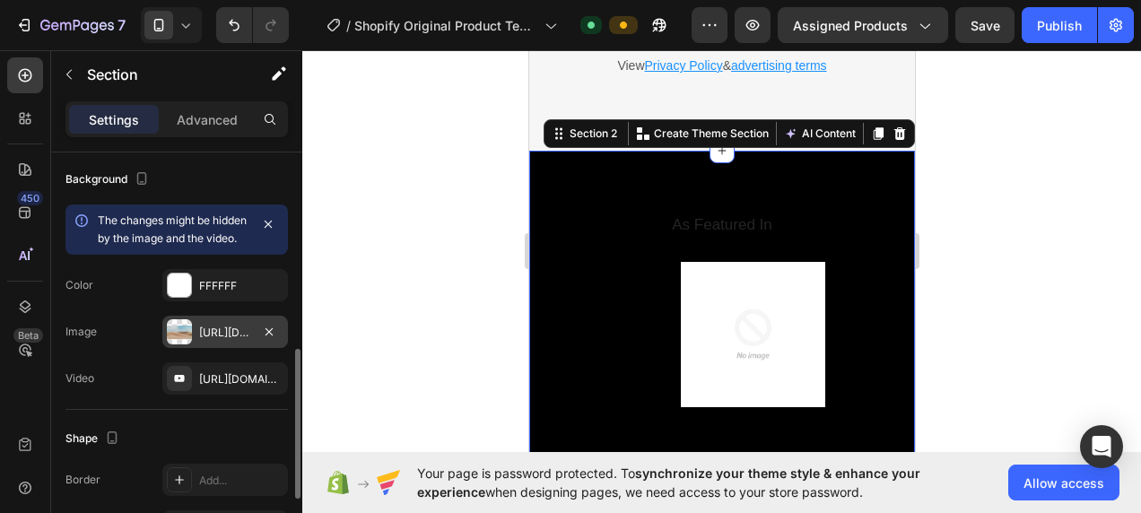
drag, startPoint x: 273, startPoint y: 391, endPoint x: 276, endPoint y: 376, distance: 15.7
click at [0, 0] on icon "button" at bounding box center [0, 0] width 0 height 0
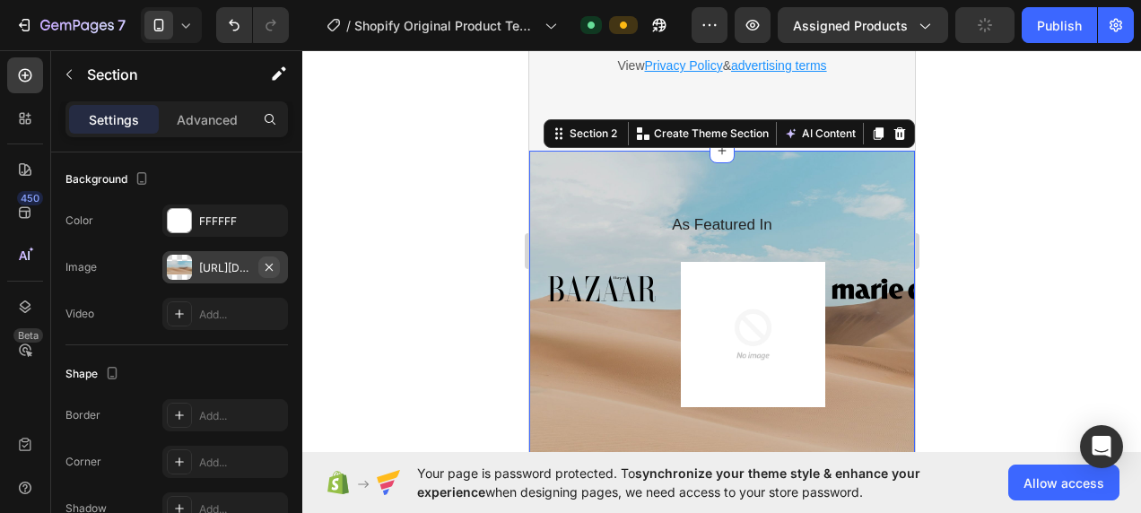
click at [273, 267] on icon "button" at bounding box center [269, 267] width 14 height 14
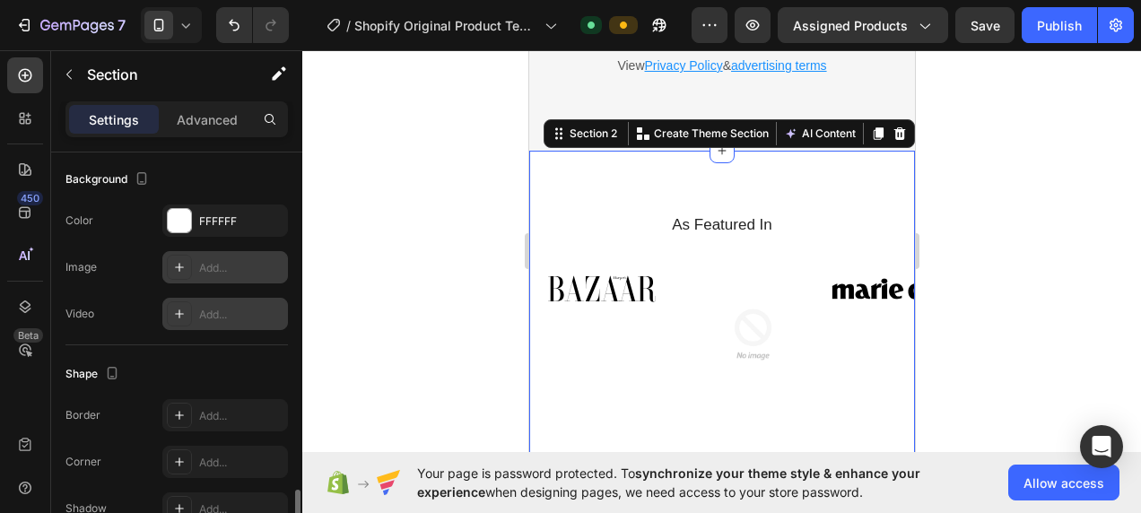
scroll to position [633, 0]
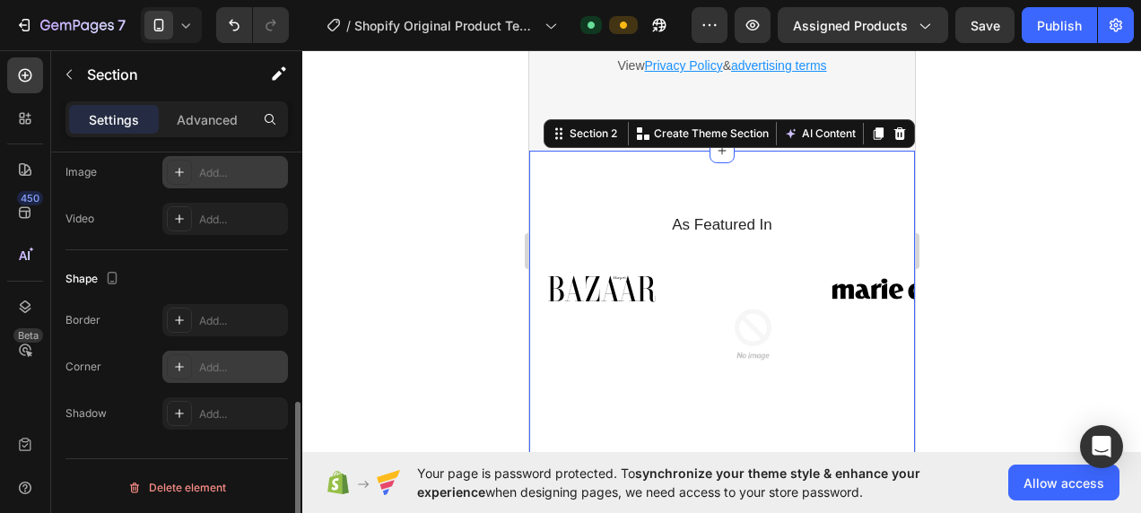
click at [212, 371] on div "Add..." at bounding box center [241, 368] width 84 height 16
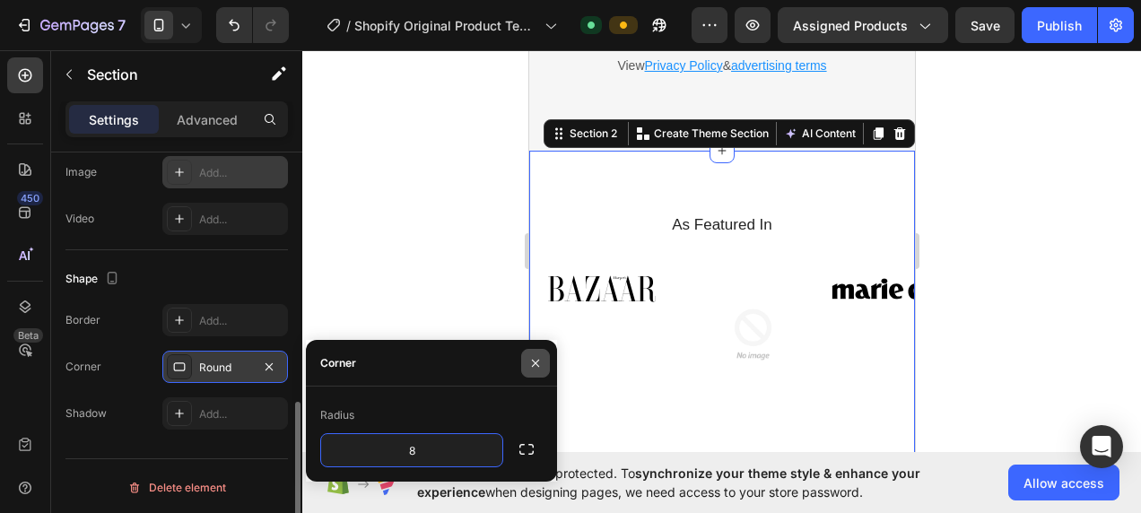
click at [538, 371] on button "button" at bounding box center [535, 363] width 29 height 29
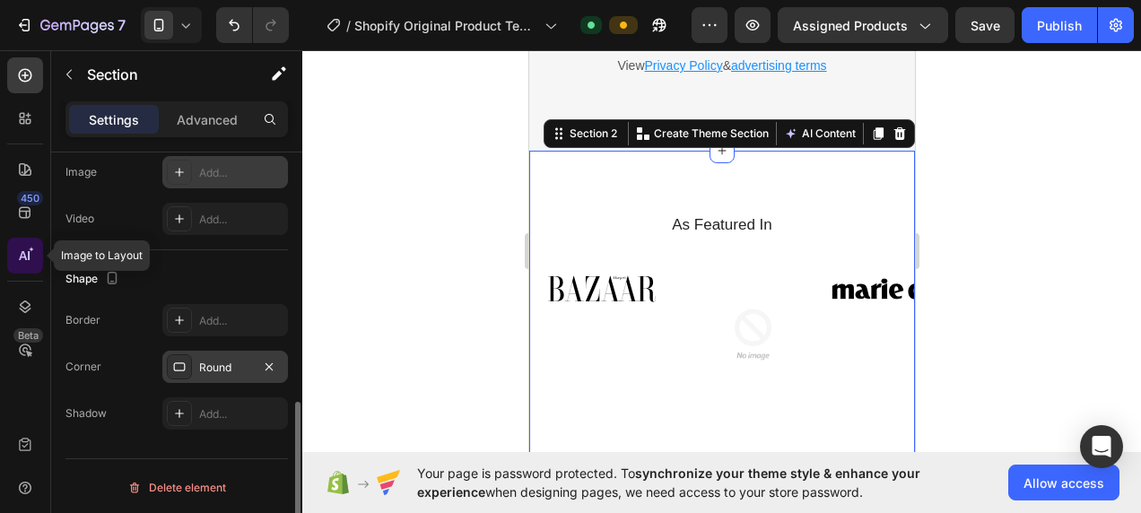
click at [34, 262] on div at bounding box center [25, 256] width 36 height 36
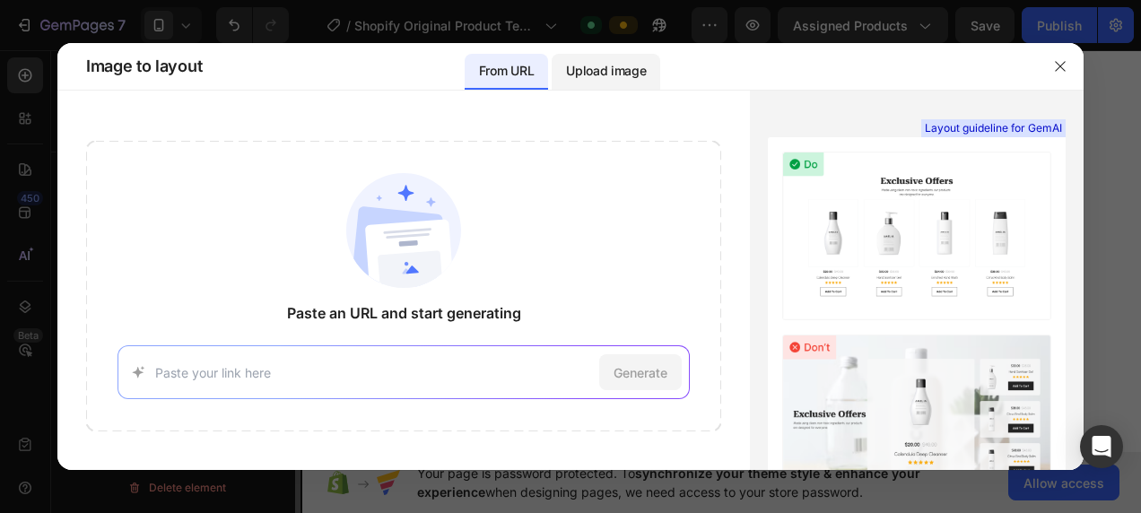
click at [606, 71] on p "Upload image" at bounding box center [606, 71] width 80 height 22
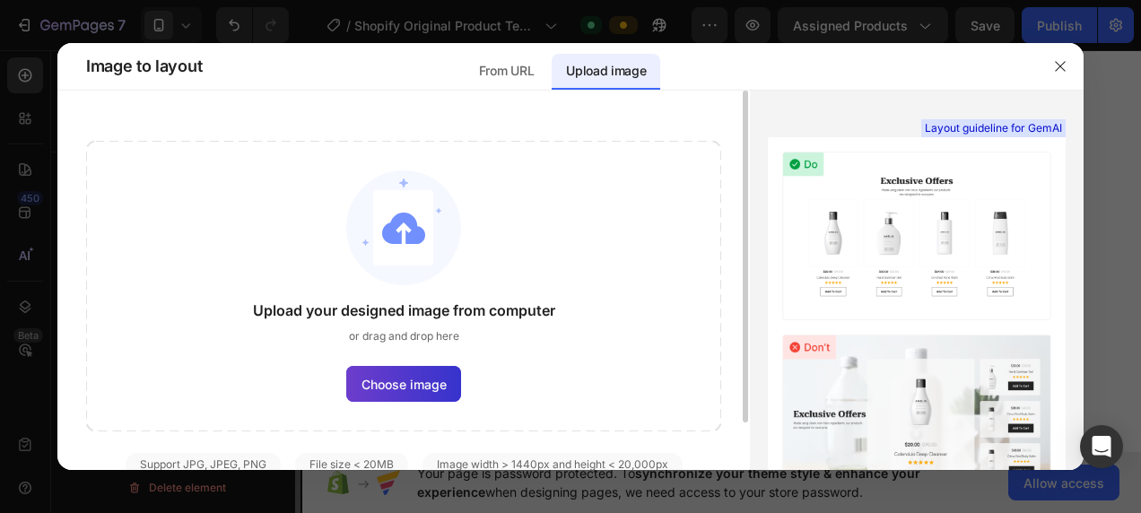
click at [402, 376] on span "Choose image" at bounding box center [403, 384] width 85 height 19
click at [0, 0] on input "Choose image" at bounding box center [0, 0] width 0 height 0
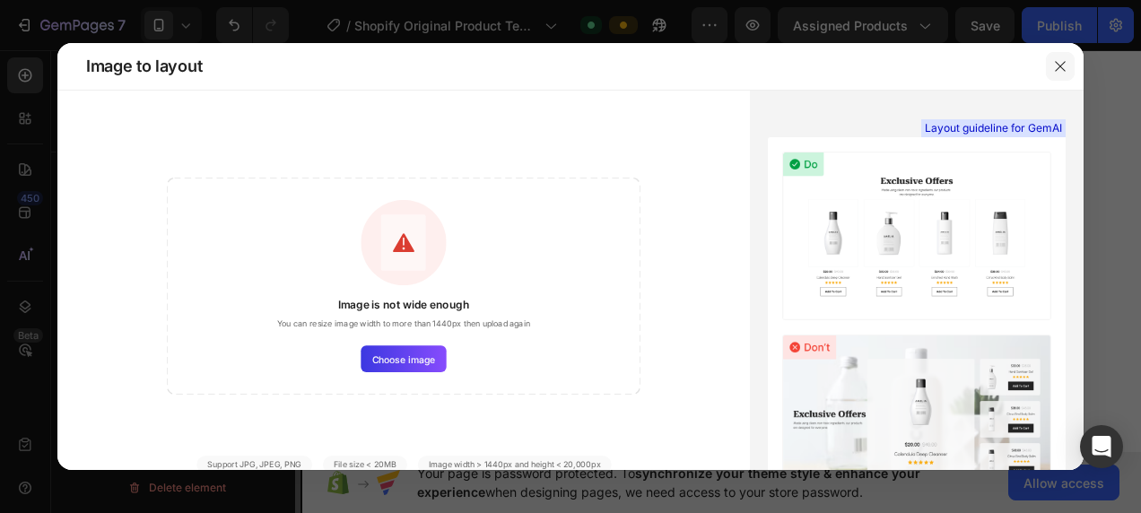
click at [1049, 71] on button "button" at bounding box center [1060, 66] width 29 height 29
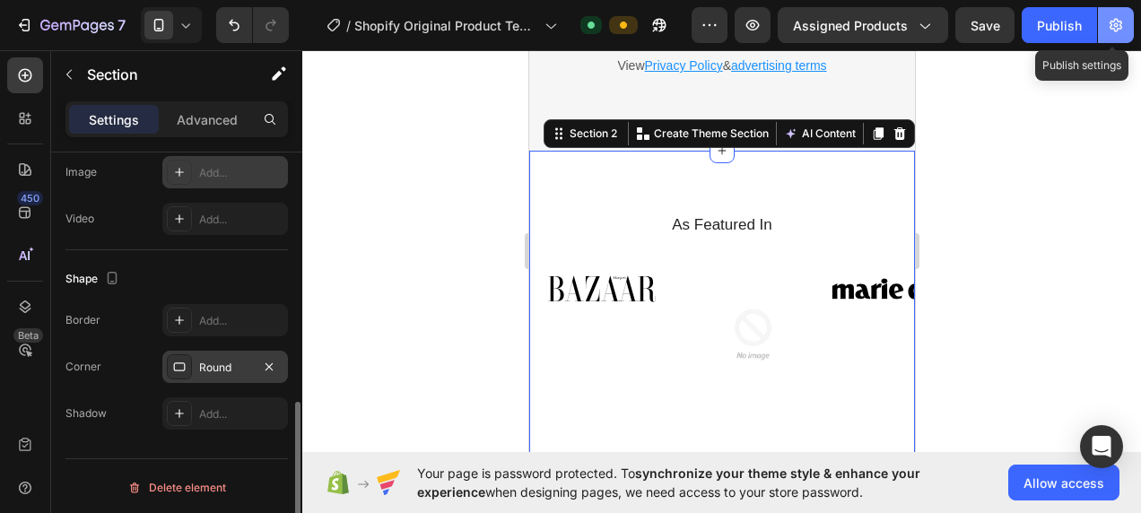
click at [1101, 30] on button "button" at bounding box center [1116, 25] width 36 height 36
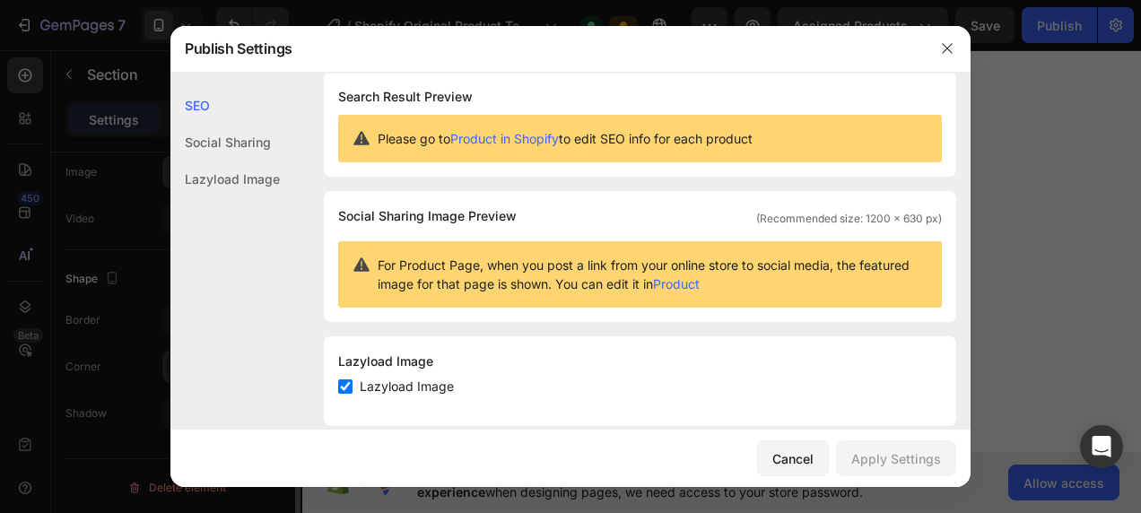
scroll to position [39, 0]
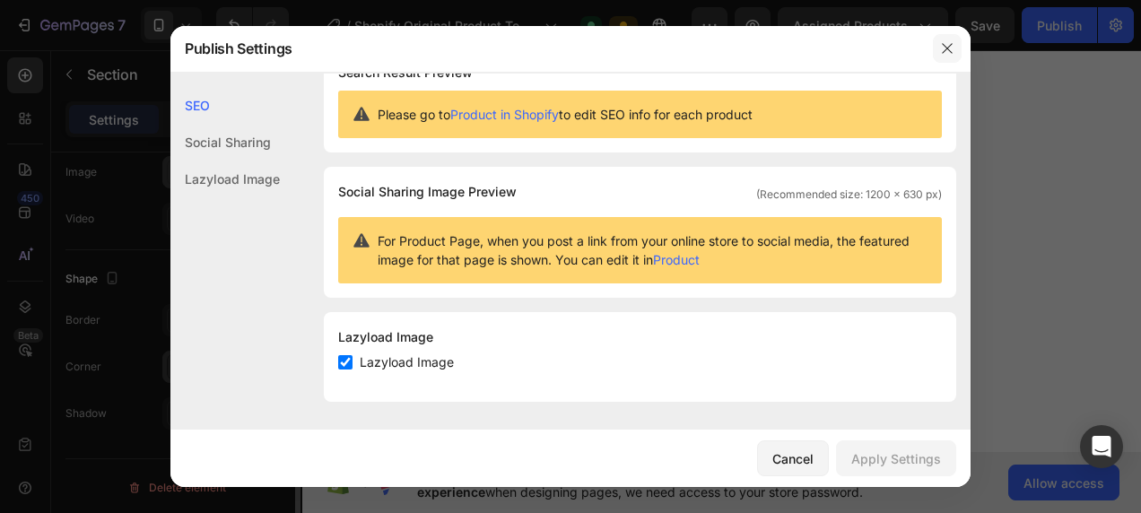
click at [959, 51] on button "button" at bounding box center [947, 48] width 29 height 29
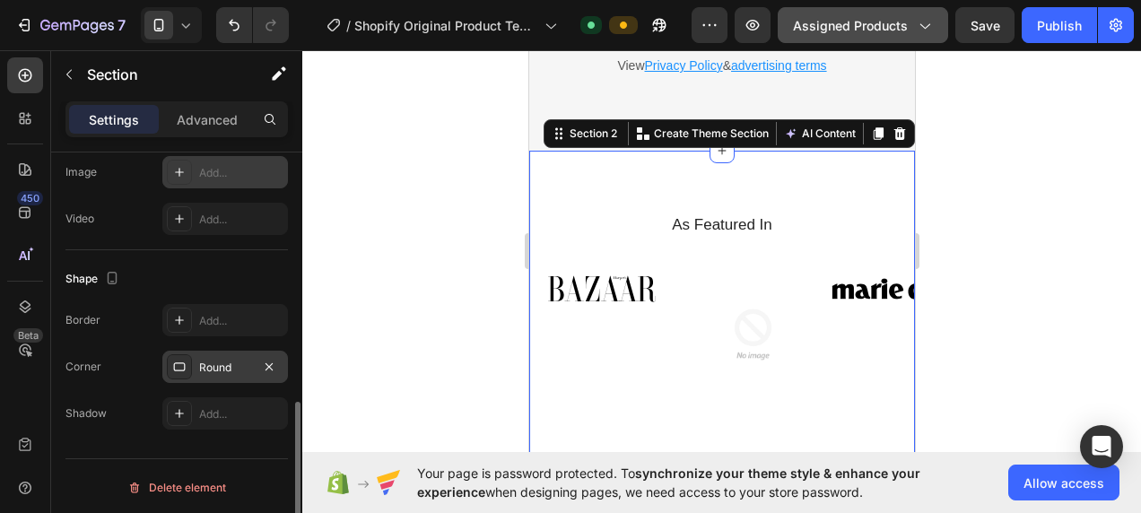
click at [897, 34] on span "Assigned Products" at bounding box center [850, 25] width 115 height 19
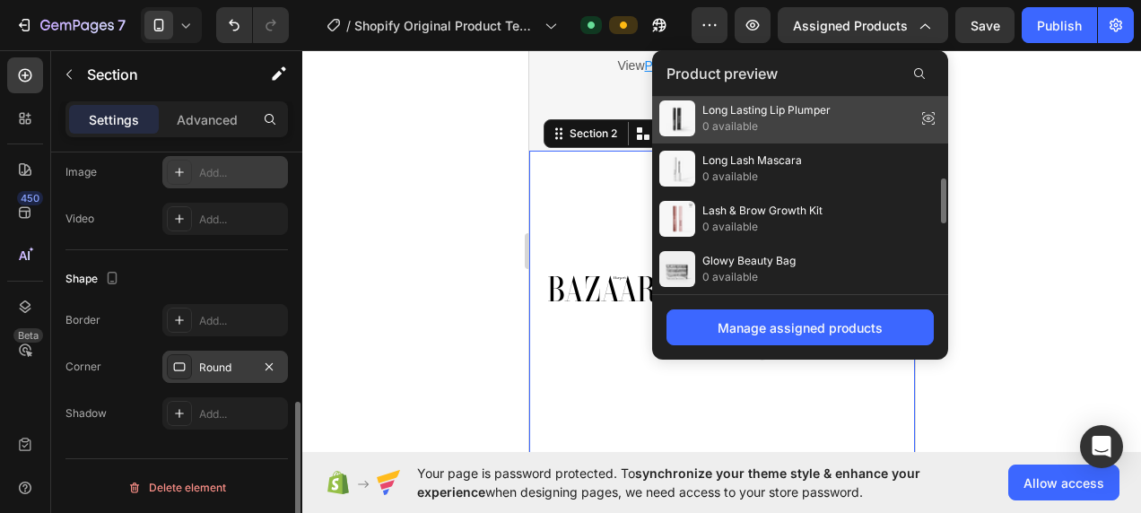
scroll to position [656, 0]
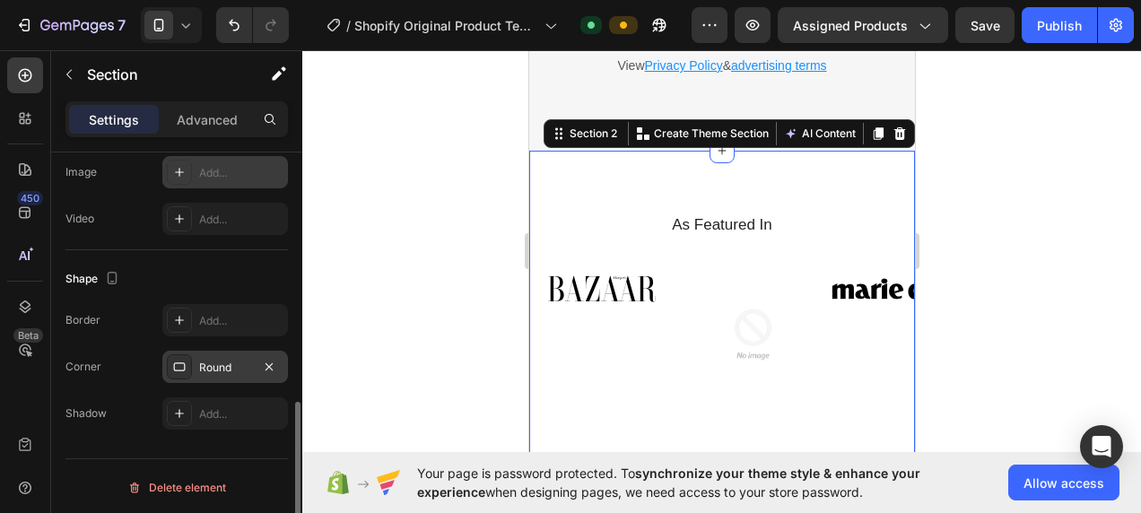
click at [1033, 139] on div at bounding box center [721, 281] width 838 height 463
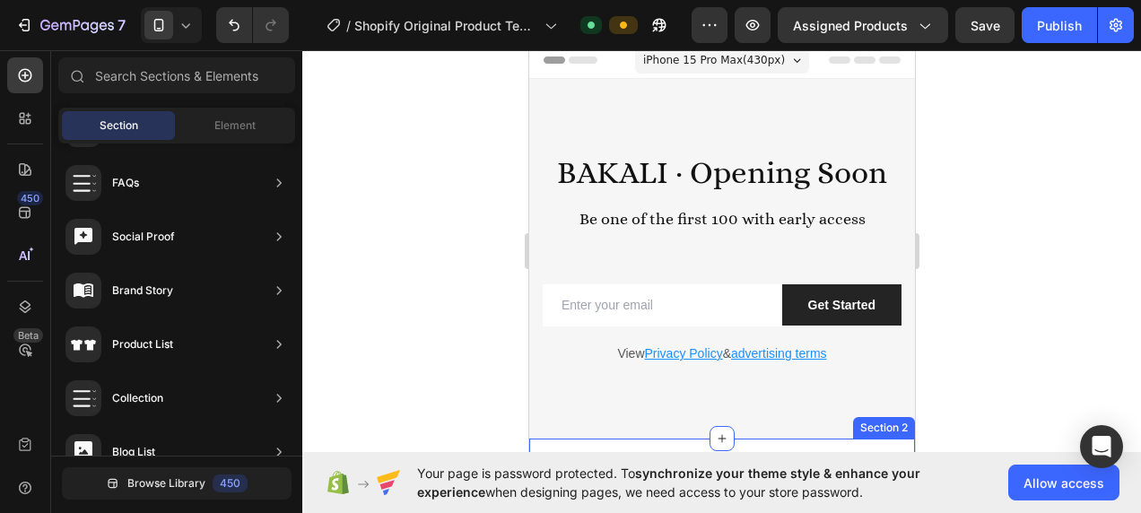
scroll to position [0, 0]
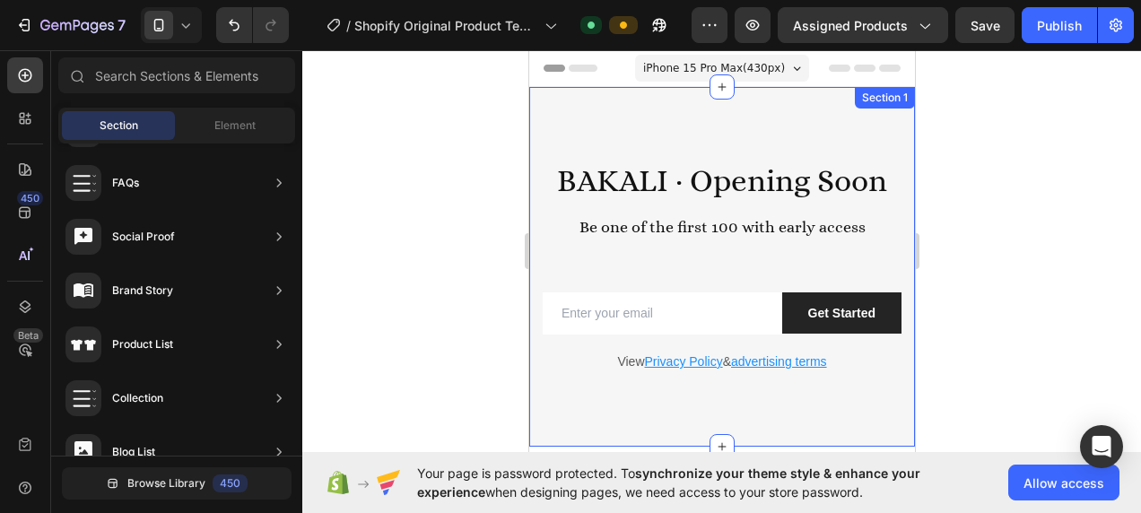
click at [667, 143] on div "BAKALI · Opening Soon Be one of the first 100 with early access Heading Row Ema…" at bounding box center [721, 267] width 386 height 360
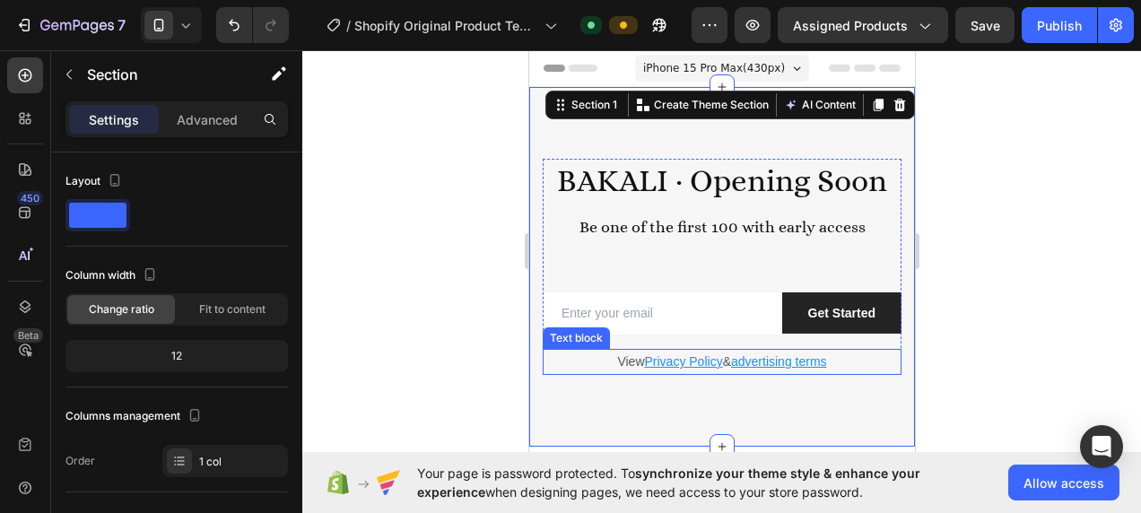
click at [550, 352] on p "View Privacy Policy & advertising terms" at bounding box center [720, 362] width 355 height 22
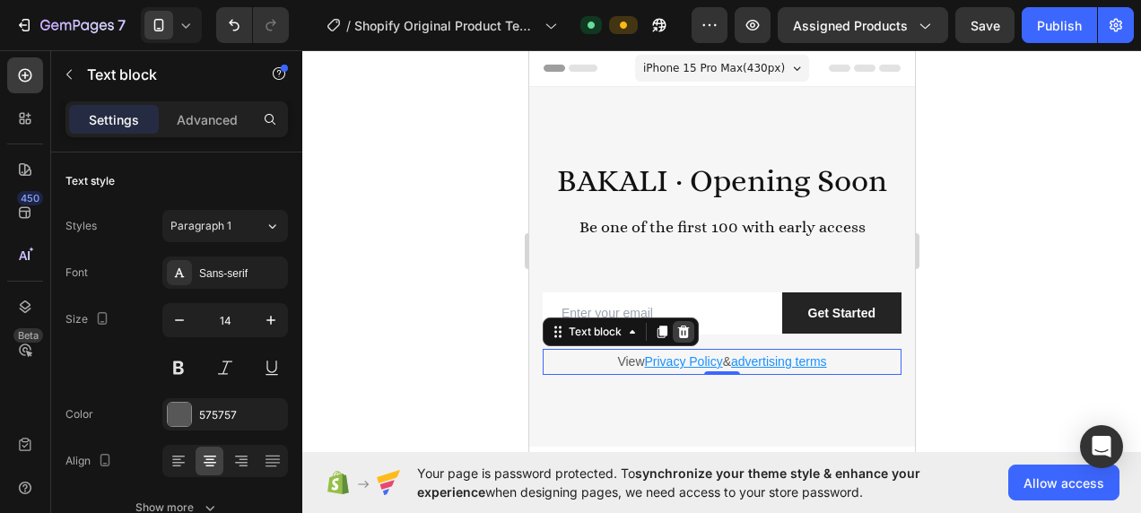
click at [689, 334] on icon at bounding box center [682, 332] width 14 height 14
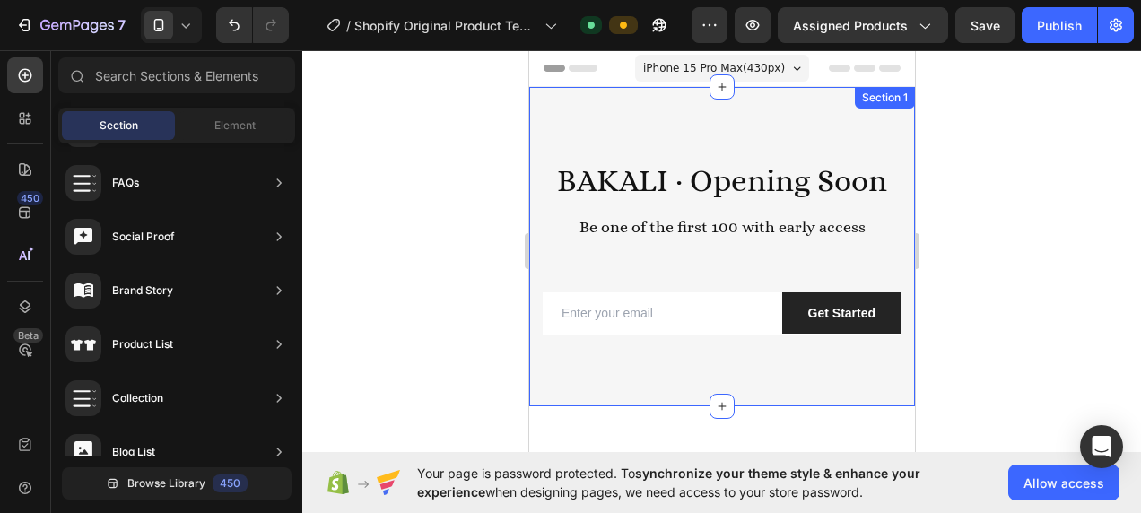
click at [571, 360] on div "BAKALI · Opening Soon Be one of the first 100 with early access Heading Row Ema…" at bounding box center [721, 246] width 386 height 319
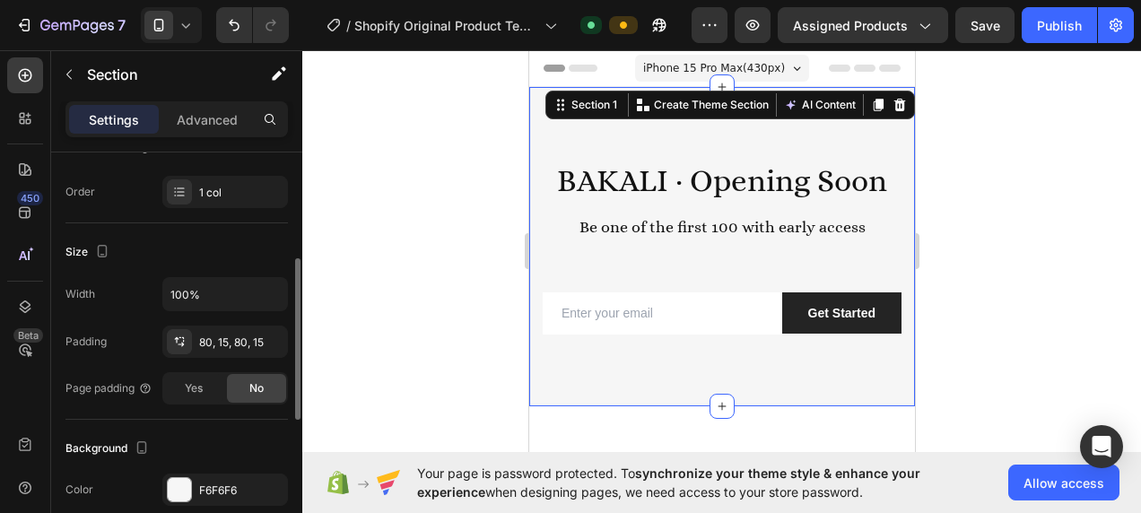
scroll to position [448, 0]
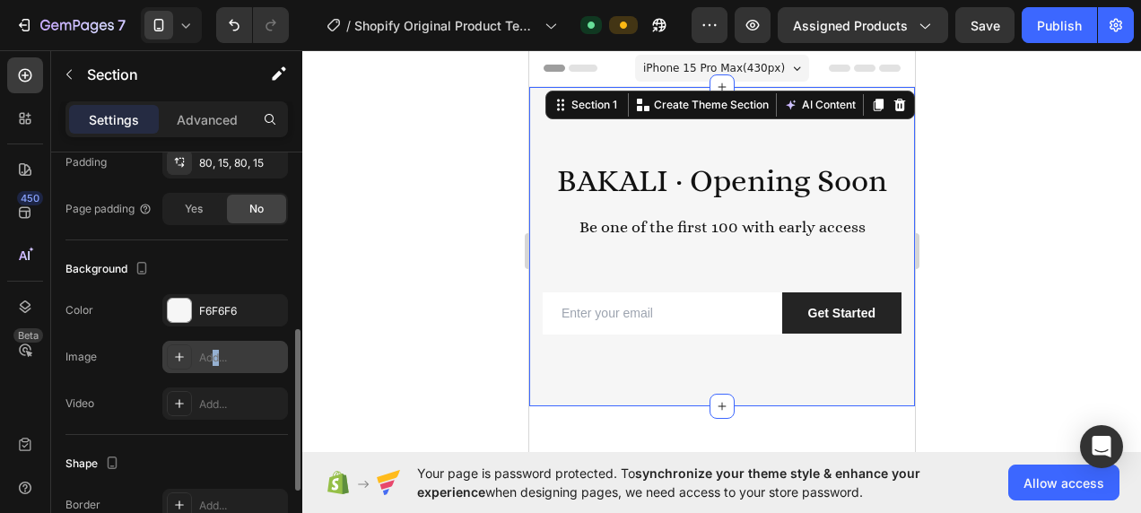
click at [216, 364] on div "Add..." at bounding box center [225, 357] width 126 height 32
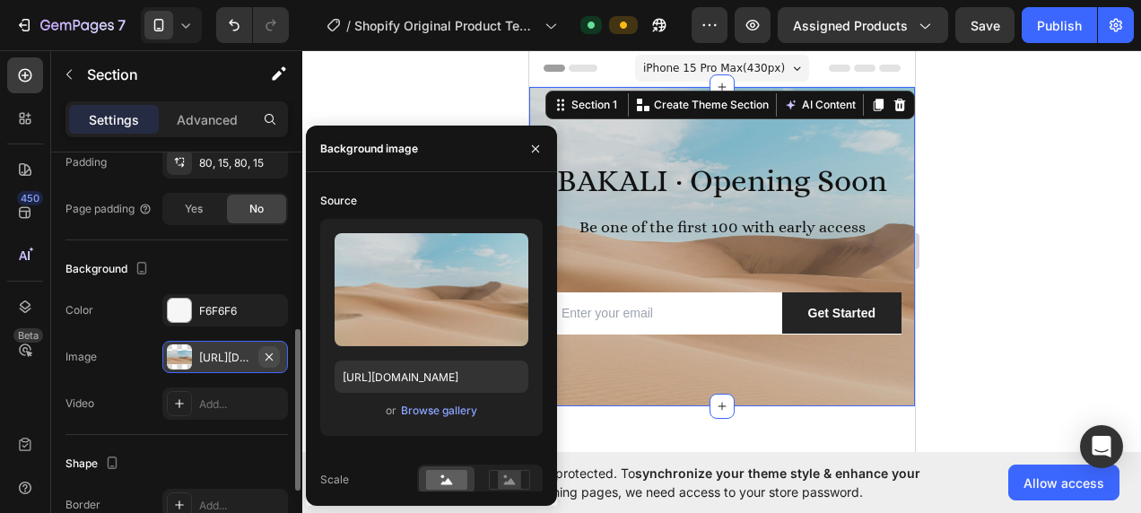
click at [266, 355] on icon "button" at bounding box center [269, 357] width 14 height 14
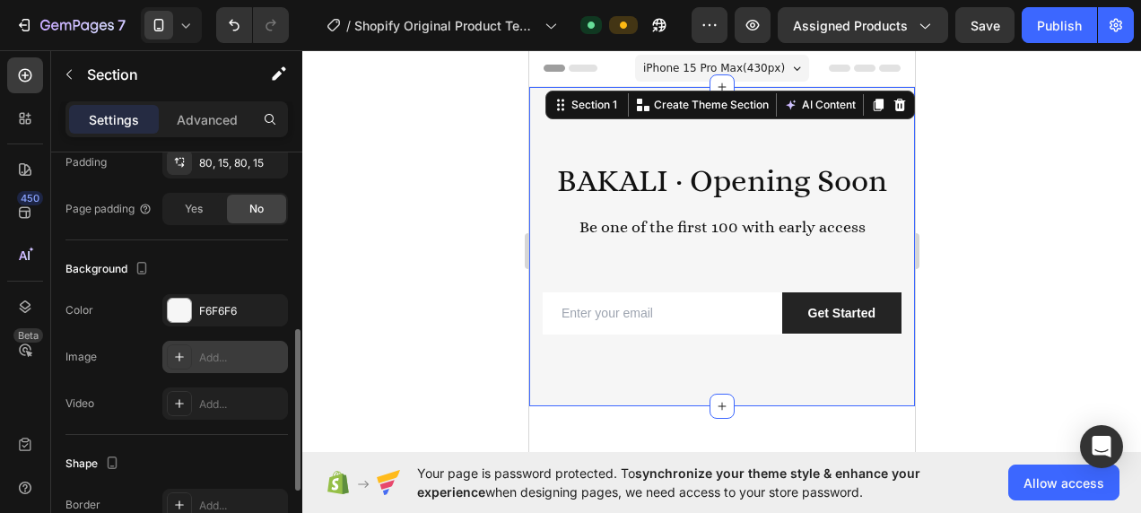
click at [181, 350] on icon at bounding box center [179, 357] width 14 height 14
type input "[URL][DOMAIN_NAME]"
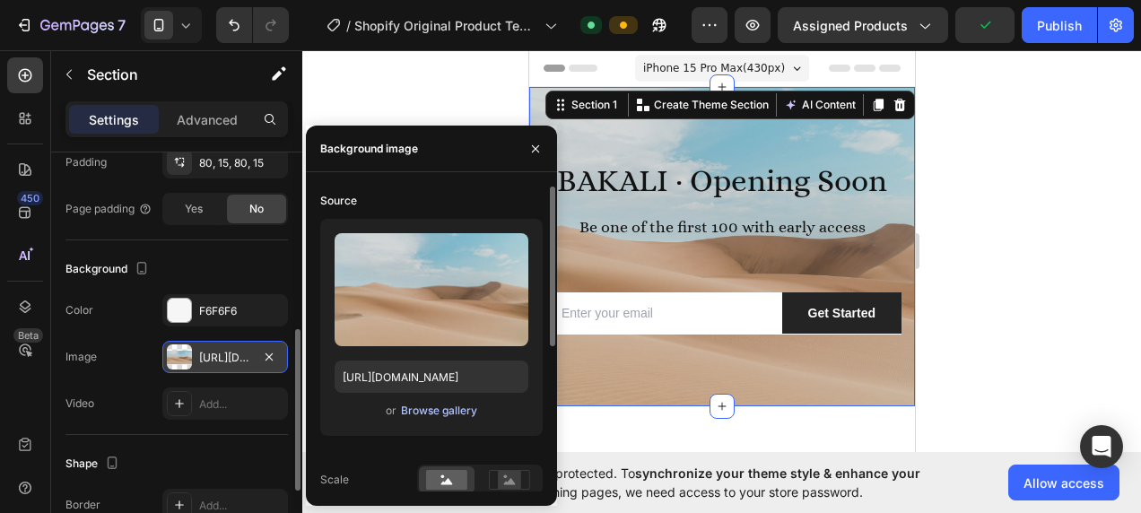
click at [444, 415] on div "Browse gallery" at bounding box center [439, 411] width 76 height 16
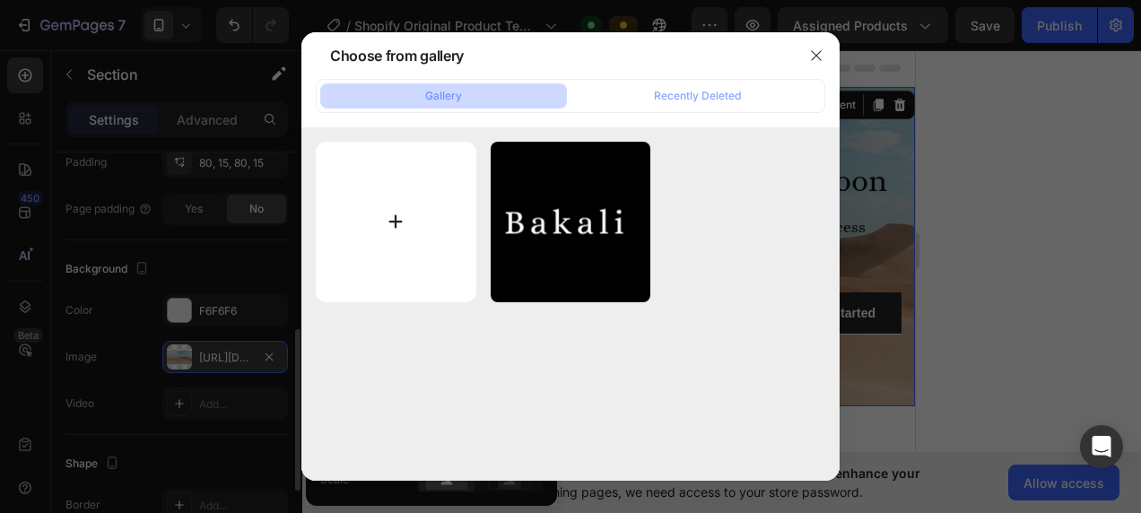
click at [434, 204] on input "file" at bounding box center [396, 222] width 161 height 161
type input "C:\fakepath\Bakali Vitamin C Serum Flacon.png"
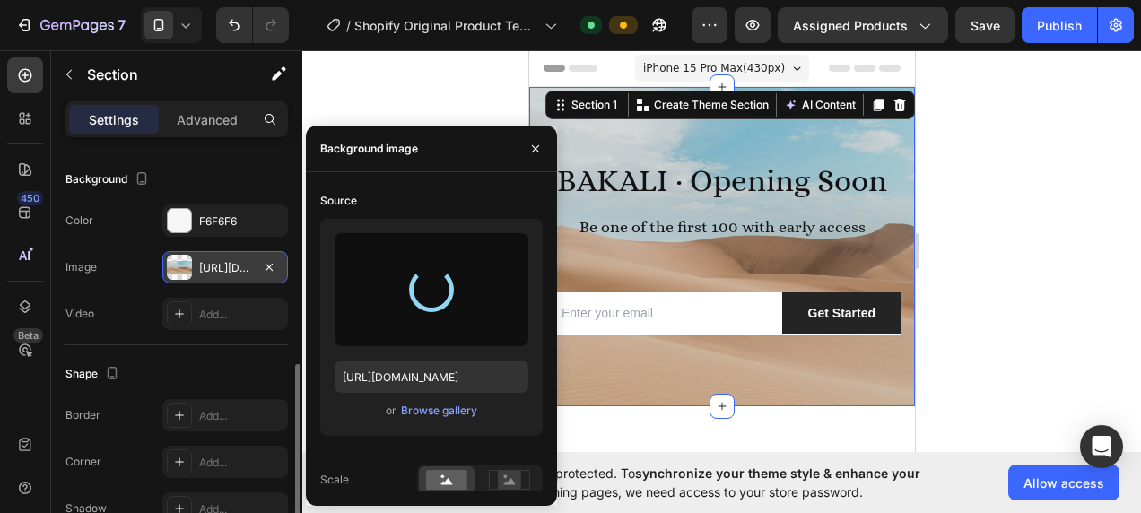
scroll to position [628, 0]
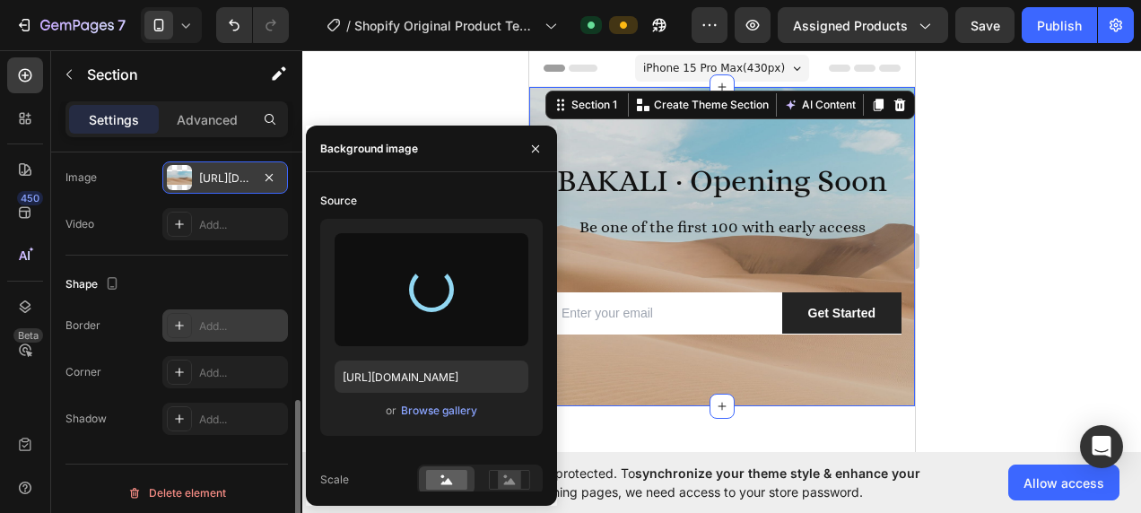
type input "[URL][DOMAIN_NAME]"
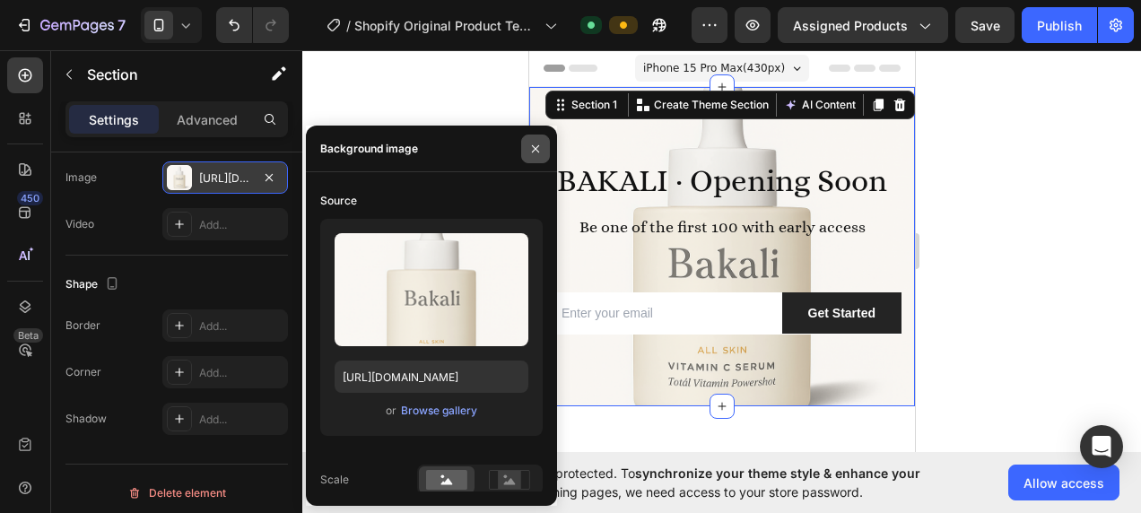
click at [534, 150] on icon "button" at bounding box center [535, 147] width 7 height 7
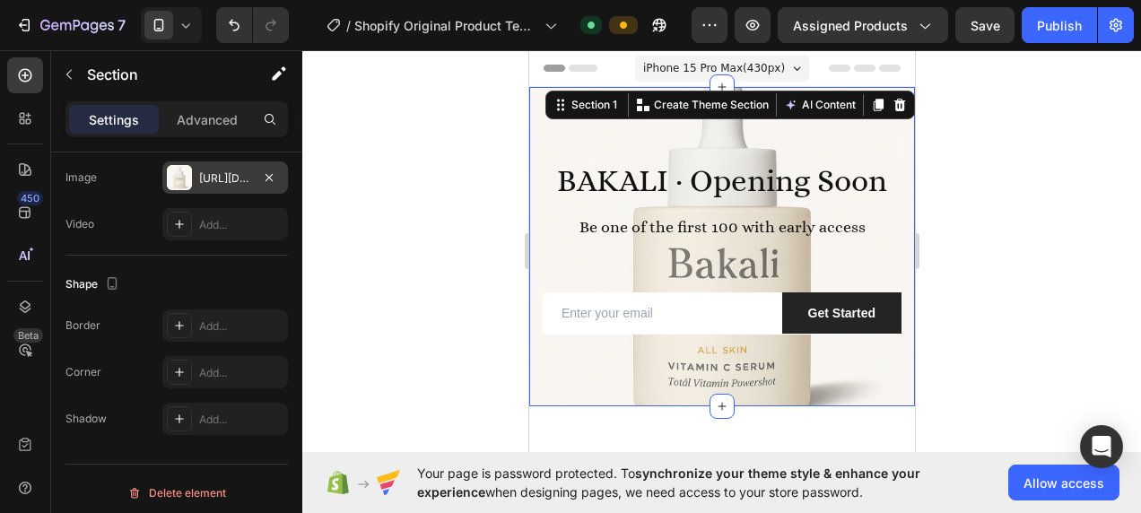
click at [475, 172] on div at bounding box center [721, 281] width 838 height 463
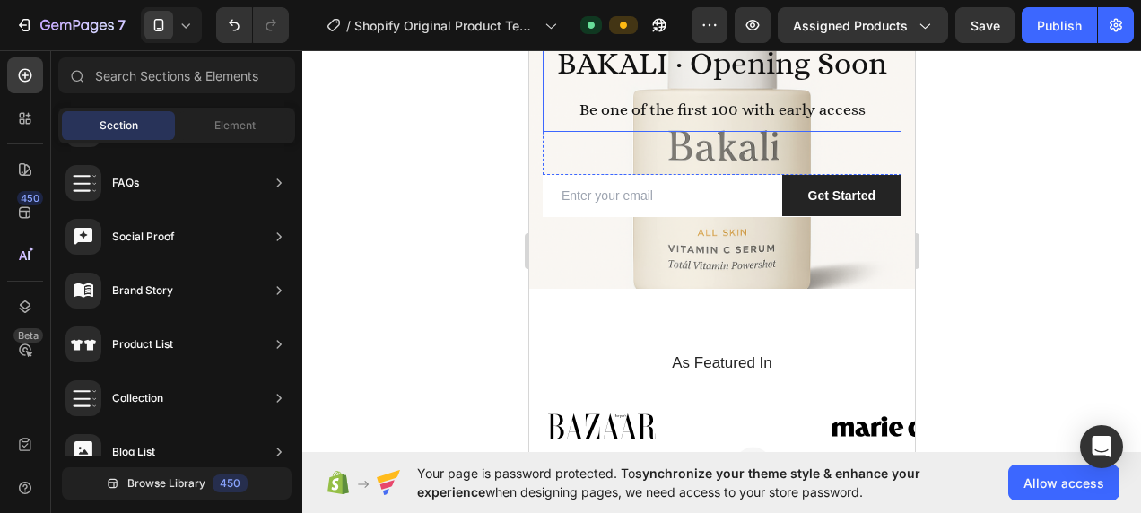
scroll to position [90, 0]
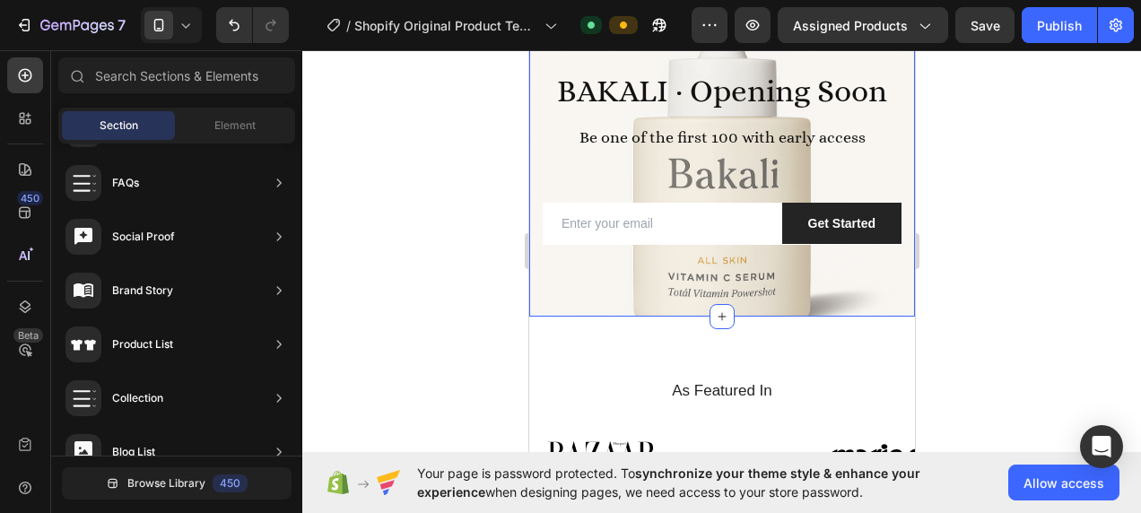
click at [736, 227] on input "email" at bounding box center [661, 224] width 239 height 42
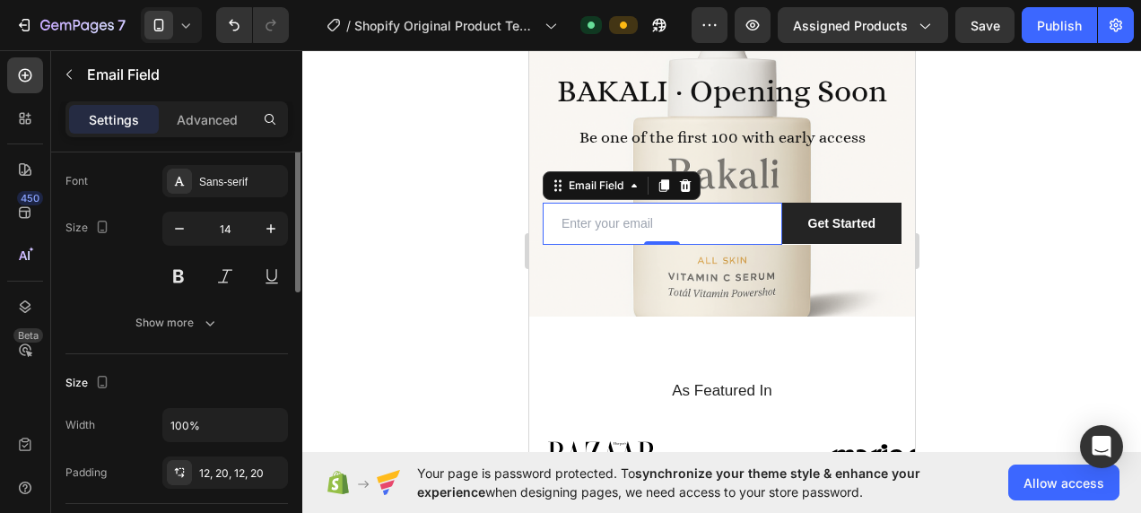
scroll to position [45, 0]
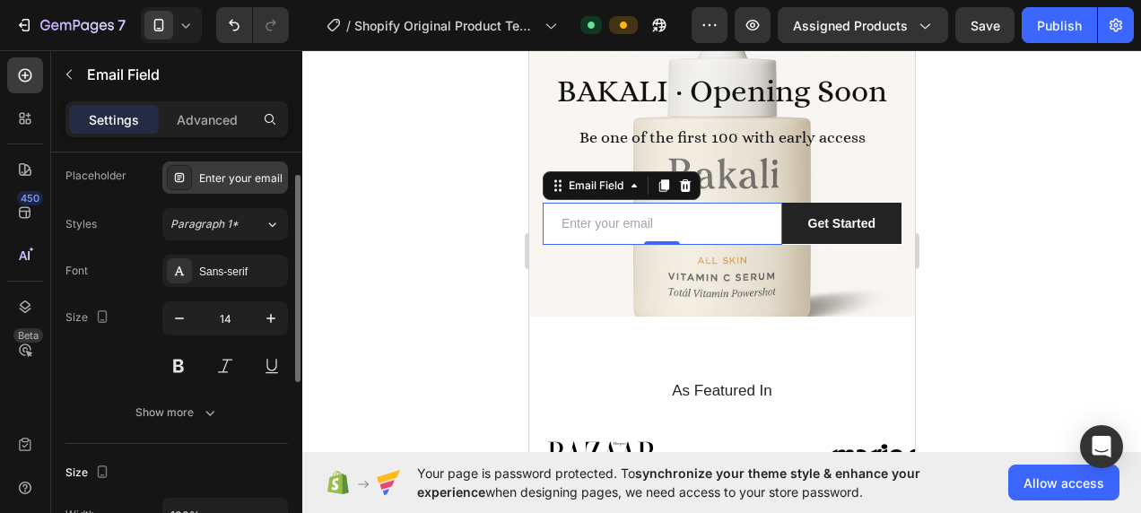
click at [210, 165] on div "Enter your email" at bounding box center [225, 177] width 126 height 32
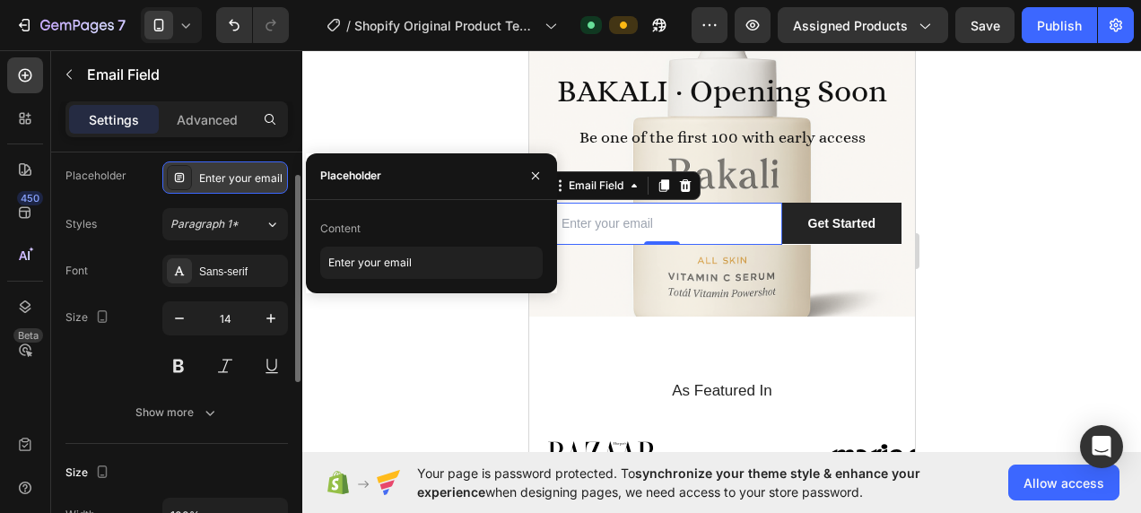
click at [178, 178] on icon at bounding box center [179, 177] width 14 height 14
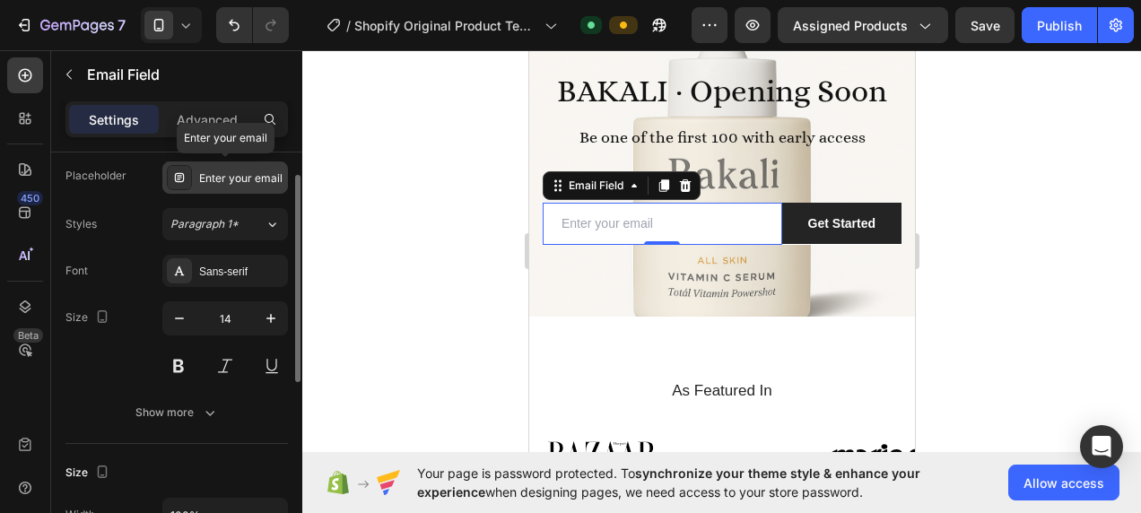
click at [184, 178] on icon at bounding box center [179, 177] width 14 height 14
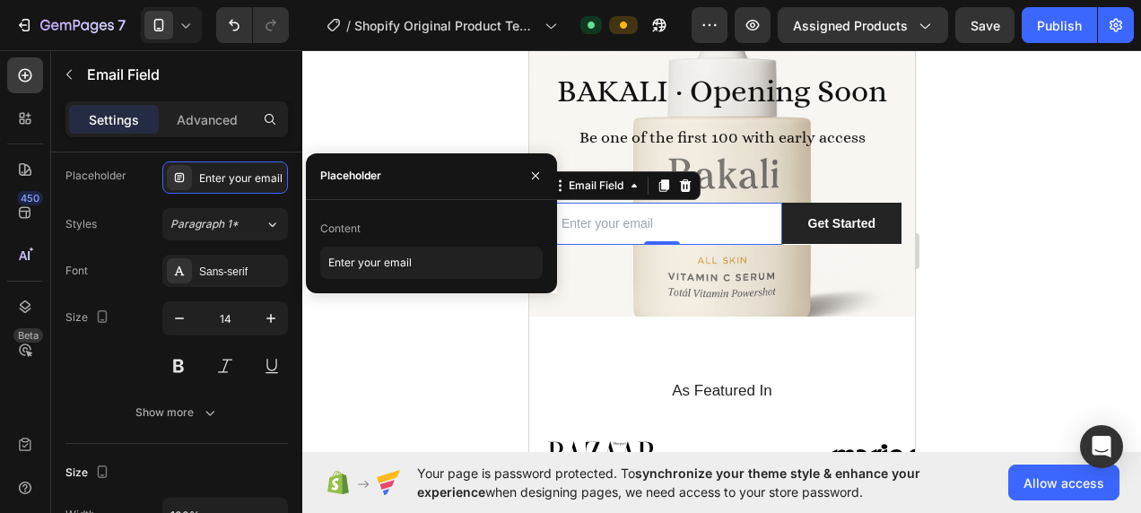
click at [345, 185] on div "Placeholder" at bounding box center [350, 175] width 61 height 29
click at [238, 117] on div "Advanced" at bounding box center [207, 119] width 90 height 29
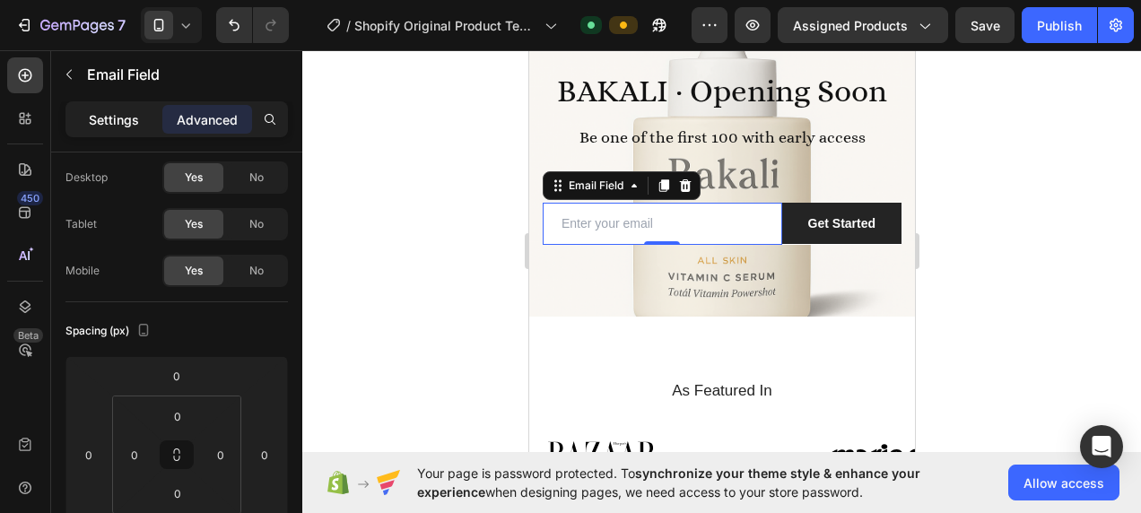
click at [100, 126] on p "Settings" at bounding box center [114, 119] width 50 height 19
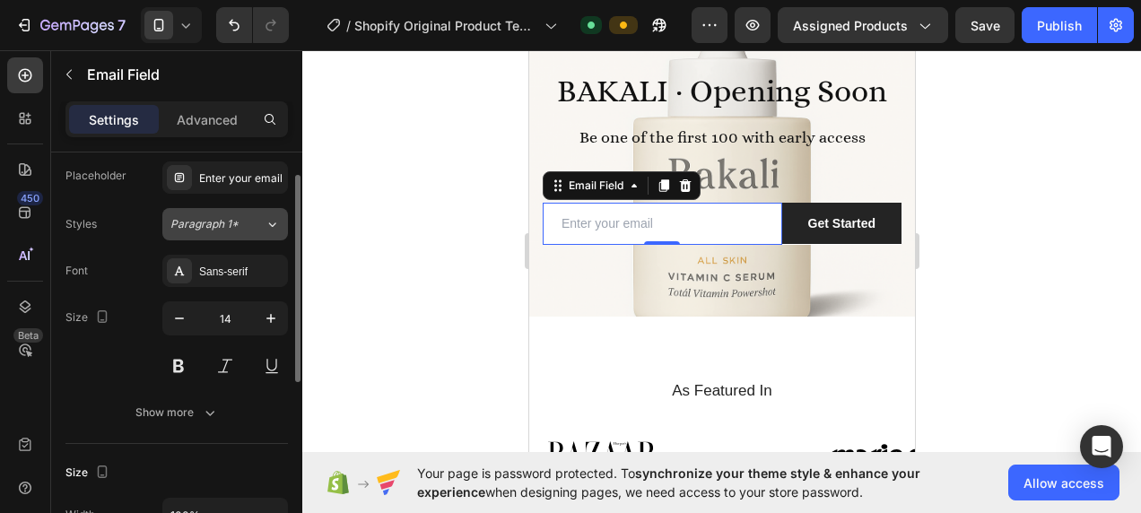
click at [273, 222] on icon at bounding box center [272, 224] width 15 height 18
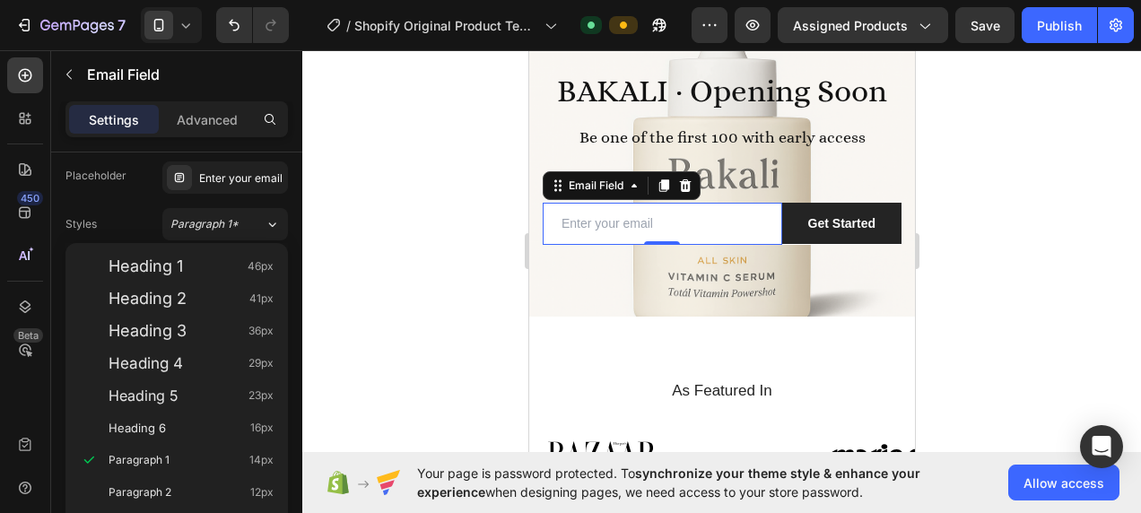
click at [384, 224] on div at bounding box center [721, 281] width 838 height 463
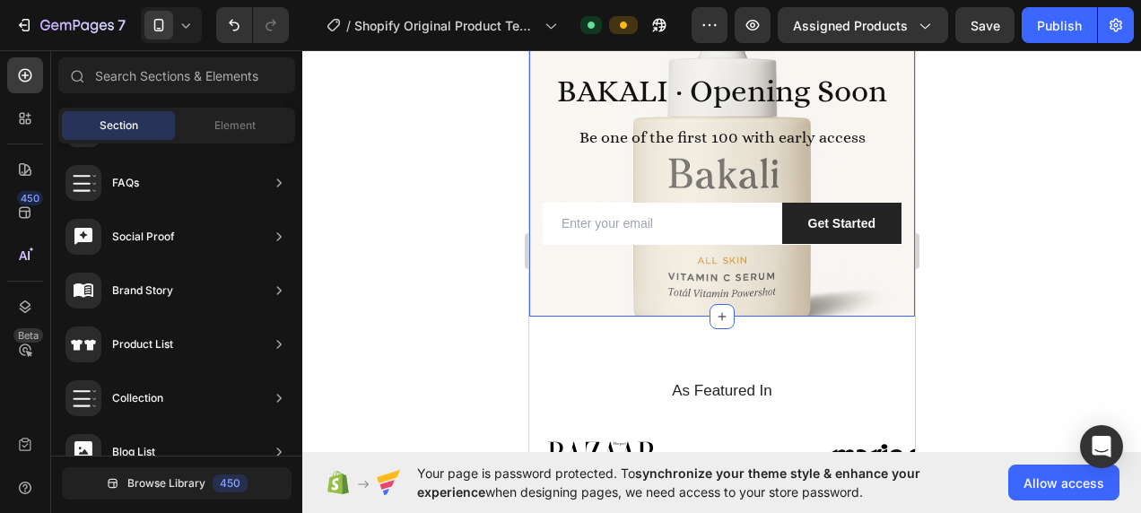
scroll to position [179, 0]
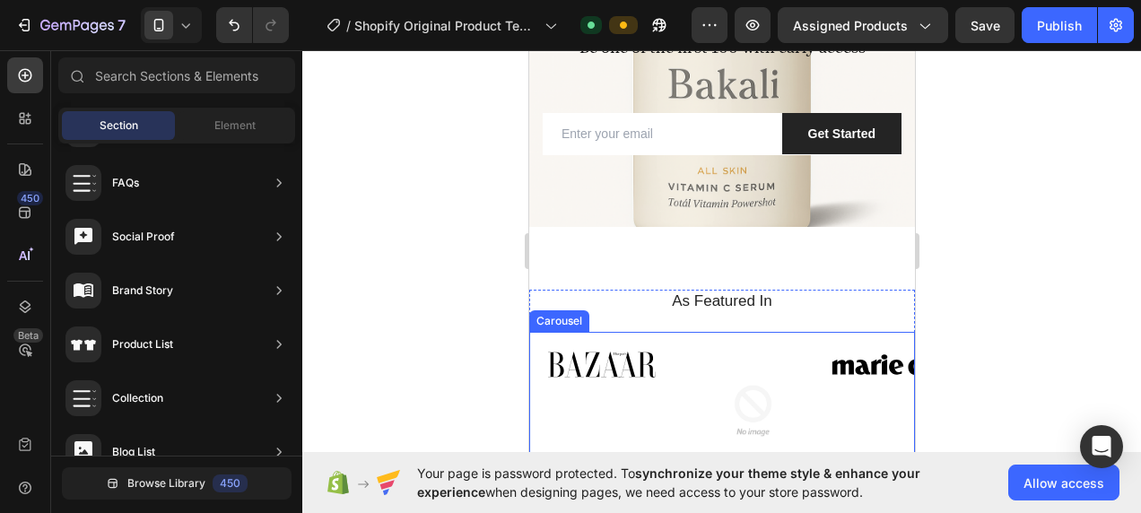
click at [647, 336] on div "Image Image Image Image Image Image Image Carousel" at bounding box center [721, 411] width 386 height 158
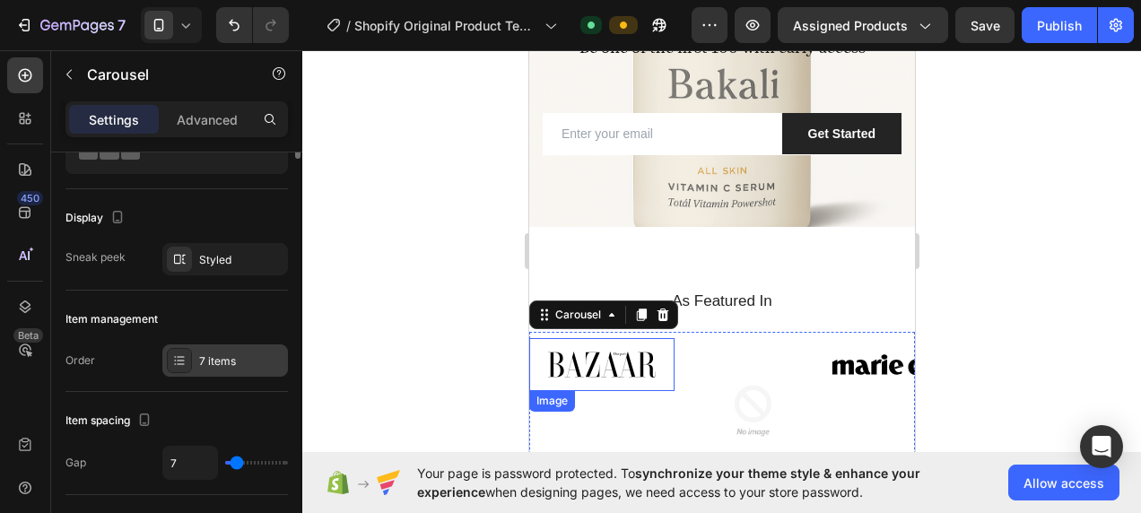
scroll to position [0, 0]
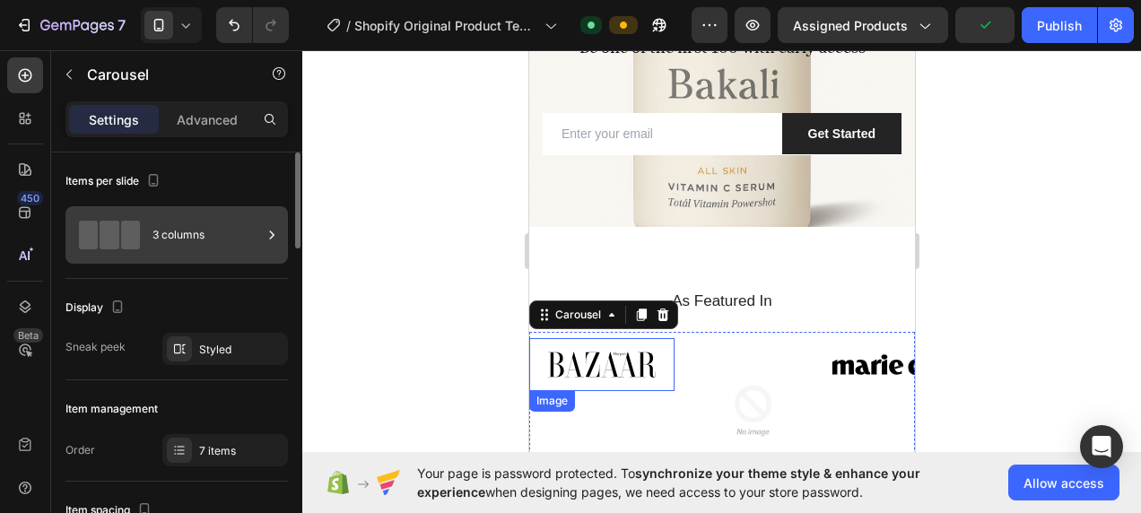
click at [187, 246] on div "3 columns" at bounding box center [206, 234] width 109 height 41
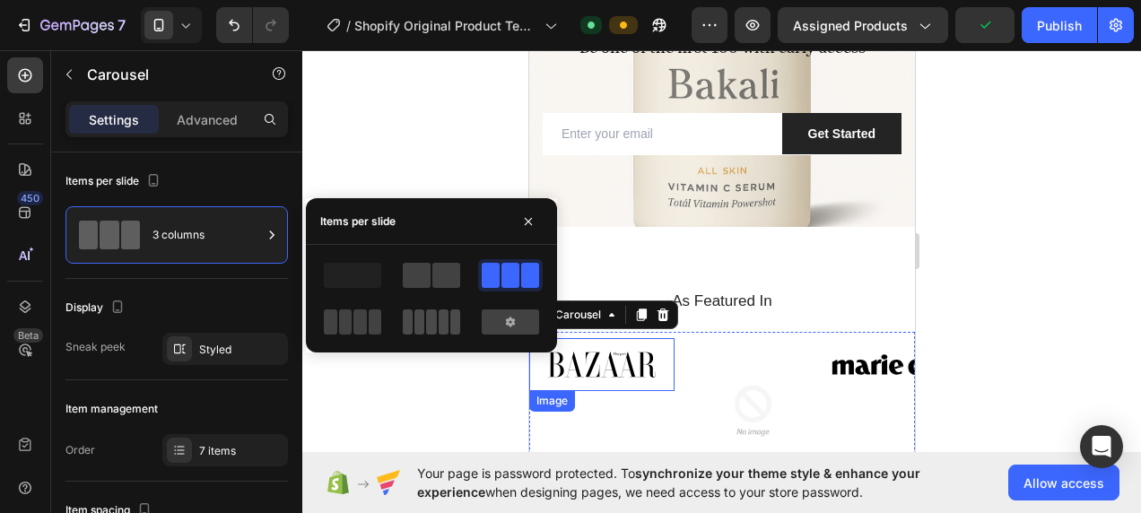
click at [424, 326] on span at bounding box center [419, 321] width 10 height 25
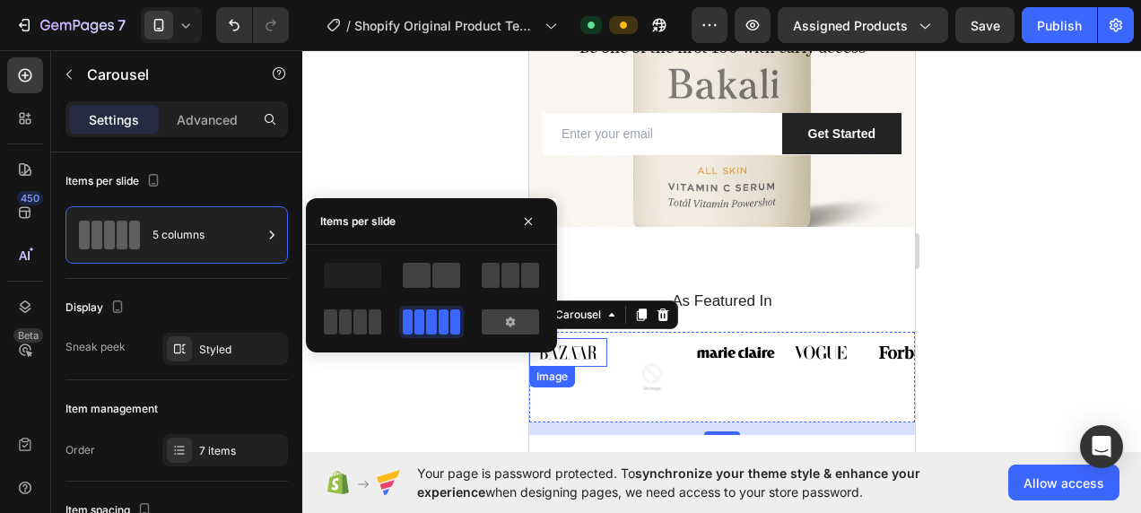
click at [461, 394] on div at bounding box center [721, 281] width 838 height 463
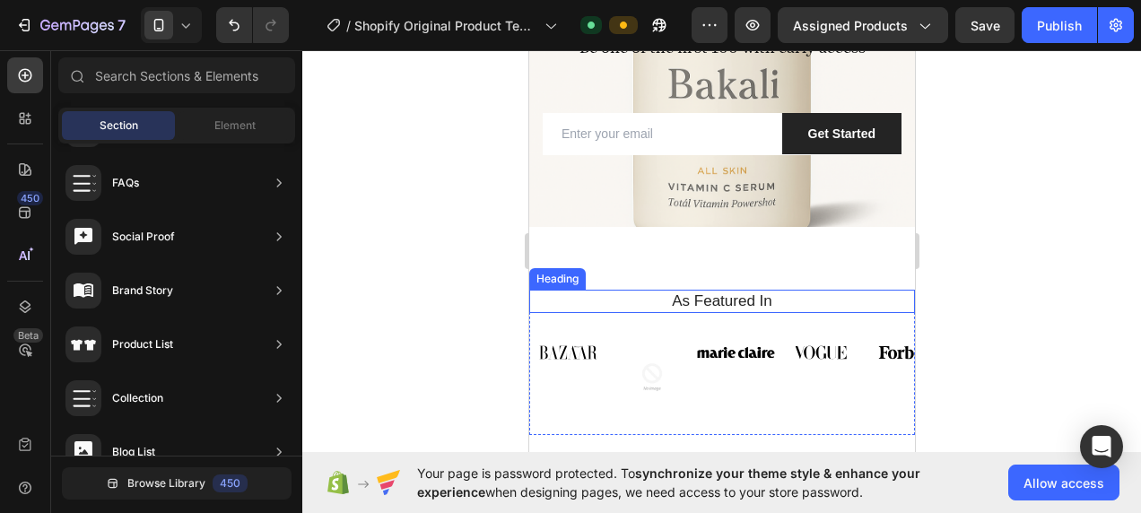
click at [805, 305] on h2 "As Featured In" at bounding box center [721, 301] width 359 height 23
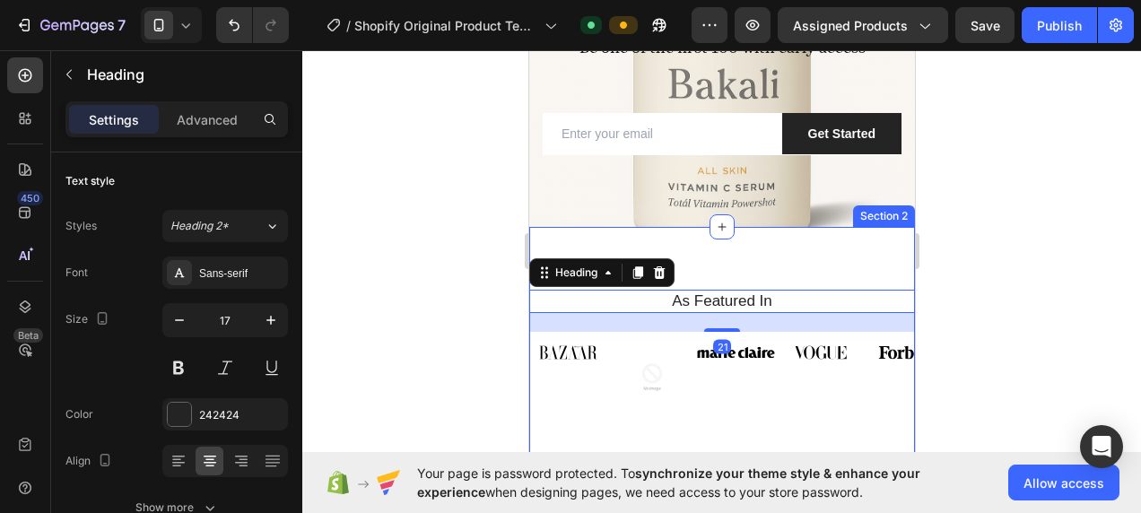
click at [807, 269] on div "As Featured In Heading 21 Image Image Image Image Image Image Image Carousel Ro…" at bounding box center [721, 357] width 386 height 260
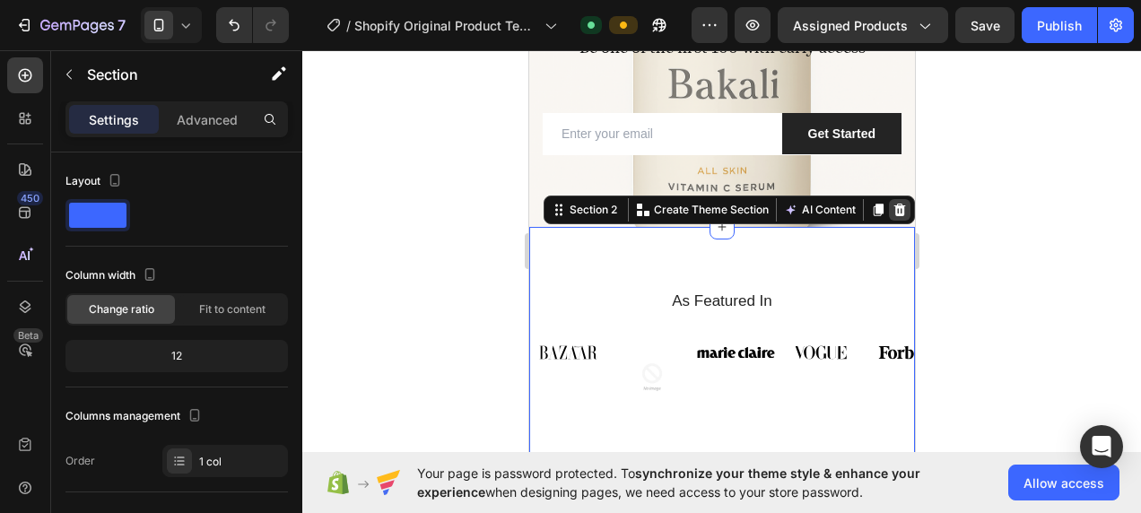
click at [893, 207] on icon at bounding box center [899, 210] width 12 height 13
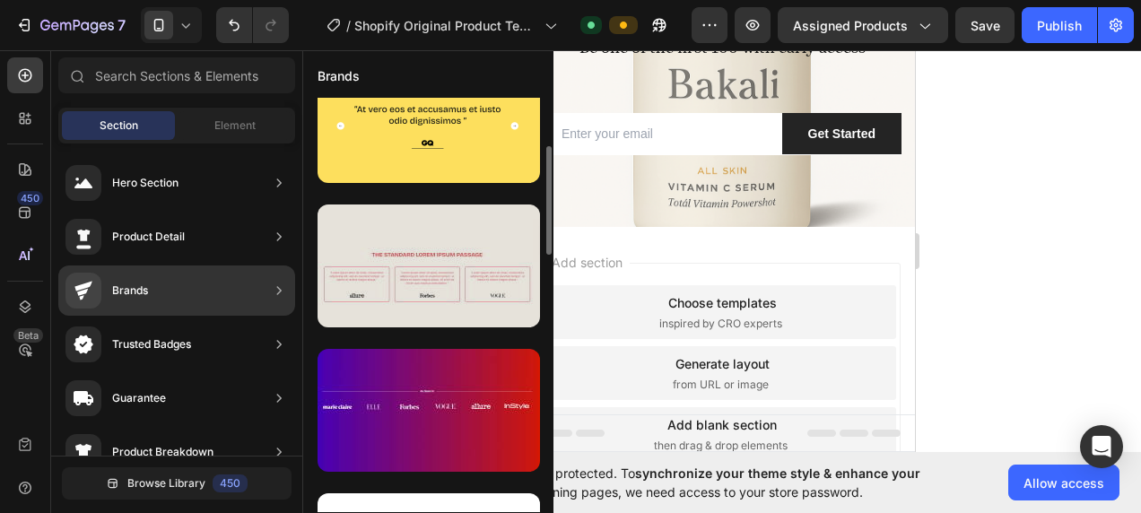
scroll to position [367, 0]
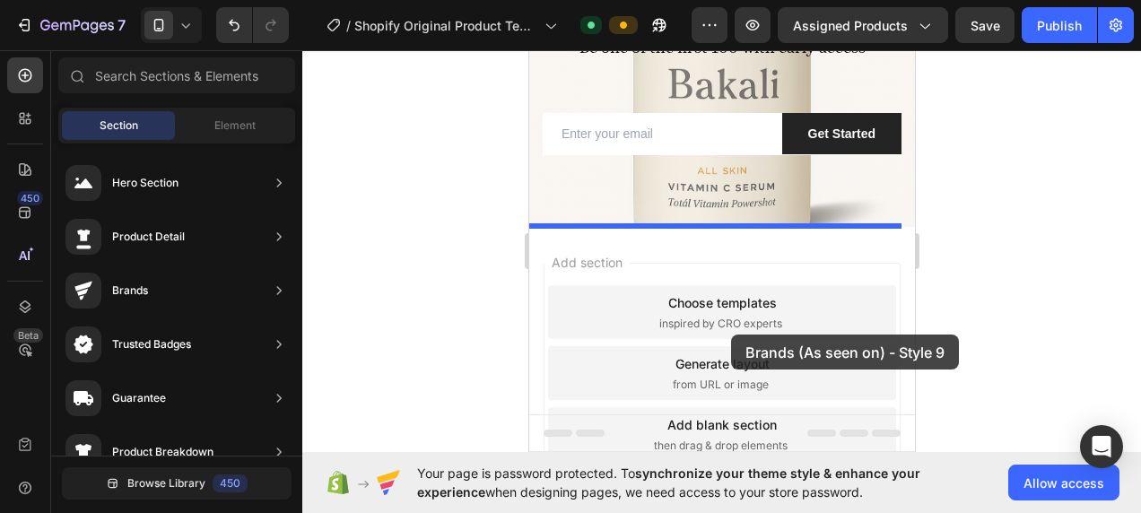
drag, startPoint x: 957, startPoint y: 414, endPoint x: 730, endPoint y: 334, distance: 240.5
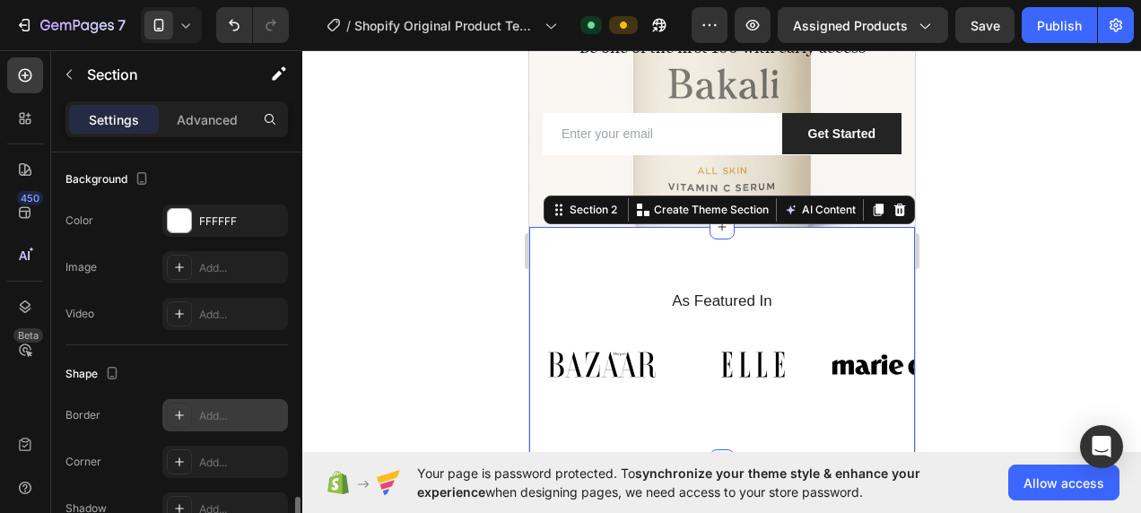
scroll to position [633, 0]
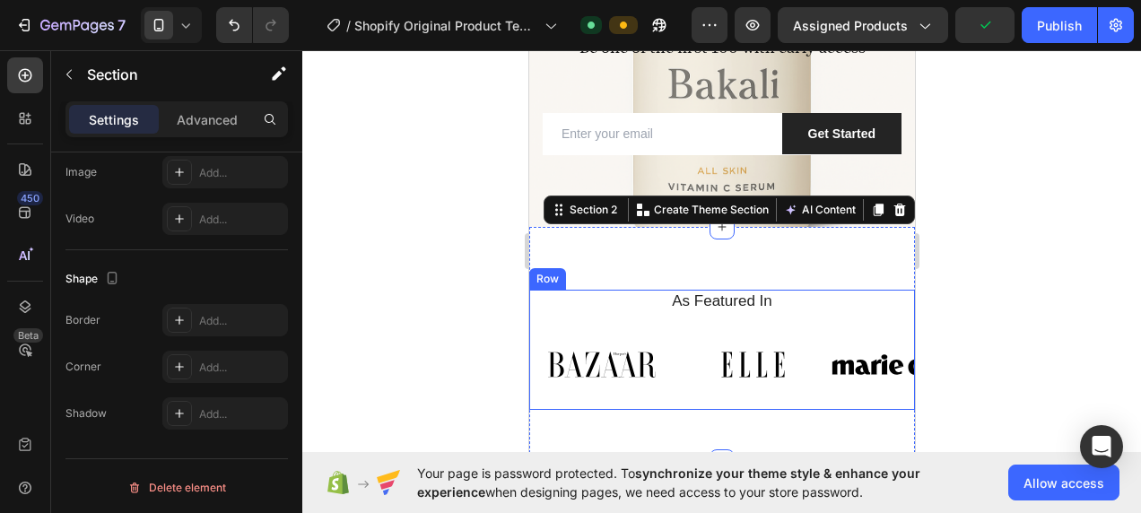
click at [657, 328] on div "As Featured In Heading Image Image Image Image Image Image Image Carousel" at bounding box center [721, 350] width 386 height 120
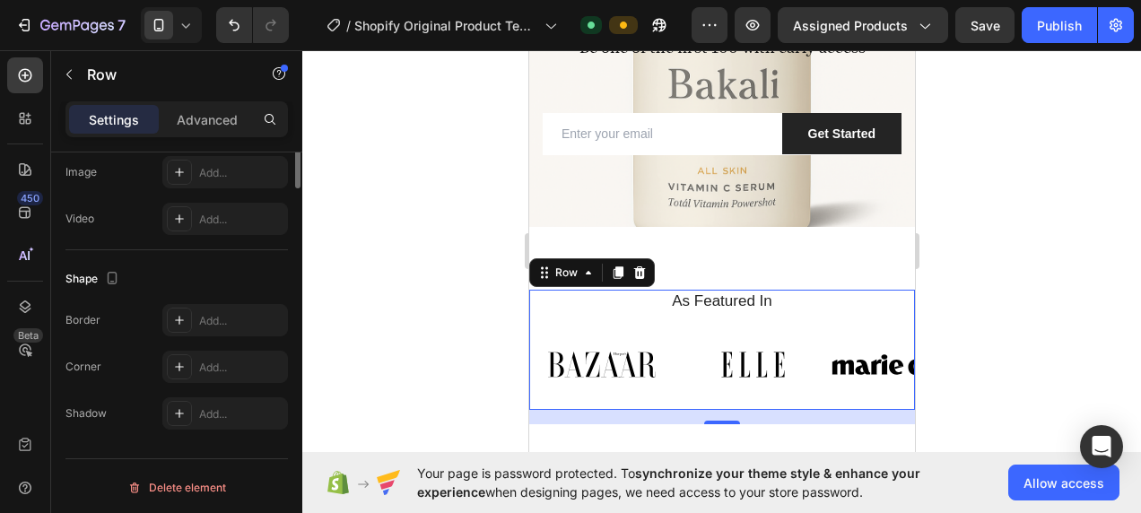
scroll to position [274, 0]
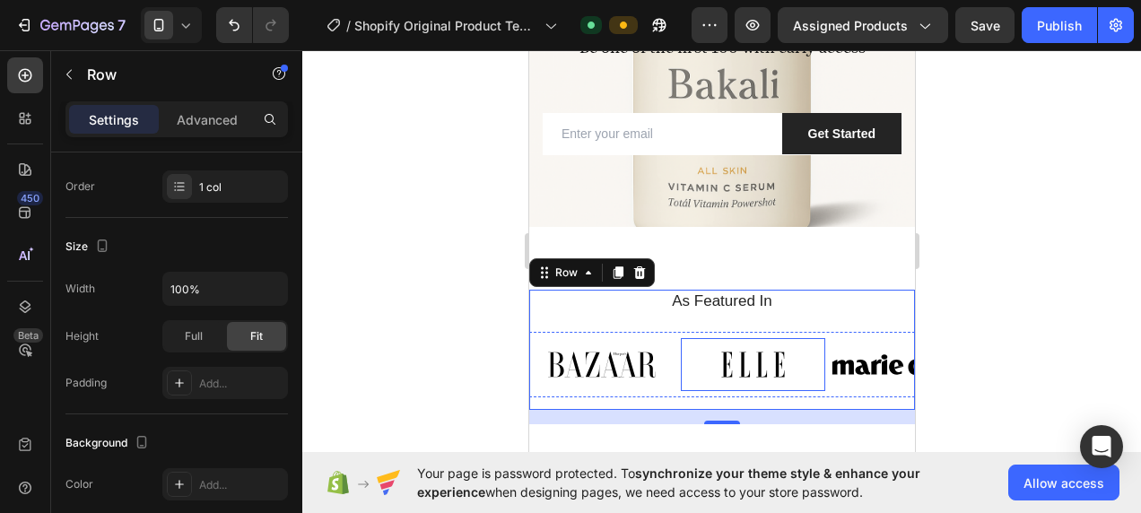
click at [680, 374] on img at bounding box center [752, 364] width 145 height 53
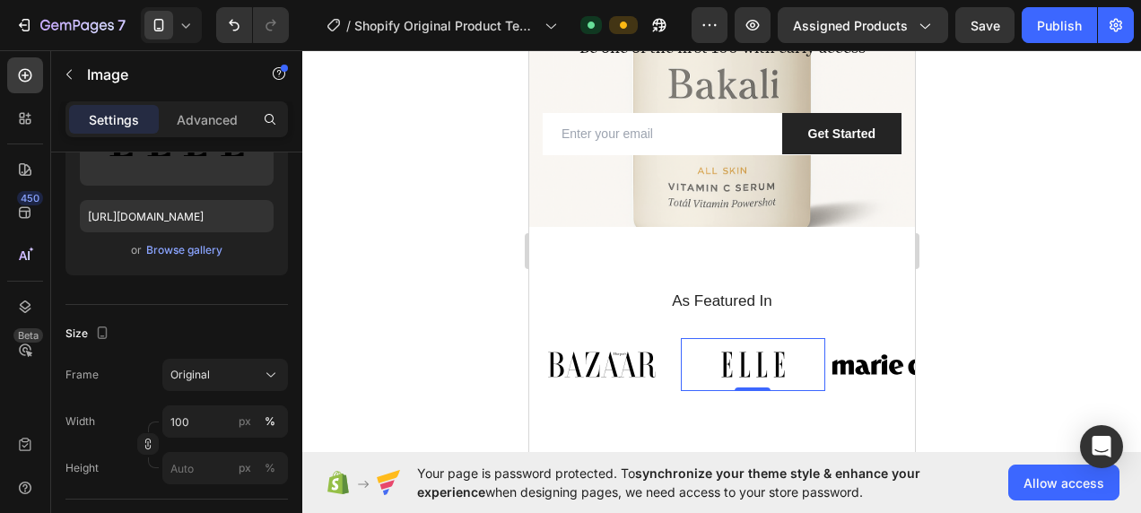
scroll to position [0, 0]
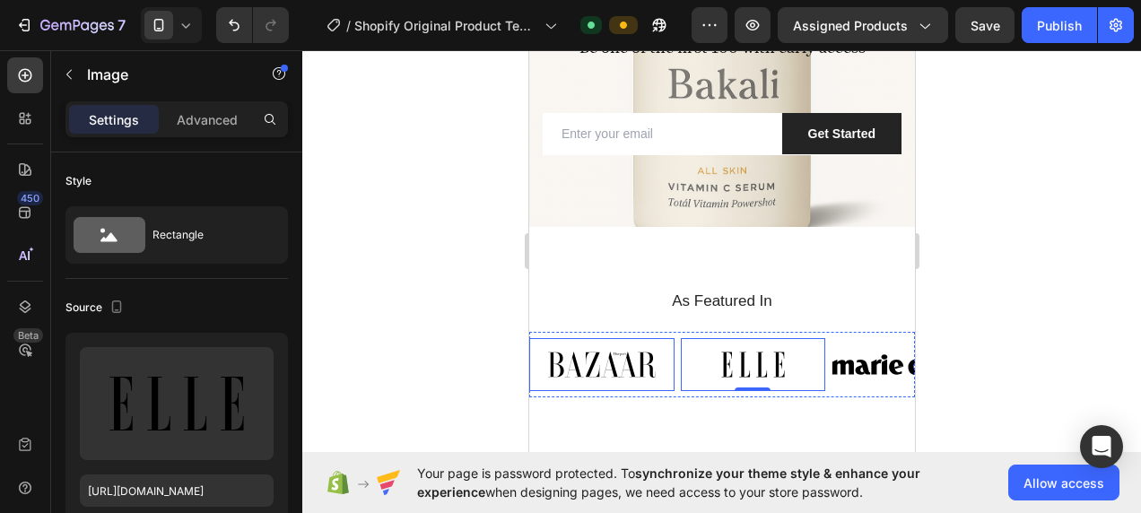
click at [644, 373] on img at bounding box center [600, 364] width 145 height 53
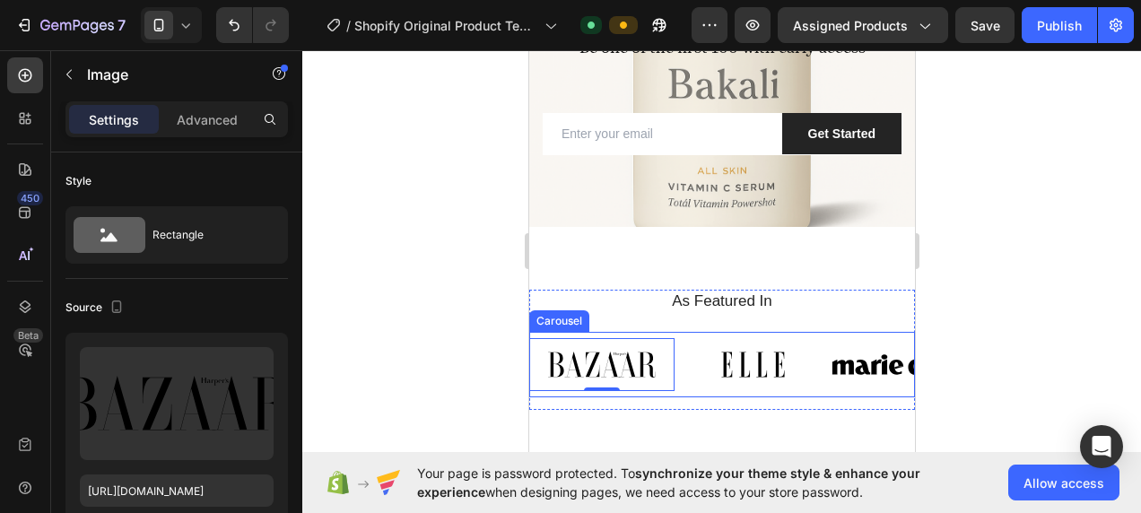
click at [829, 357] on div "Image 0 Image Image Image Image Image Image" at bounding box center [721, 364] width 386 height 53
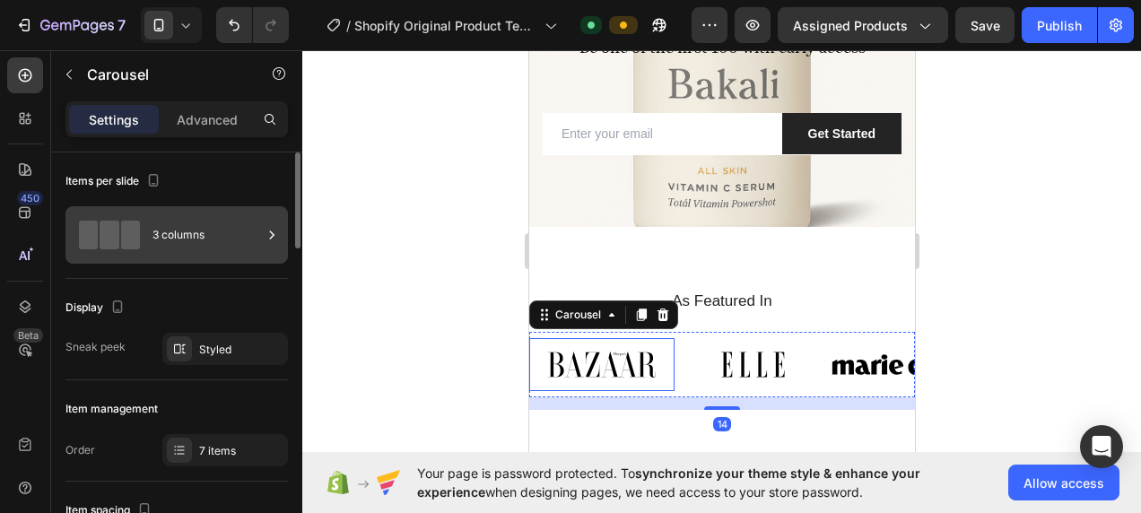
click at [254, 245] on div "3 columns" at bounding box center [206, 234] width 109 height 41
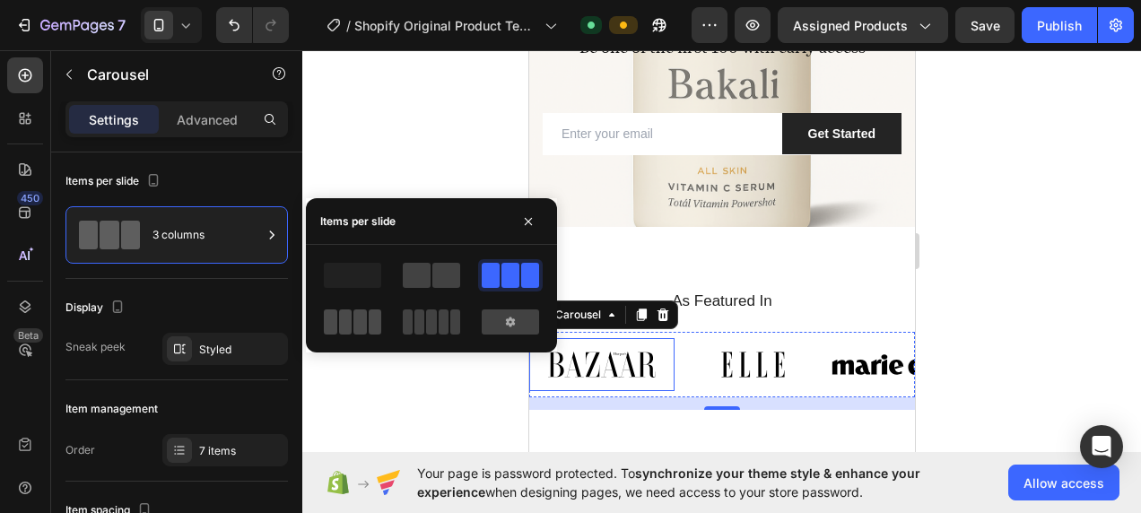
click at [362, 316] on span at bounding box center [359, 321] width 13 height 25
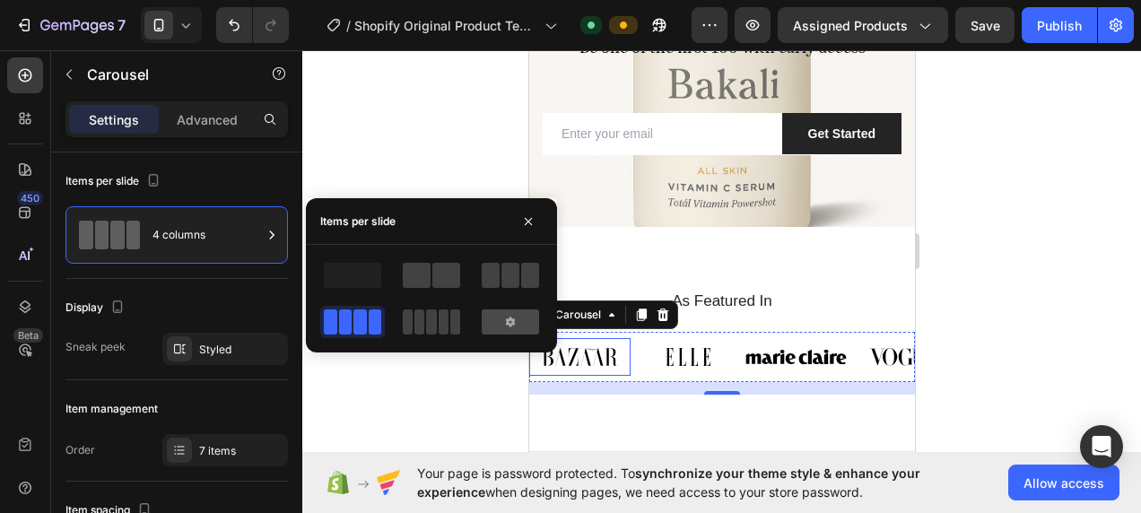
click at [492, 327] on div at bounding box center [510, 321] width 57 height 25
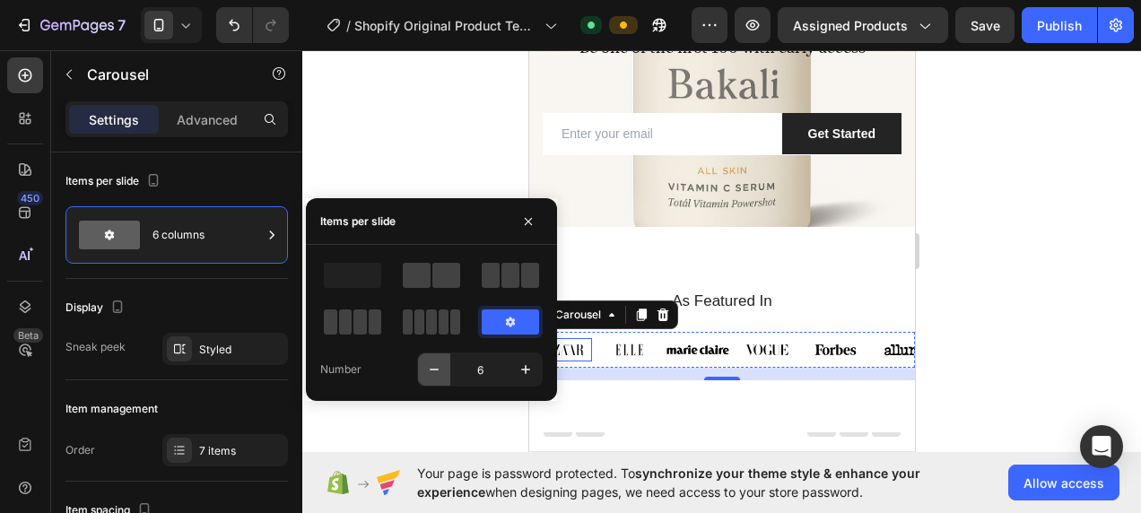
click at [434, 370] on icon "button" at bounding box center [434, 369] width 18 height 18
type input "5"
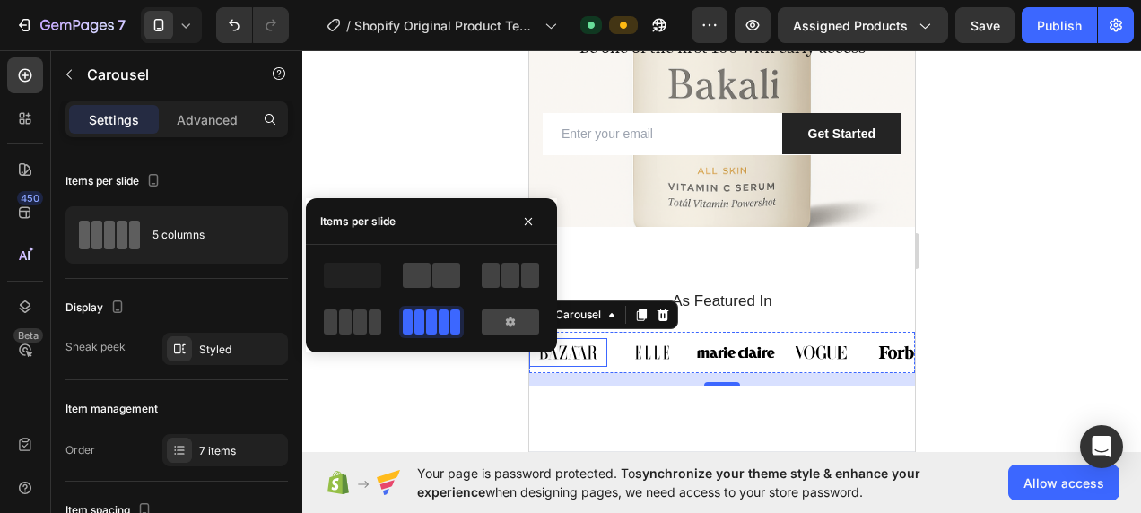
click at [457, 380] on div at bounding box center [721, 281] width 838 height 463
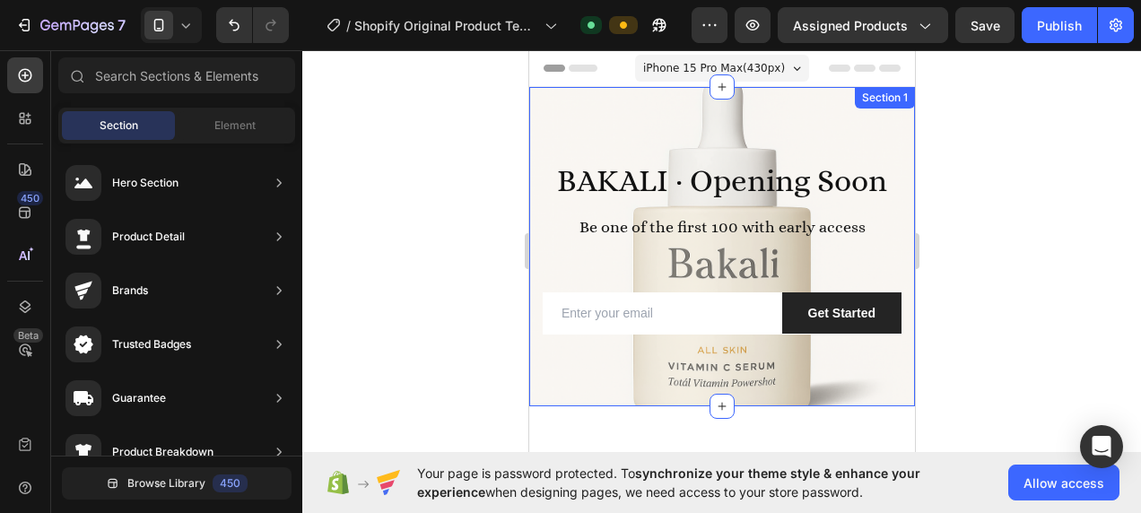
click at [543, 124] on div "BAKALI · Opening Soon Be one of the first 100 with early access Heading Row Ema…" at bounding box center [721, 246] width 386 height 319
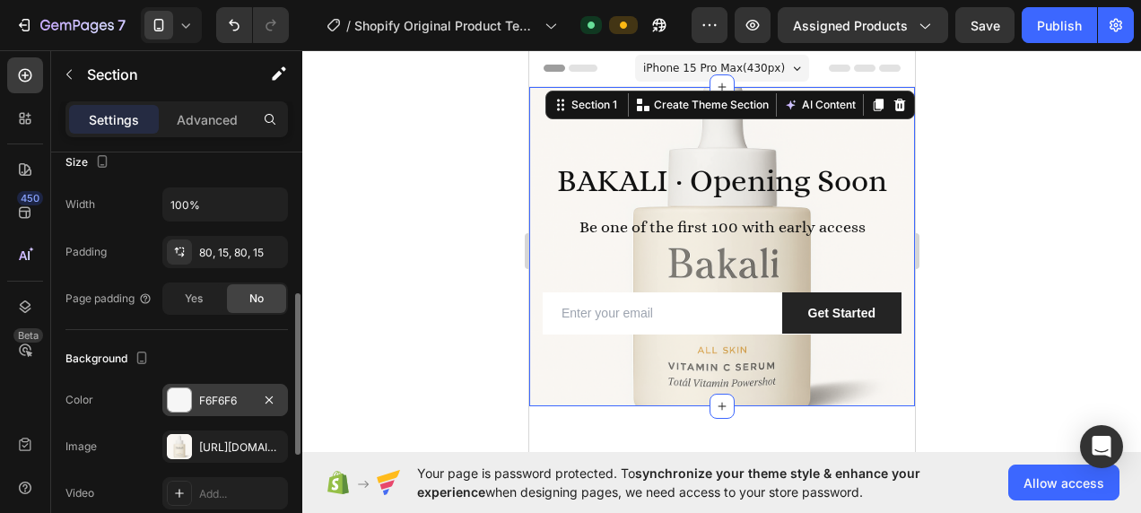
scroll to position [538, 0]
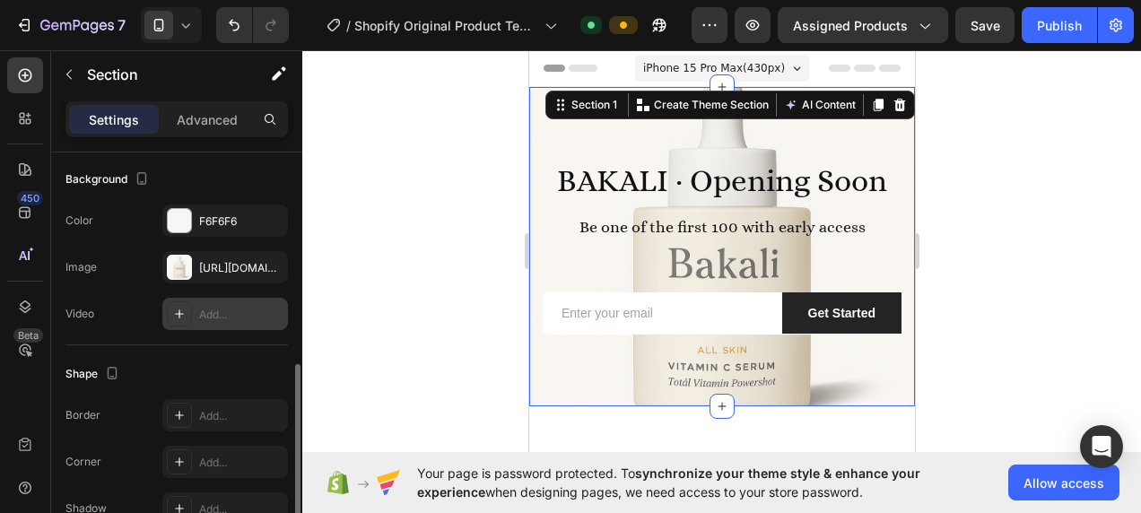
click at [232, 308] on div "Add..." at bounding box center [241, 315] width 84 height 16
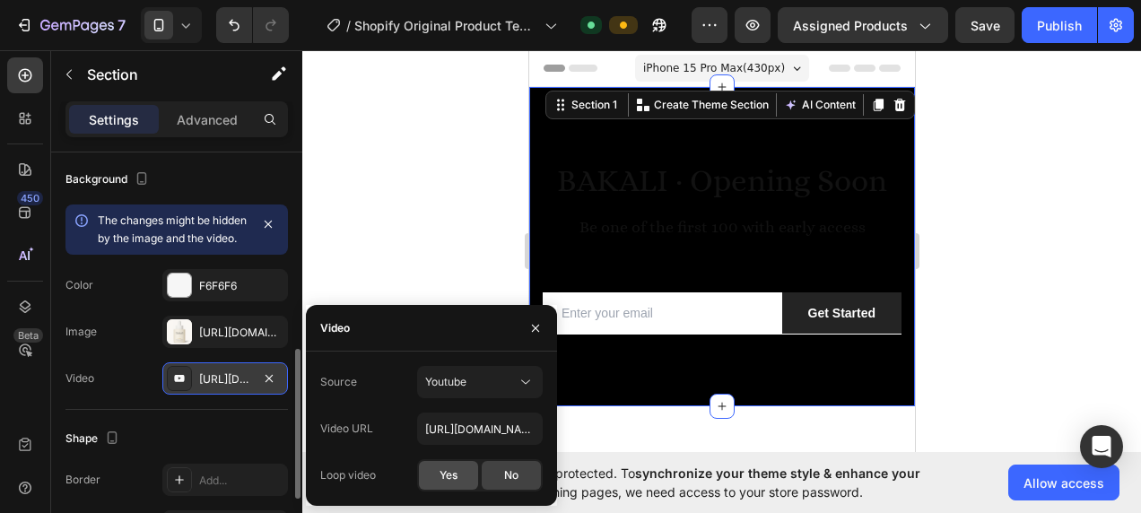
click at [464, 472] on div "Yes" at bounding box center [448, 475] width 59 height 29
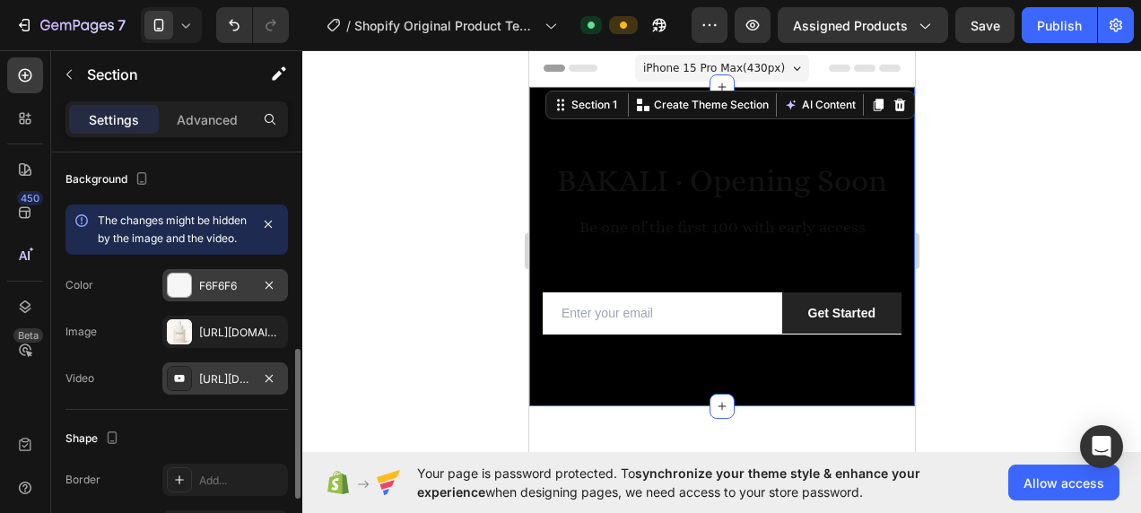
click at [242, 301] on div "F6F6F6" at bounding box center [225, 285] width 126 height 32
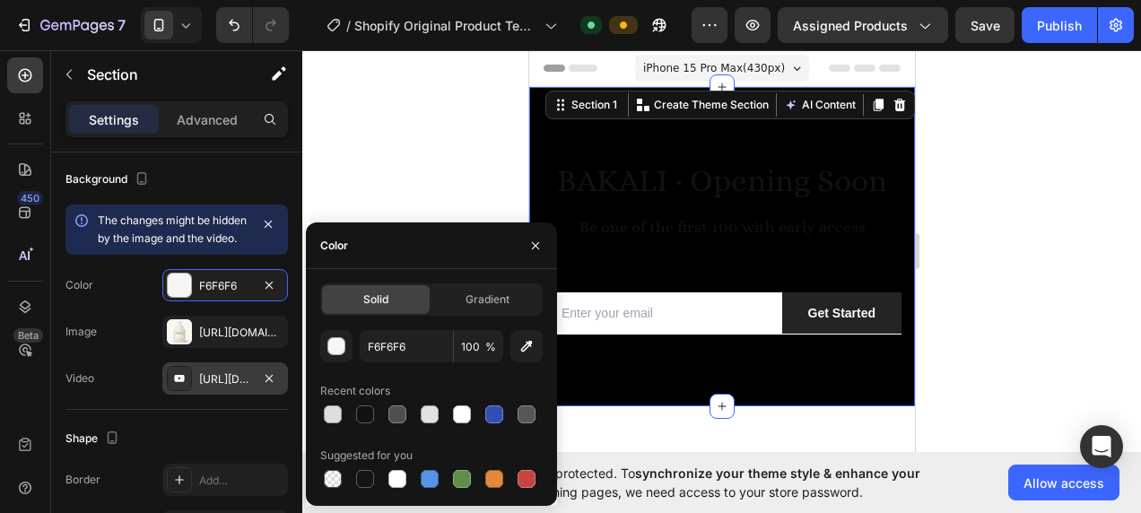
click at [359, 198] on div at bounding box center [721, 281] width 838 height 463
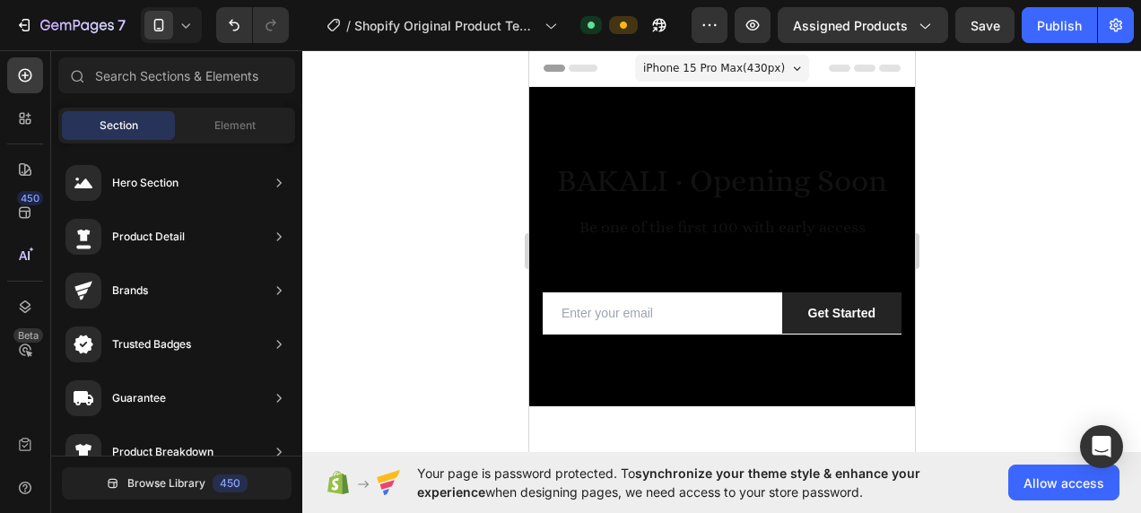
scroll to position [0, 0]
click at [777, 58] on div "iPhone 15 Pro Max ( 430 px)" at bounding box center [721, 68] width 174 height 27
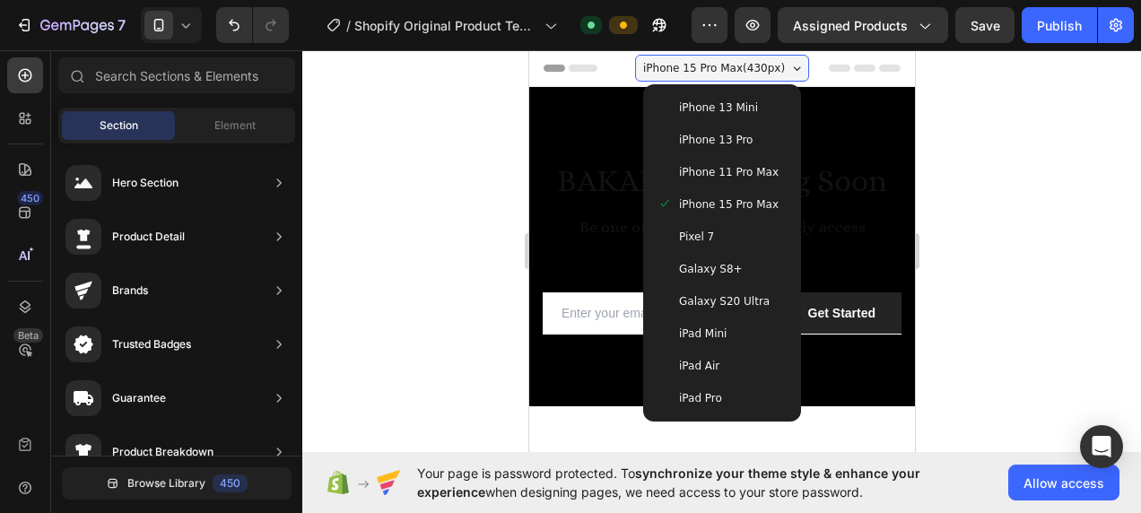
click at [482, 91] on div at bounding box center [721, 281] width 838 height 463
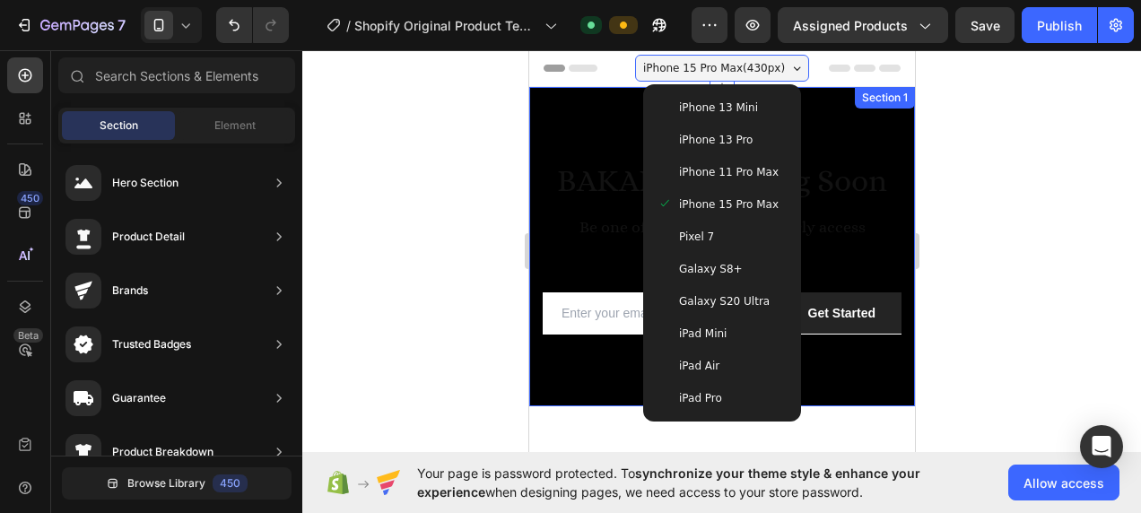
click at [475, 129] on div at bounding box center [721, 281] width 838 height 463
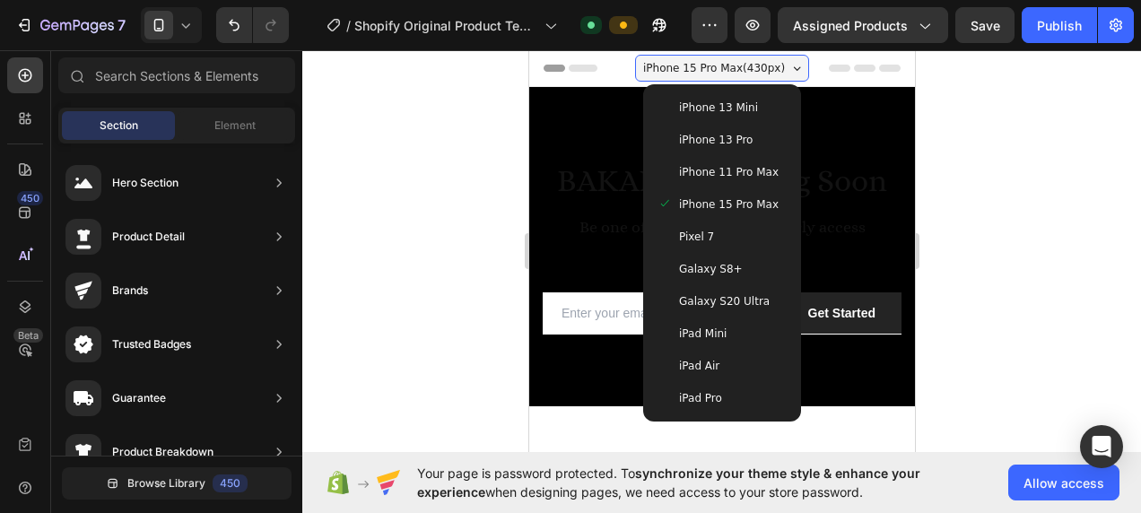
click at [754, 70] on span "iPhone 15 Pro Max ( 430 px)" at bounding box center [713, 68] width 142 height 18
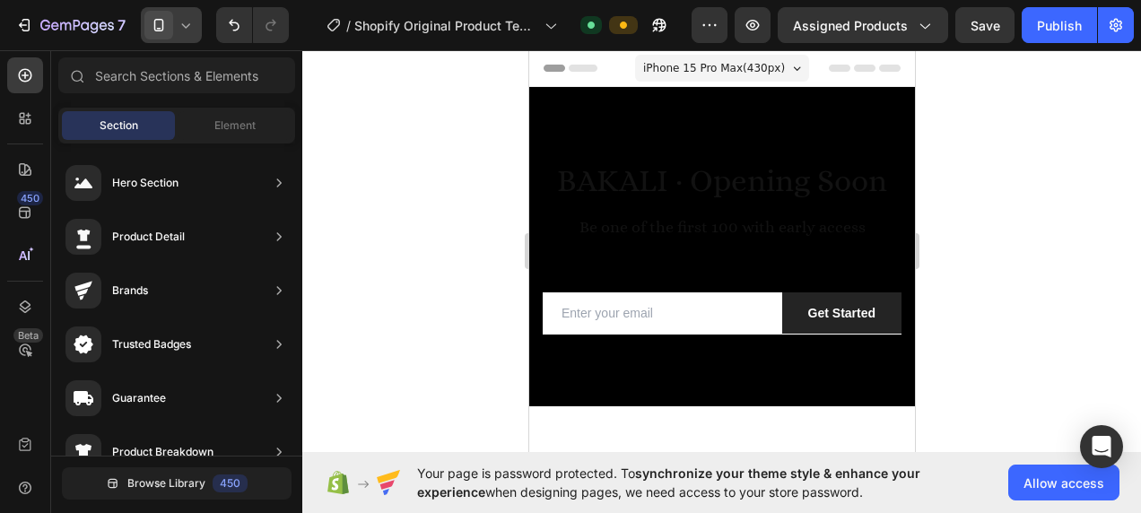
click at [187, 22] on icon at bounding box center [186, 25] width 18 height 18
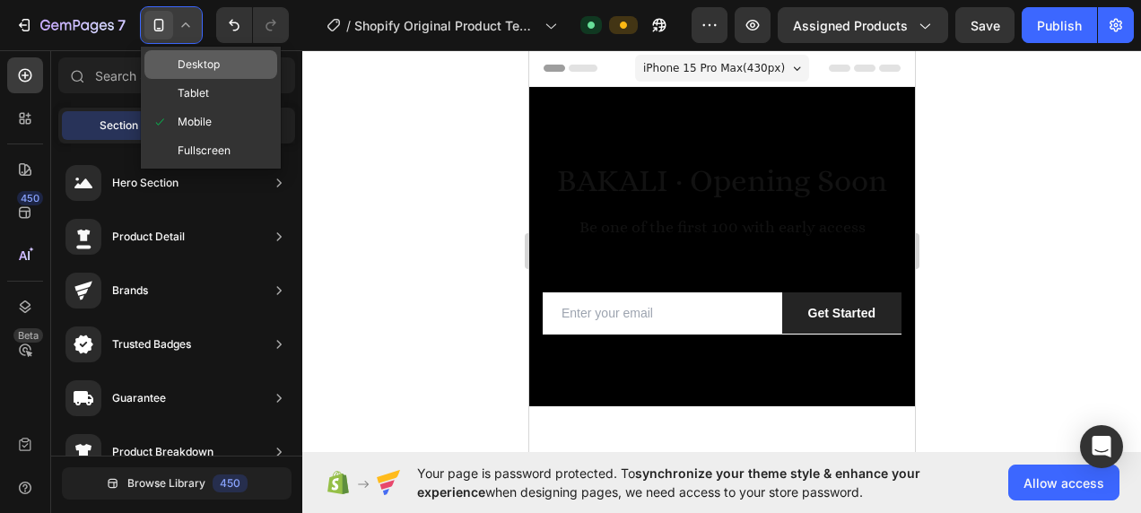
click at [207, 72] on span "Desktop" at bounding box center [199, 65] width 42 height 18
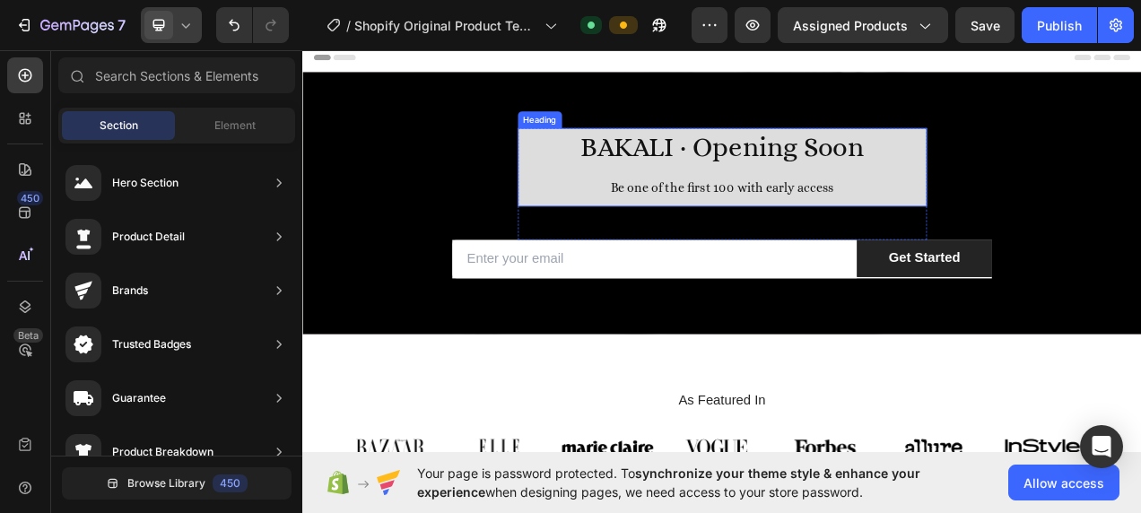
click at [985, 198] on h2 "BAKALI · Opening Soon Be one of the first 100 with early access" at bounding box center [840, 202] width 525 height 100
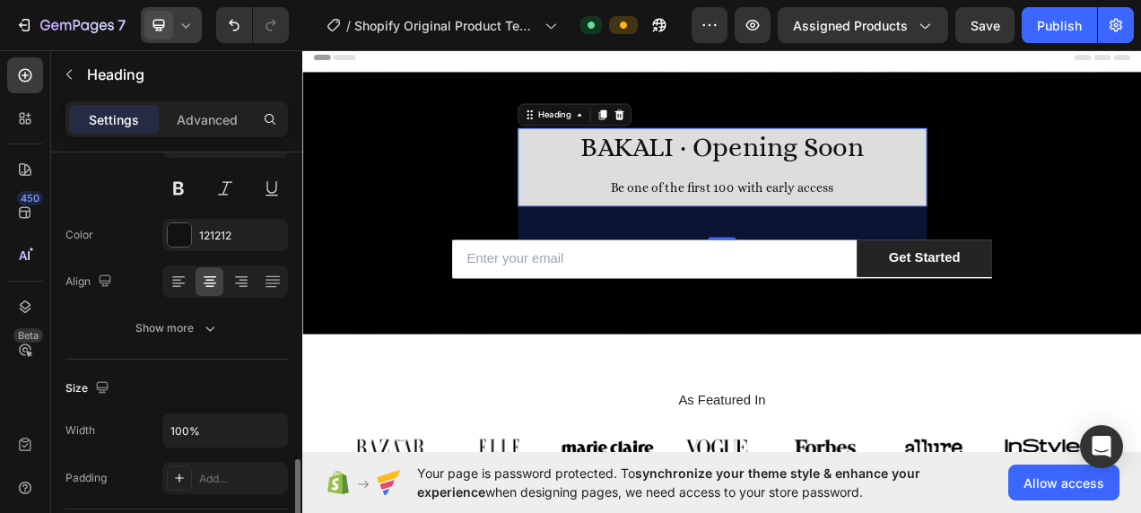
scroll to position [359, 0]
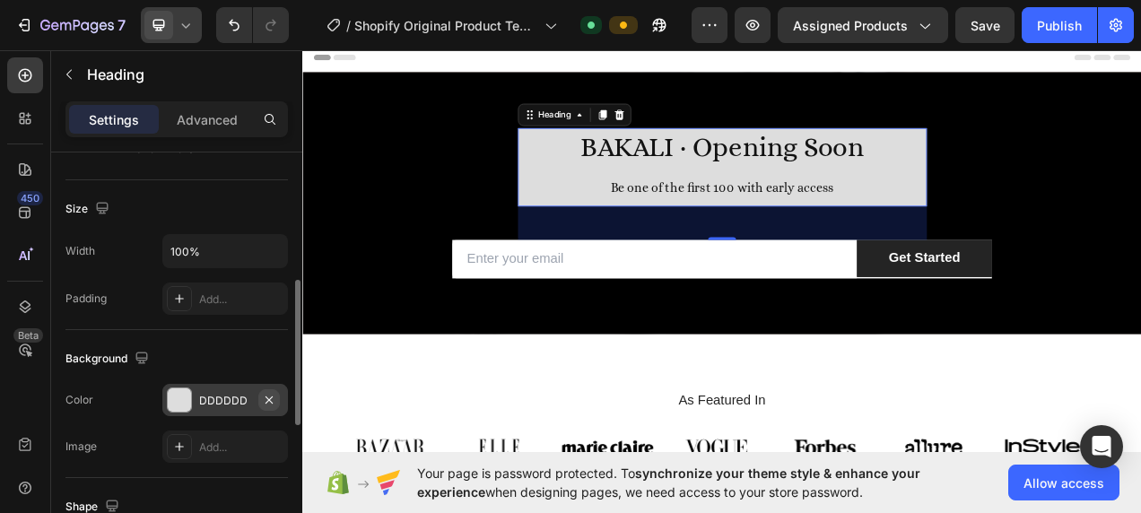
click at [275, 403] on icon "button" at bounding box center [269, 400] width 14 height 14
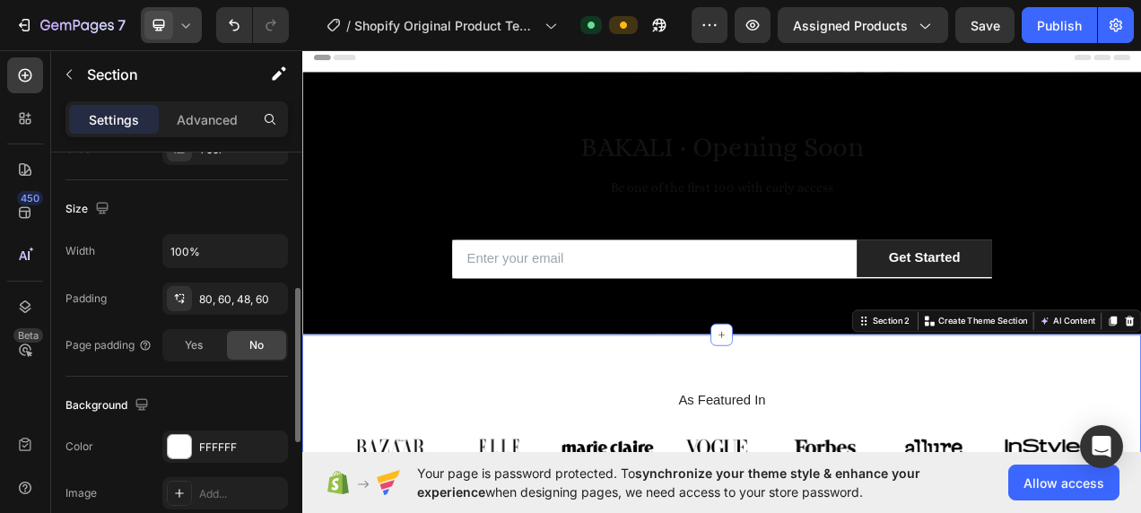
scroll to position [0, 0]
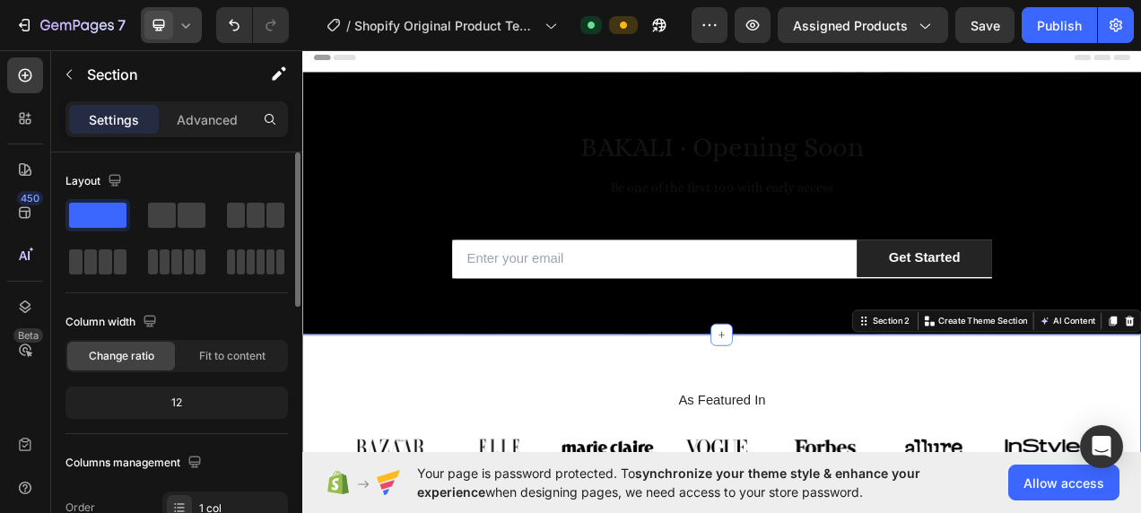
click at [224, 308] on div "Column width" at bounding box center [176, 322] width 222 height 29
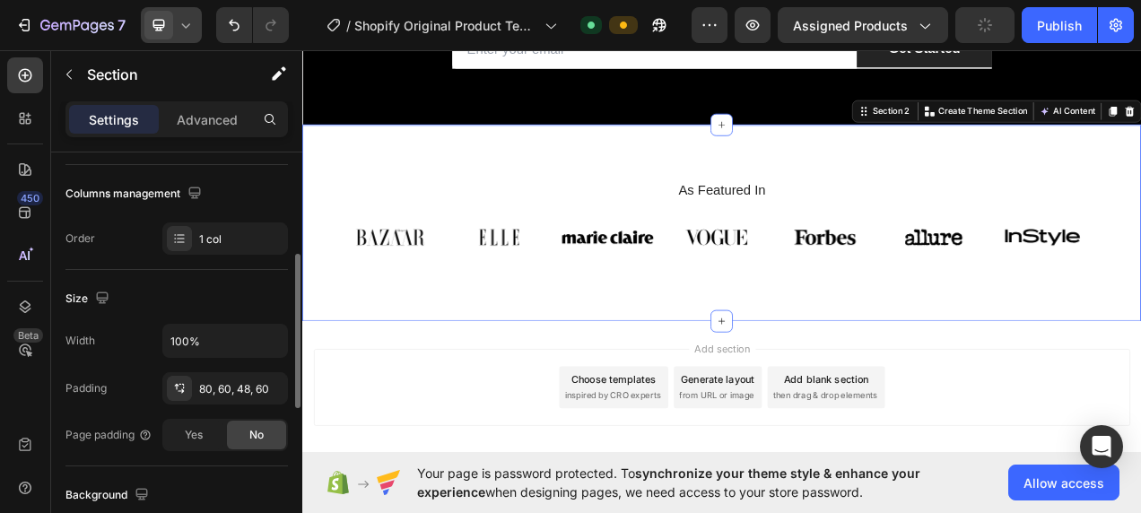
scroll to position [538, 0]
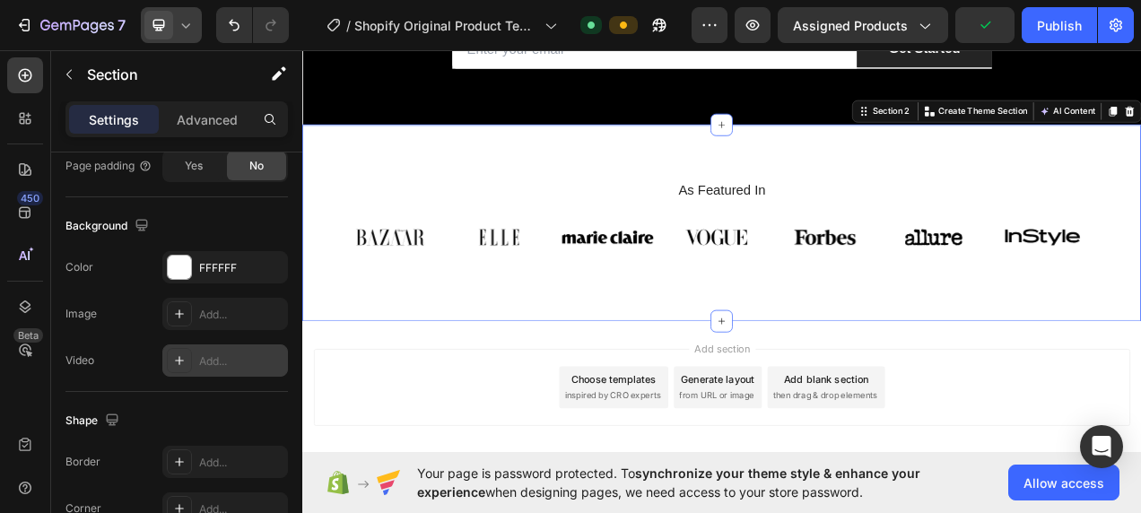
click at [190, 364] on div at bounding box center [179, 360] width 25 height 25
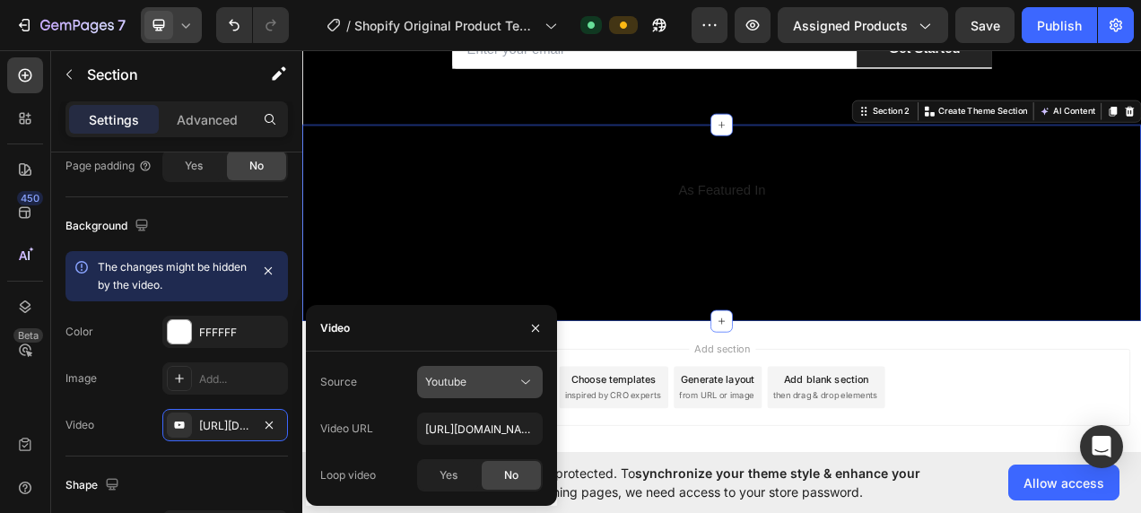
click at [476, 382] on div "Youtube" at bounding box center [470, 382] width 91 height 16
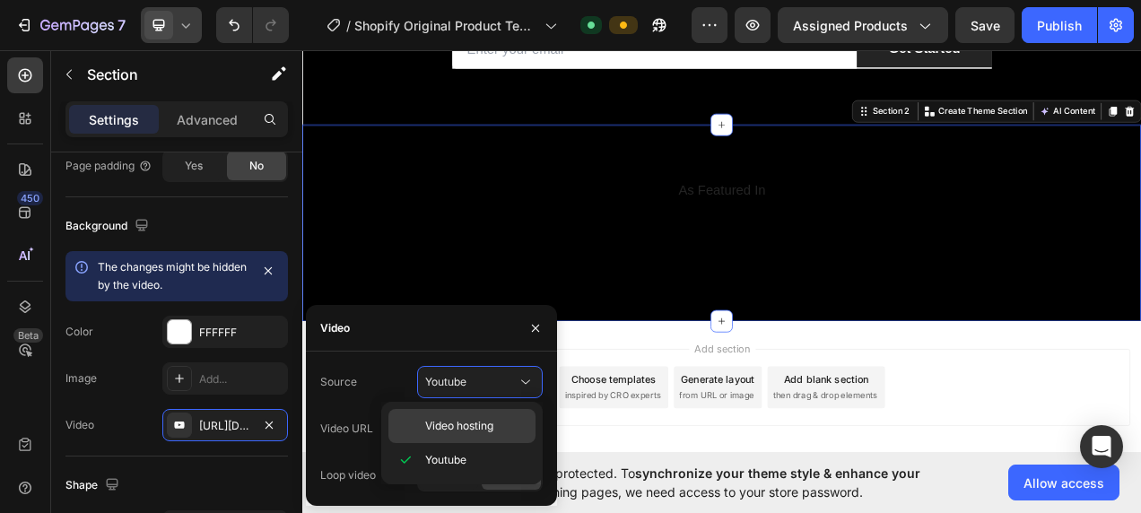
click at [465, 432] on span "Video hosting" at bounding box center [459, 426] width 68 height 16
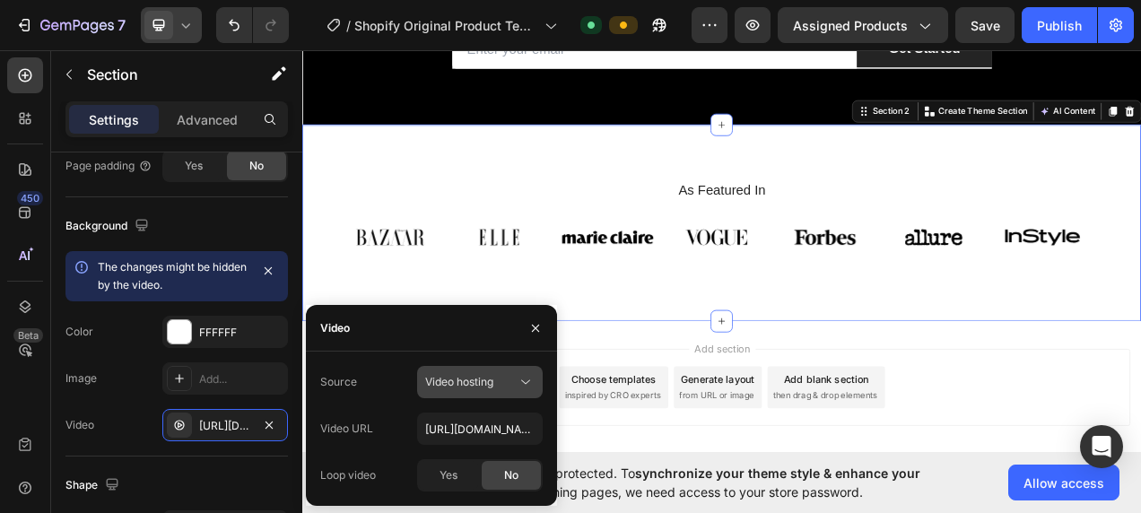
click at [469, 389] on span "Video hosting" at bounding box center [459, 382] width 68 height 16
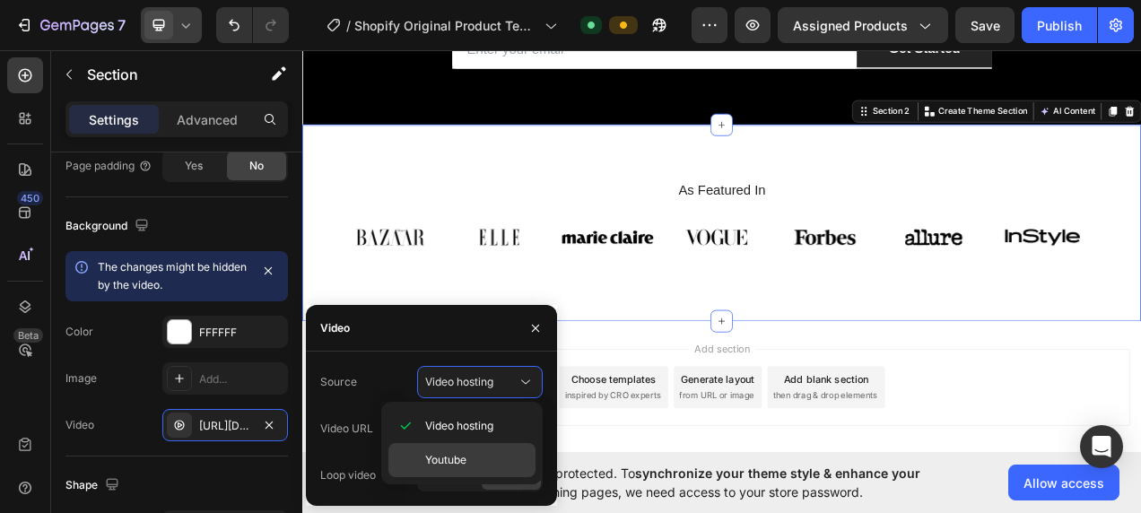
click at [476, 452] on p "Youtube" at bounding box center [476, 460] width 102 height 16
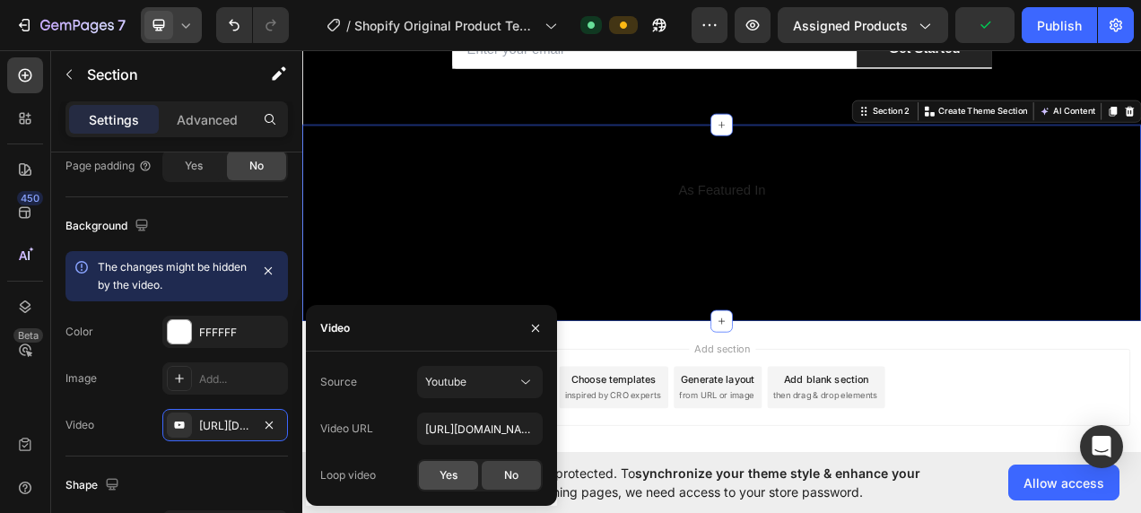
click at [448, 468] on span "Yes" at bounding box center [448, 475] width 18 height 16
click at [529, 328] on icon "button" at bounding box center [535, 328] width 14 height 14
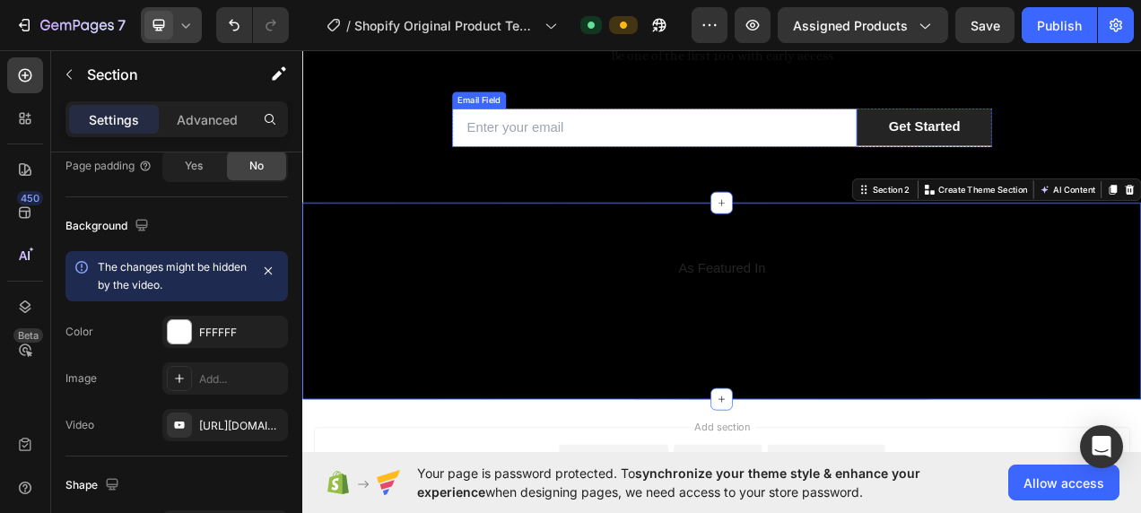
scroll to position [179, 0]
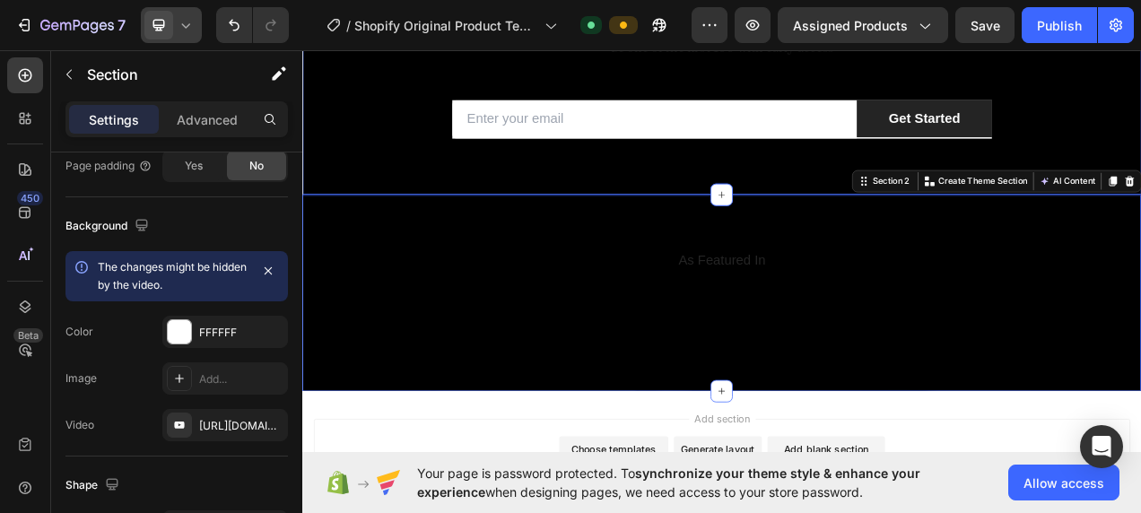
click at [469, 214] on div at bounding box center [840, 68] width 1076 height 336
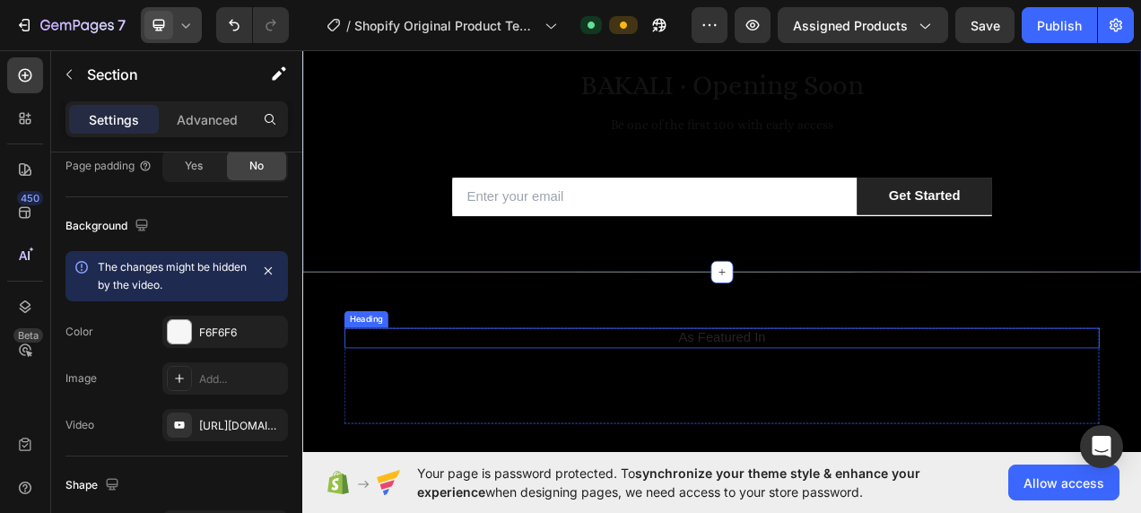
scroll to position [0, 0]
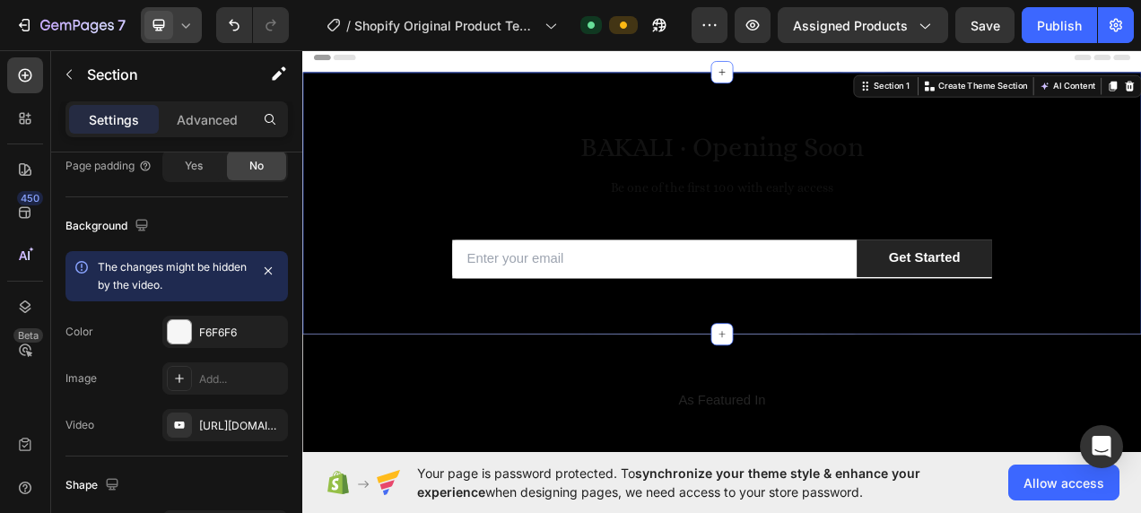
click at [416, 107] on div at bounding box center [840, 248] width 1076 height 336
click at [272, 422] on icon "button" at bounding box center [269, 425] width 14 height 14
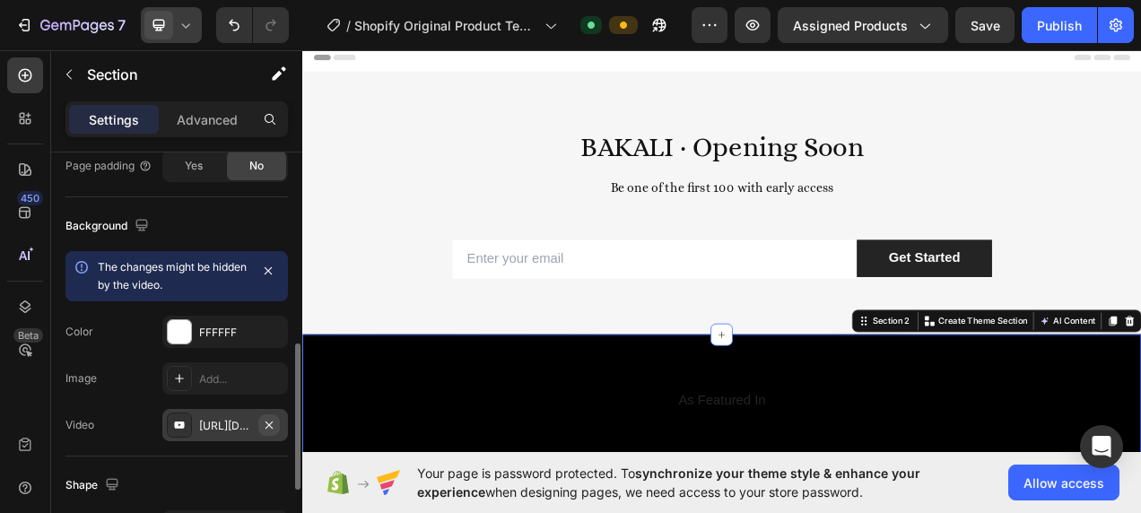
click at [269, 423] on icon "button" at bounding box center [268, 424] width 7 height 7
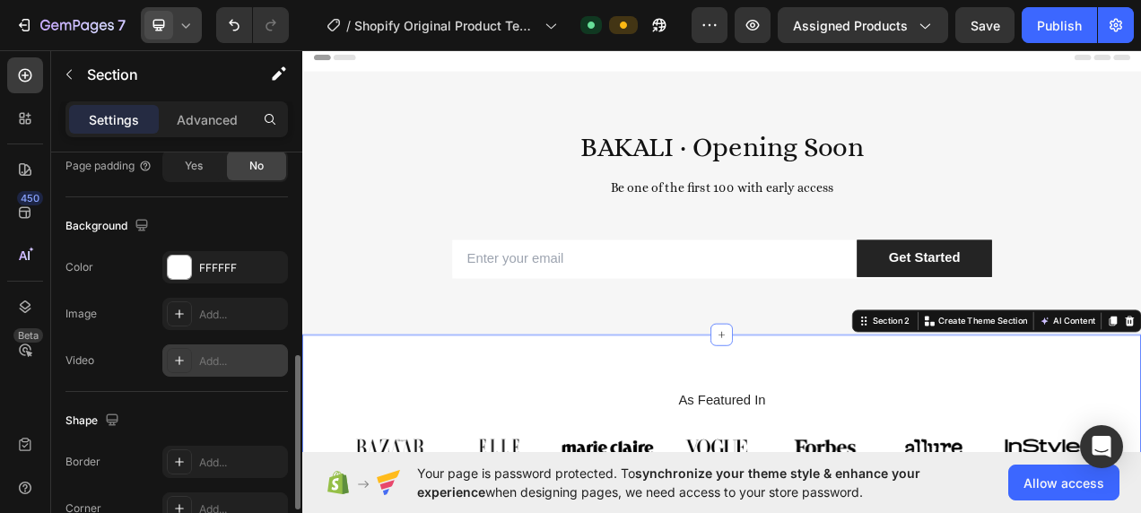
click at [285, 212] on div "Background" at bounding box center [176, 226] width 222 height 29
click at [1029, 342] on div "BAKALI · Opening Soon Be one of the first 100 with early access Heading Row Ema…" at bounding box center [840, 248] width 1076 height 336
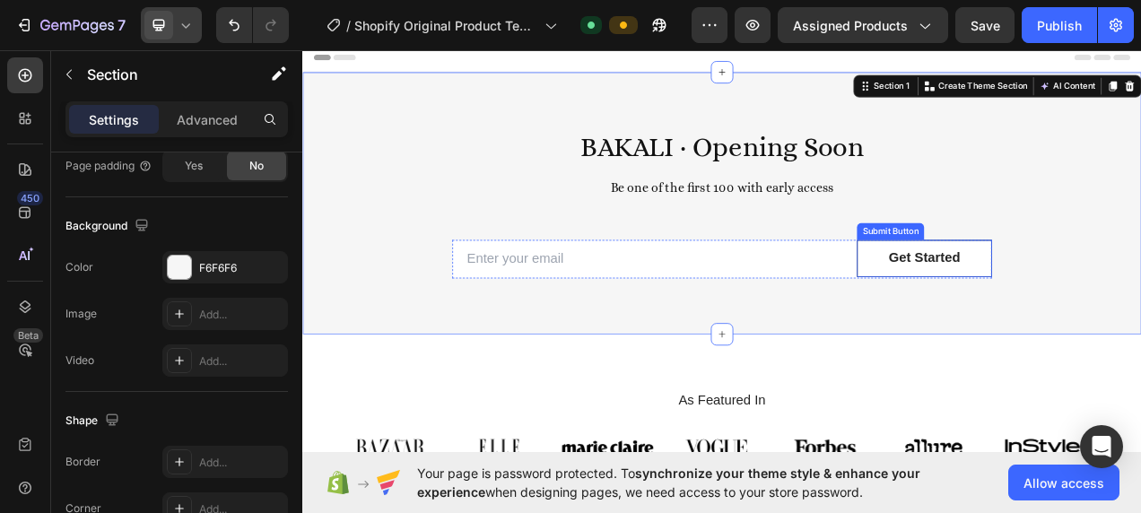
click at [1029, 332] on button "Get Started" at bounding box center [1099, 319] width 173 height 48
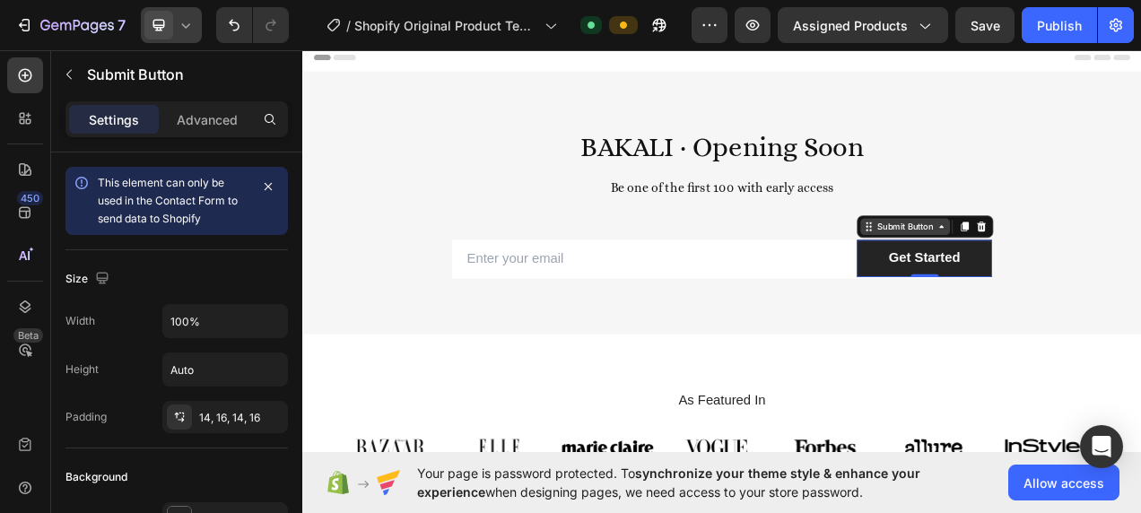
click at [1119, 281] on icon at bounding box center [1122, 278] width 14 height 14
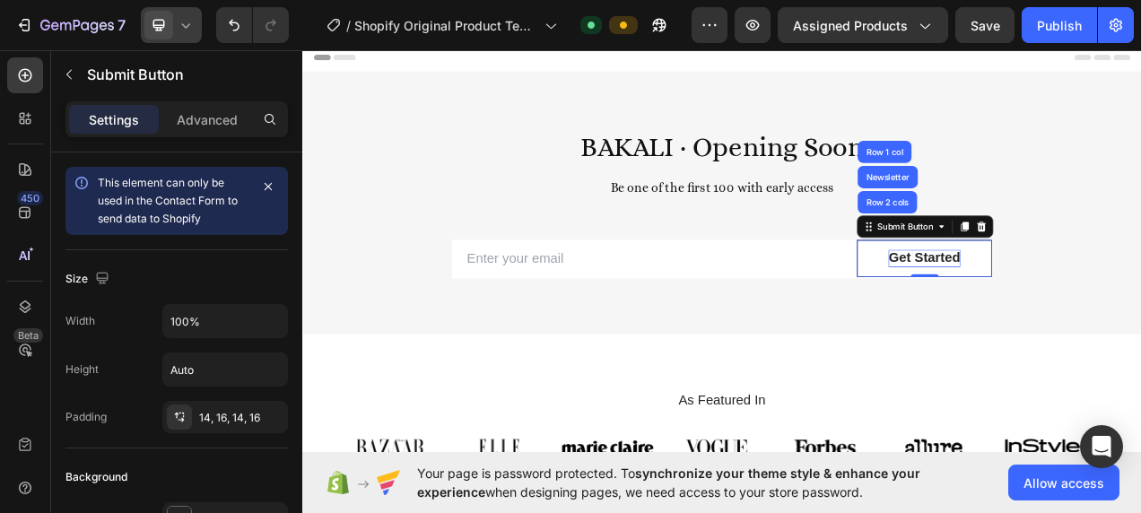
click at [1102, 311] on div "Get Started" at bounding box center [1099, 319] width 91 height 22
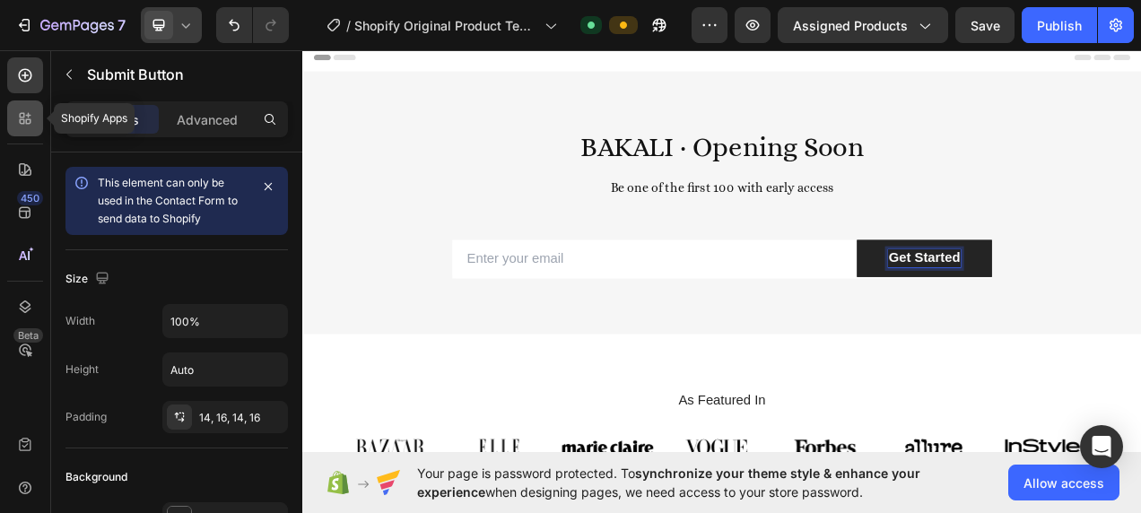
click at [20, 118] on icon at bounding box center [25, 118] width 18 height 18
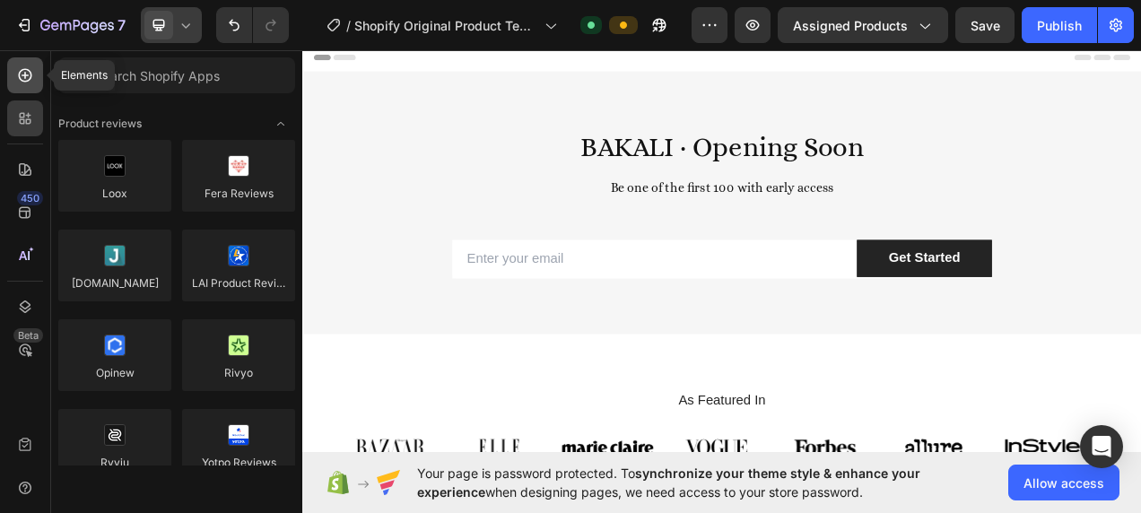
click at [38, 75] on div at bounding box center [25, 75] width 36 height 36
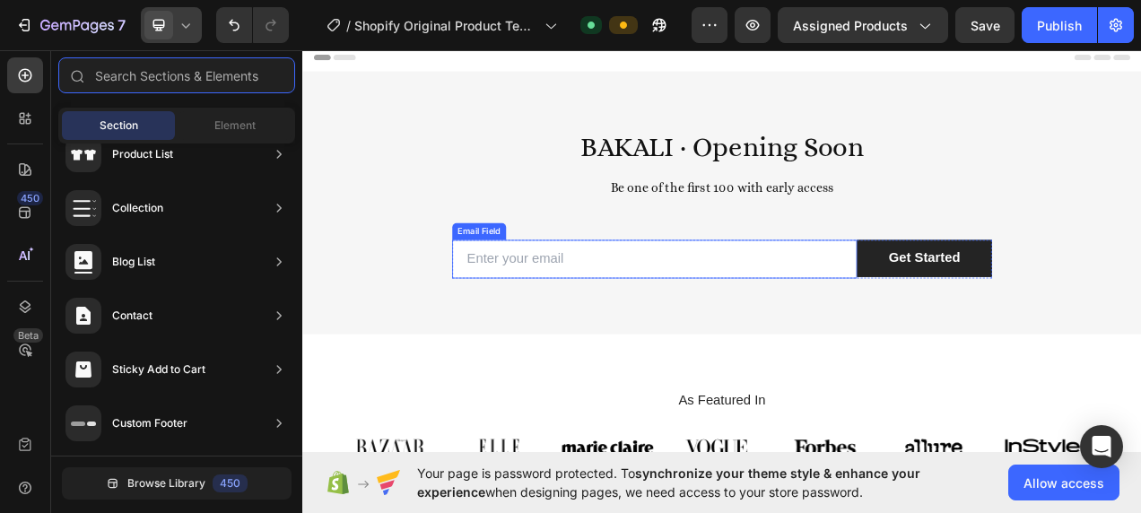
scroll to position [305, 0]
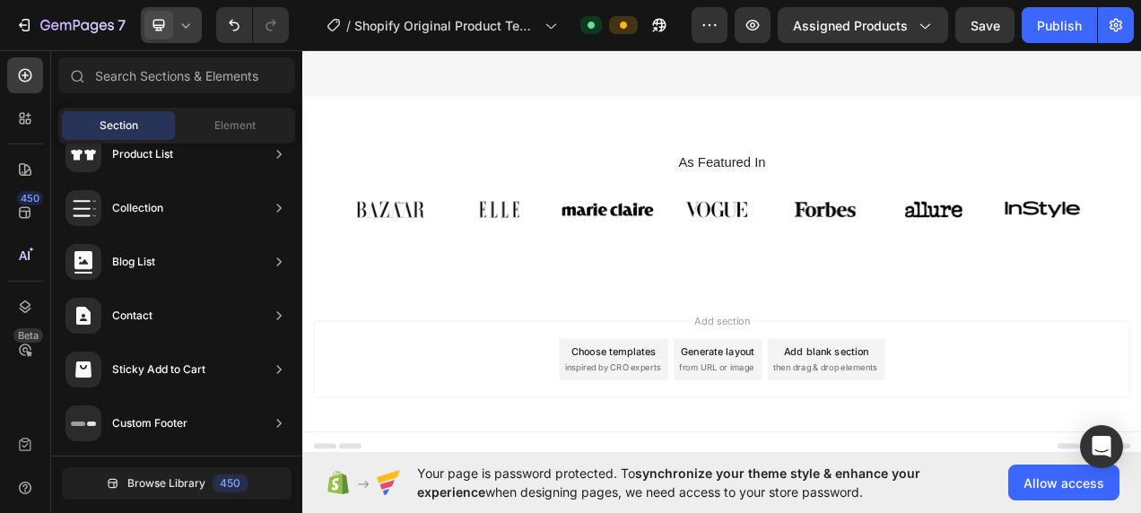
click at [804, 412] on div "Add section Choose templates inspired by CRO experts Generate layout from URL o…" at bounding box center [840, 448] width 1047 height 99
click at [737, 493] on div "Add section Choose templates inspired by CRO experts Generate layout from URL o…" at bounding box center [840, 448] width 1047 height 99
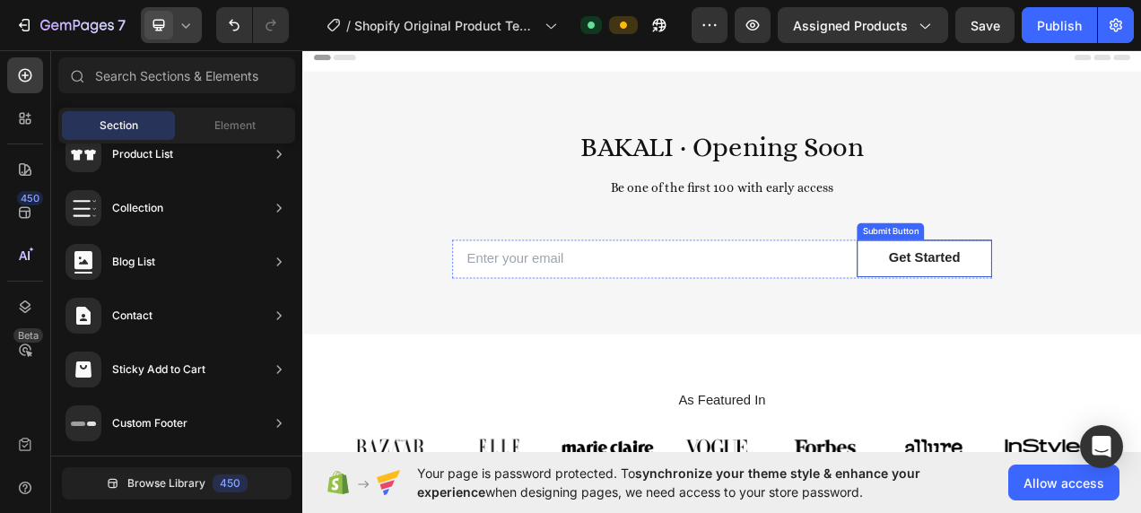
click at [1023, 309] on button "Get Started" at bounding box center [1099, 319] width 173 height 48
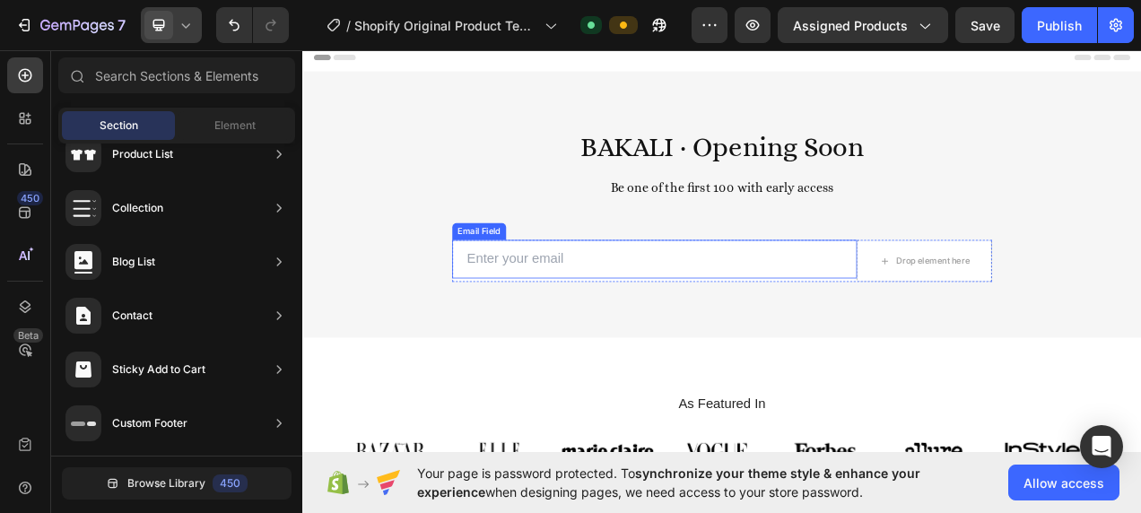
click at [551, 313] on input "email" at bounding box center [753, 319] width 519 height 49
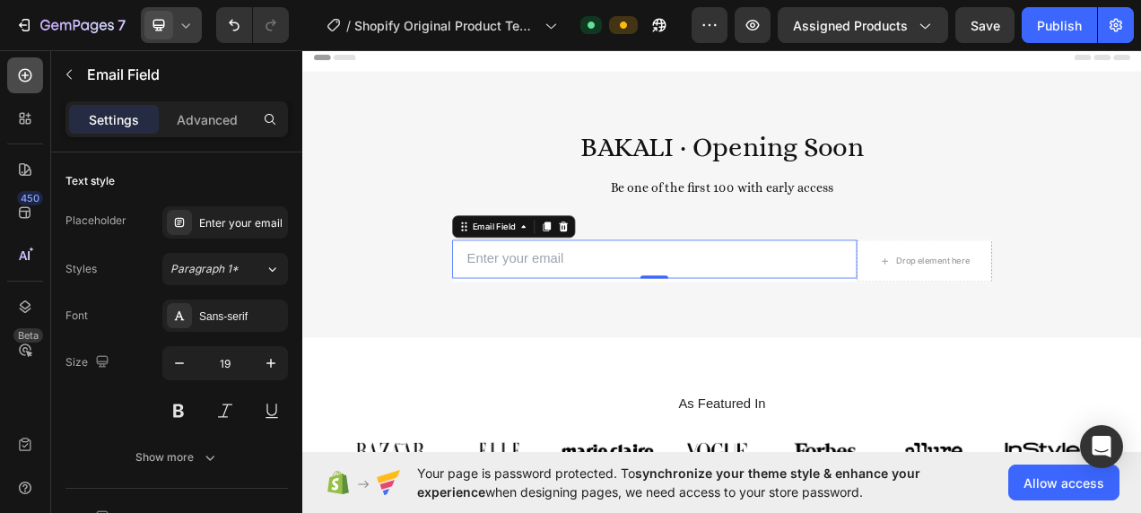
click at [36, 76] on div at bounding box center [25, 75] width 36 height 36
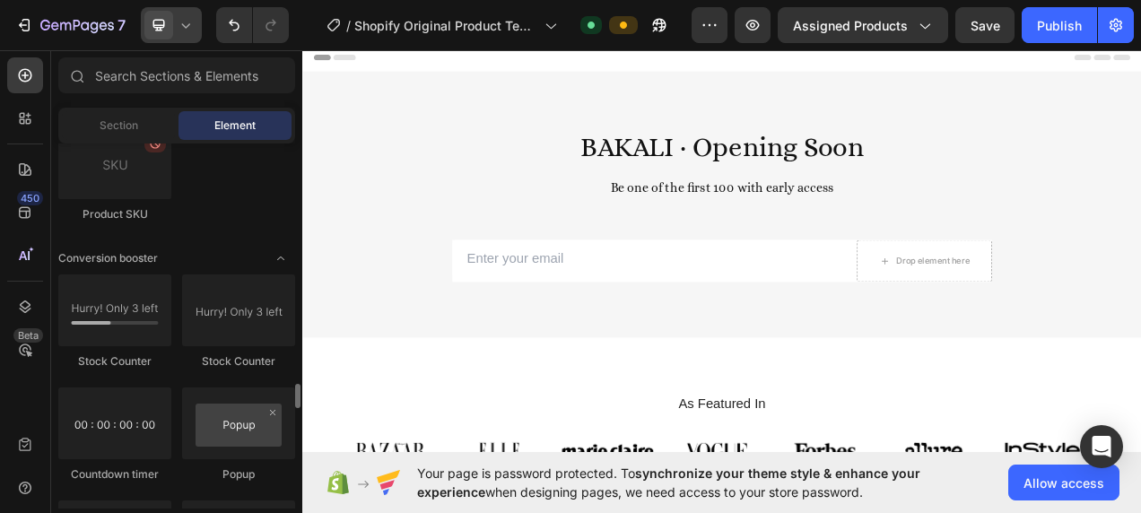
scroll to position [3676, 0]
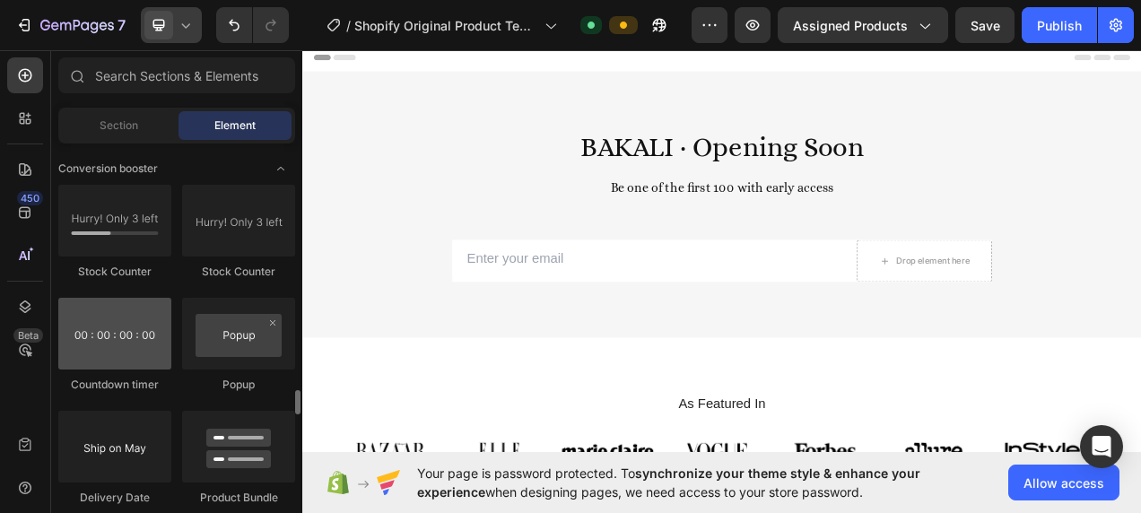
click at [150, 327] on div at bounding box center [114, 334] width 113 height 72
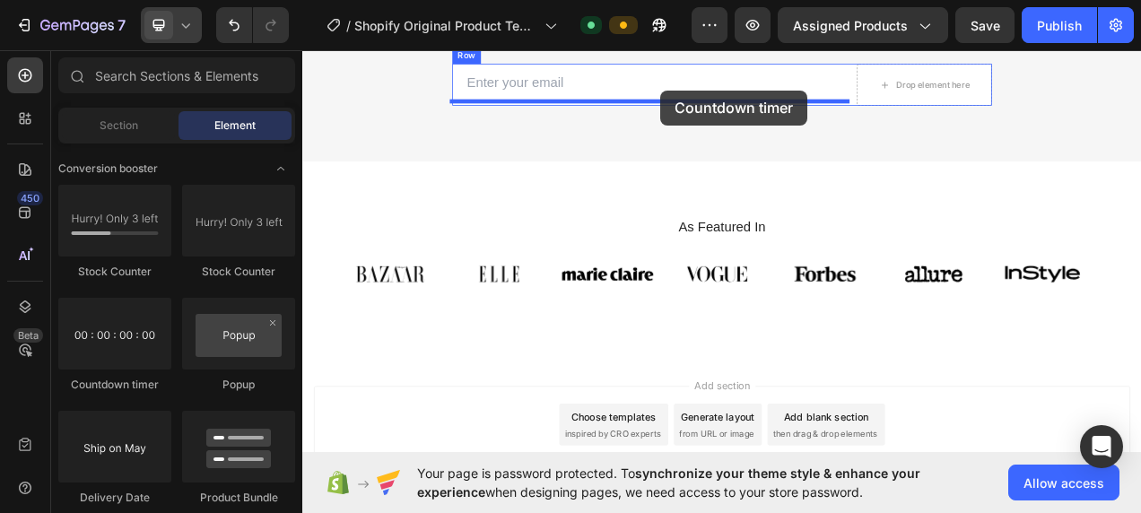
scroll to position [206, 0]
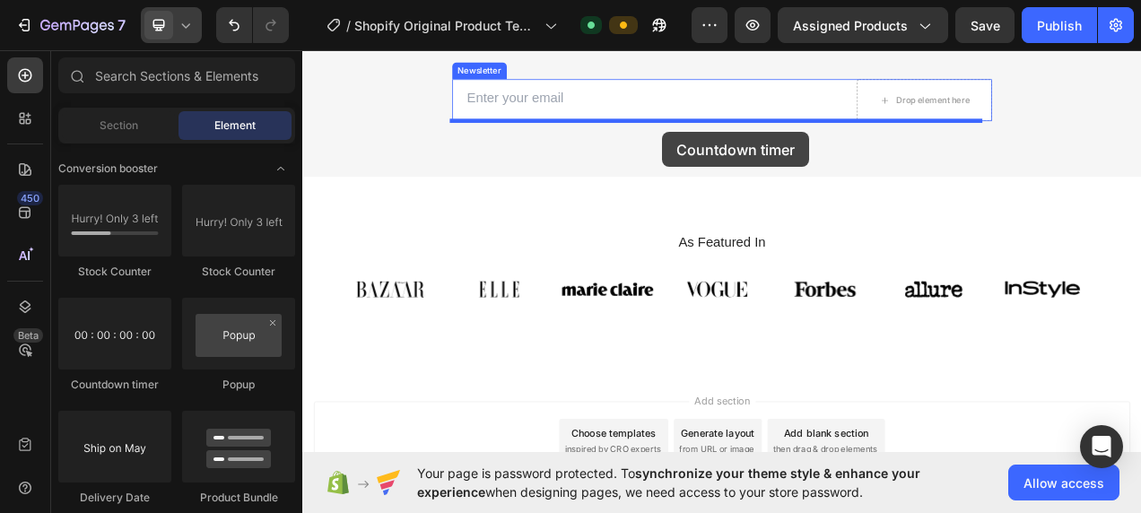
drag, startPoint x: 439, startPoint y: 376, endPoint x: 764, endPoint y: 157, distance: 391.5
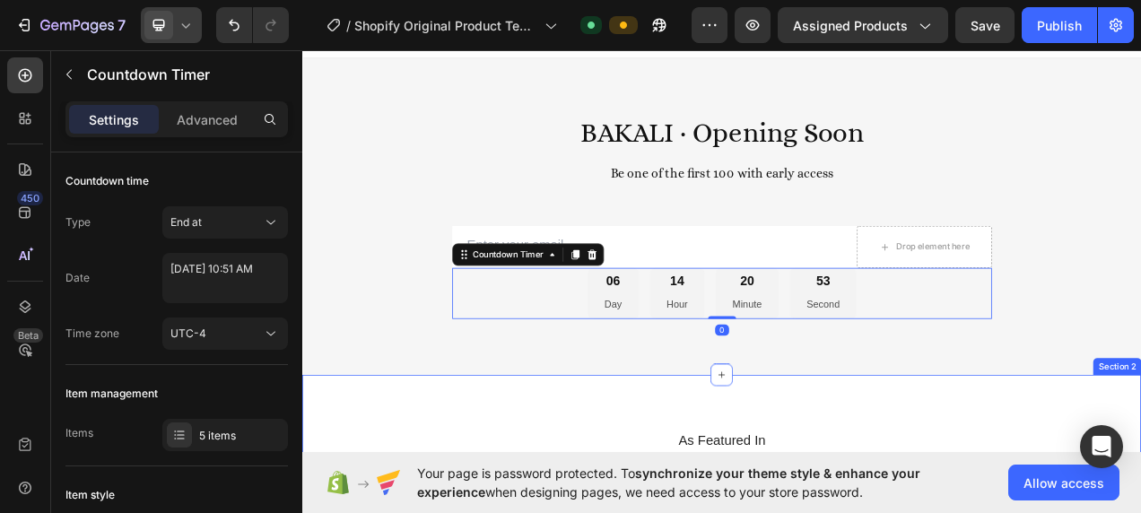
scroll to position [0, 0]
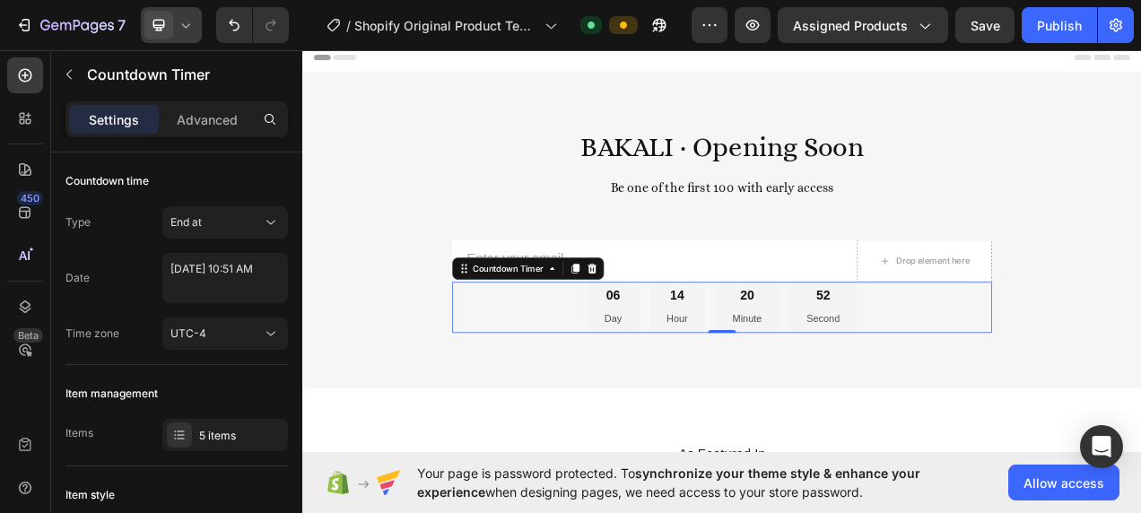
click at [698, 385] on p "Day" at bounding box center [701, 396] width 22 height 22
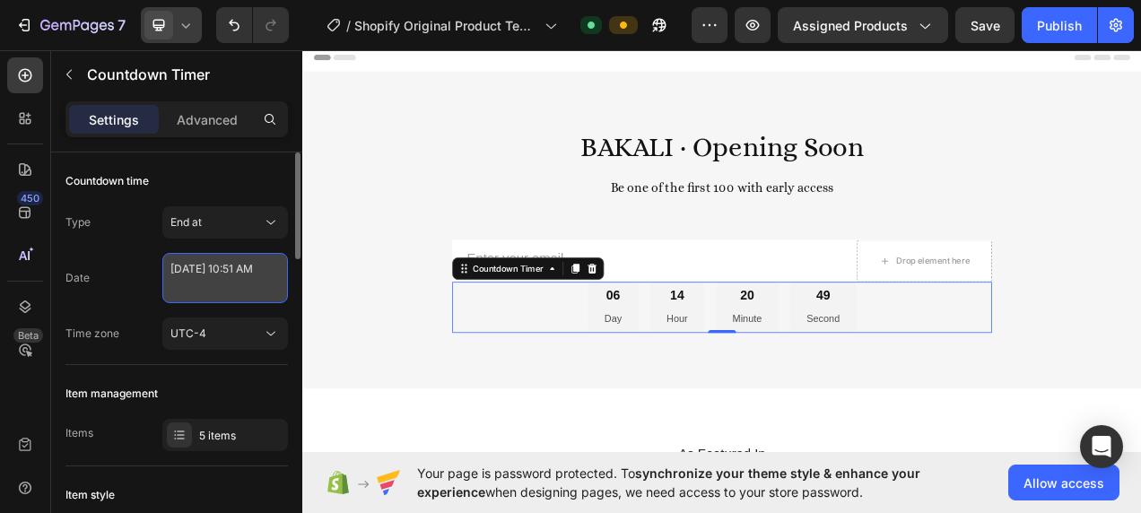
select select "10"
select select "51"
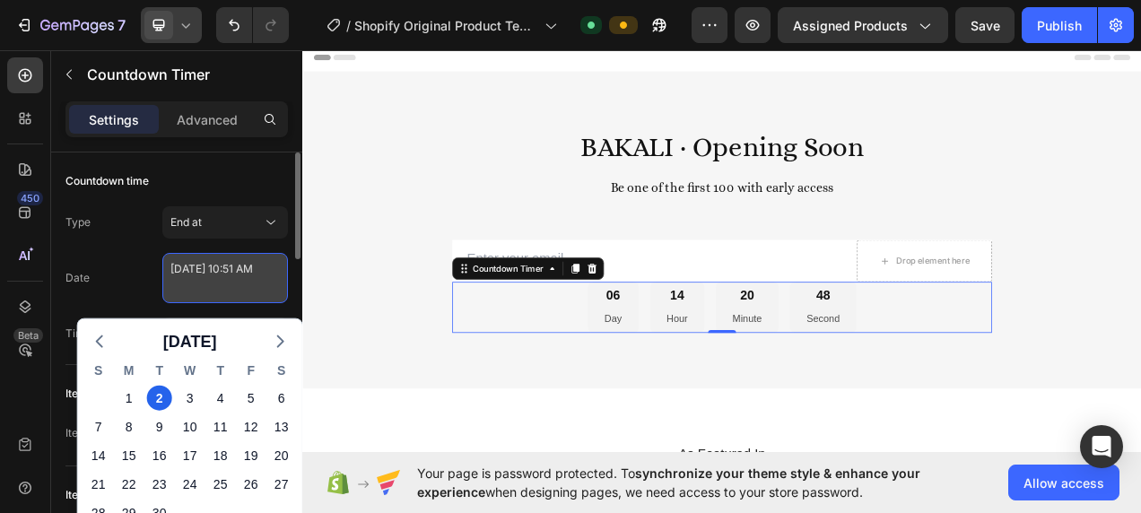
drag, startPoint x: 203, startPoint y: 277, endPoint x: 176, endPoint y: 267, distance: 28.7
click at [176, 267] on textarea "[DATE] 10:51 AM" at bounding box center [225, 278] width 126 height 50
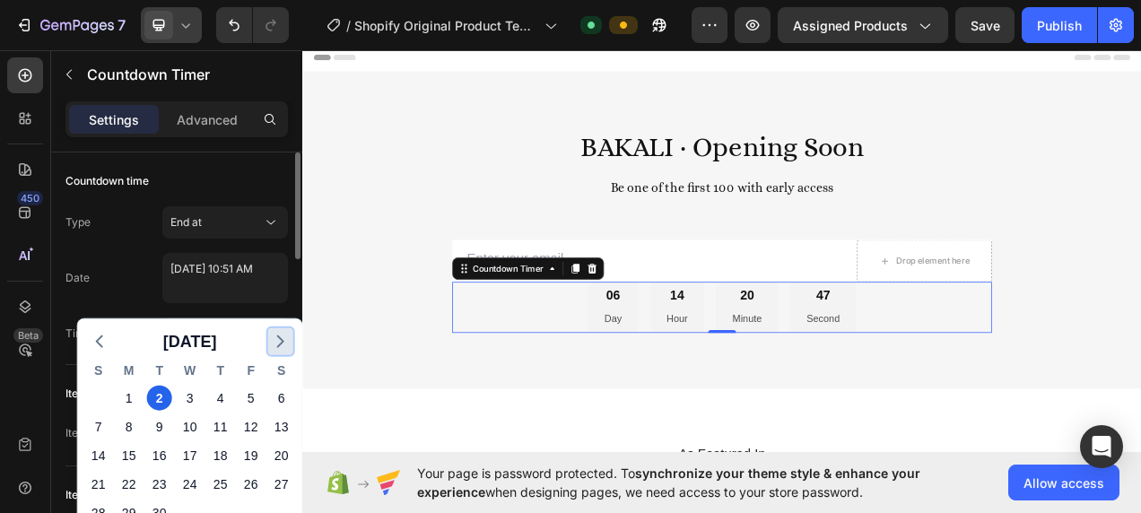
click at [275, 343] on icon "button" at bounding box center [281, 342] width 22 height 22
click at [195, 395] on div "1" at bounding box center [190, 398] width 25 height 25
type textarea "[DATE] 10:51 AM"
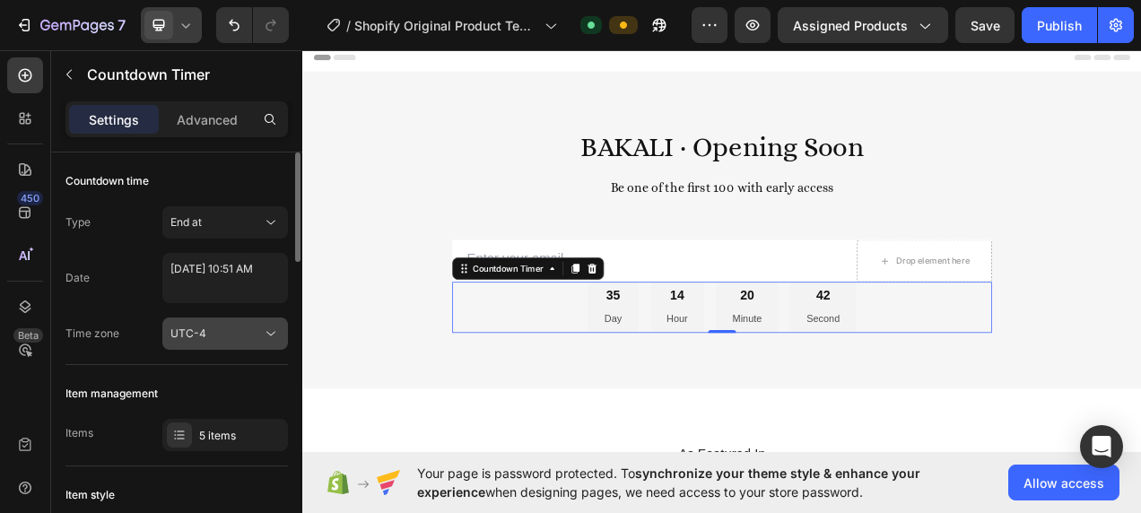
click at [237, 334] on div "UTC-4" at bounding box center [215, 334] width 91 height 16
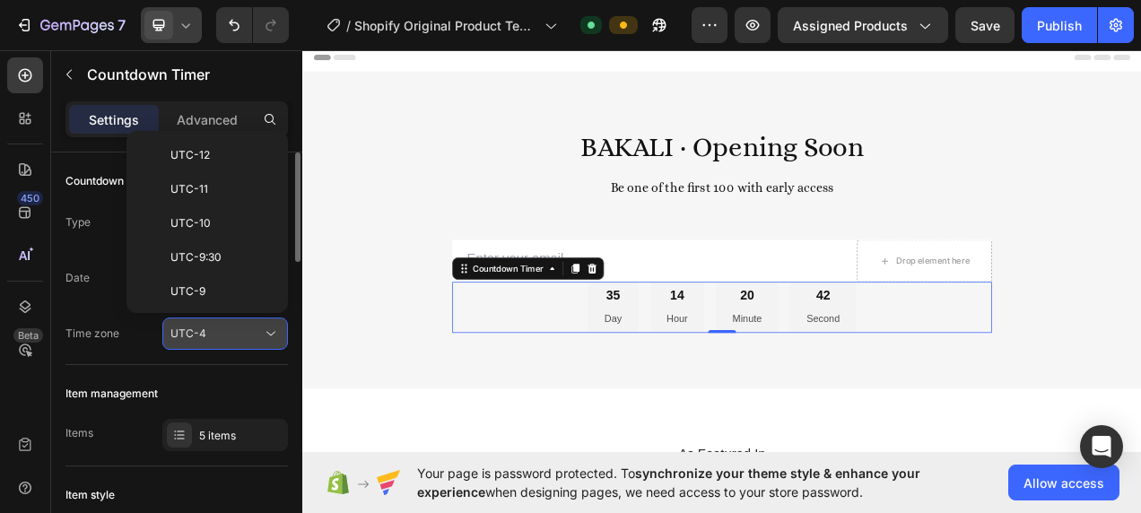
scroll to position [194, 0]
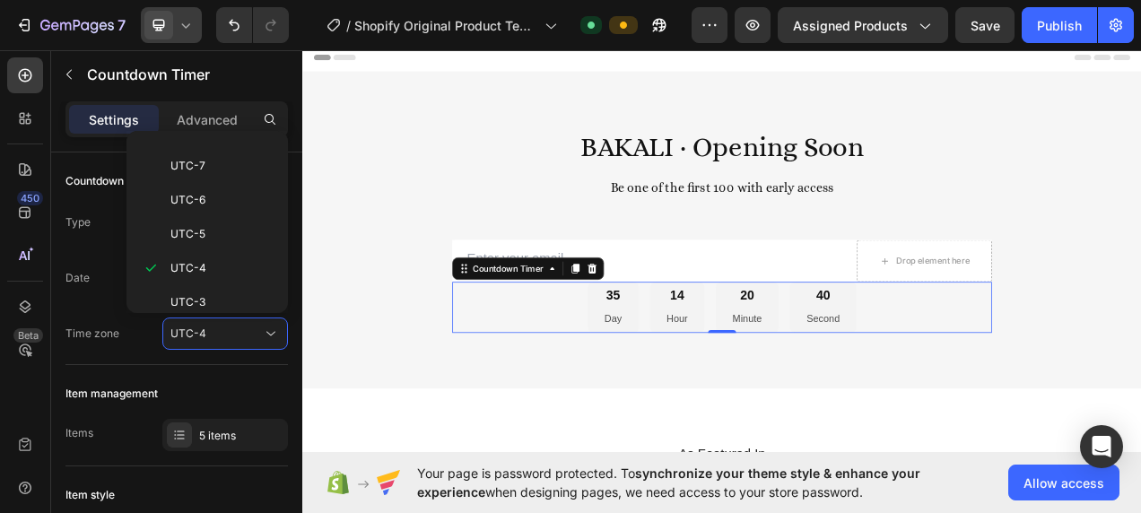
click at [118, 292] on div "Date [DATE] 10:51 AM" at bounding box center [176, 278] width 222 height 50
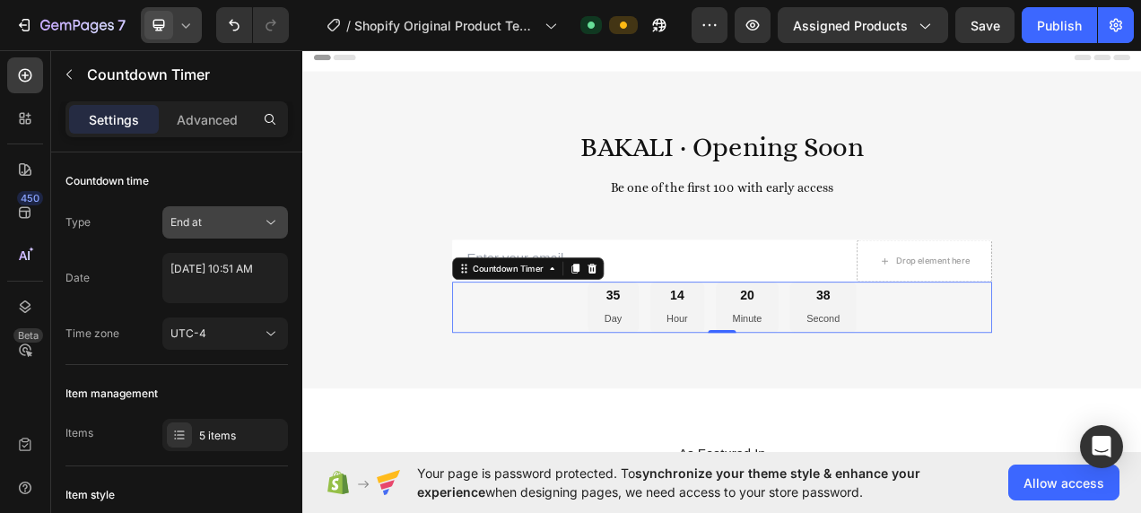
click at [215, 230] on div "End at" at bounding box center [224, 222] width 109 height 18
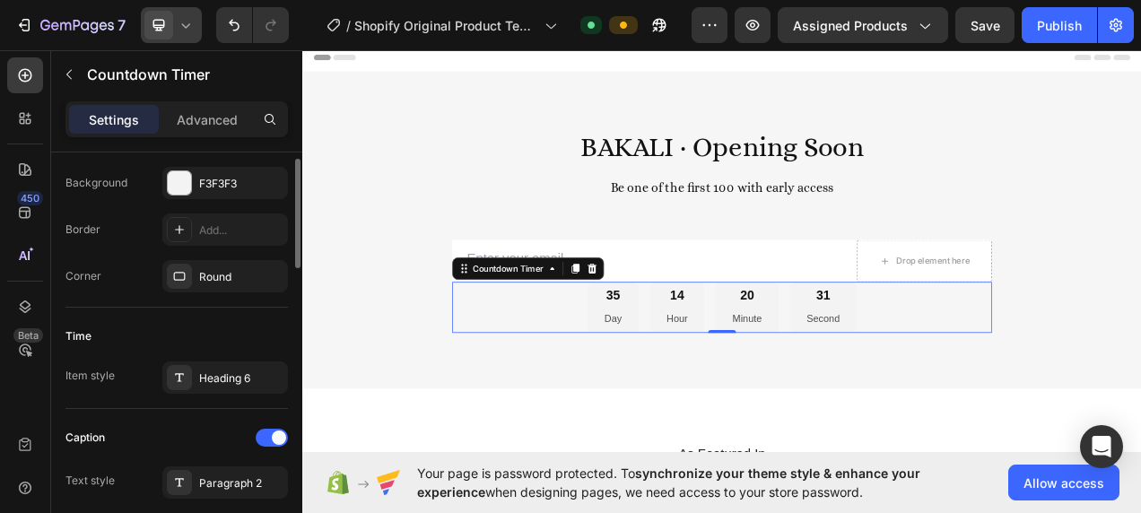
scroll to position [359, 0]
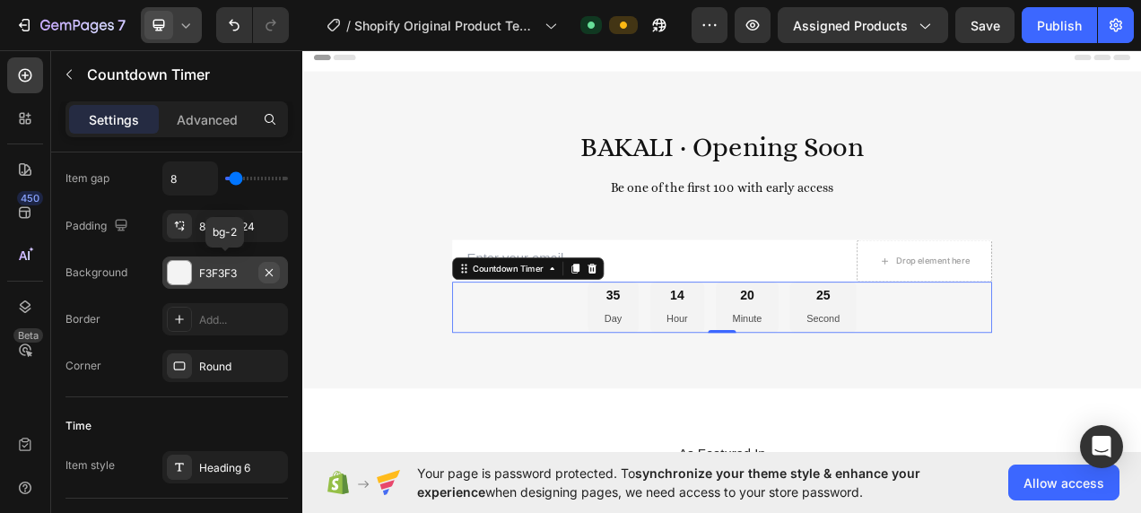
click at [265, 274] on icon "button" at bounding box center [269, 272] width 14 height 14
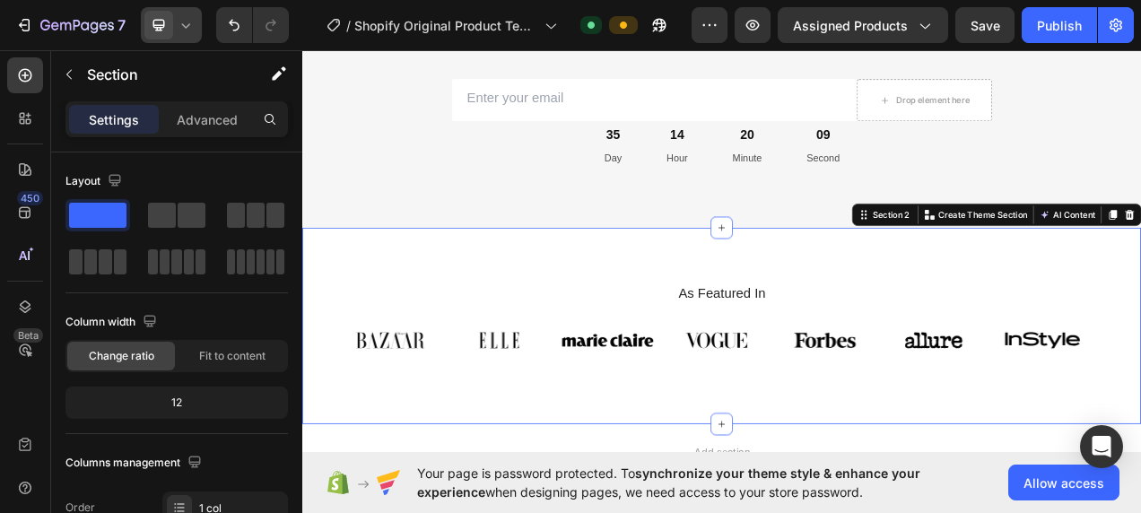
scroll to position [0, 0]
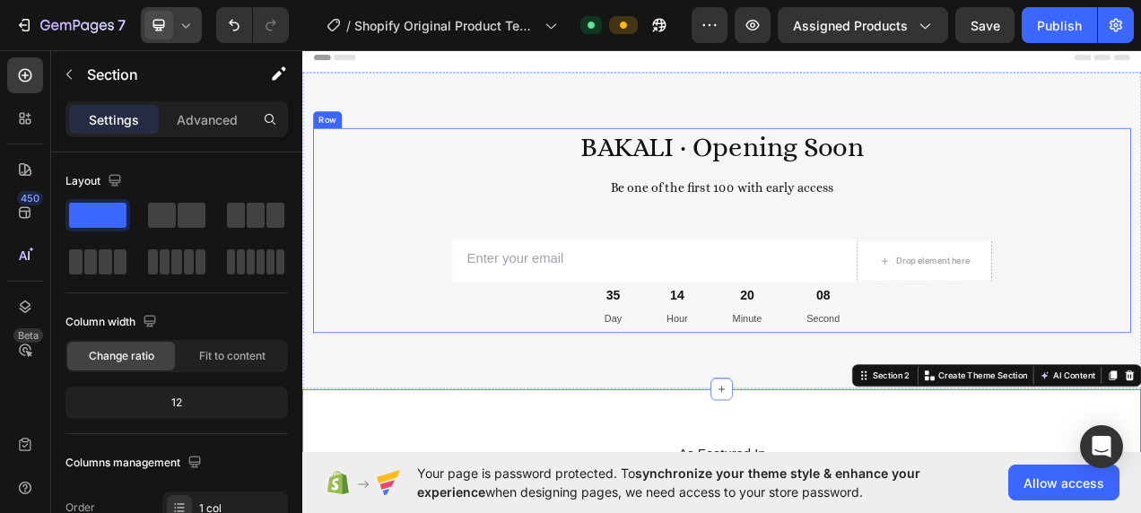
click at [411, 153] on div "BAKALI · Opening Soon Be one of the first 100 with early access Heading Row Ema…" at bounding box center [840, 283] width 1049 height 263
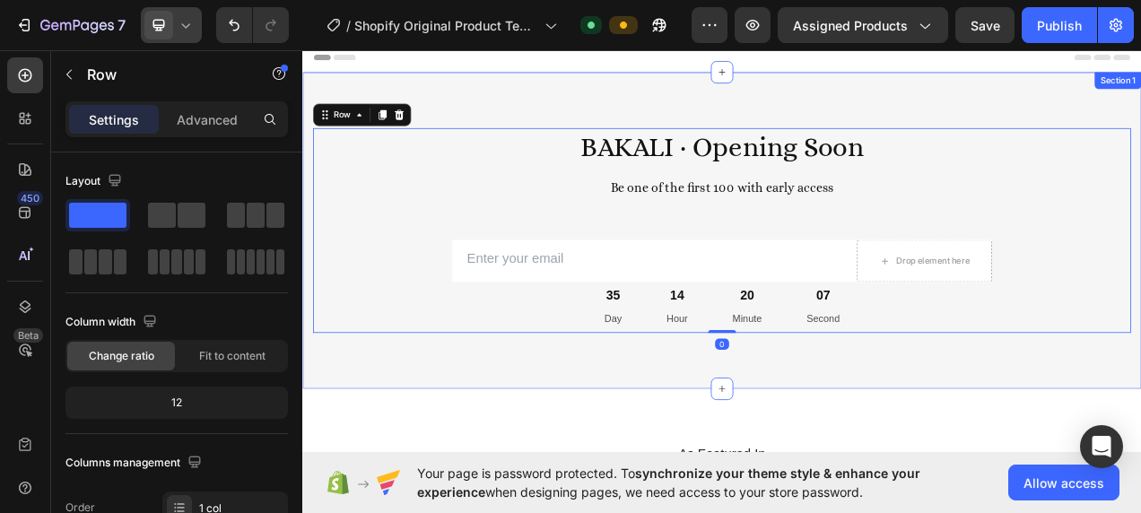
click at [412, 95] on div "BAKALI · Opening Soon Be one of the first 100 with early access Heading Row Ema…" at bounding box center [840, 283] width 1076 height 406
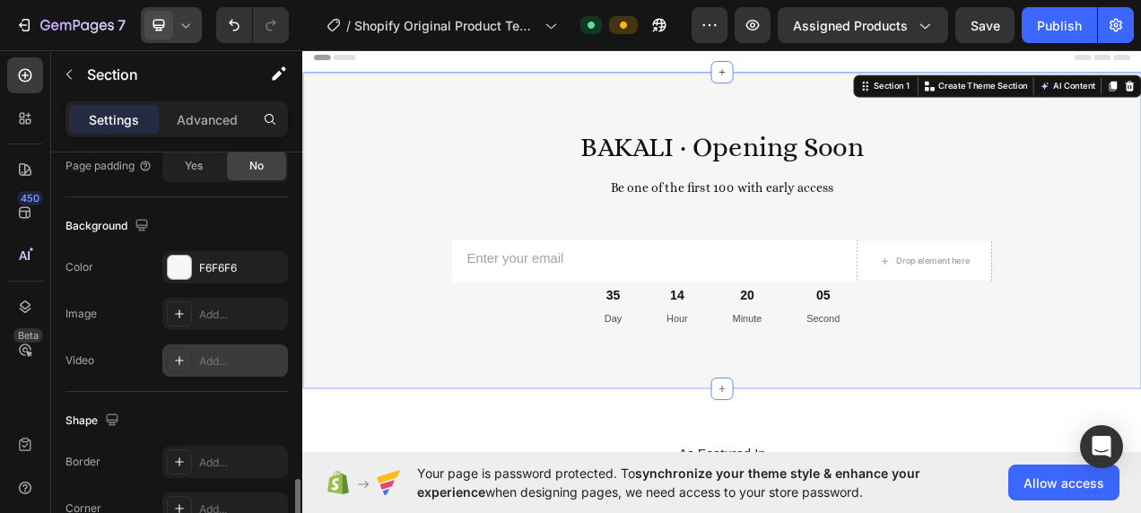
scroll to position [628, 0]
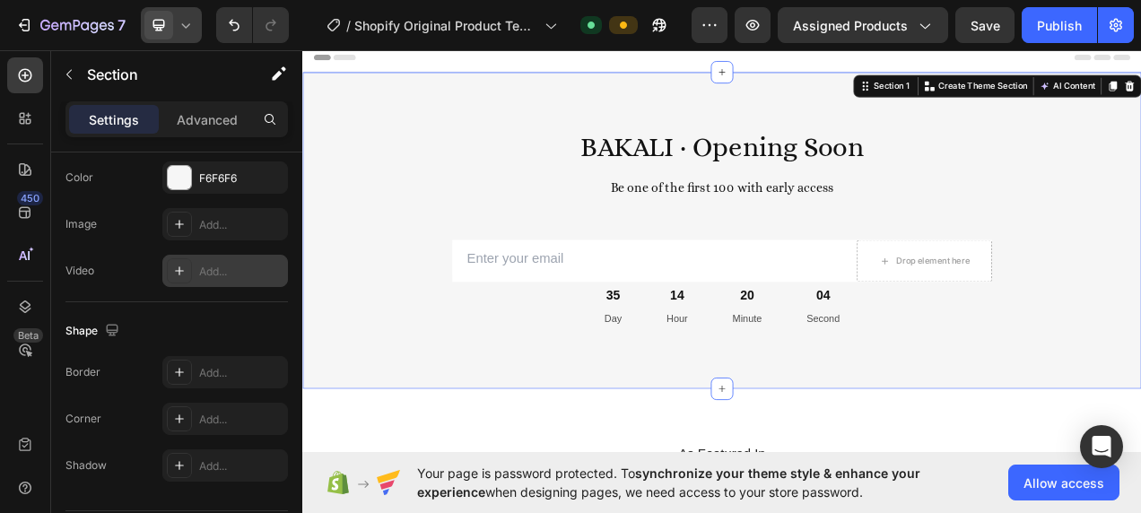
click at [216, 264] on div "Add..." at bounding box center [241, 272] width 84 height 16
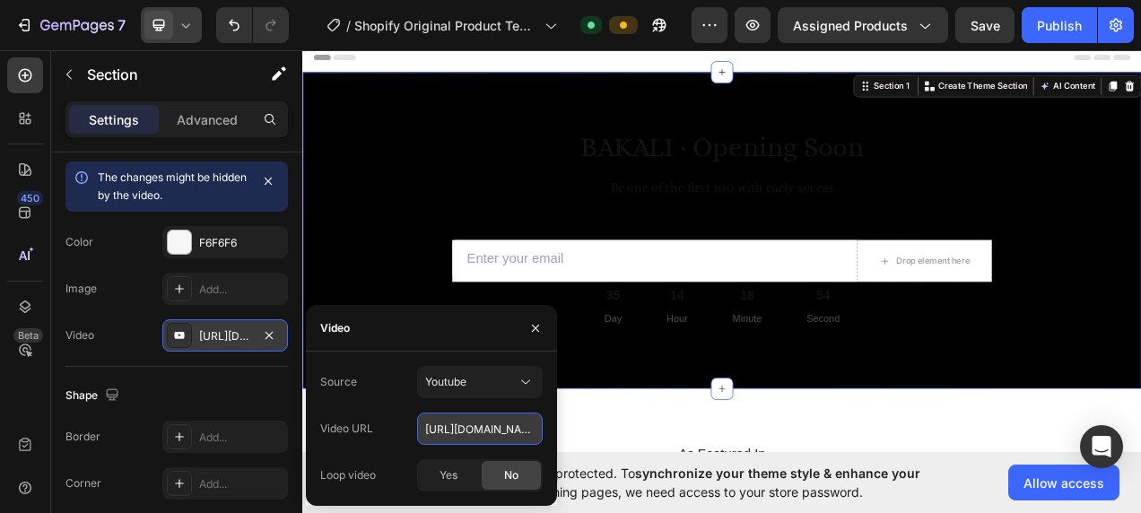
click at [504, 430] on input "[URL][DOMAIN_NAME]" at bounding box center [480, 428] width 126 height 32
paste input "G5RpJwCJDqc"
type input "[URL][DOMAIN_NAME]"
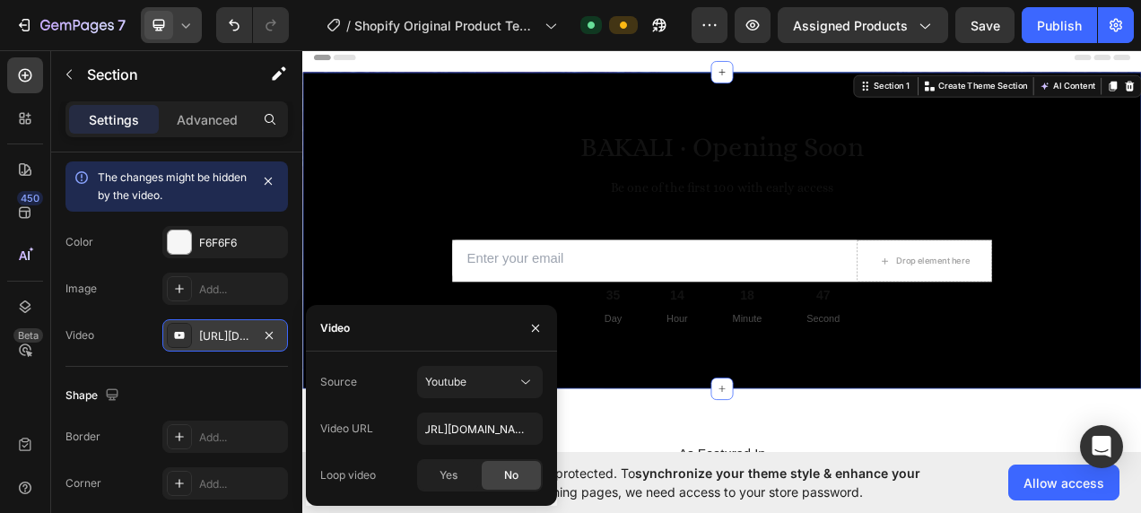
click at [402, 384] on div "Source Youtube" at bounding box center [431, 382] width 222 height 32
click at [538, 321] on icon "button" at bounding box center [535, 328] width 14 height 14
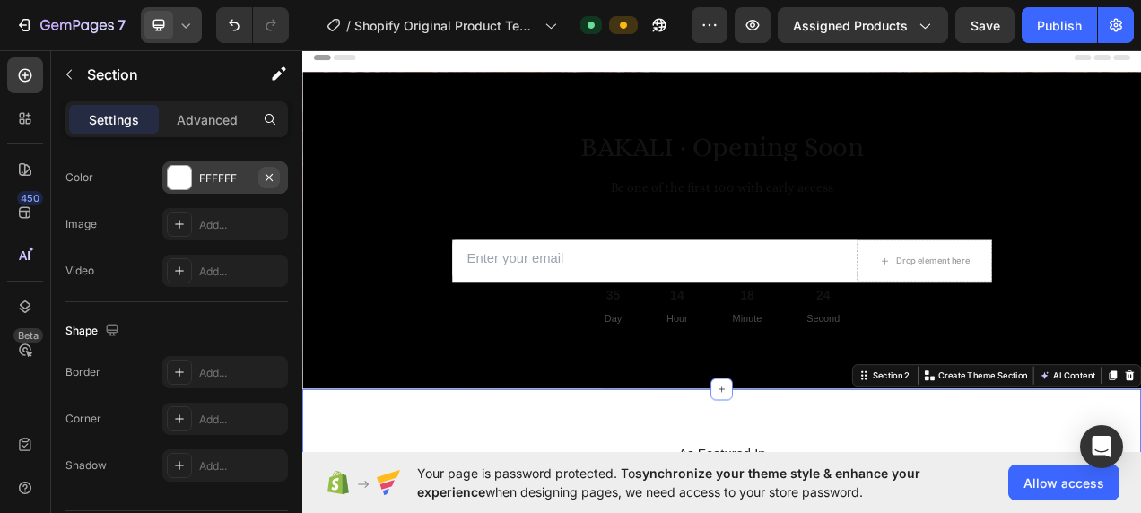
click at [271, 178] on icon "button" at bounding box center [269, 177] width 14 height 14
click at [27, 80] on icon at bounding box center [25, 75] width 13 height 13
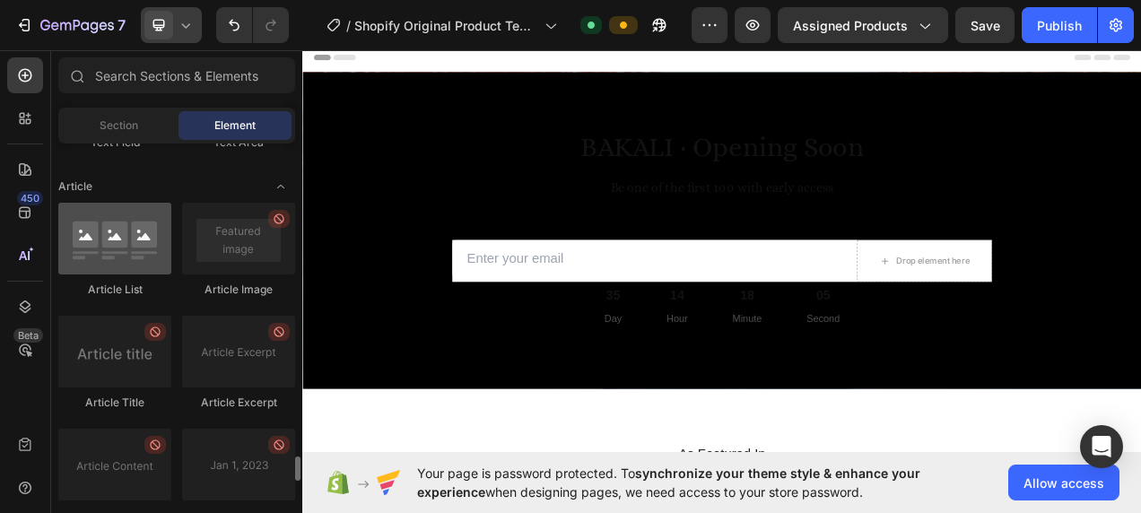
scroll to position [5021, 0]
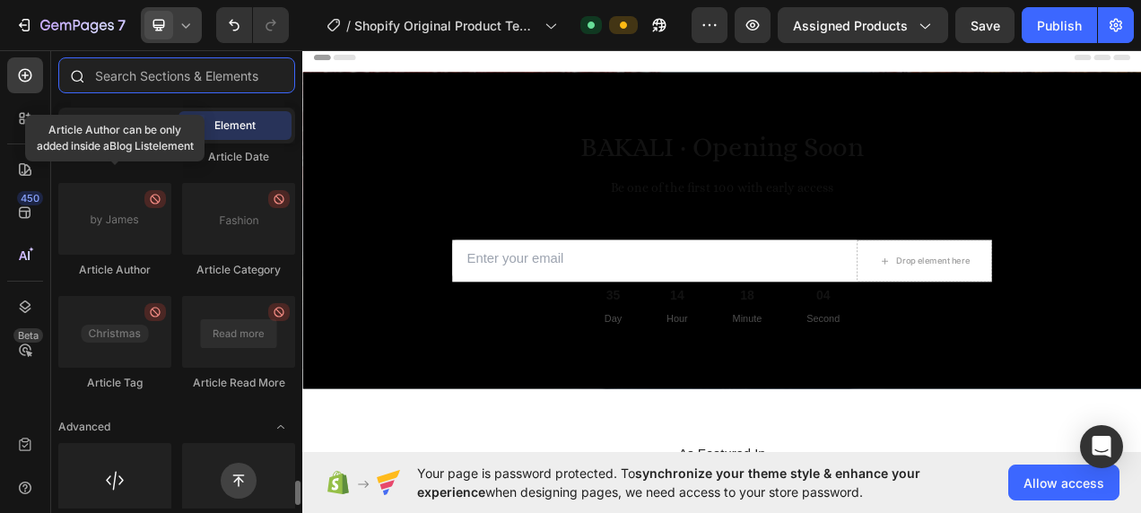
click at [188, 72] on input "text" at bounding box center [176, 75] width 237 height 36
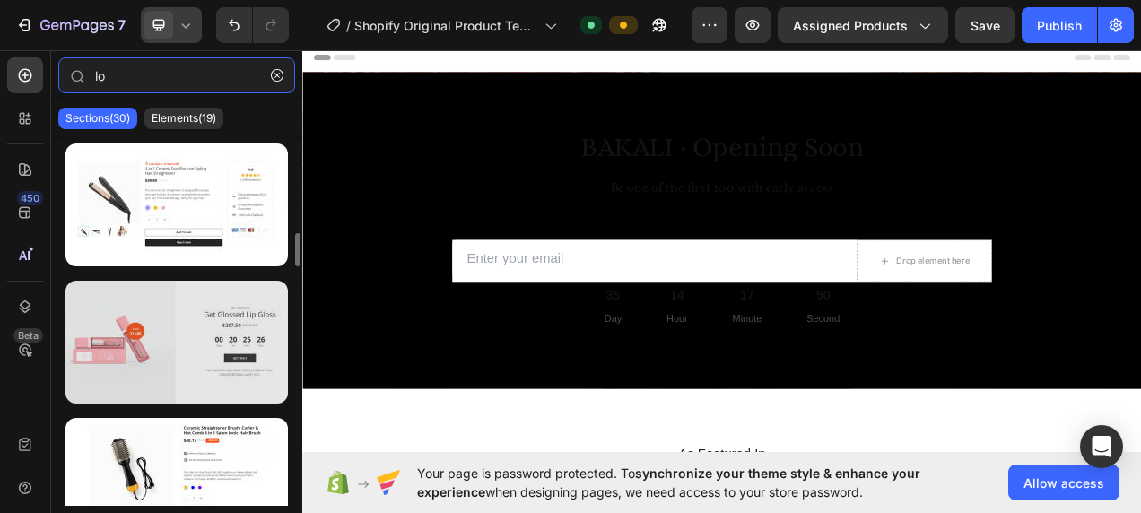
scroll to position [90, 0]
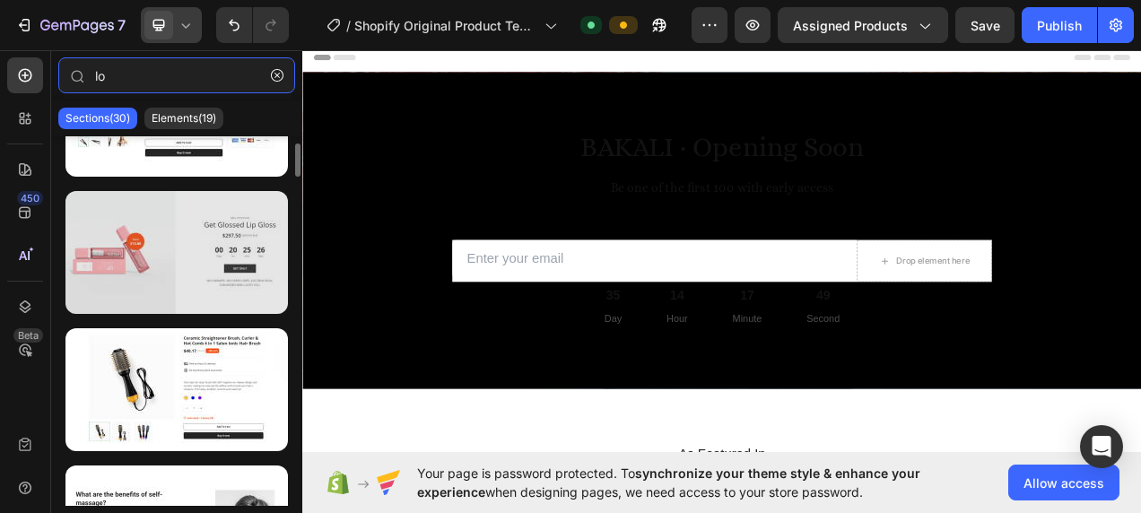
type input "lo"
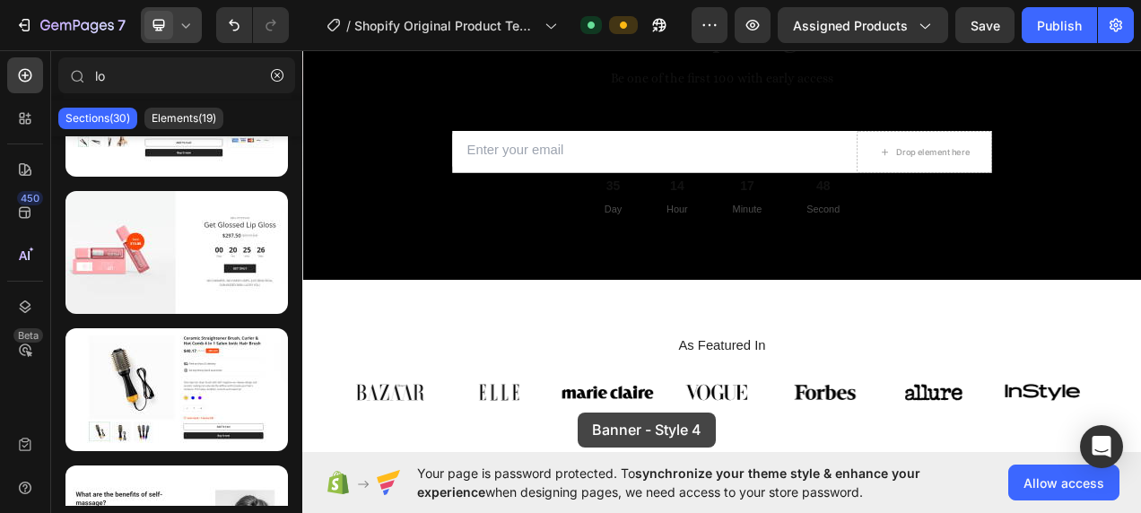
scroll to position [376, 0]
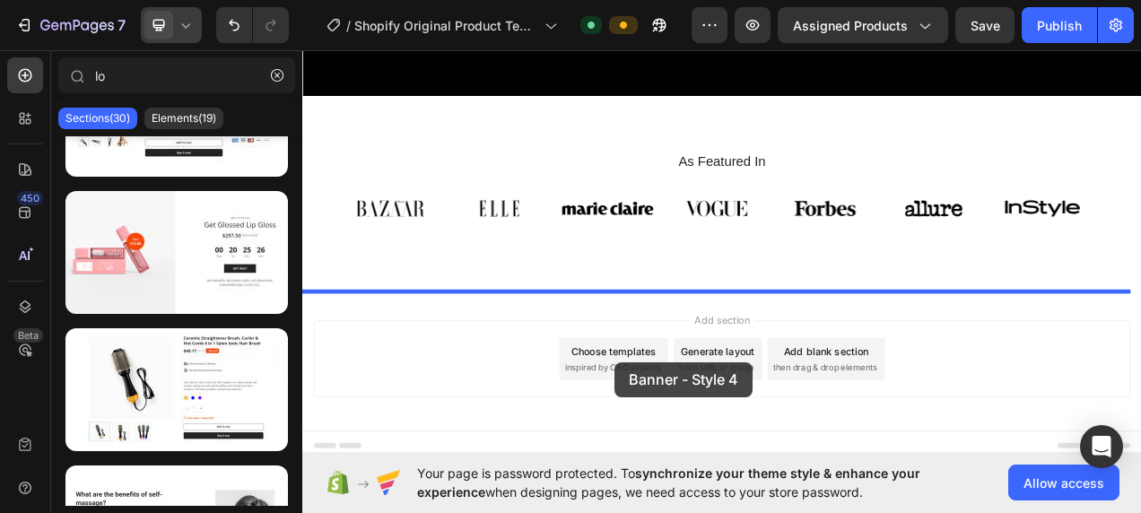
drag, startPoint x: 480, startPoint y: 316, endPoint x: 710, endPoint y: 447, distance: 265.0
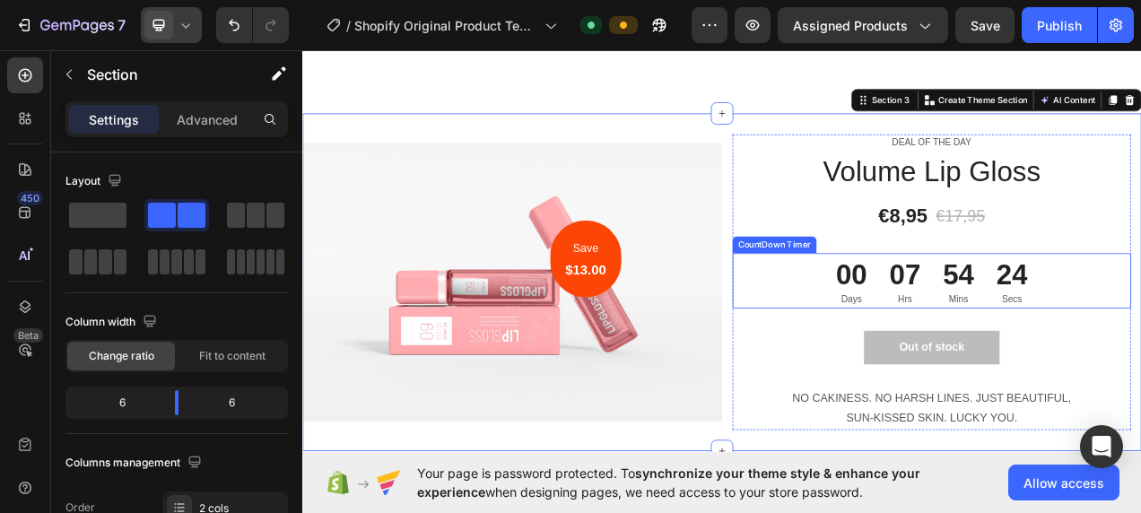
scroll to position [645, 0]
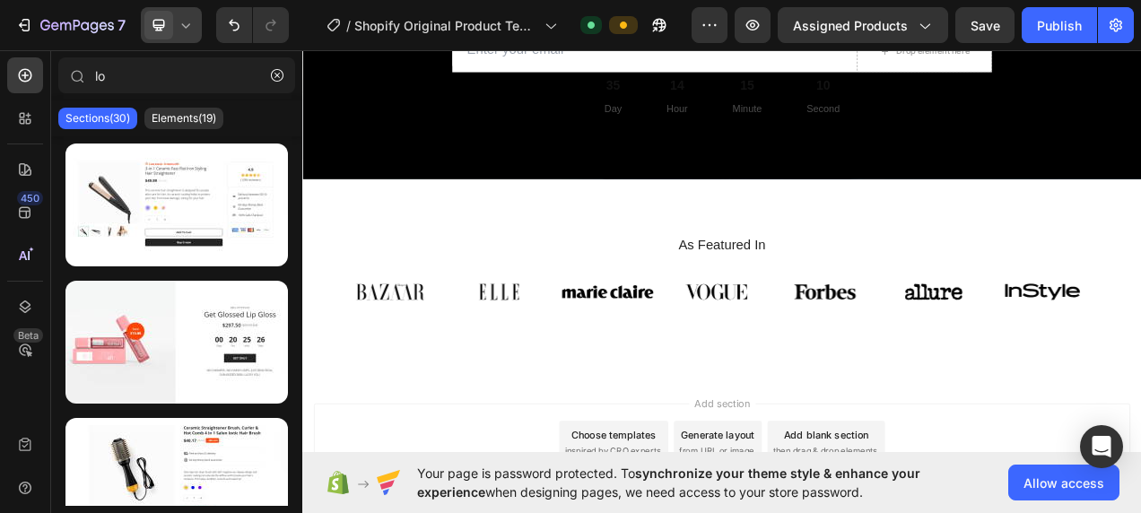
scroll to position [0, 0]
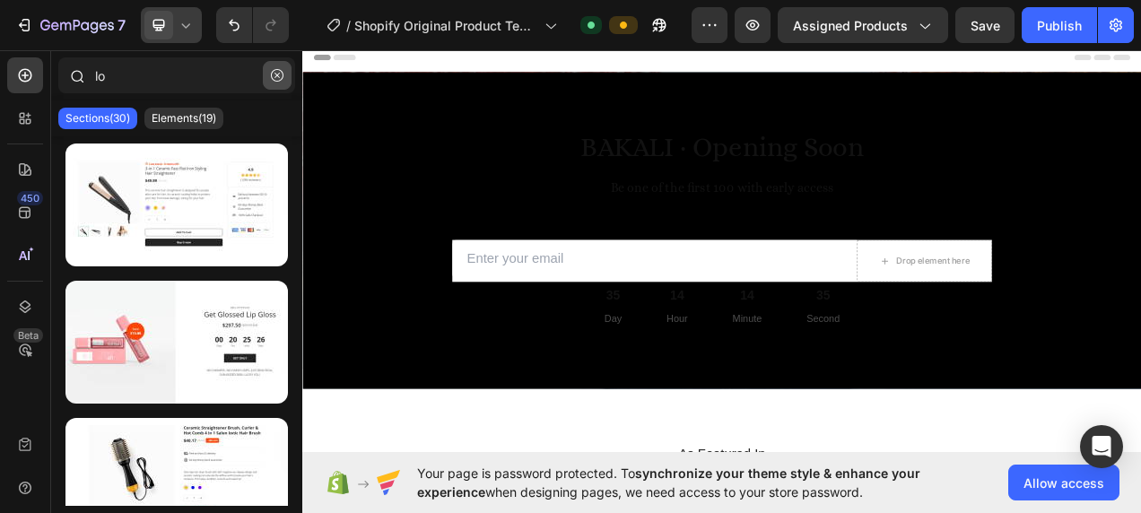
drag, startPoint x: 282, startPoint y: 74, endPoint x: 84, endPoint y: 251, distance: 265.4
click at [282, 74] on icon "button" at bounding box center [277, 75] width 13 height 13
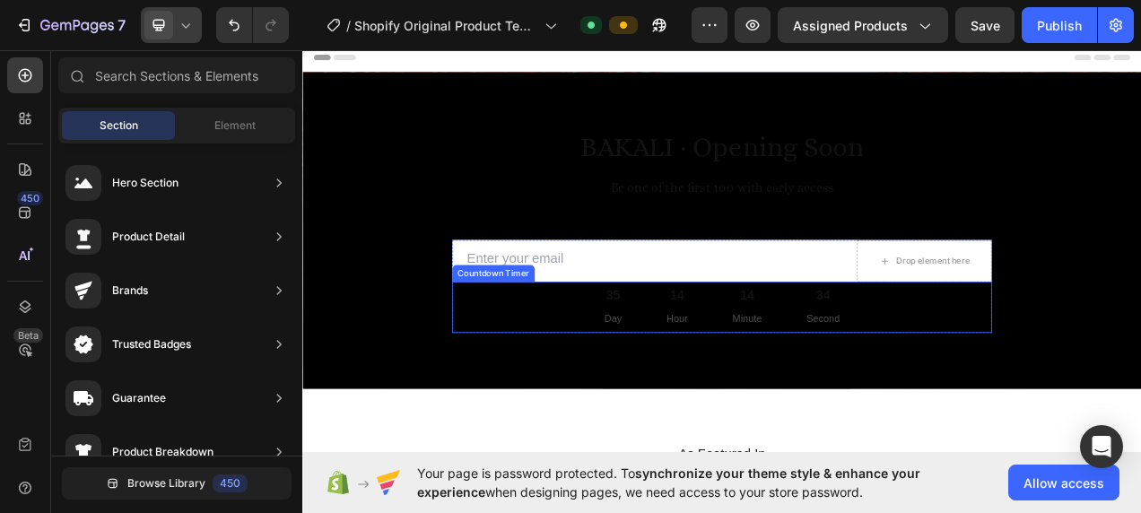
scroll to position [359, 0]
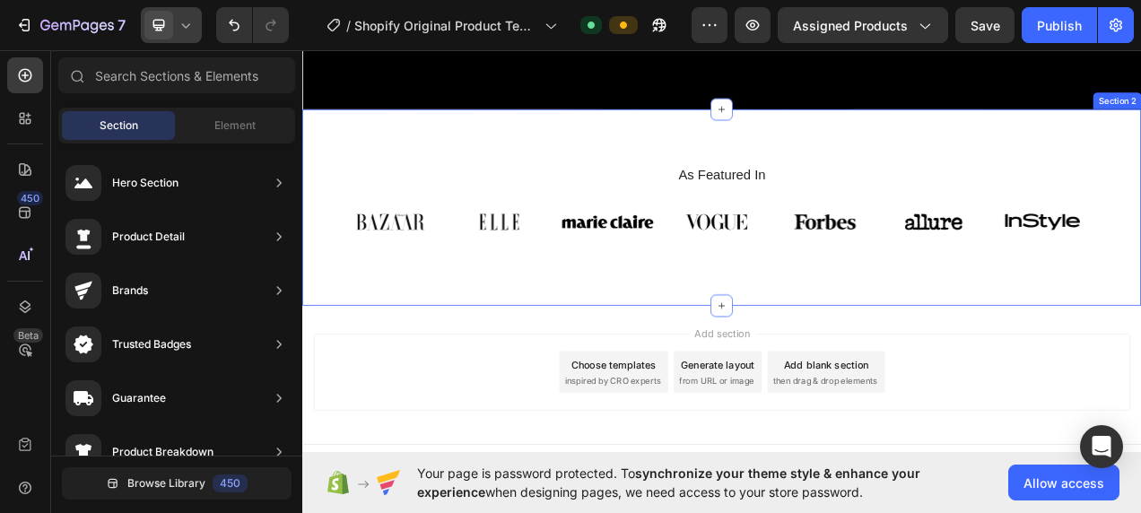
click at [473, 348] on div "As Featured In Heading Image Image Image Image Image Image Image Carousel Row S…" at bounding box center [840, 253] width 1076 height 252
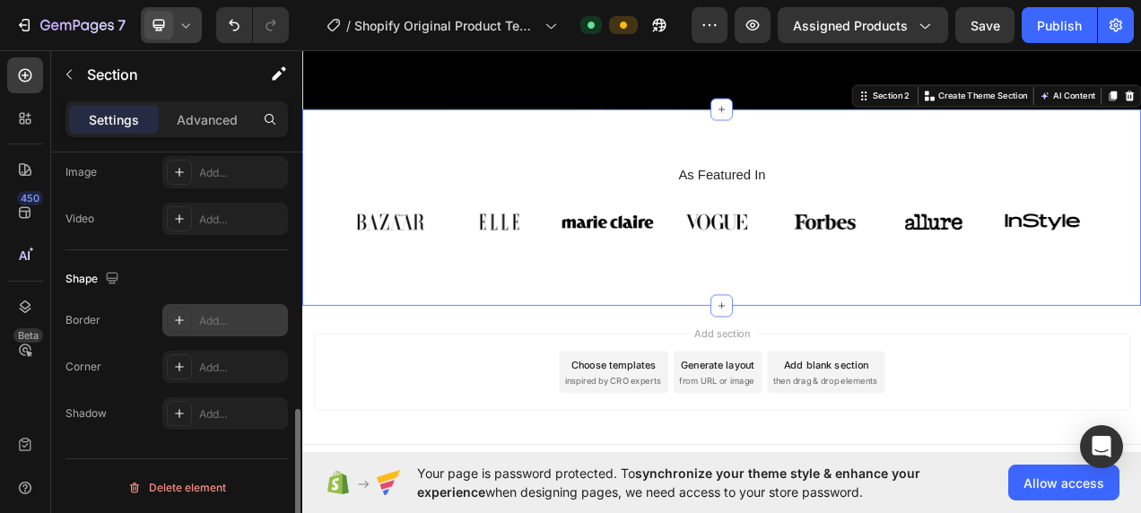
scroll to position [590, 0]
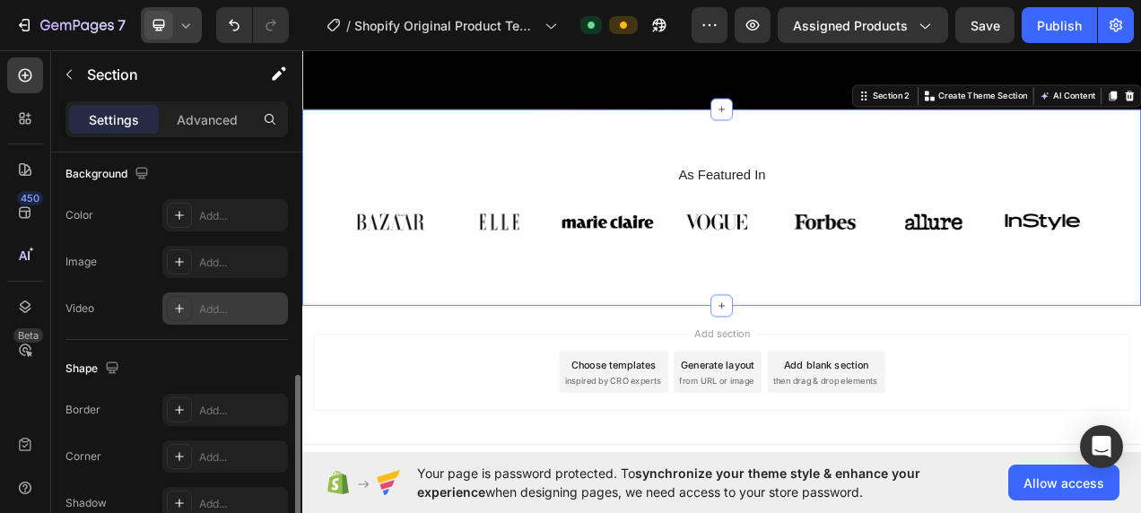
click at [219, 304] on div "Add..." at bounding box center [241, 309] width 84 height 16
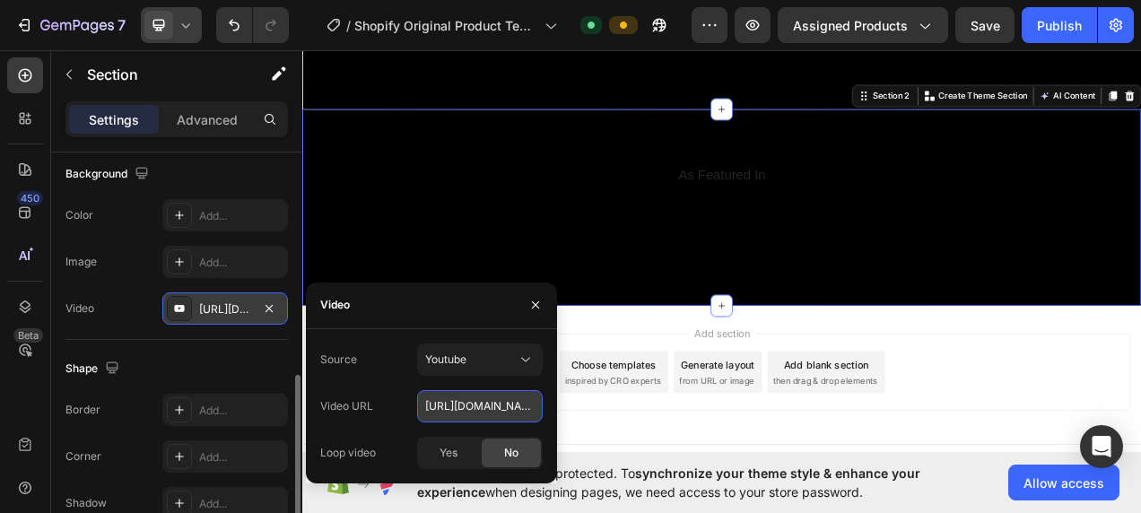
click at [504, 412] on input "[URL][DOMAIN_NAME]" at bounding box center [480, 406] width 126 height 32
paste input "svAZPM6a1y0&list=RDsvAZPM6a1y0&start_radio=1"
type input "[URL][DOMAIN_NAME]"
click at [543, 352] on div "Source Youtube Video URL [URL][DOMAIN_NAME] Loop video Yes No" at bounding box center [431, 406] width 251 height 126
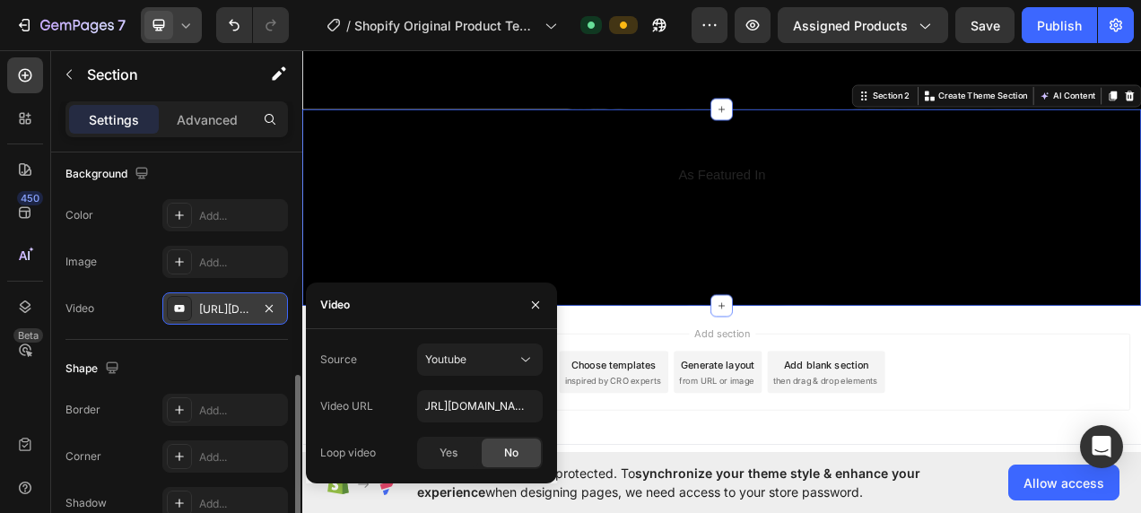
scroll to position [0, 0]
click at [721, 512] on div "Add section Choose templates inspired by CRO experts Generate layout from URL o…" at bounding box center [840, 468] width 1076 height 178
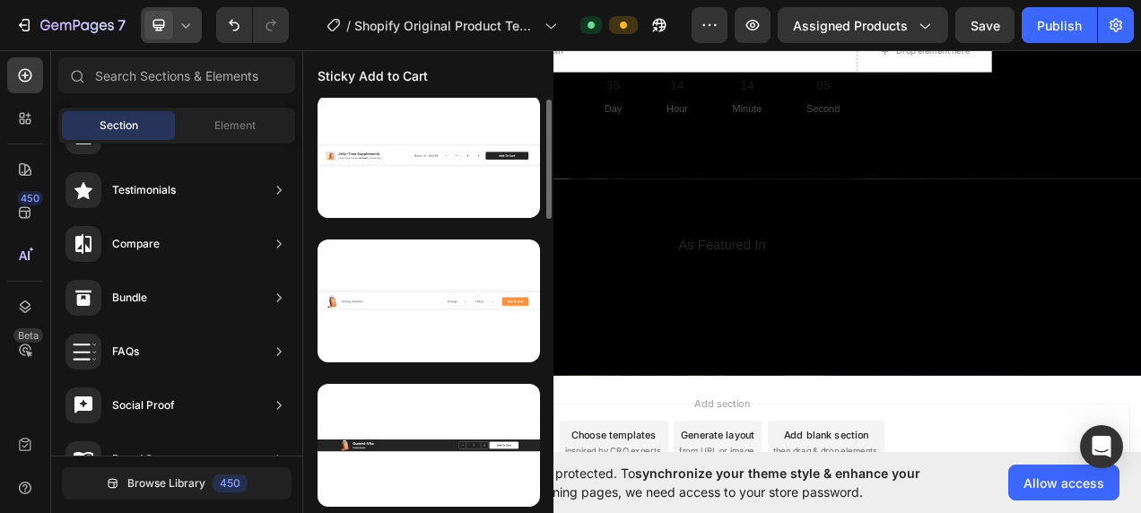
scroll to position [11, 0]
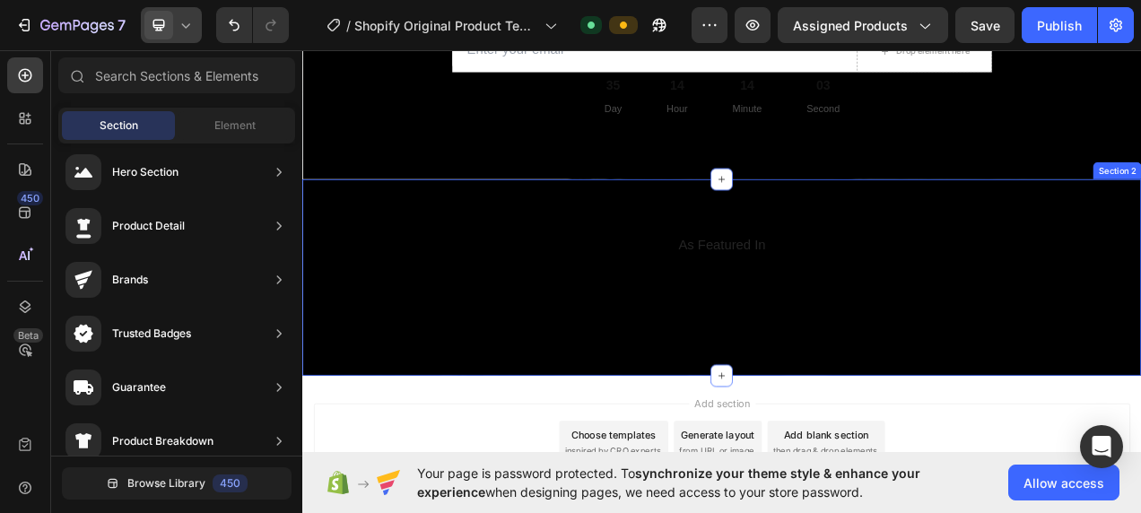
click at [445, 268] on div at bounding box center [840, 343] width 1076 height 252
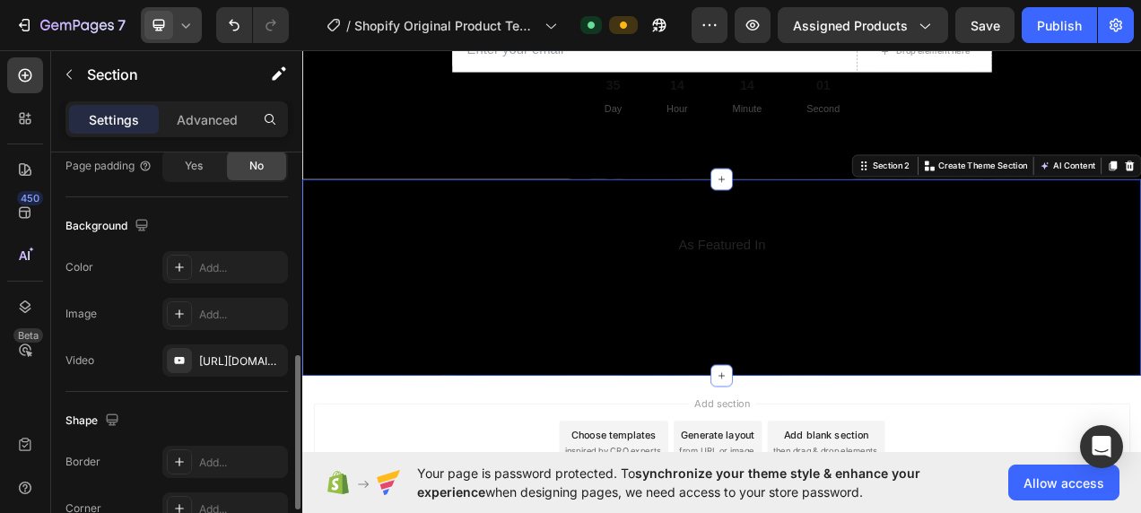
scroll to position [628, 0]
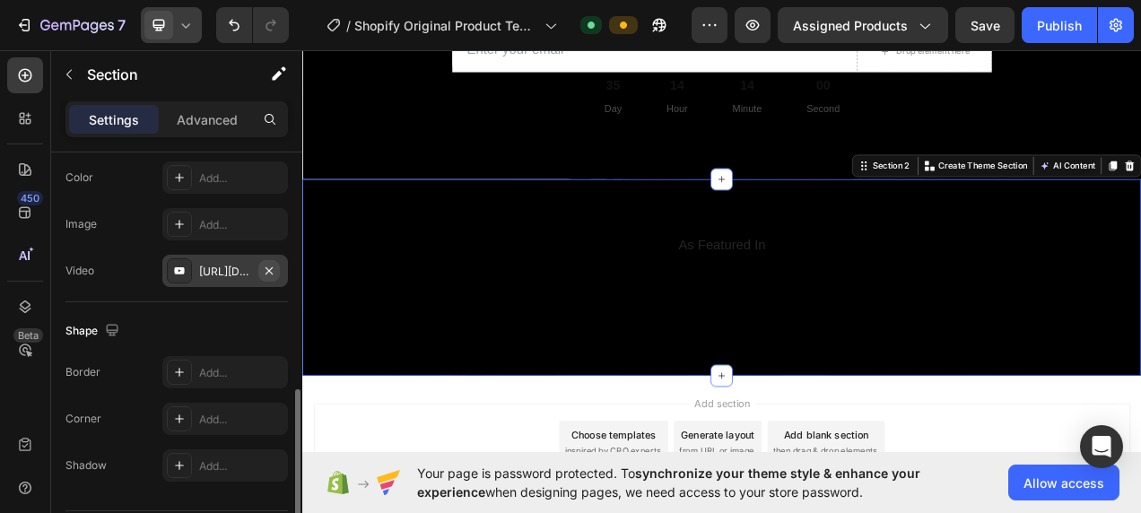
click at [267, 270] on icon "button" at bounding box center [268, 269] width 7 height 7
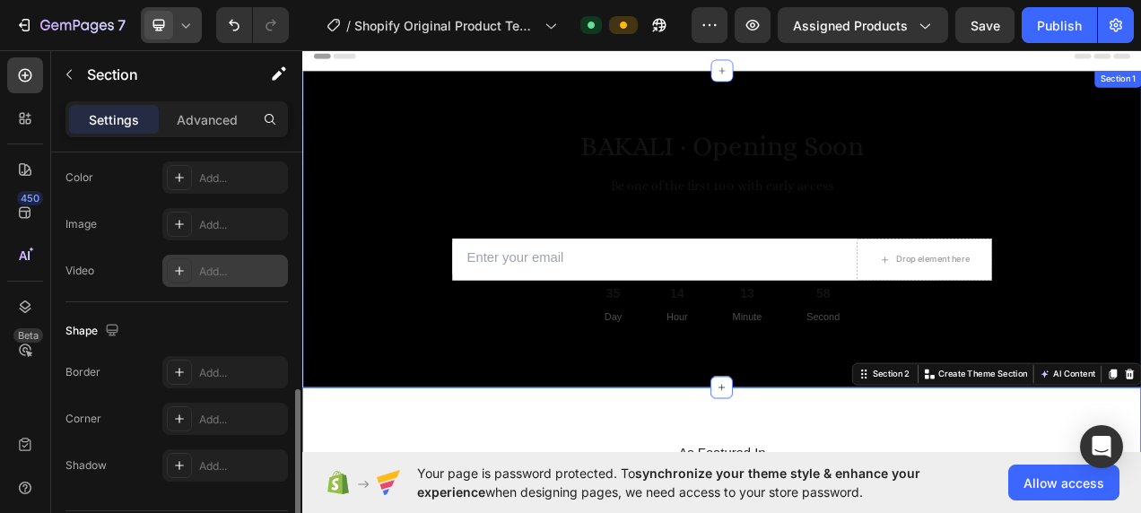
scroll to position [0, 0]
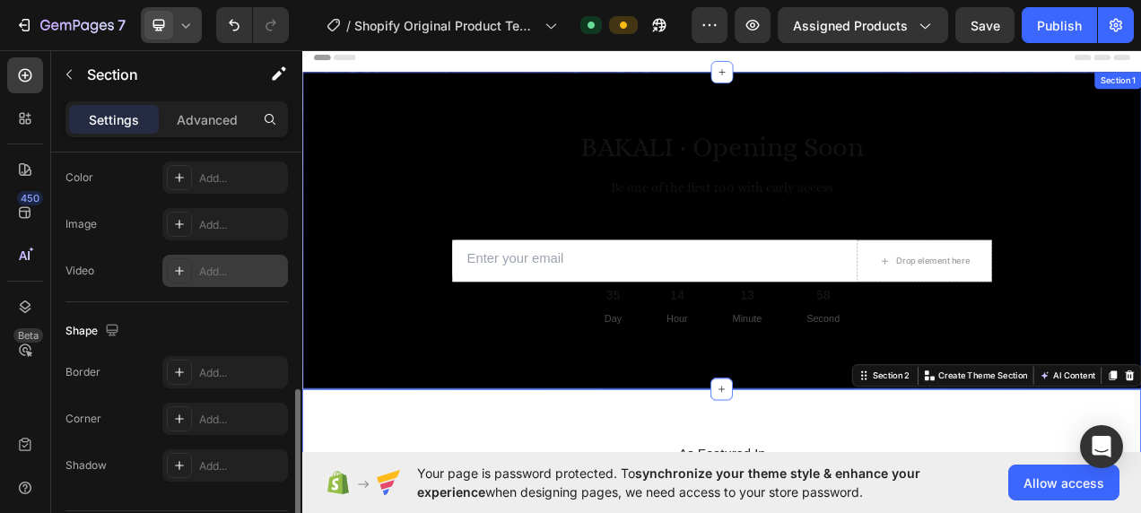
click at [421, 129] on div at bounding box center [840, 283] width 1076 height 406
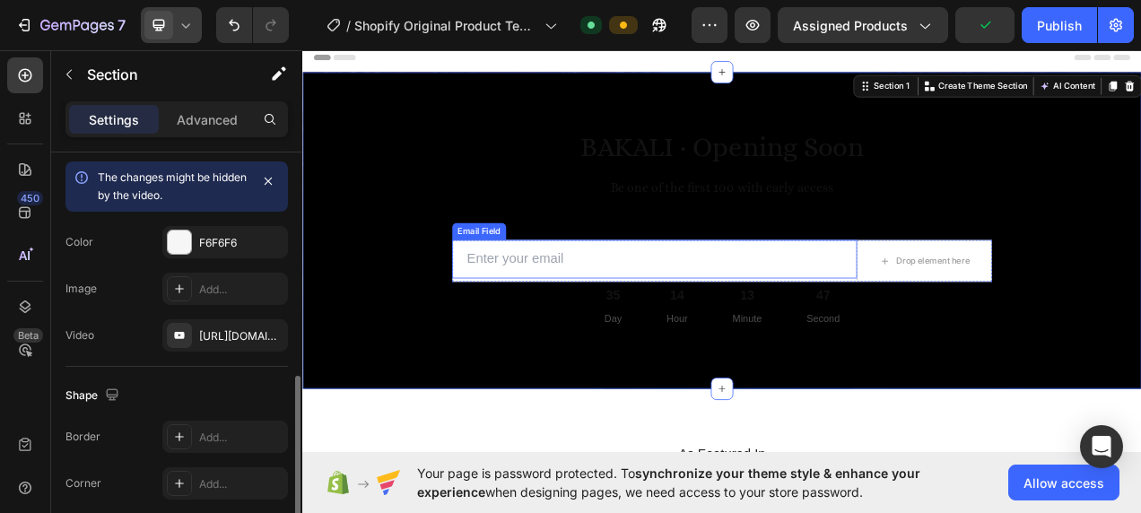
click at [764, 336] on input "email" at bounding box center [753, 319] width 519 height 49
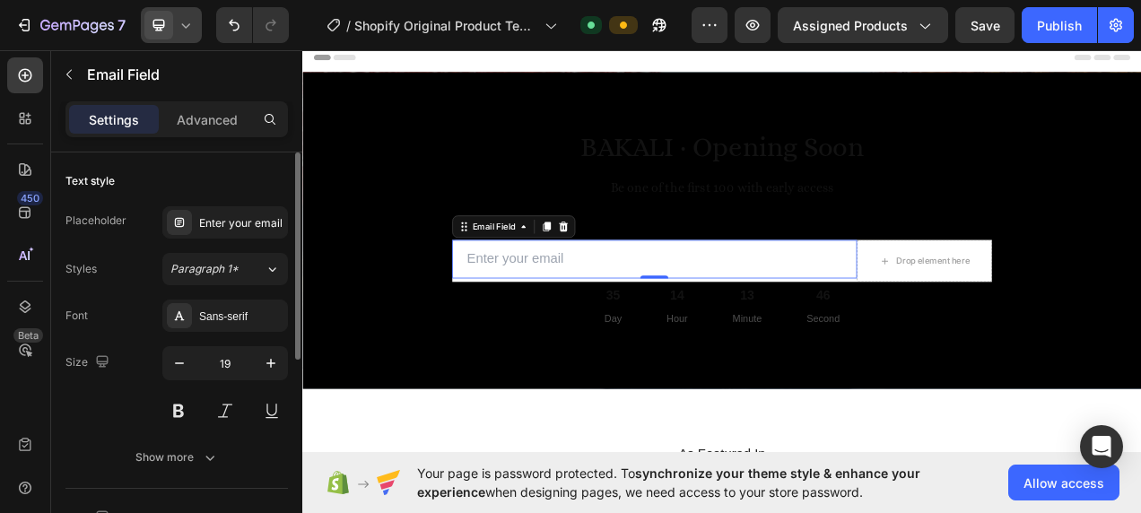
click at [244, 179] on div "Text style" at bounding box center [176, 181] width 222 height 29
click at [181, 456] on div "Show more" at bounding box center [176, 457] width 83 height 18
click at [143, 399] on div "Size 19" at bounding box center [176, 386] width 222 height 81
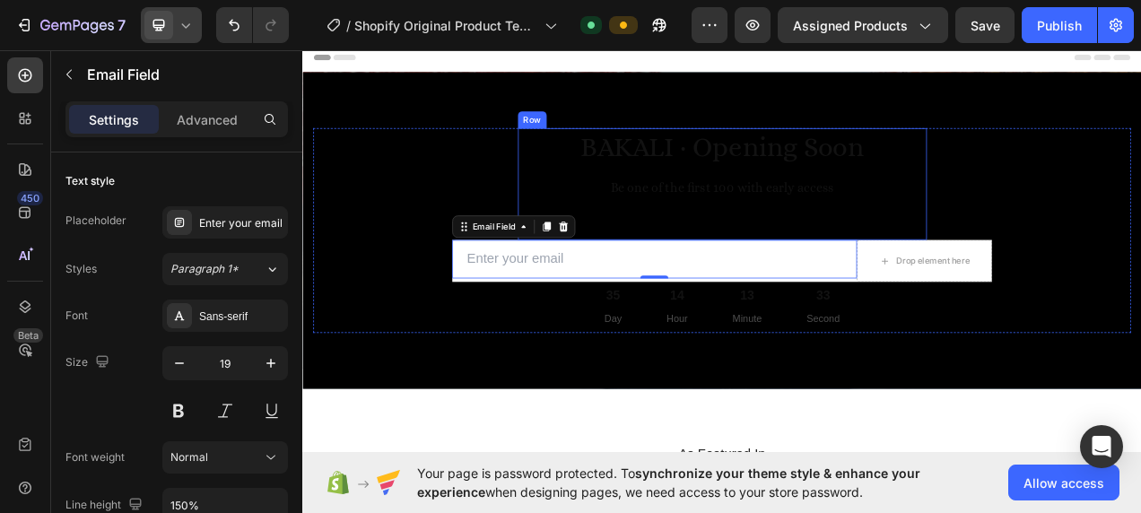
click at [857, 273] on div "BAKALI · Opening Soon Be one of the first 100 with early access Heading" at bounding box center [840, 223] width 525 height 143
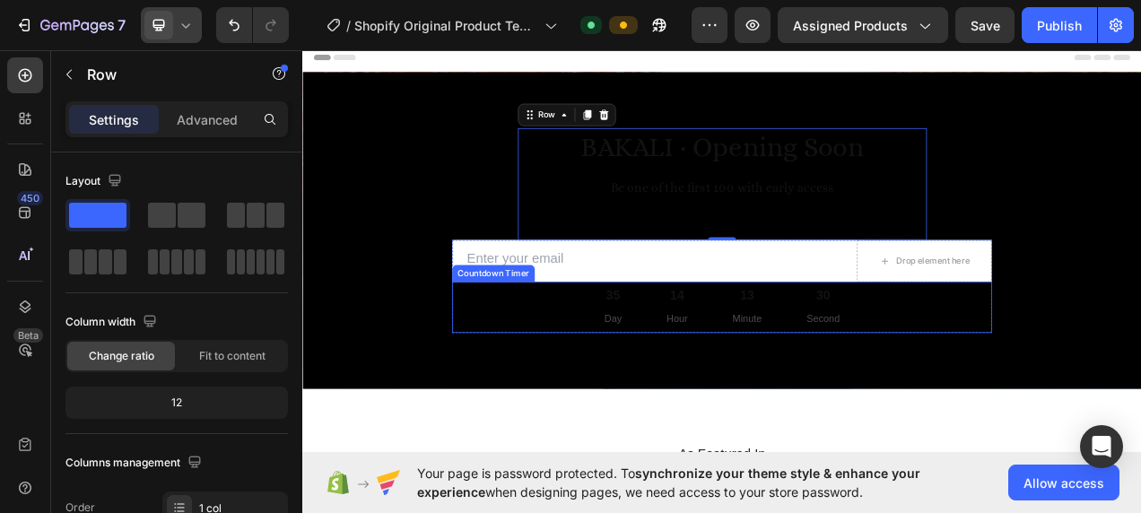
click at [595, 374] on div "35 Day 14 Hour 13 Minute 30 Second" at bounding box center [840, 381] width 692 height 65
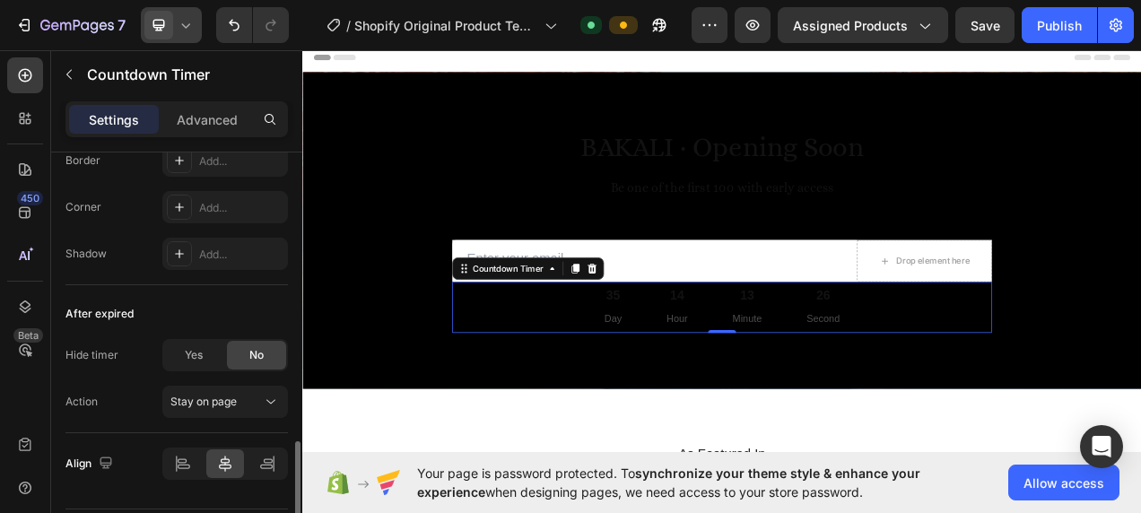
scroll to position [1124, 0]
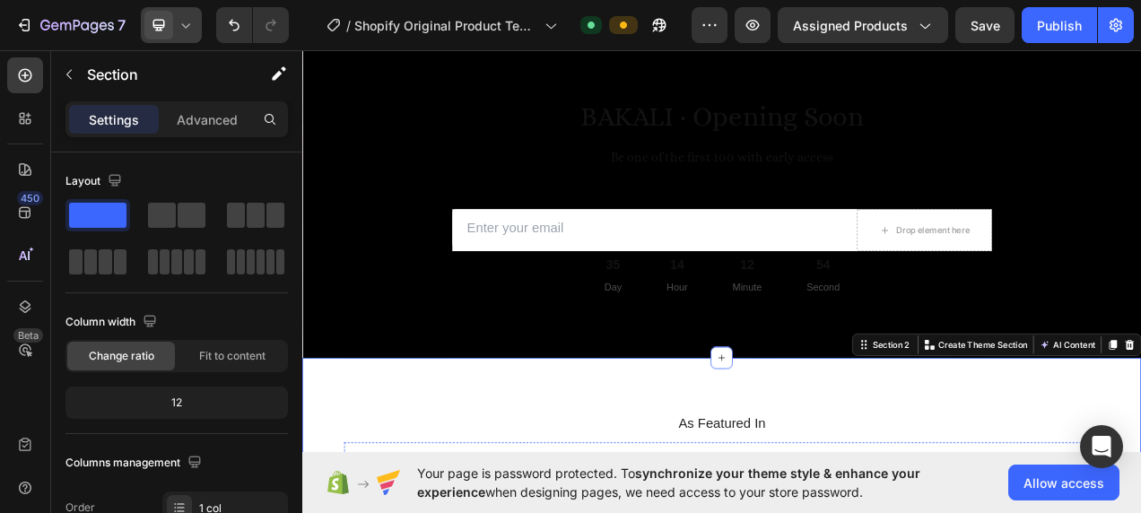
scroll to position [0, 0]
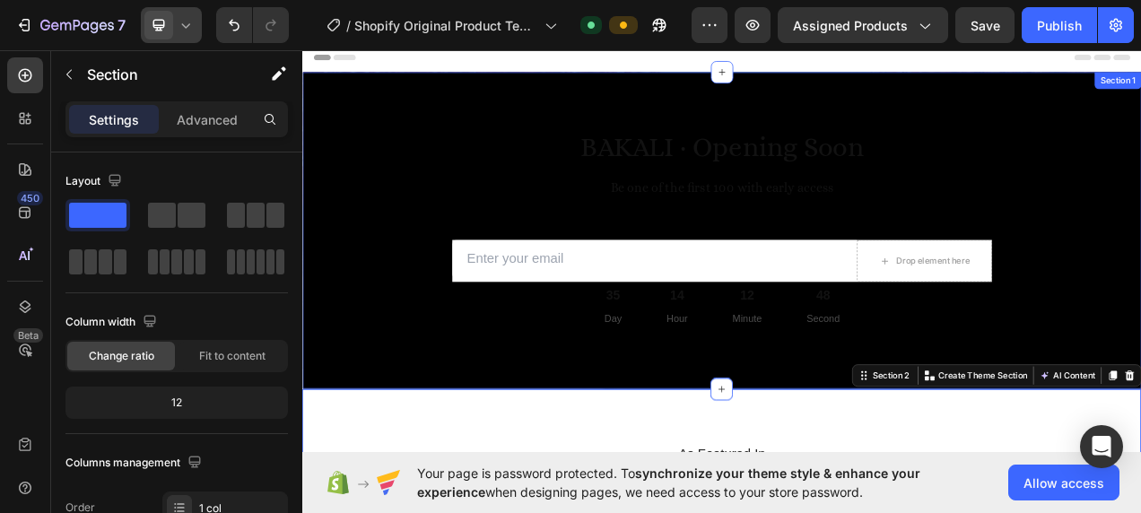
click at [399, 121] on div at bounding box center [840, 283] width 1076 height 406
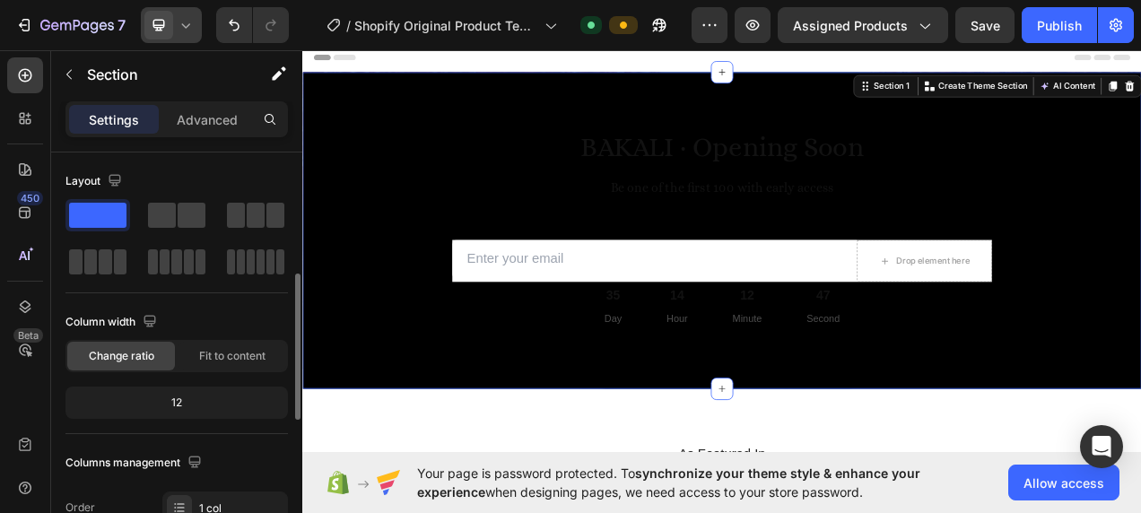
scroll to position [269, 0]
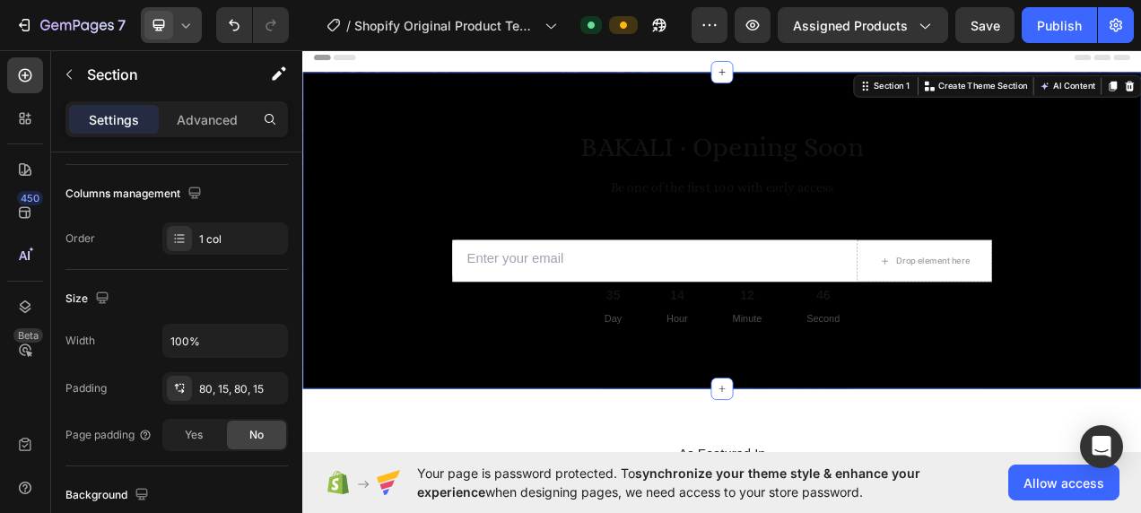
click at [368, 89] on div at bounding box center [840, 283] width 1076 height 406
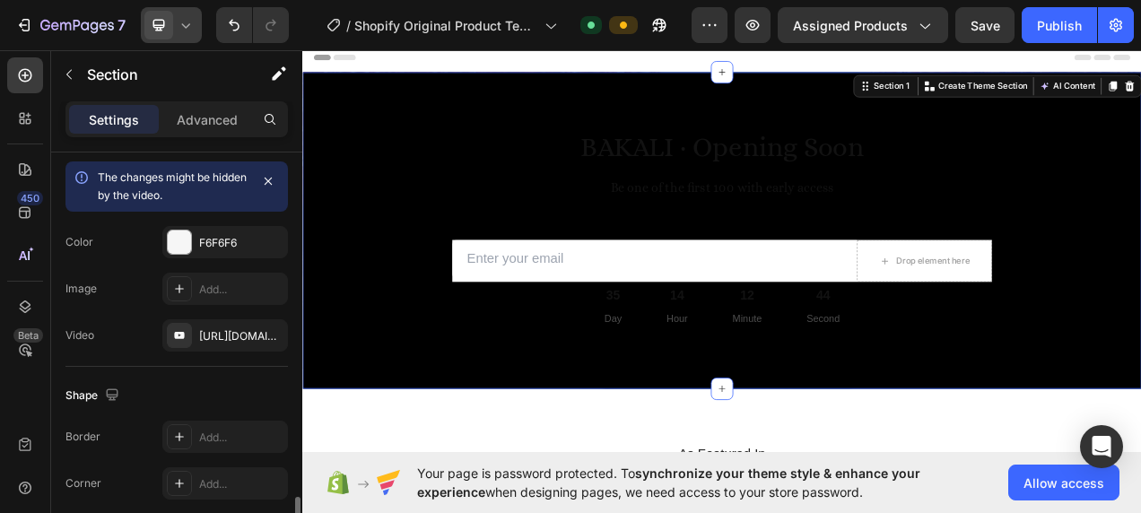
scroll to position [717, 0]
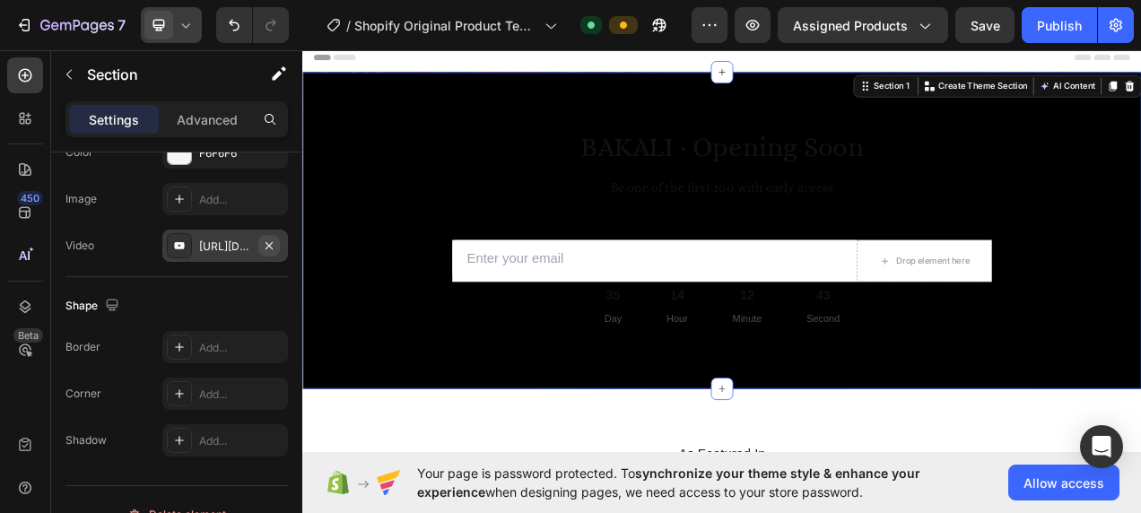
click at [273, 241] on icon "button" at bounding box center [268, 244] width 7 height 7
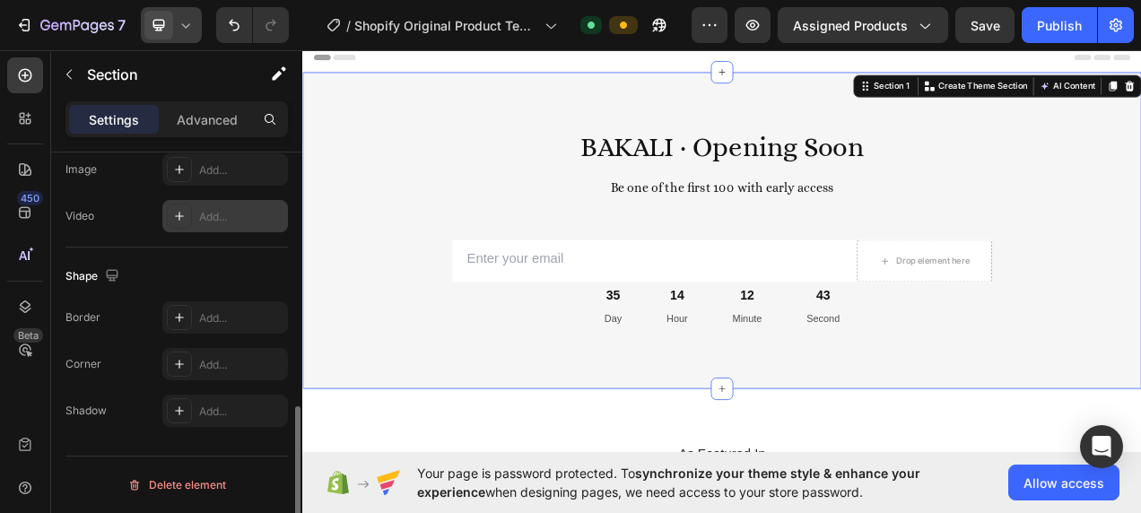
scroll to position [680, 0]
click at [224, 229] on div "Add..." at bounding box center [225, 219] width 126 height 32
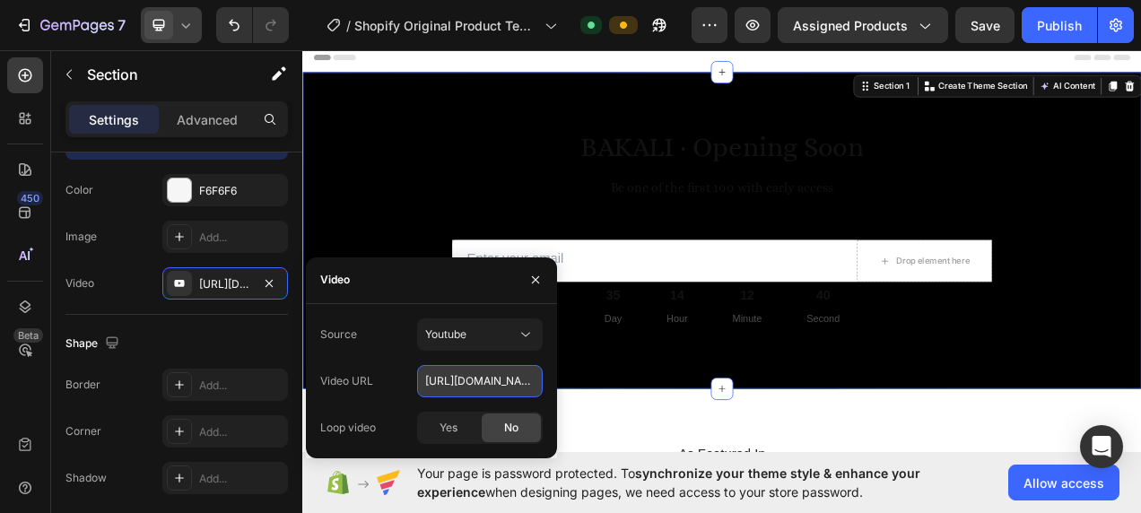
click at [484, 379] on input "[URL][DOMAIN_NAME]" at bounding box center [480, 381] width 126 height 32
click at [484, 380] on input "[URL][DOMAIN_NAME]" at bounding box center [480, 381] width 126 height 32
paste input "svAZPM6a1y0&list=RDsvAZPM6a1y0&start_radio=1"
type input "[URL][DOMAIN_NAME]"
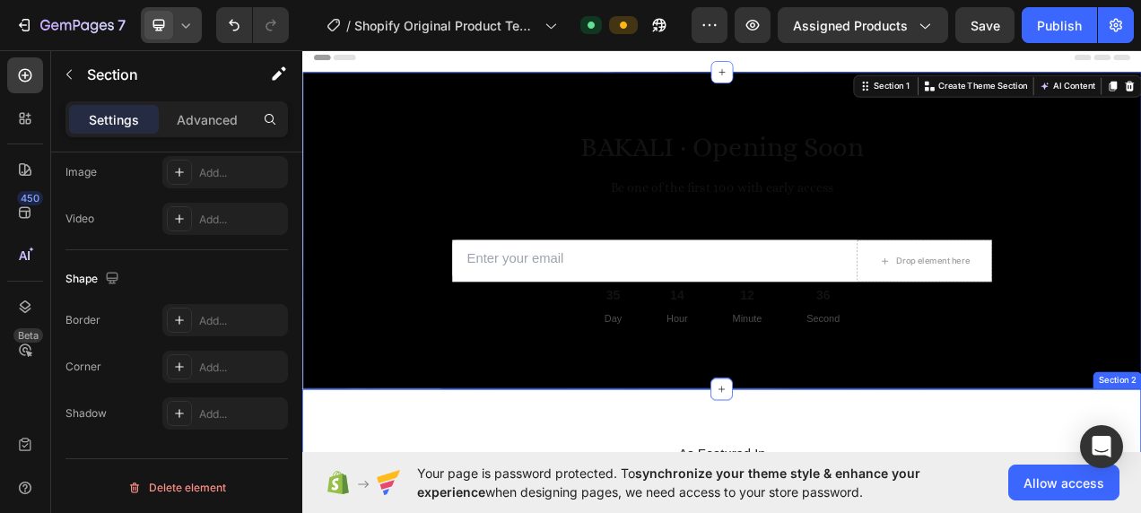
scroll to position [680, 0]
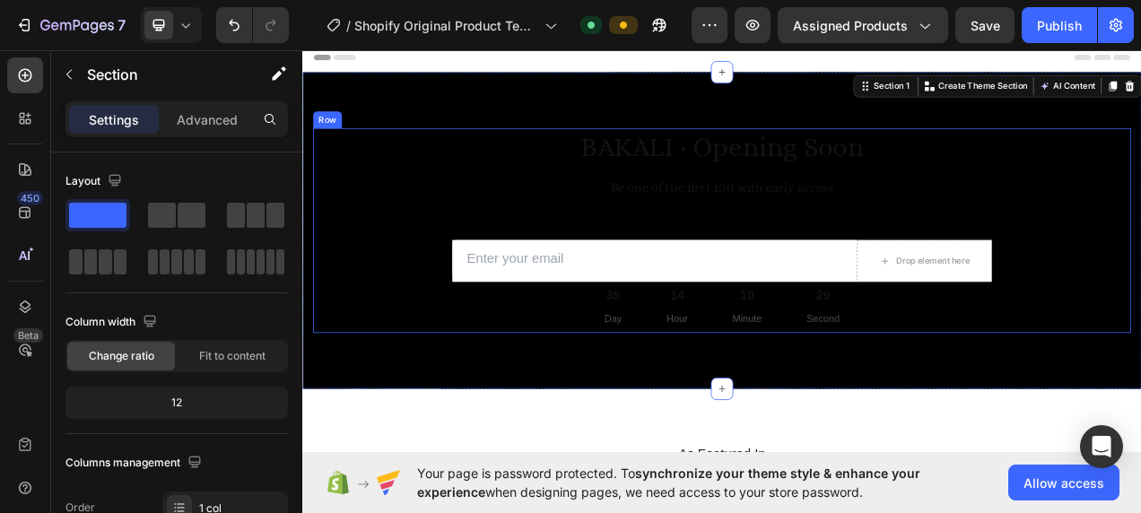
scroll to position [680, 0]
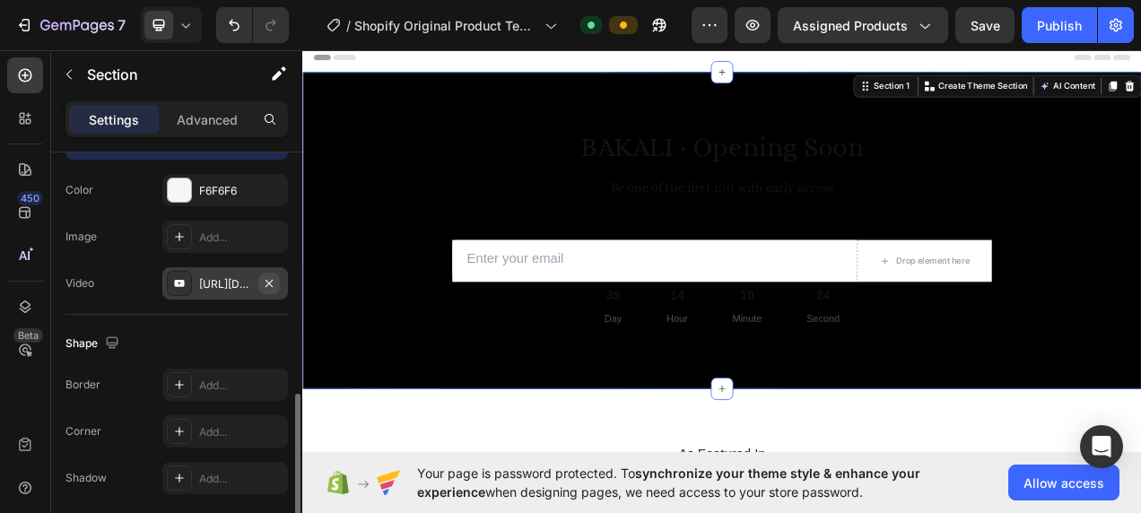
click at [273, 285] on icon "button" at bounding box center [269, 283] width 14 height 14
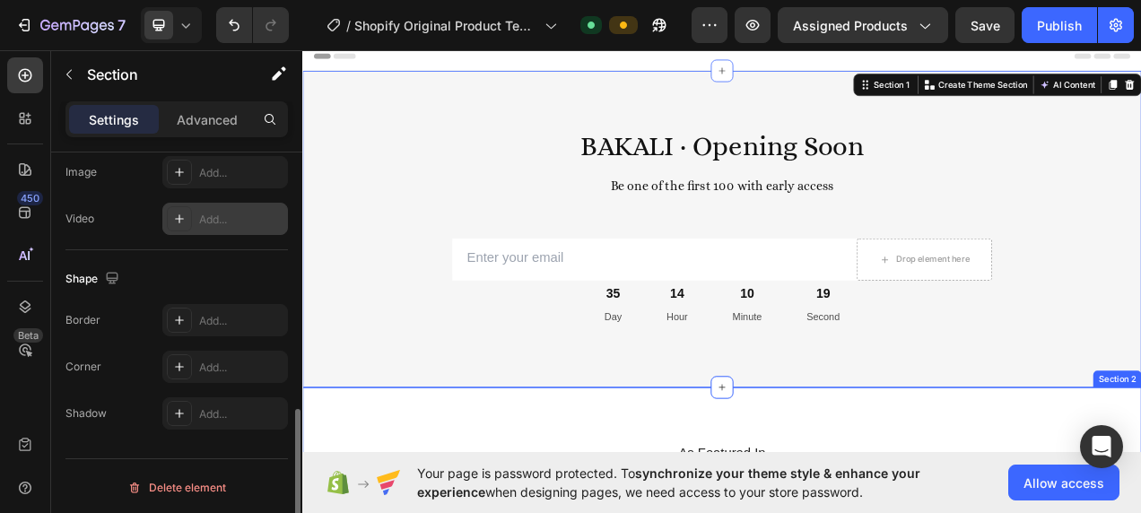
scroll to position [0, 0]
